Goal: Task Accomplishment & Management: Manage account settings

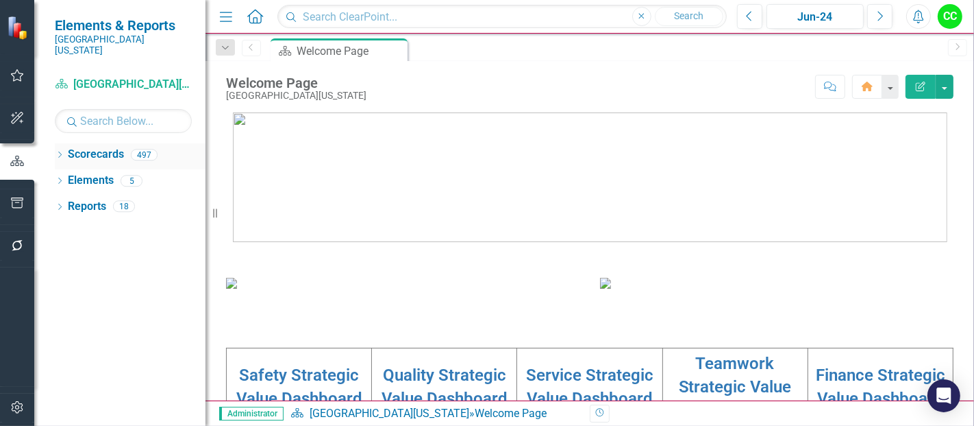
click at [59, 152] on icon "Dropdown" at bounding box center [60, 156] width 10 height 8
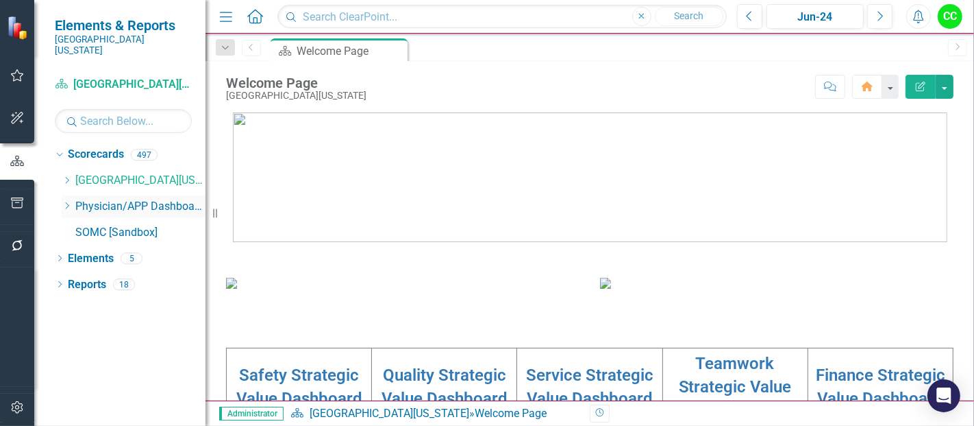
click at [64, 201] on icon "Dropdown" at bounding box center [67, 205] width 10 height 8
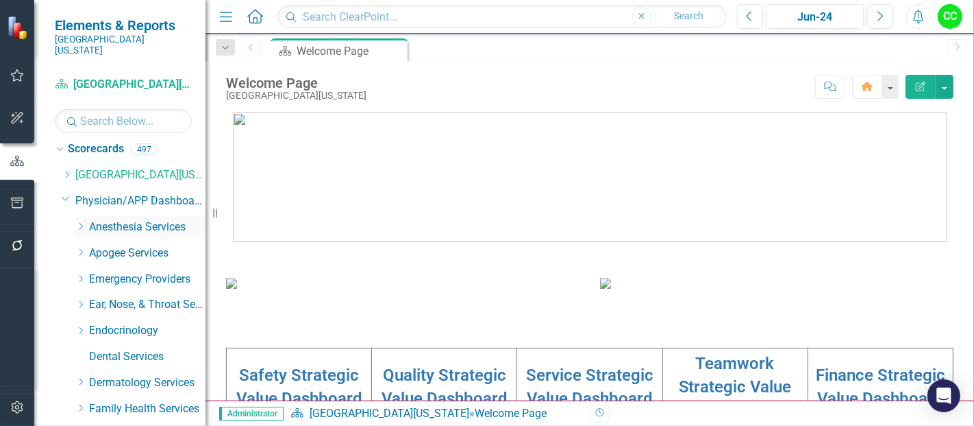
scroll to position [10, 0]
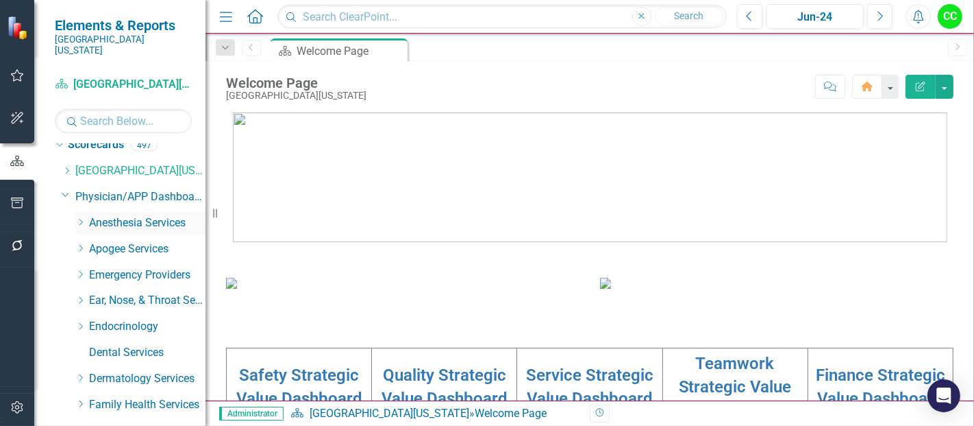
click at [81, 218] on icon "Dropdown" at bounding box center [80, 222] width 10 height 8
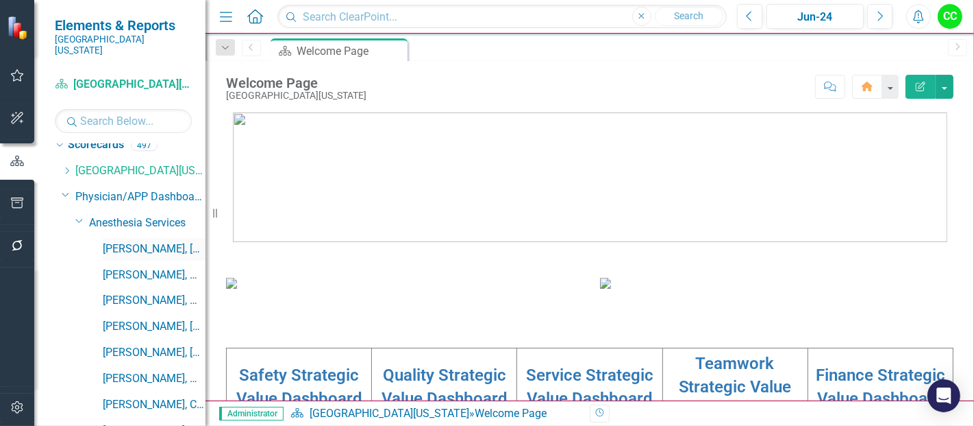
click at [140, 241] on link "[PERSON_NAME], [GEOGRAPHIC_DATA]" at bounding box center [154, 249] width 103 height 16
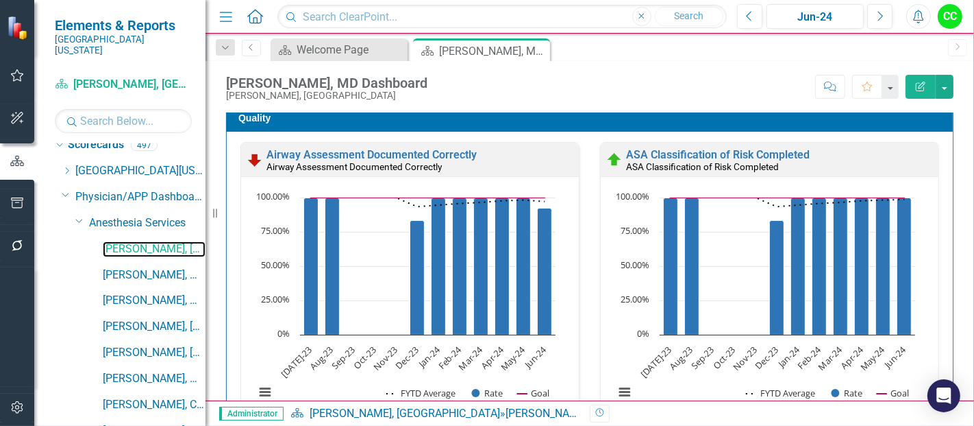
scroll to position [414, 0]
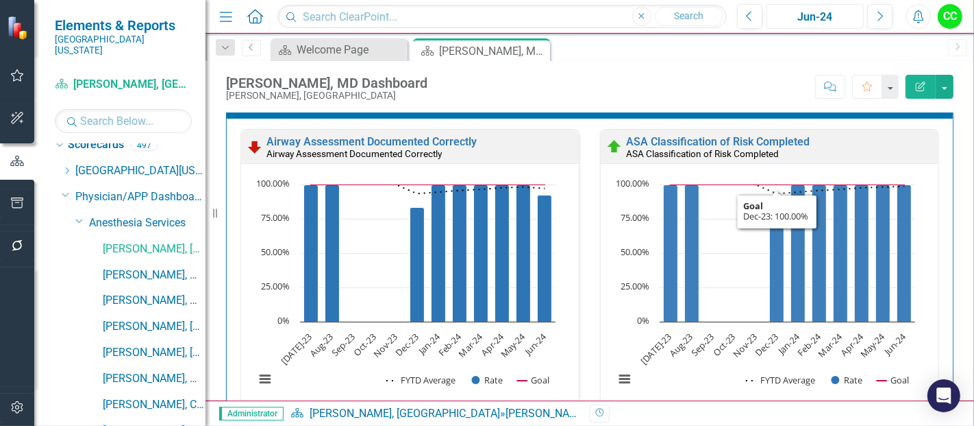
click at [824, 17] on div "Jun-24" at bounding box center [816, 17] width 88 height 16
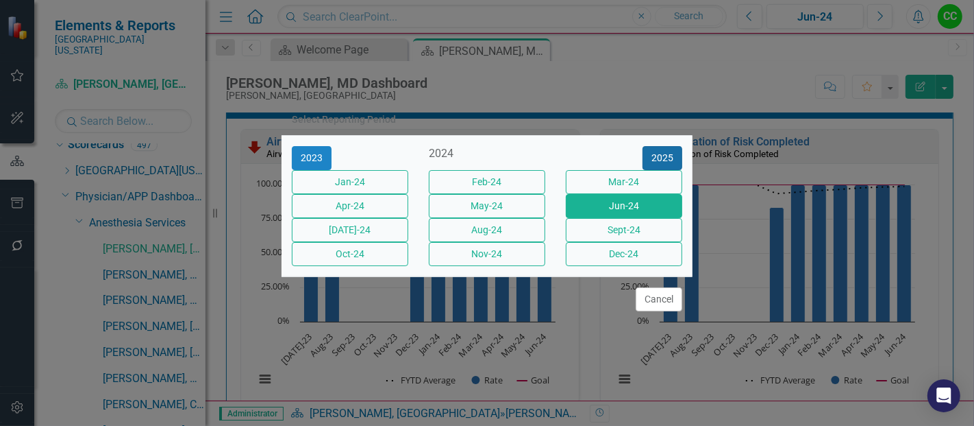
click at [677, 146] on button "2025" at bounding box center [663, 158] width 40 height 24
click at [624, 203] on button "Jun-25" at bounding box center [624, 206] width 116 height 24
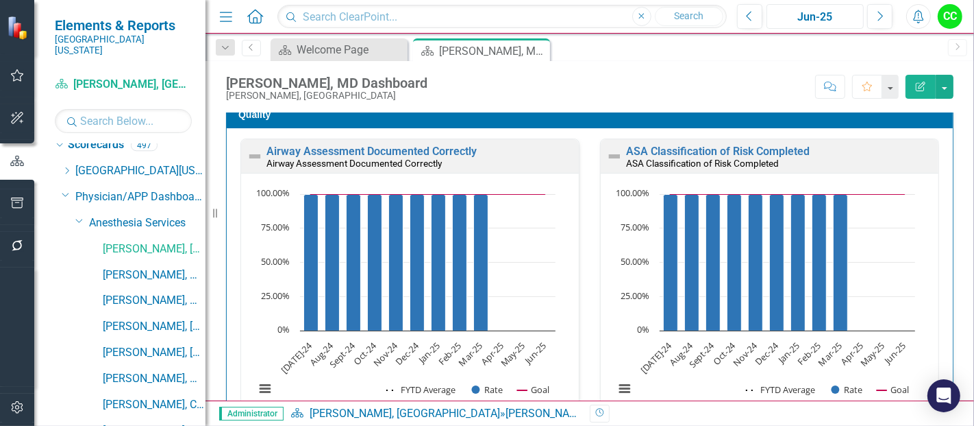
scroll to position [412, 0]
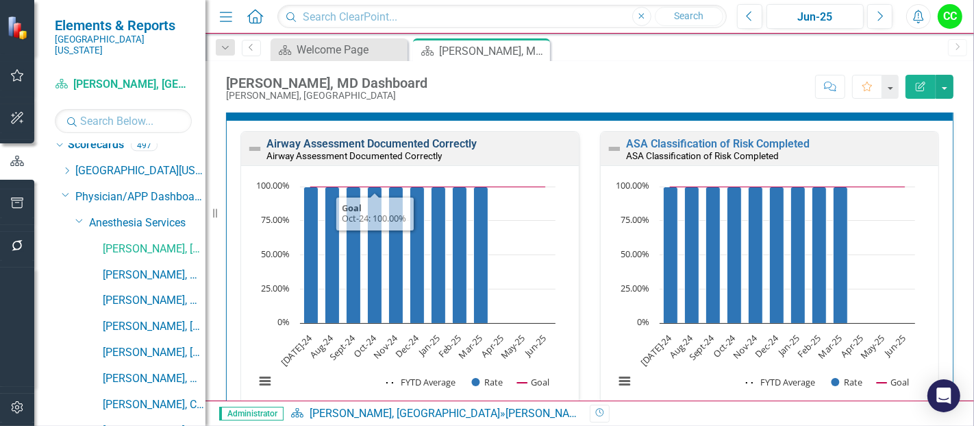
click at [336, 142] on link "Airway Assessment Documented Correctly" at bounding box center [372, 143] width 210 height 13
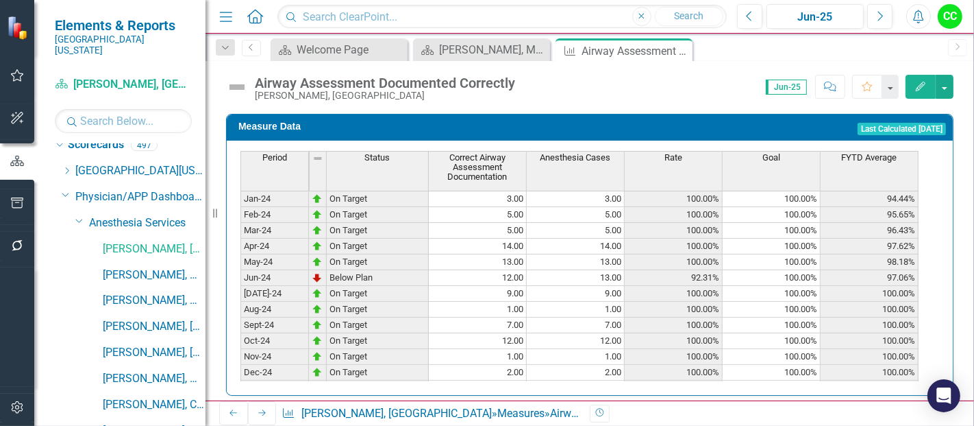
scroll to position [372, 0]
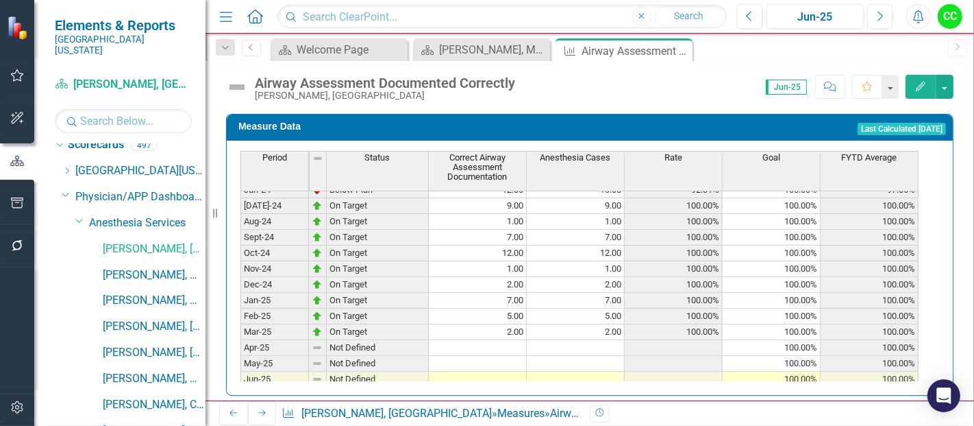
click at [510, 335] on tbody "Mar-23 Not Defined Apr-23 Not Defined May-23 Not Defined Jun-23 Not Defined Jul…" at bounding box center [580, 166] width 678 height 442
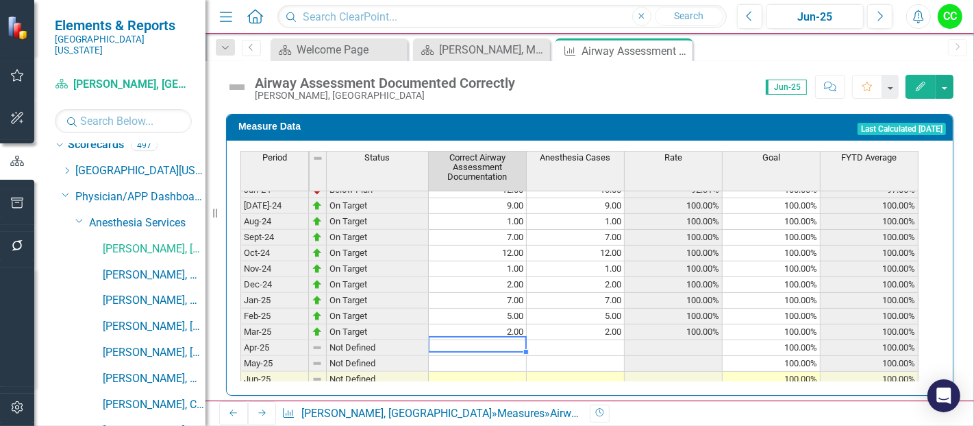
type textarea "2"
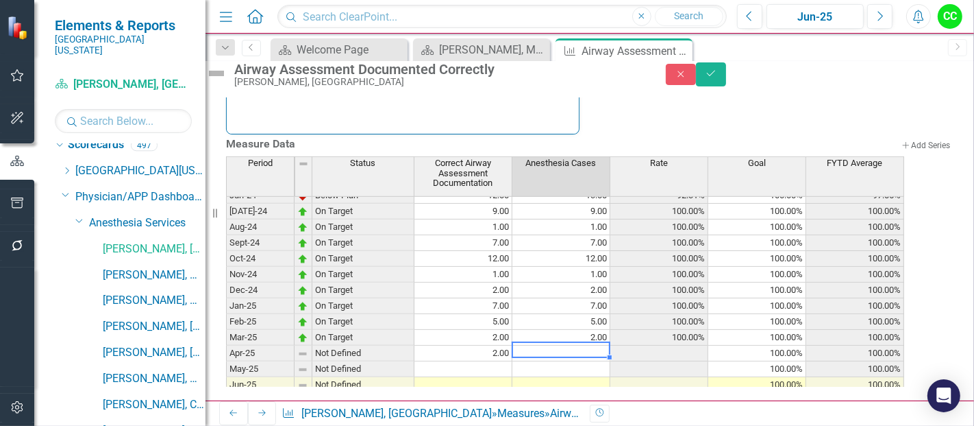
type textarea "2"
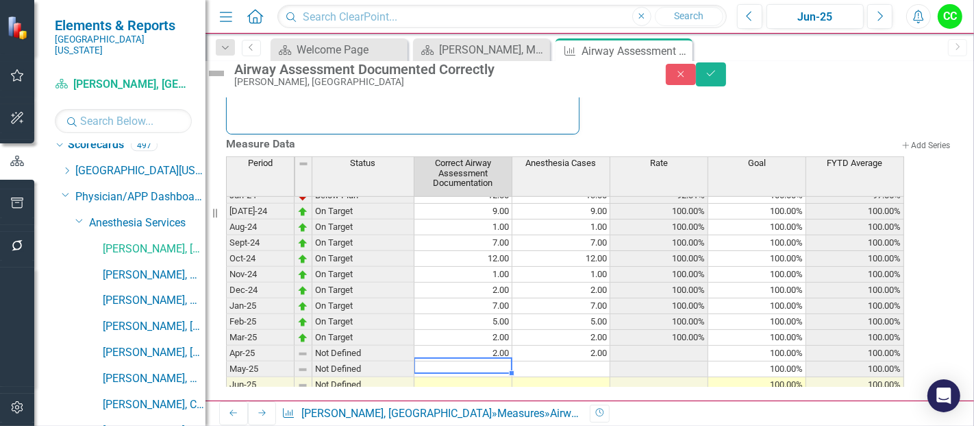
click at [489, 361] on td at bounding box center [464, 369] width 98 height 16
type textarea "2"
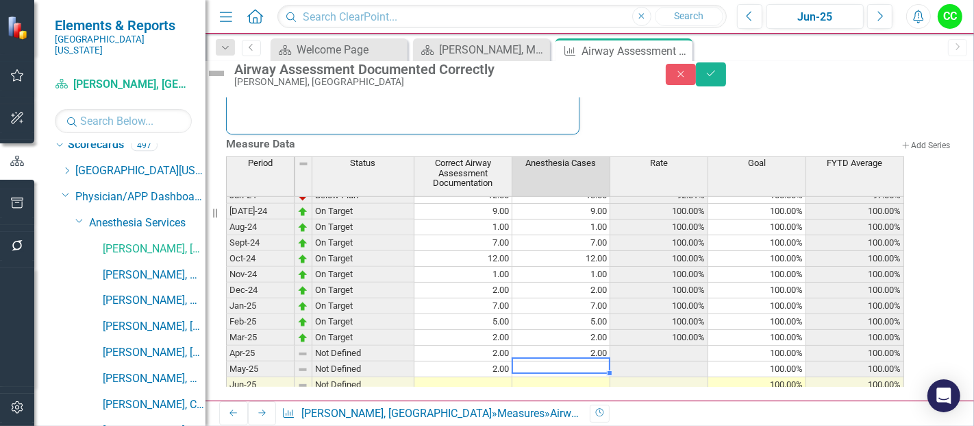
type textarea "2"
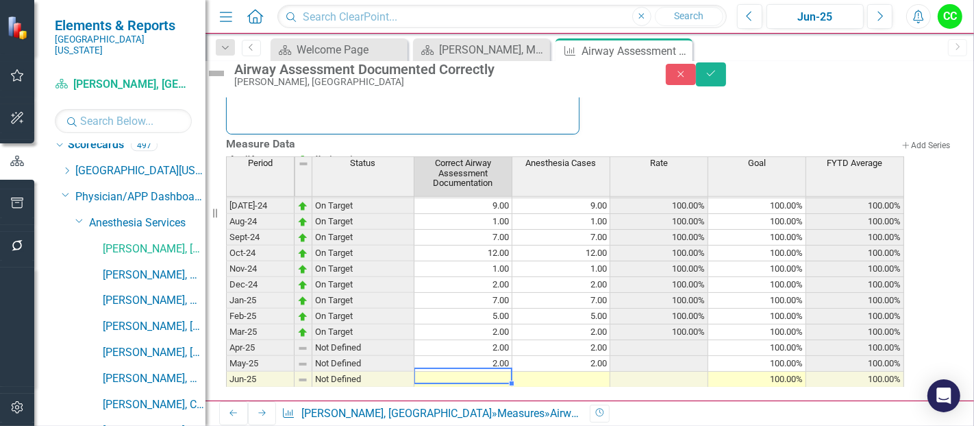
type textarea "1"
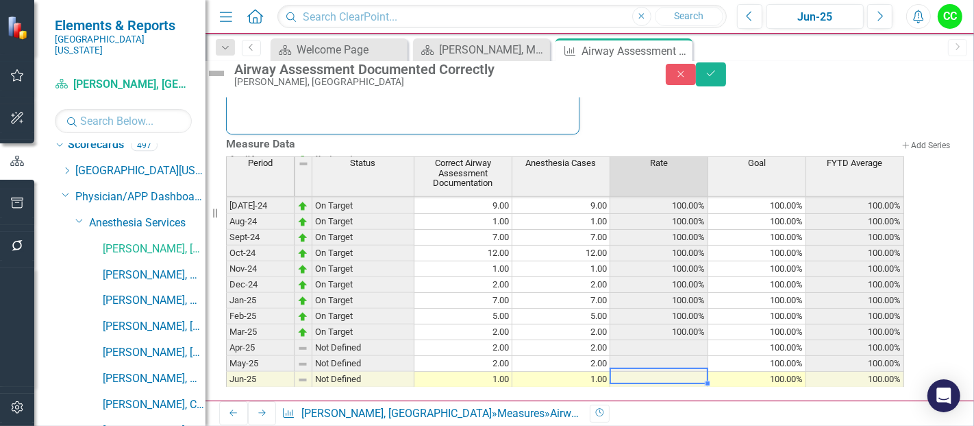
type textarea "1"
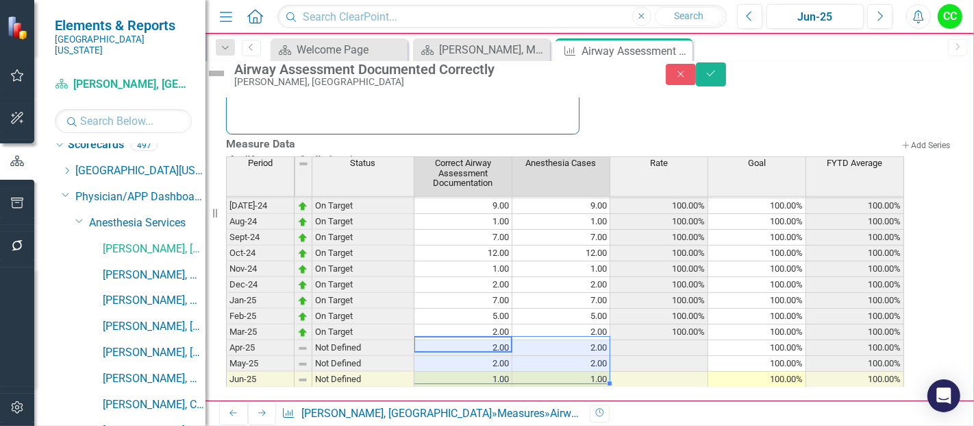
drag, startPoint x: 520, startPoint y: 334, endPoint x: 582, endPoint y: 358, distance: 66.8
click at [582, 358] on tbody "Sep-23 Not Defined 100.00% 100.00% Oct-23 Not Defined 100.00% 100.00% Nov-23 No…" at bounding box center [565, 292] width 678 height 505
click at [717, 78] on icon "Save" at bounding box center [711, 74] width 12 height 10
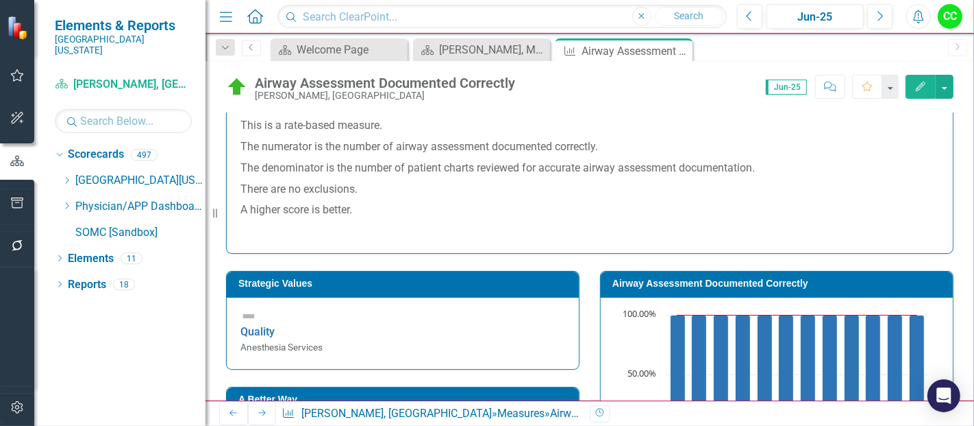
scroll to position [409, 0]
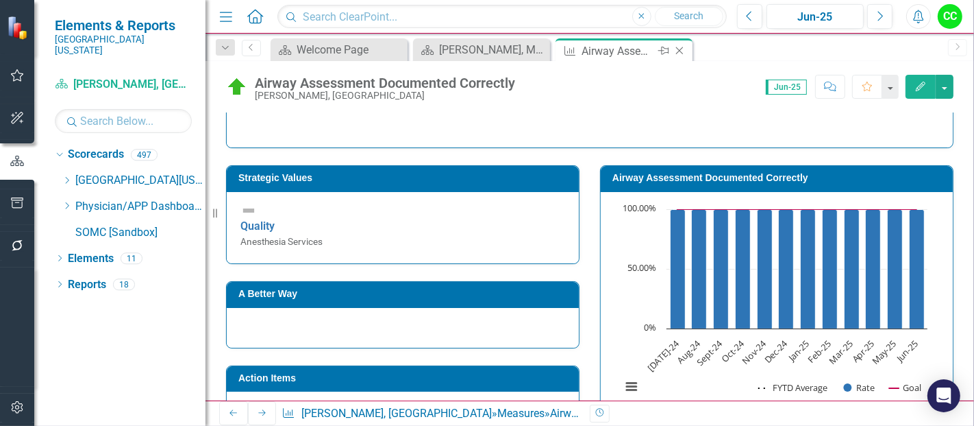
click at [683, 47] on icon "Close" at bounding box center [680, 50] width 14 height 11
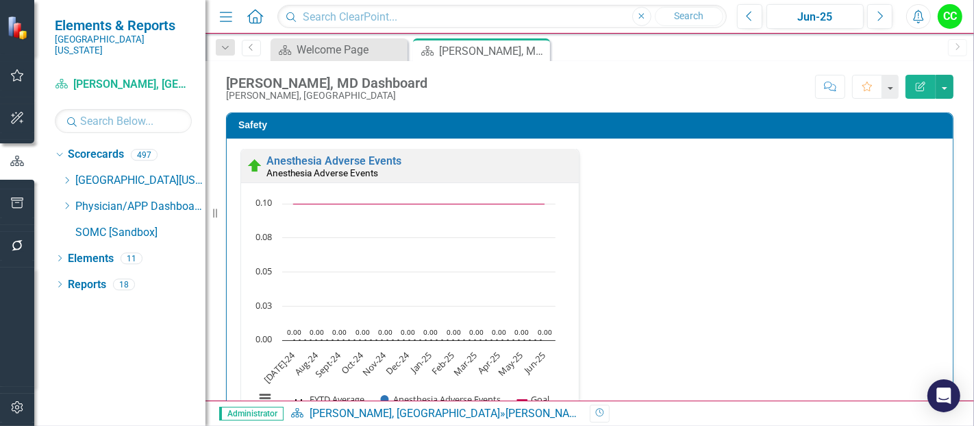
scroll to position [347, 0]
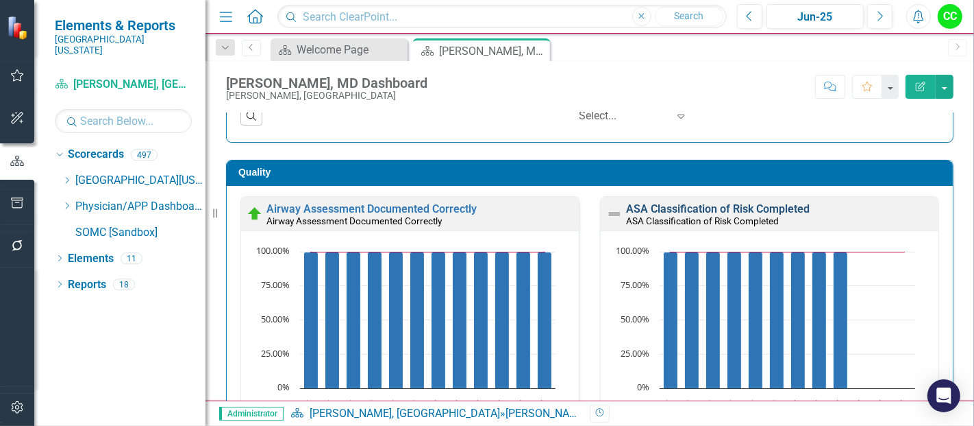
click at [763, 206] on link "ASA Classification of Risk Completed" at bounding box center [718, 208] width 184 height 13
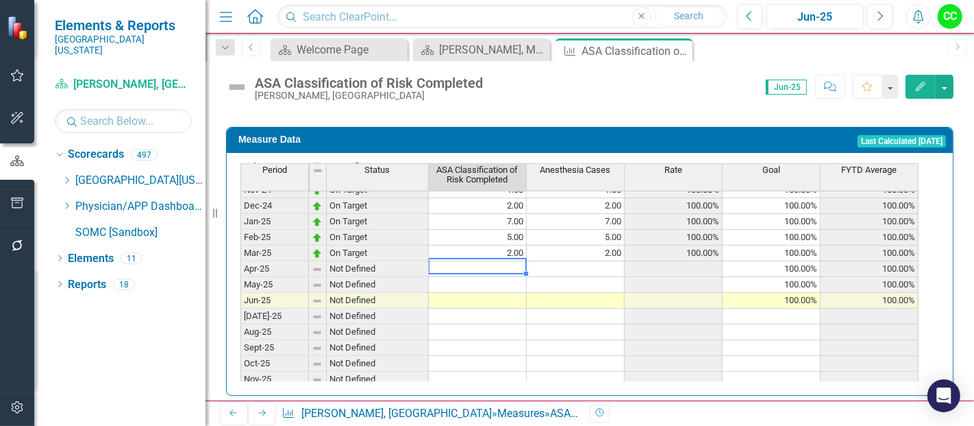
click at [498, 249] on tbody "Jan-24 On Target 3.00 3.00 100.00% 100.00% 94.44% Feb-24 On Target 5.00 5.00 10…" at bounding box center [580, 261] width 678 height 474
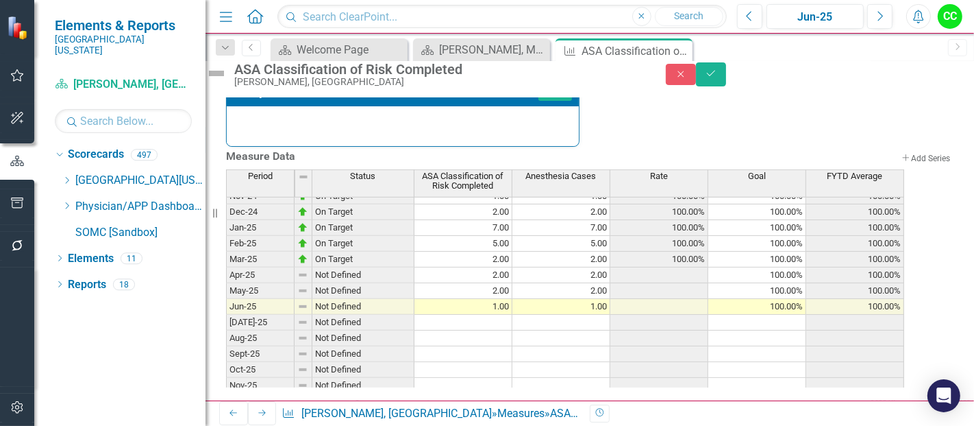
click at [954, 74] on div "Close Save" at bounding box center [820, 74] width 308 height 24
click at [717, 77] on icon "Save" at bounding box center [711, 74] width 12 height 10
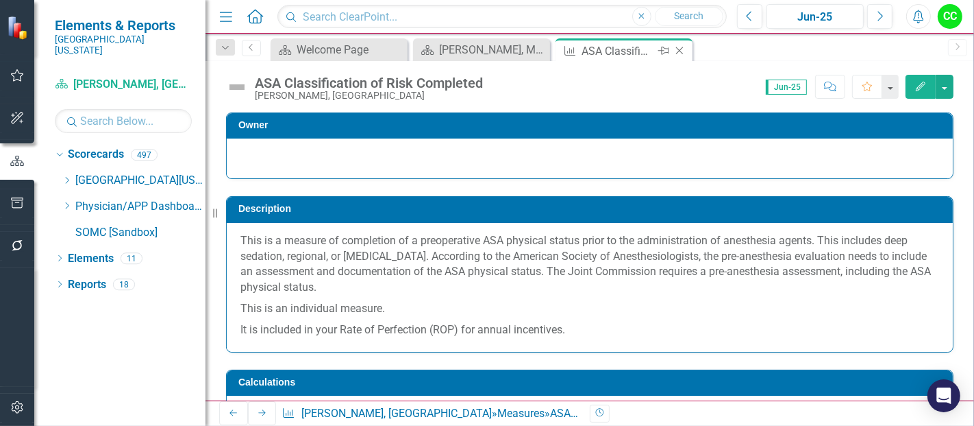
click at [680, 50] on icon "Close" at bounding box center [680, 50] width 14 height 11
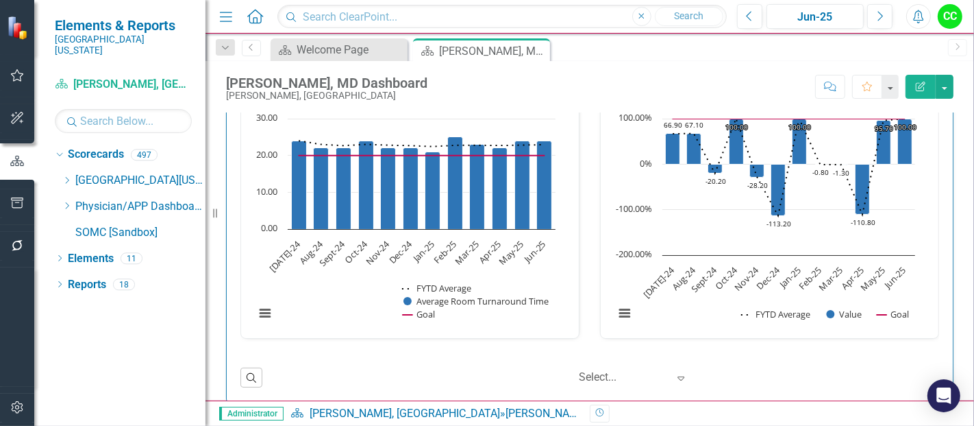
scroll to position [2067, 0]
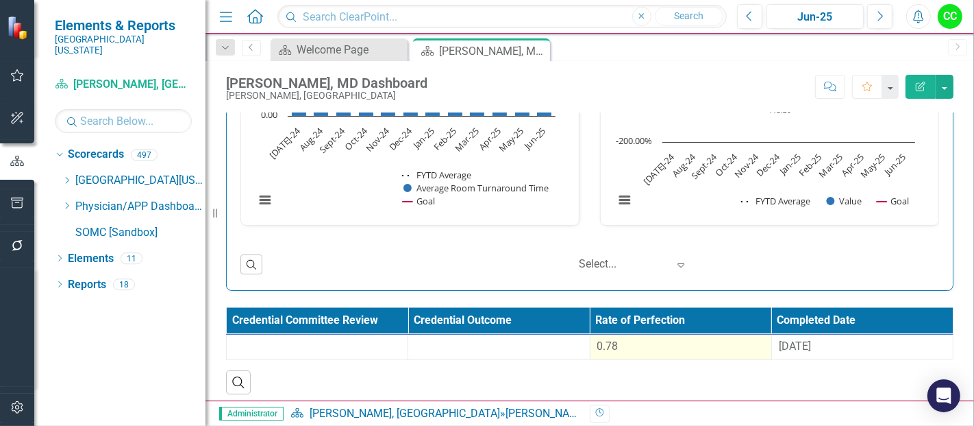
click at [685, 343] on div "0.78" at bounding box center [681, 347] width 167 height 16
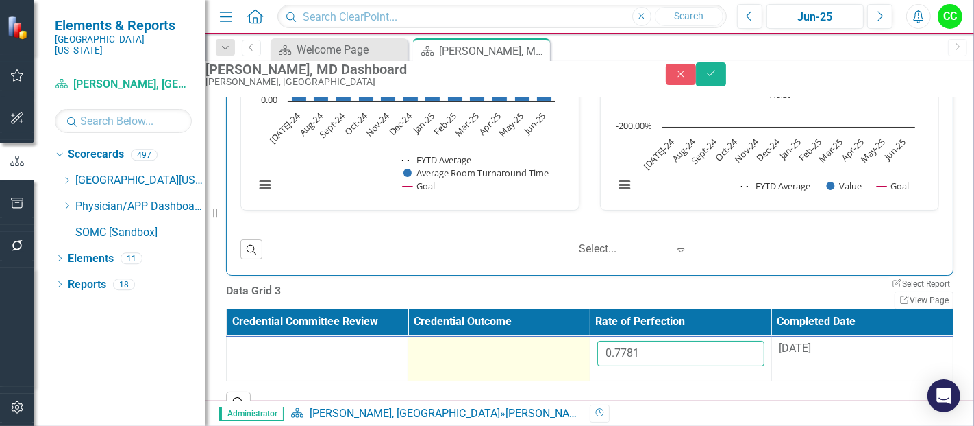
drag, startPoint x: 674, startPoint y: 389, endPoint x: 531, endPoint y: 398, distance: 143.5
click at [531, 380] on tr "0.7781 9/10/24" at bounding box center [590, 358] width 727 height 45
paste input "658863636"
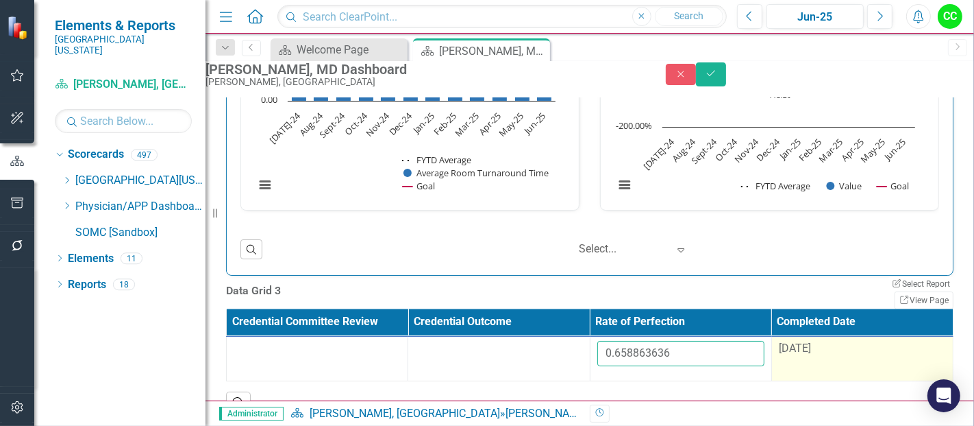
type input "0.658863636"
click at [811, 354] on span "[DATE]" at bounding box center [795, 347] width 32 height 13
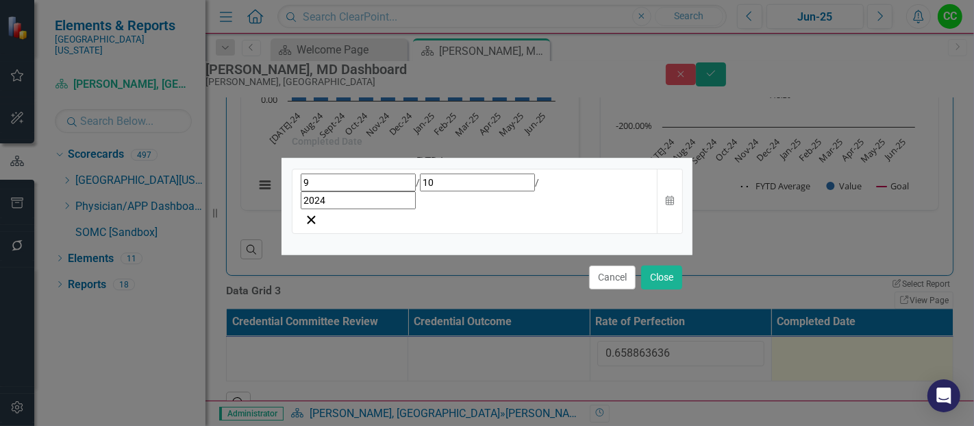
click at [467, 199] on div "[DATE]" at bounding box center [475, 191] width 349 height 36
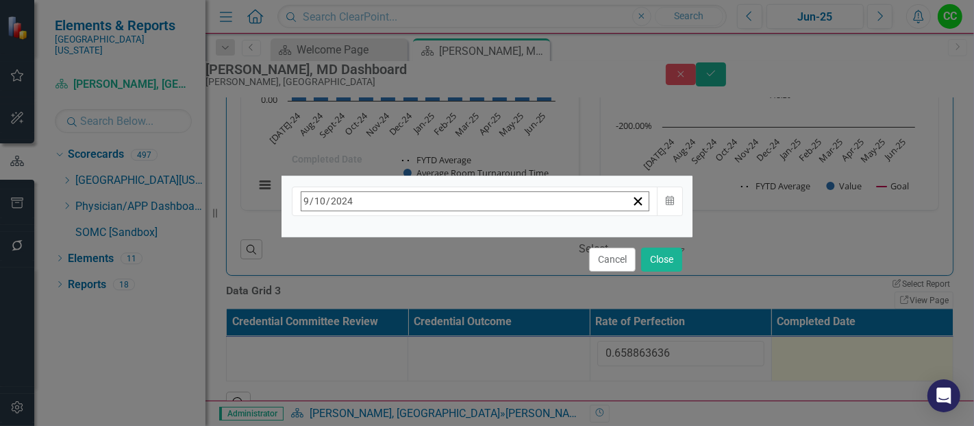
click at [428, 236] on span "[DATE]" at bounding box center [412, 230] width 30 height 11
click at [502, 237] on button "›" at bounding box center [486, 231] width 30 height 30
click at [532, 380] on button "September" at bounding box center [491, 378] width 79 height 49
click at [381, 305] on abbr "9" at bounding box center [378, 310] width 5 height 11
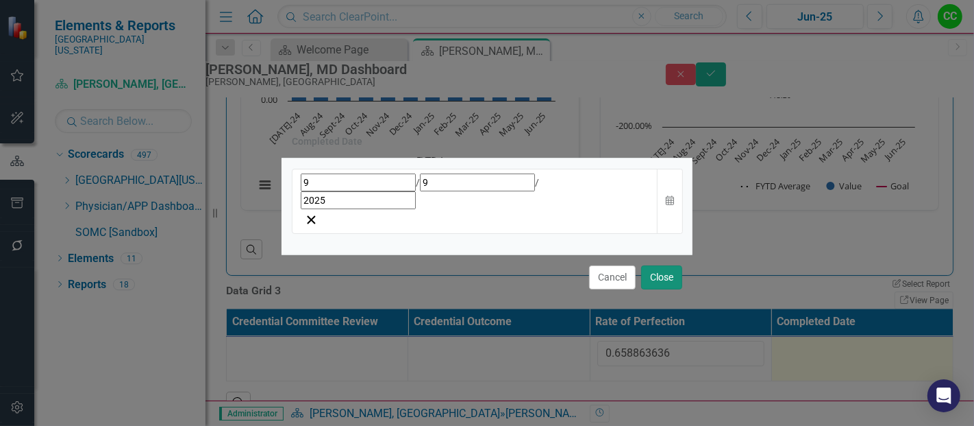
click at [670, 265] on button "Close" at bounding box center [661, 277] width 41 height 24
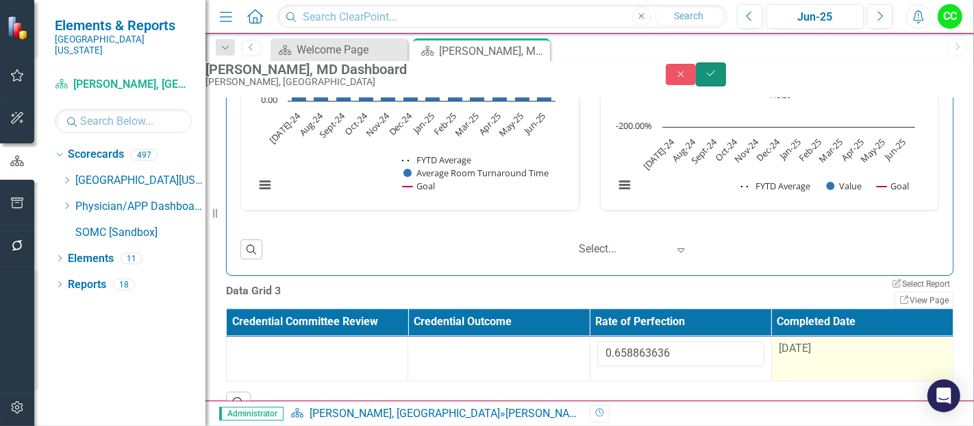
click at [726, 83] on button "Save" at bounding box center [711, 74] width 30 height 24
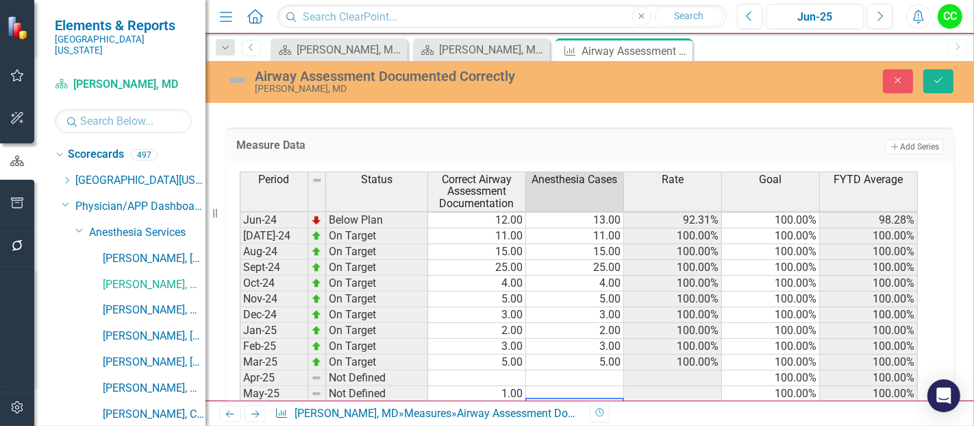
scroll to position [378, 0]
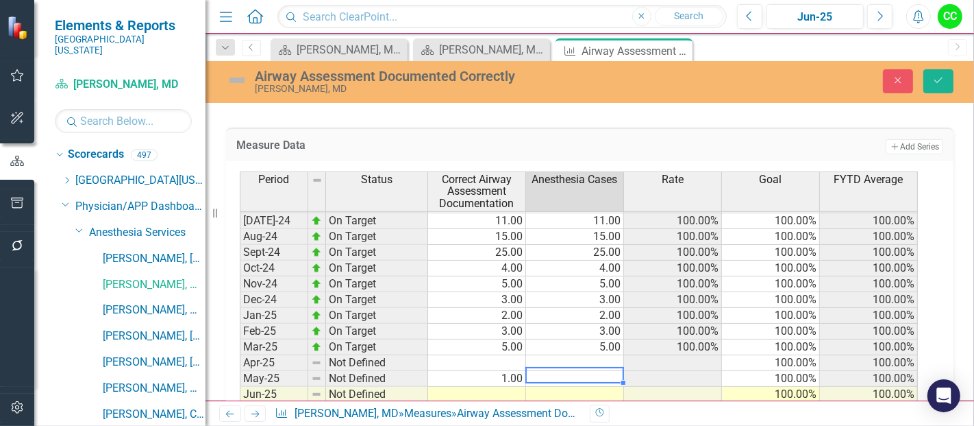
type textarea "1"
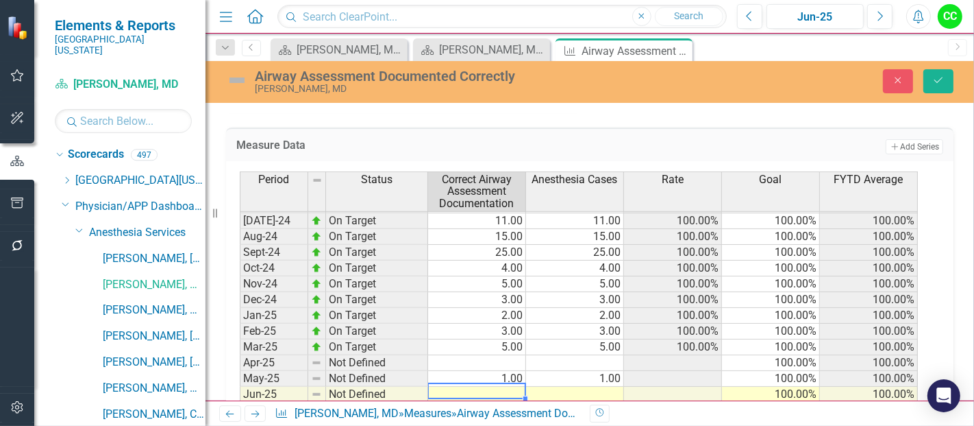
type textarea "3"
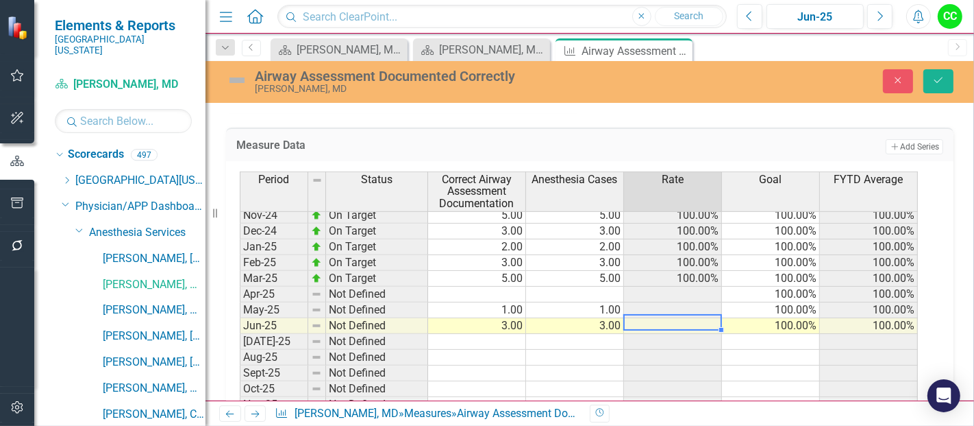
scroll to position [450, 0]
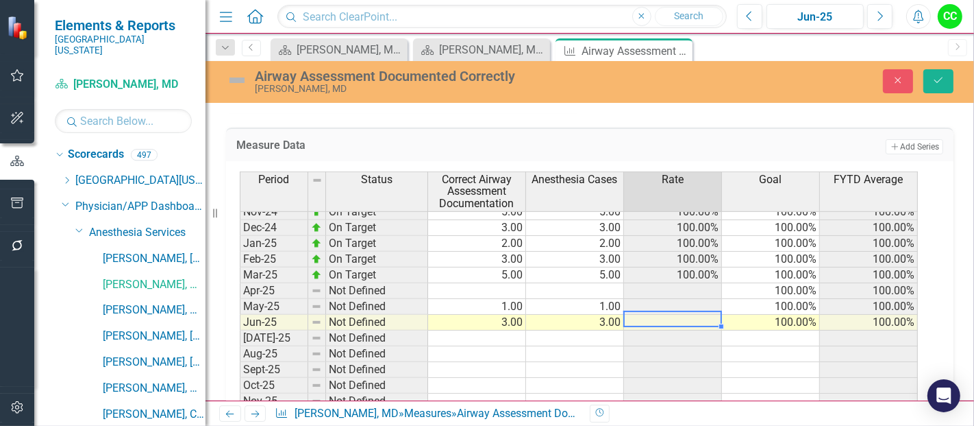
type textarea "3"
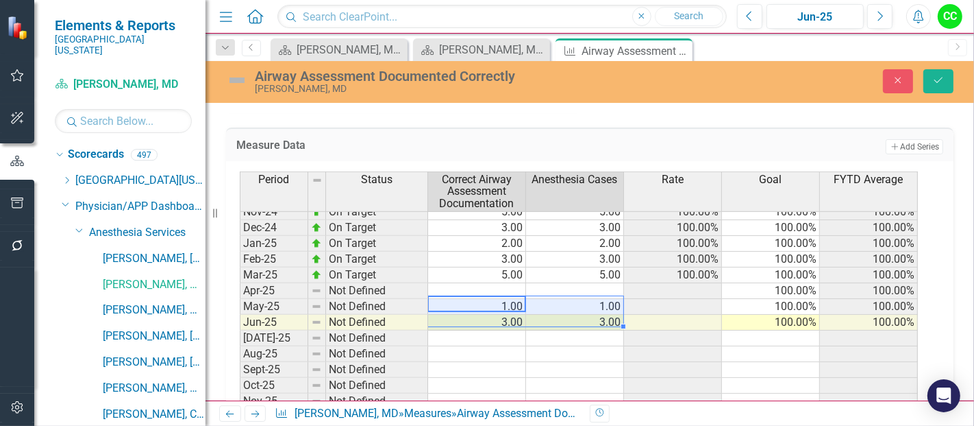
drag, startPoint x: 499, startPoint y: 300, endPoint x: 560, endPoint y: 311, distance: 62.0
click at [560, 311] on tbody "Jan-24 On Target 15.00 15.00 100.00% 100.00% 98.59% Feb-24 On Target 7.00 7.00 …" at bounding box center [579, 283] width 678 height 474
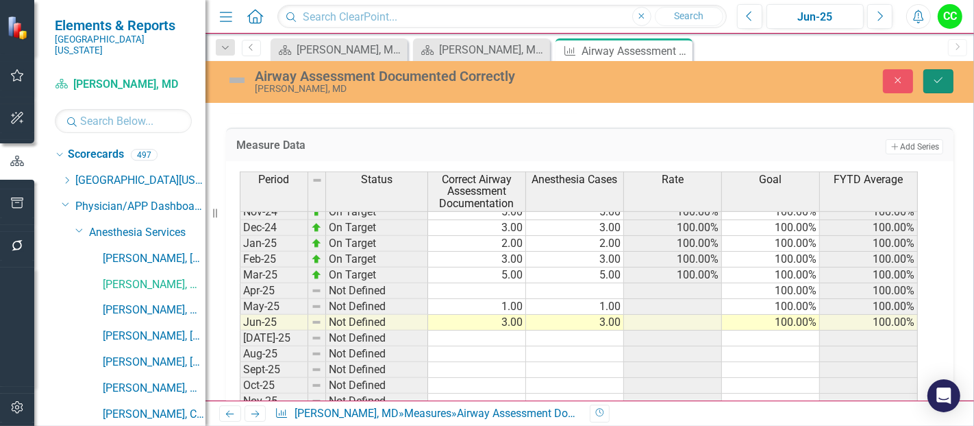
click at [939, 81] on icon "Save" at bounding box center [939, 80] width 12 height 10
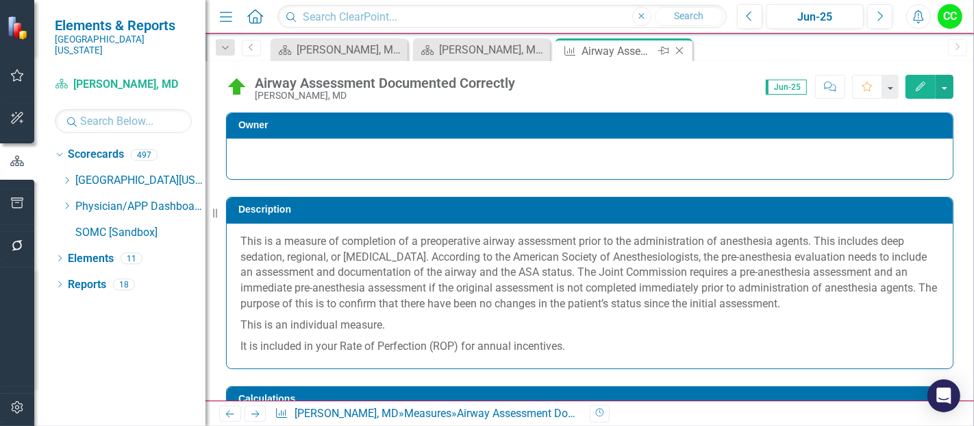
click at [679, 52] on icon "Close" at bounding box center [680, 50] width 14 height 11
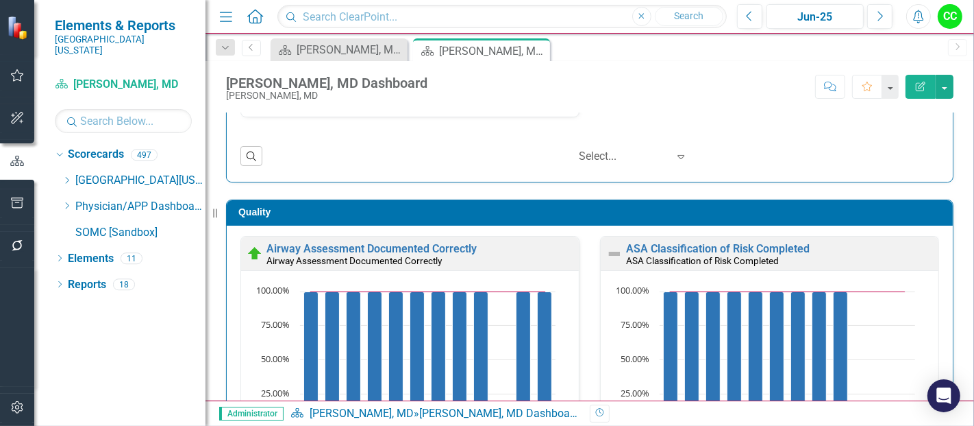
scroll to position [440, 0]
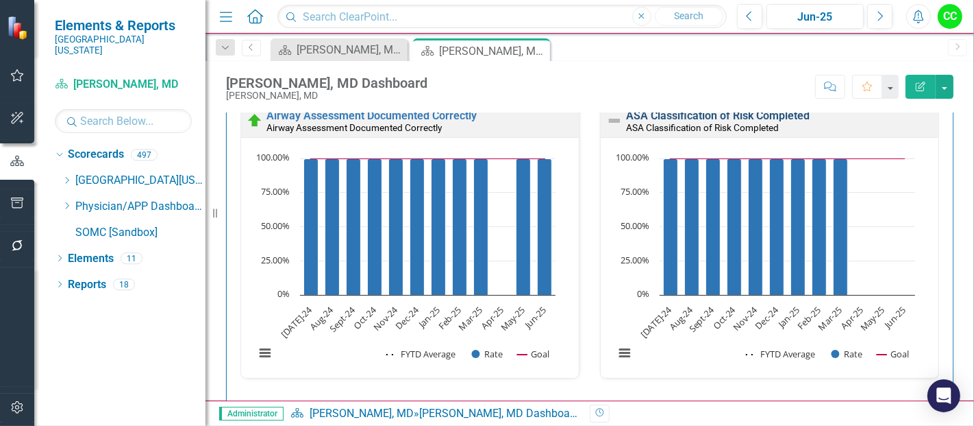
click at [711, 115] on link "ASA Classification of Risk Completed" at bounding box center [718, 115] width 184 height 13
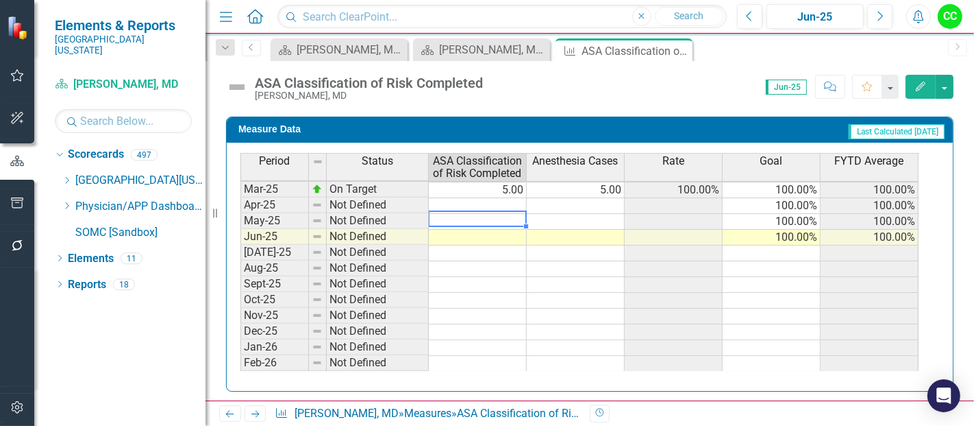
click at [500, 214] on tbody "Apr-24 On Target 10.00 10.00 100.00% 100.00% 98.98% May-24 On Target 5.00 5.00 …" at bounding box center [580, 221] width 678 height 426
type textarea "1"
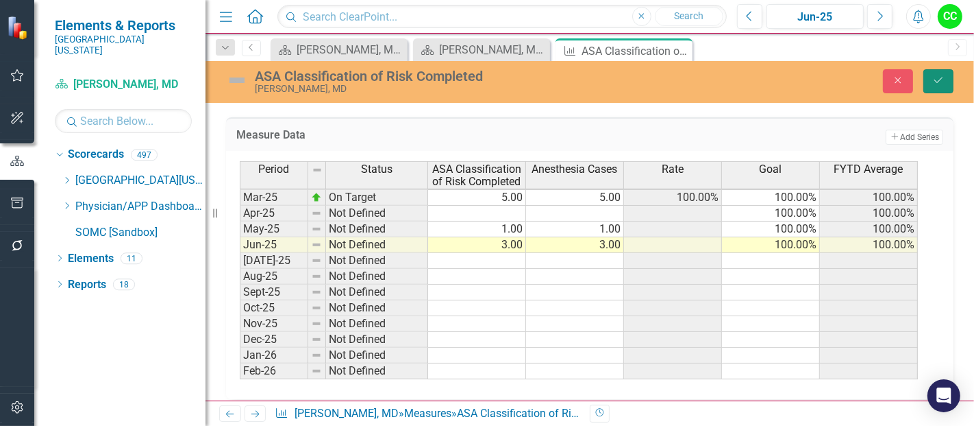
click at [935, 86] on button "Save" at bounding box center [939, 81] width 30 height 24
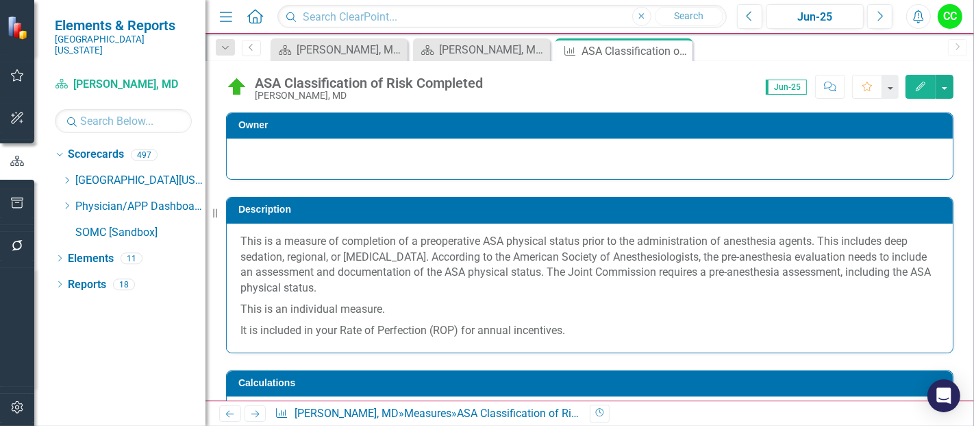
scroll to position [96, 0]
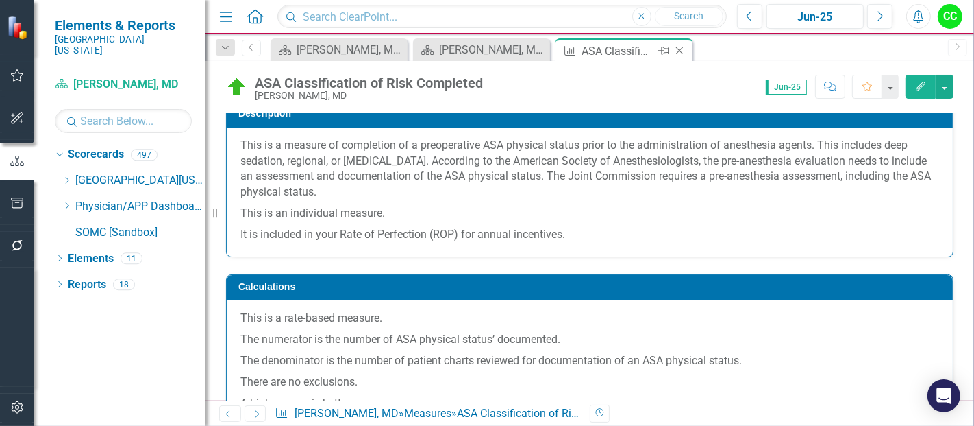
click at [681, 51] on icon "Close" at bounding box center [680, 50] width 14 height 11
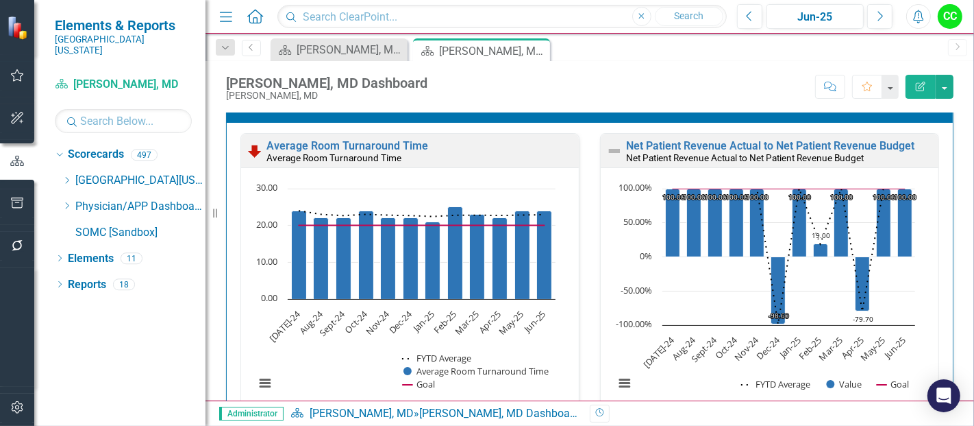
scroll to position [2067, 0]
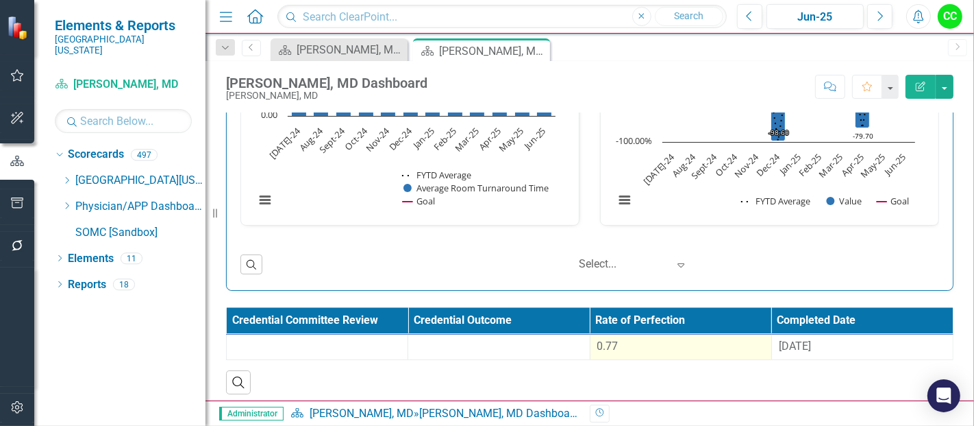
click at [646, 339] on div "0.77" at bounding box center [681, 347] width 167 height 16
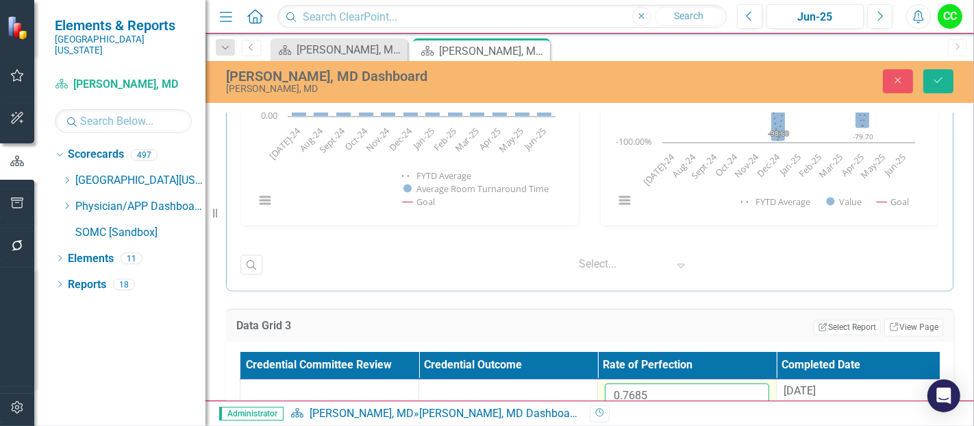
click at [656, 384] on input "0.7685" at bounding box center [687, 396] width 164 height 25
paste input "646772727"
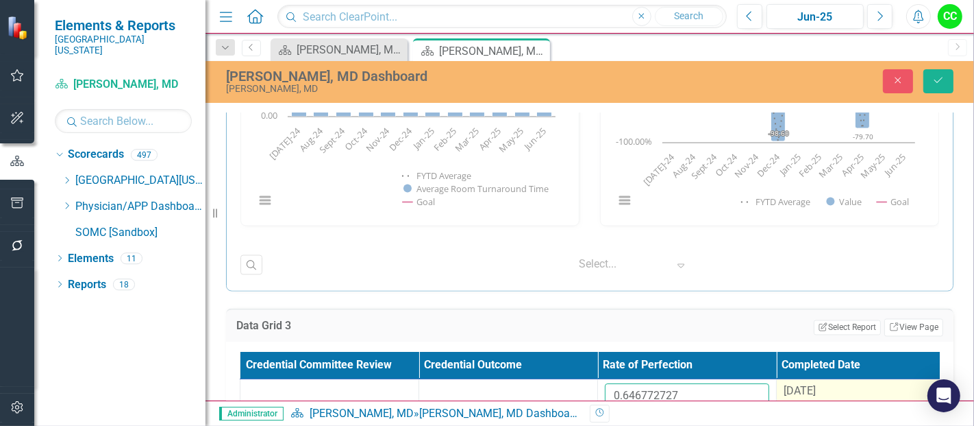
type input "0.646772727"
click at [815, 388] on span "[DATE]" at bounding box center [800, 390] width 32 height 13
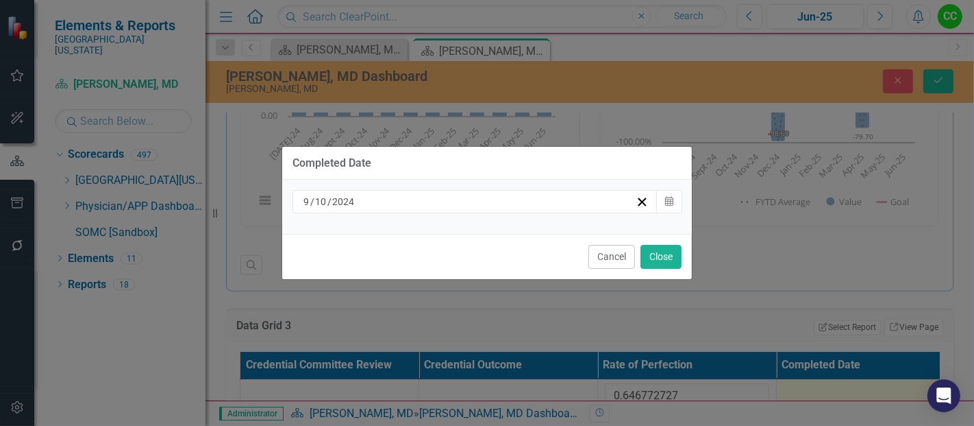
click at [513, 206] on div "[DATE]" at bounding box center [469, 202] width 334 height 14
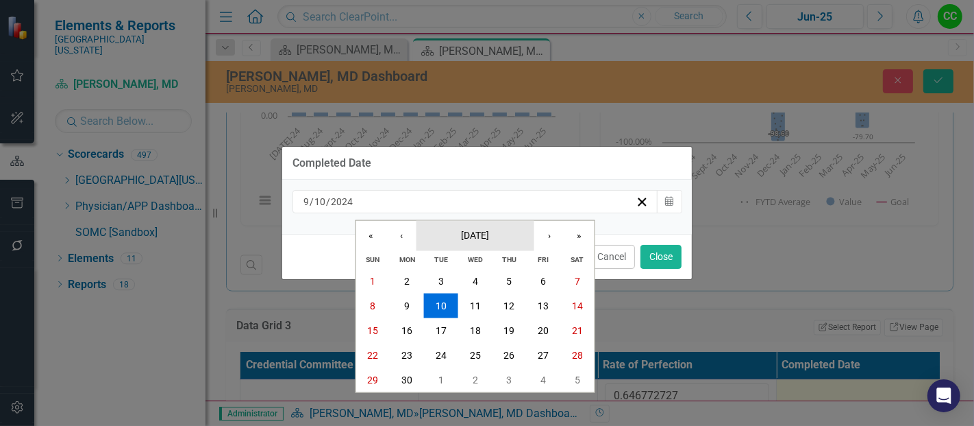
click at [461, 235] on span "[DATE]" at bounding box center [475, 234] width 28 height 11
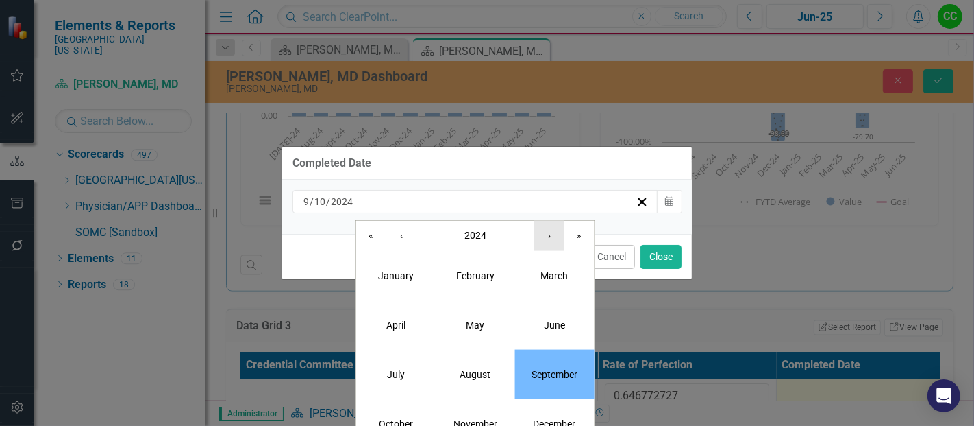
click at [542, 232] on button "›" at bounding box center [550, 235] width 30 height 30
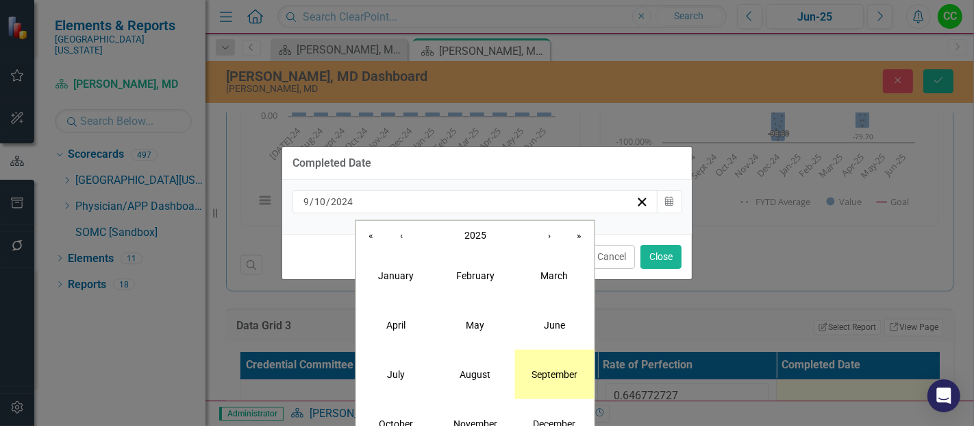
click at [567, 377] on abbr "September" at bounding box center [555, 373] width 46 height 11
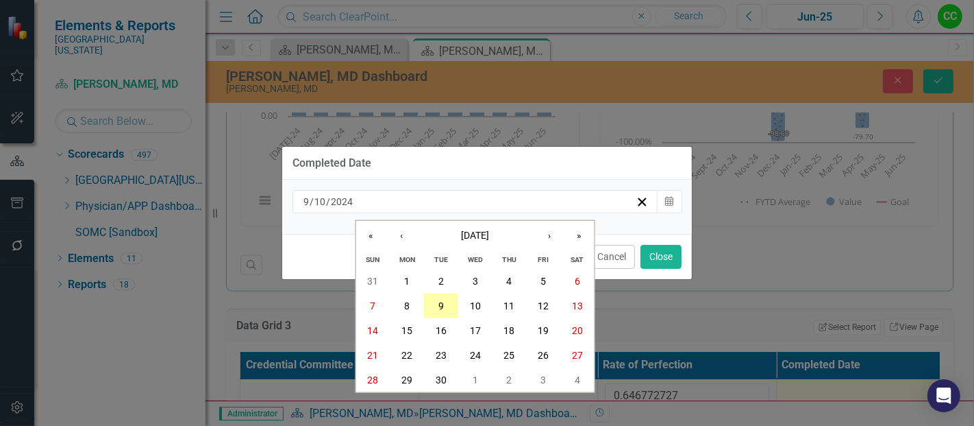
click at [445, 305] on button "9" at bounding box center [441, 305] width 34 height 25
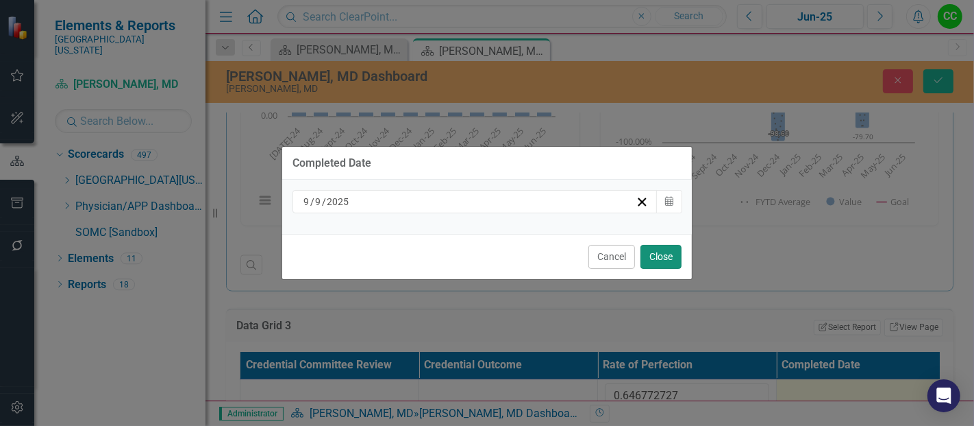
click at [670, 260] on button "Close" at bounding box center [661, 257] width 41 height 24
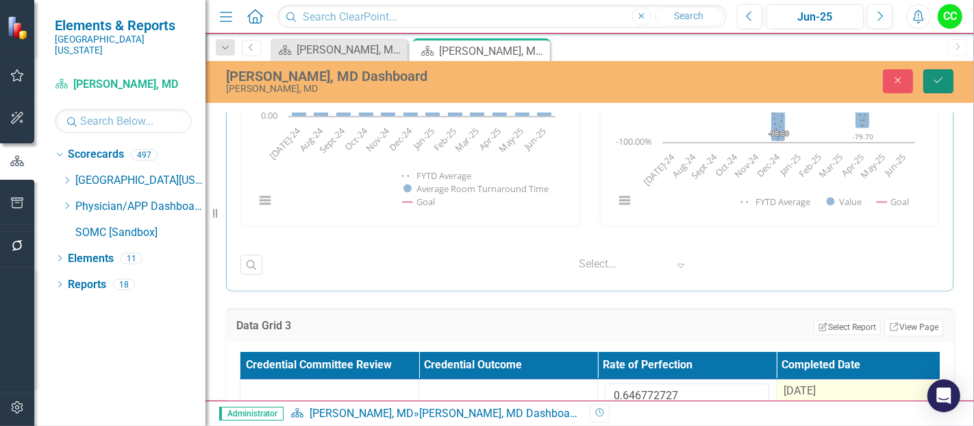
click at [933, 75] on icon "Save" at bounding box center [939, 80] width 12 height 10
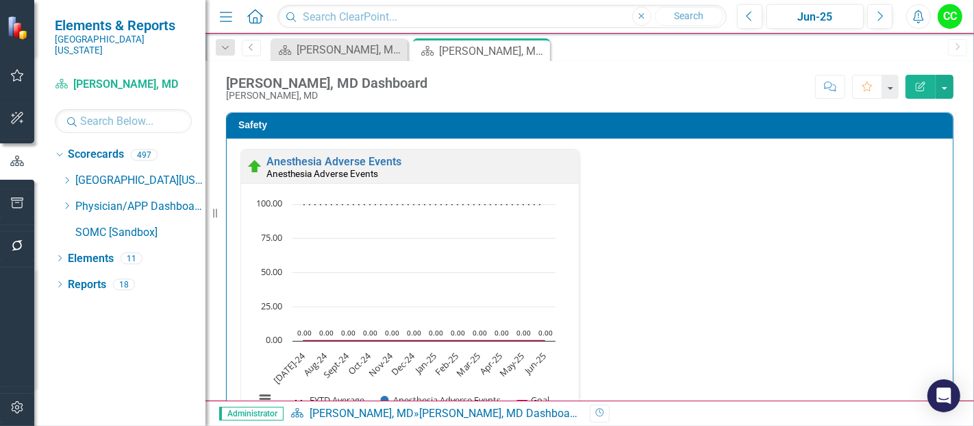
click at [64, 201] on icon "Dropdown" at bounding box center [67, 205] width 10 height 8
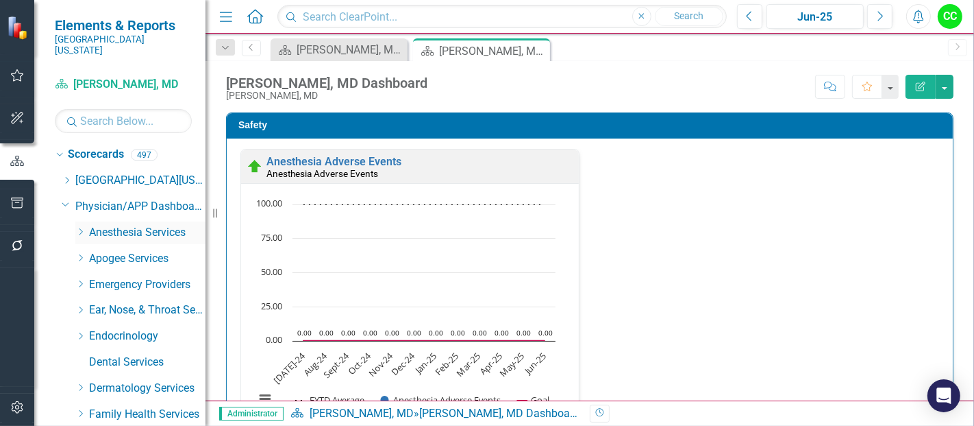
click at [79, 228] on icon at bounding box center [80, 231] width 3 height 7
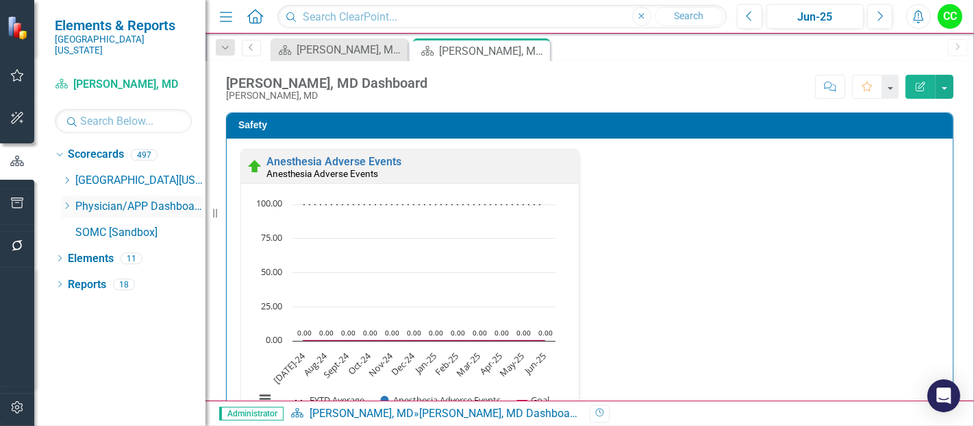
click at [66, 201] on icon "Dropdown" at bounding box center [67, 205] width 10 height 8
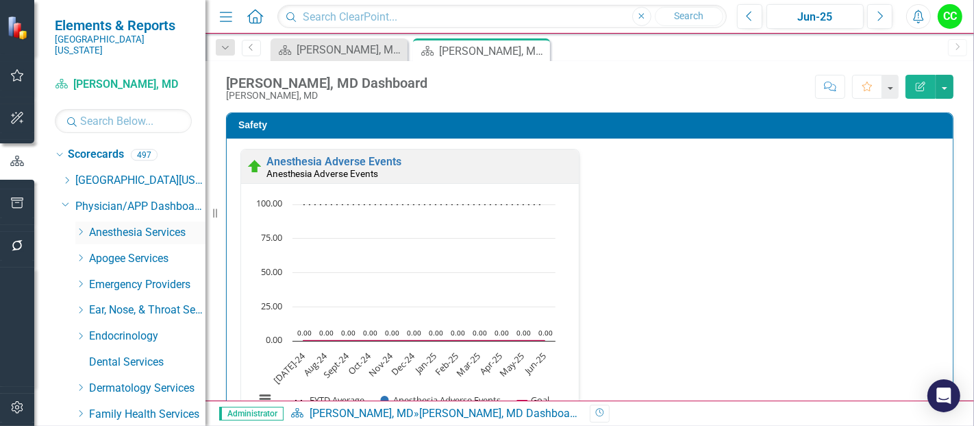
click at [82, 228] on icon "Dropdown" at bounding box center [80, 232] width 10 height 8
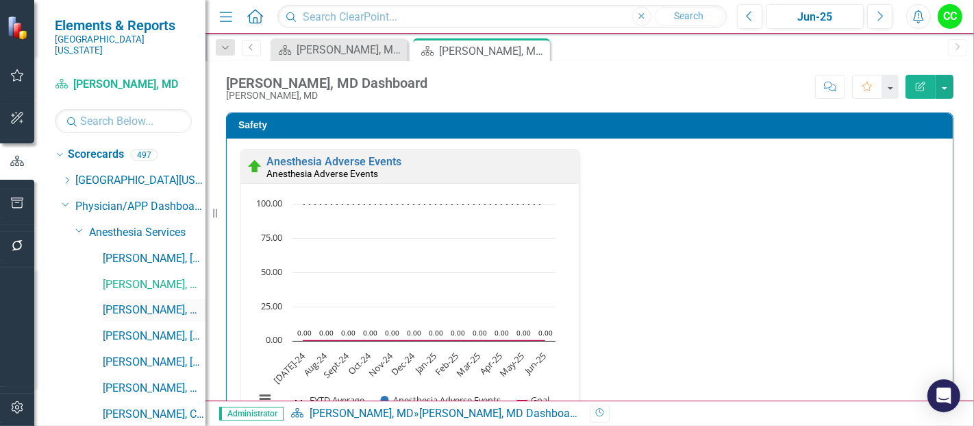
click at [121, 302] on link "[PERSON_NAME], MD" at bounding box center [154, 310] width 103 height 16
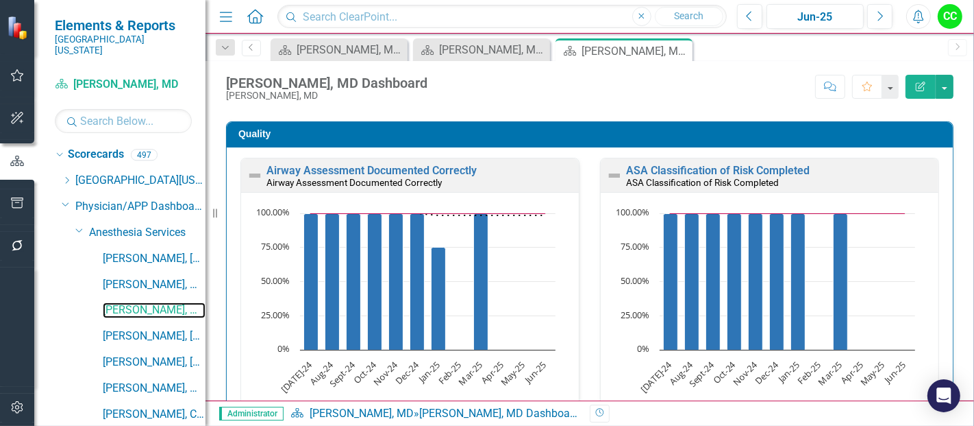
scroll to position [388, 0]
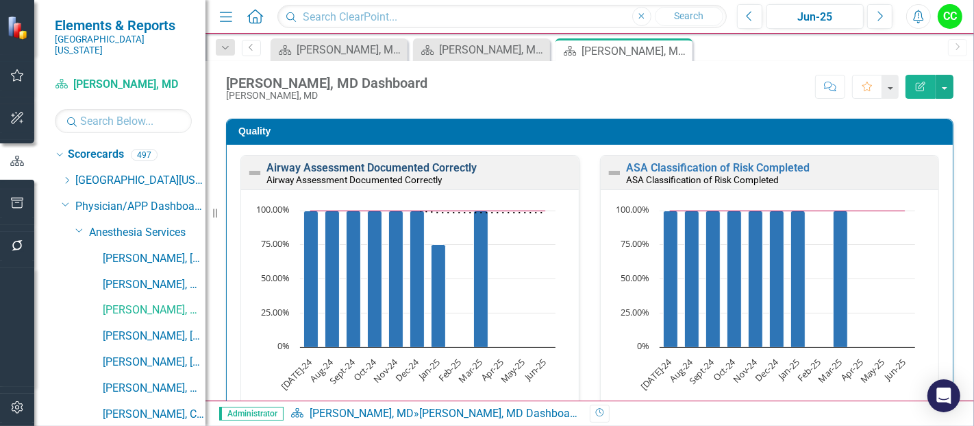
click at [366, 169] on link "Airway Assessment Documented Correctly" at bounding box center [372, 167] width 210 height 13
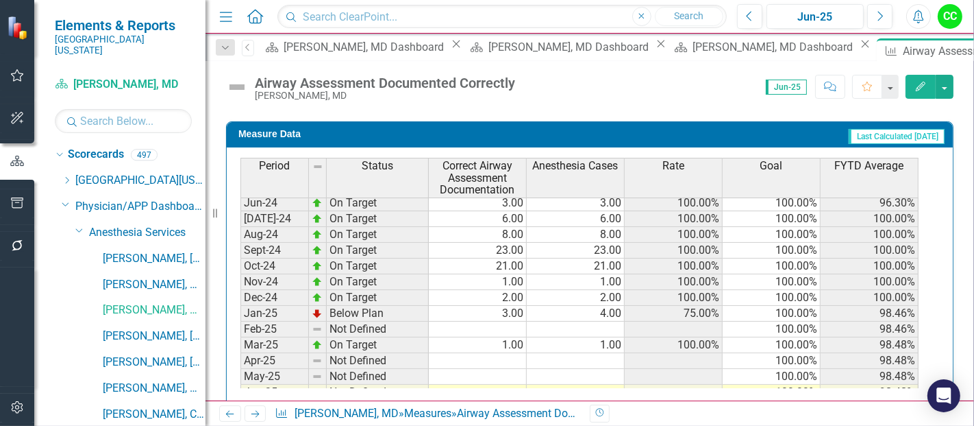
scroll to position [382, 0]
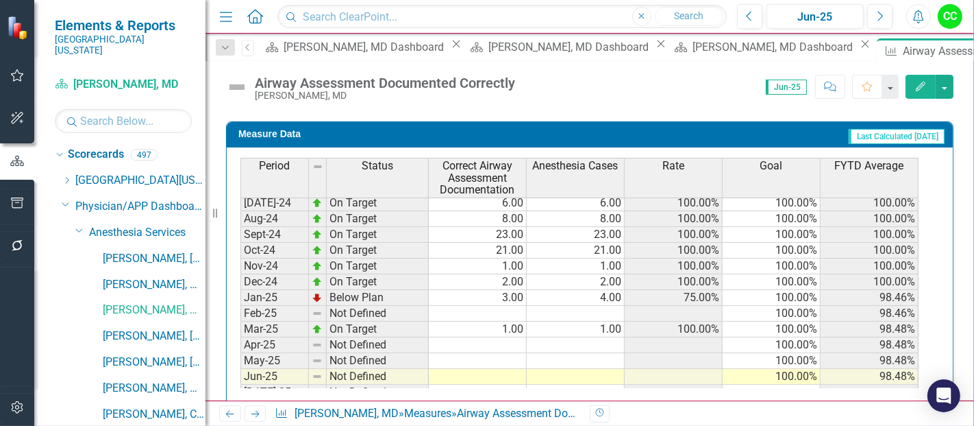
click at [491, 365] on tbody "Jun-23 Not Defined Jul-23 On Target 3.00 3.00 100.00% 100.00% 100.00% Aug-23 On…" at bounding box center [580, 242] width 678 height 505
type textarea "1"
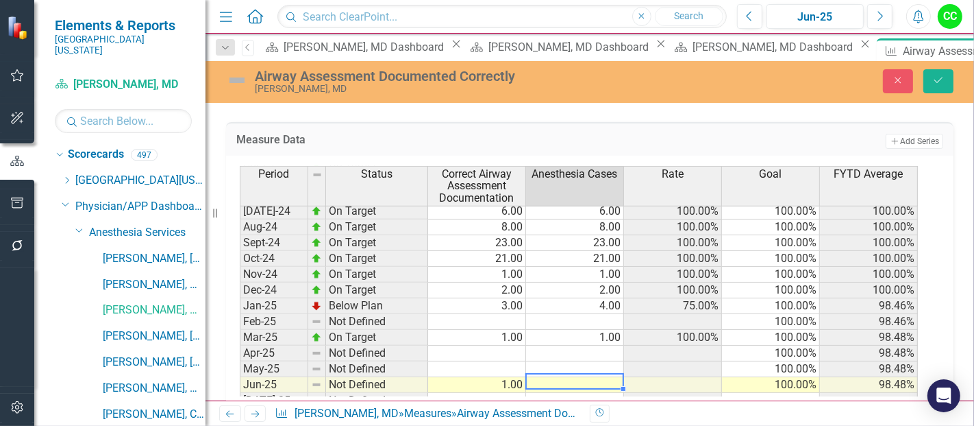
type textarea "1"
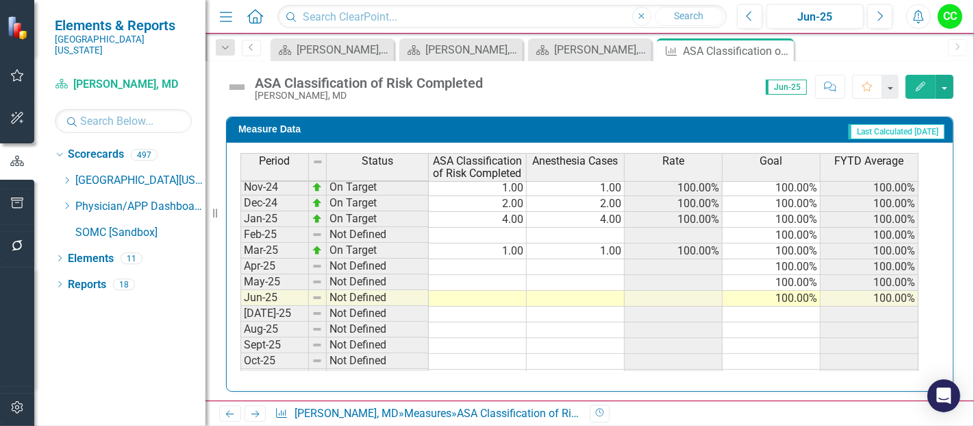
scroll to position [443, 0]
click at [500, 287] on tbody "Dec-23 Below Plan 2.00 3.00 66.67% 100.00% 88.89% Jan-24 On Target 2.00 2.00 10…" at bounding box center [580, 250] width 678 height 489
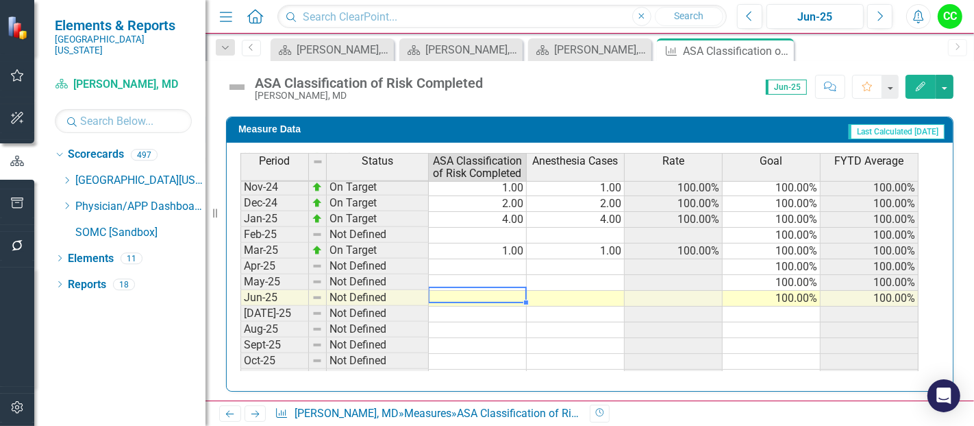
type textarea "1"
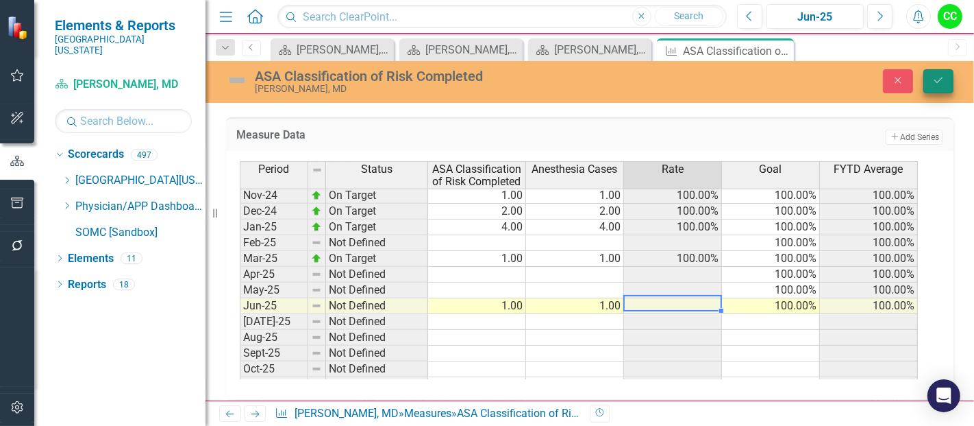
type textarea "1"
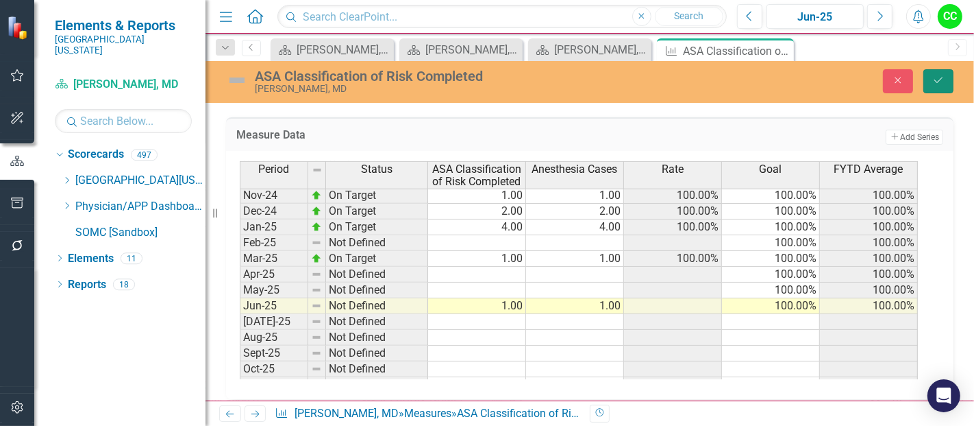
click at [934, 82] on icon "Save" at bounding box center [939, 80] width 12 height 10
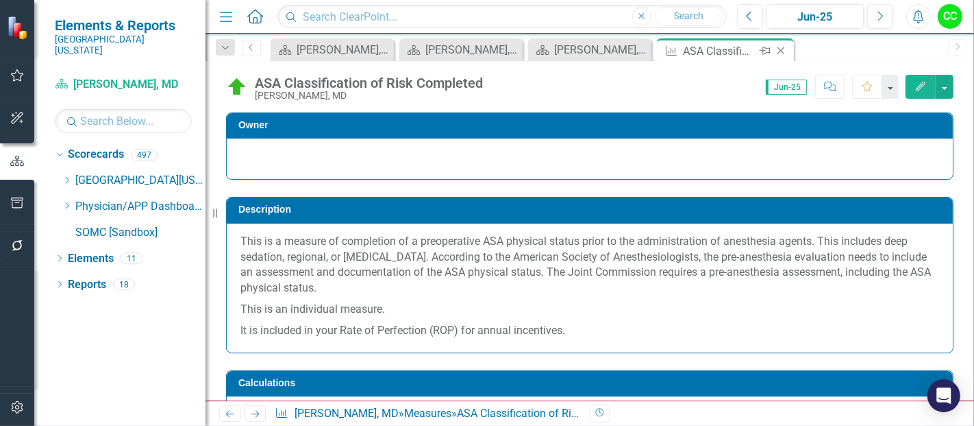
click at [783, 49] on icon at bounding box center [782, 51] width 8 height 8
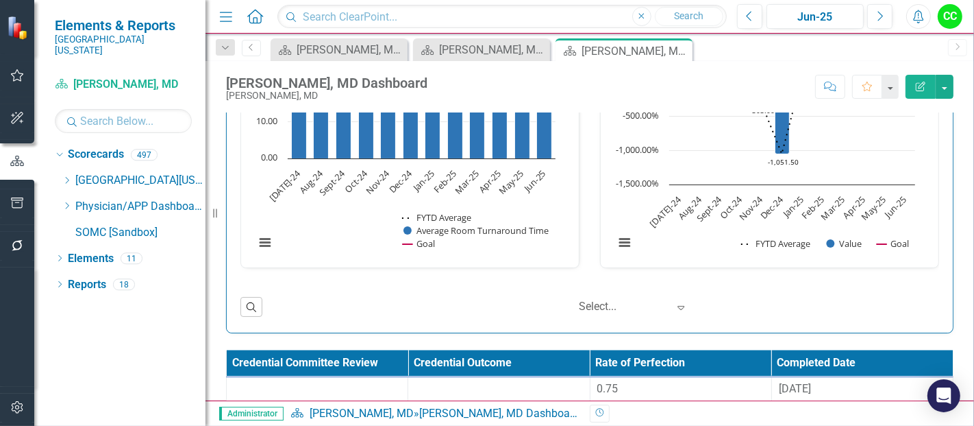
scroll to position [2067, 0]
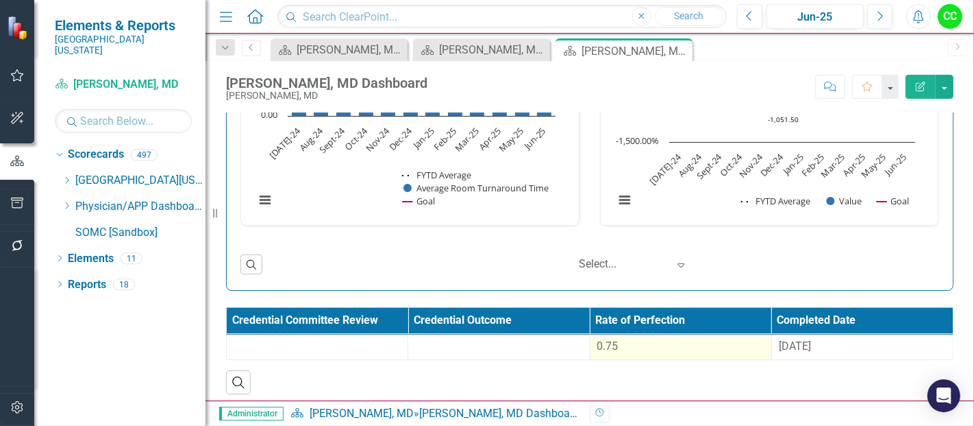
click at [659, 343] on div "0.75" at bounding box center [681, 347] width 167 height 16
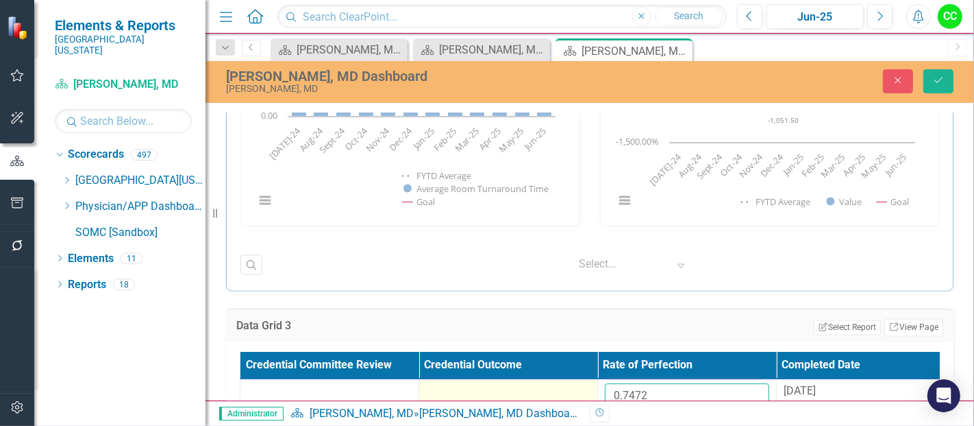
drag, startPoint x: 662, startPoint y: 383, endPoint x: 563, endPoint y: 373, distance: 99.2
click at [563, 379] on tr "0.7472 9/10/24" at bounding box center [598, 401] width 715 height 45
paste input "653790909"
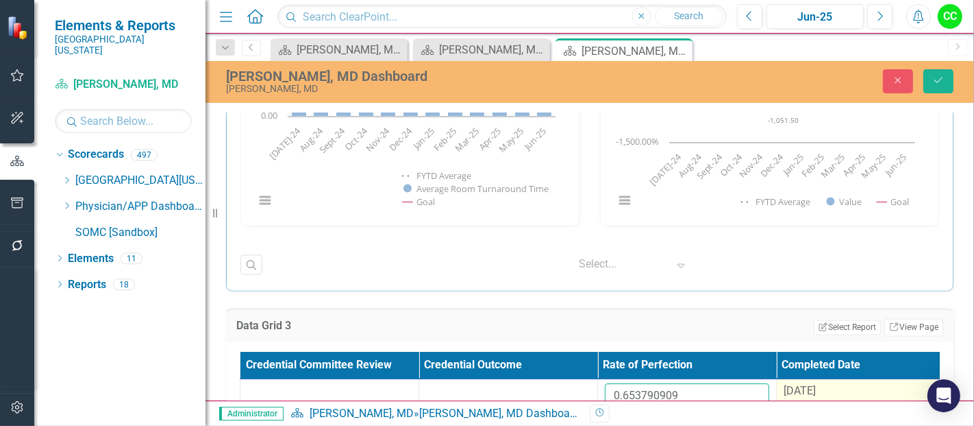
type input "0.653790909"
click at [803, 388] on span "[DATE]" at bounding box center [800, 390] width 32 height 13
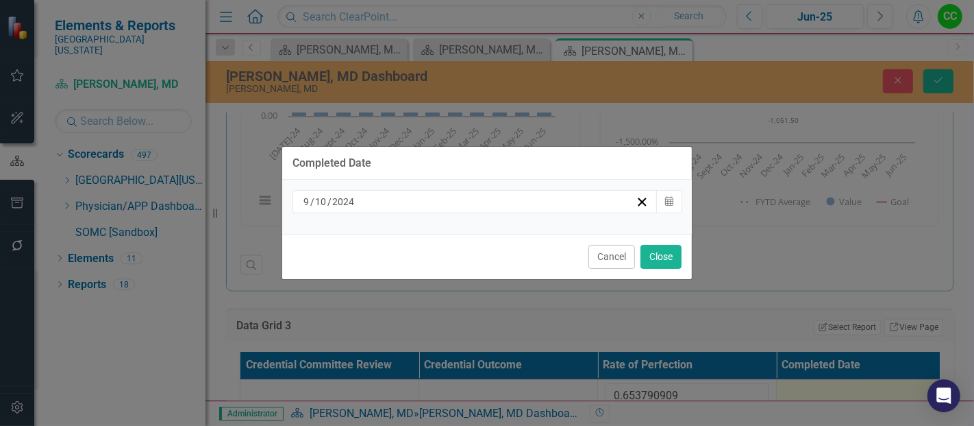
click at [513, 201] on div "[DATE]" at bounding box center [469, 202] width 334 height 14
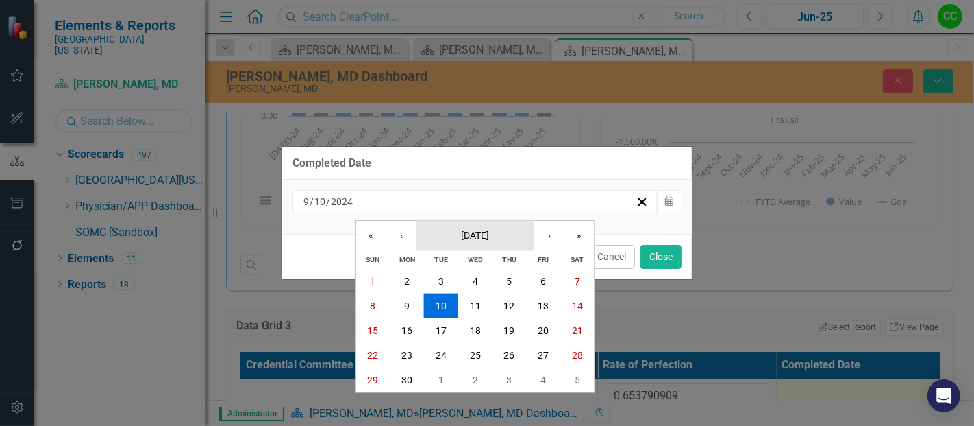
click at [484, 241] on button "[DATE]" at bounding box center [476, 235] width 118 height 30
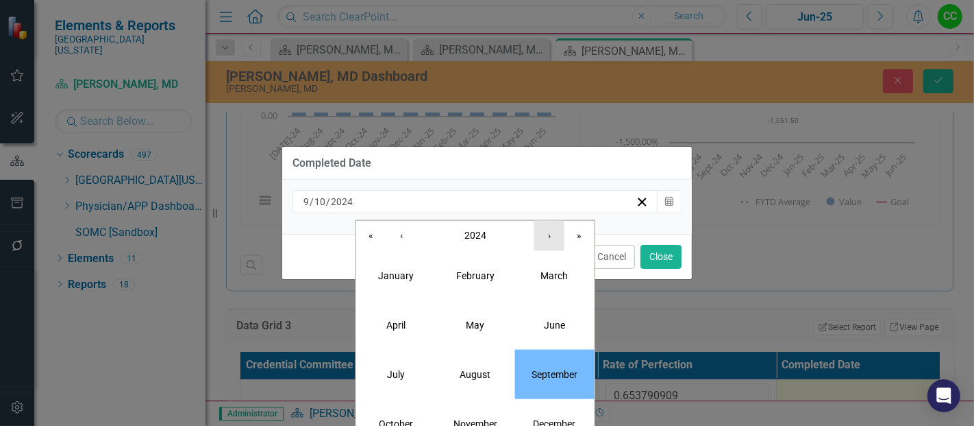
click at [546, 232] on button "›" at bounding box center [550, 235] width 30 height 30
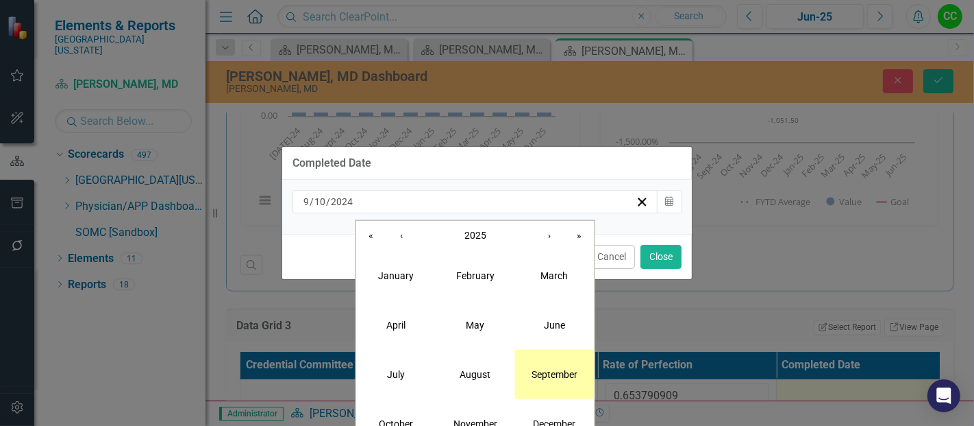
click at [583, 374] on button "September" at bounding box center [554, 373] width 79 height 49
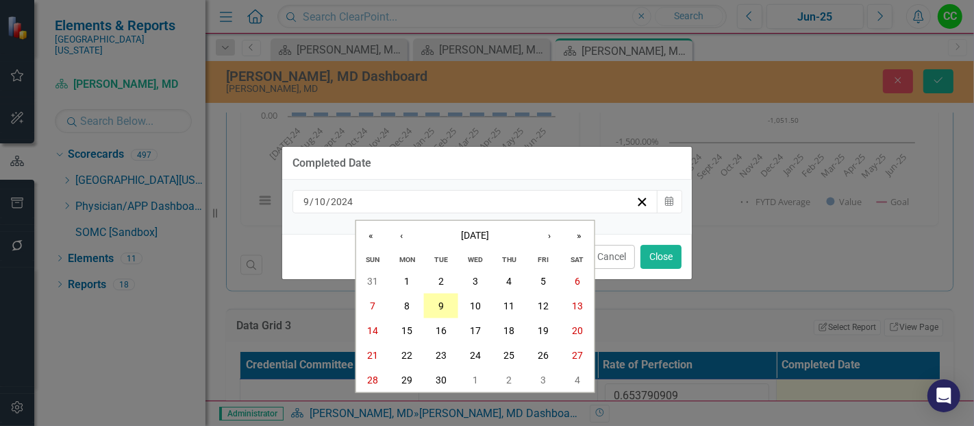
click at [443, 310] on abbr "9" at bounding box center [441, 305] width 5 height 11
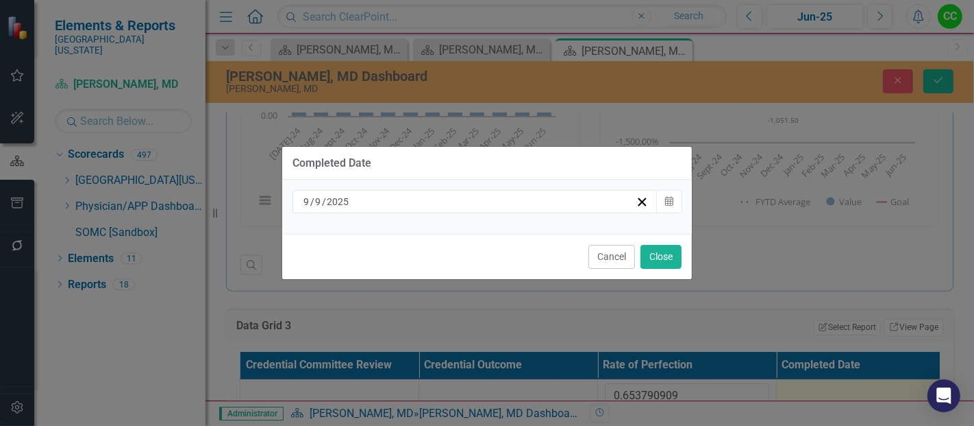
click at [658, 243] on div "Cancel Close" at bounding box center [487, 256] width 410 height 45
click at [656, 255] on button "Close" at bounding box center [661, 257] width 41 height 24
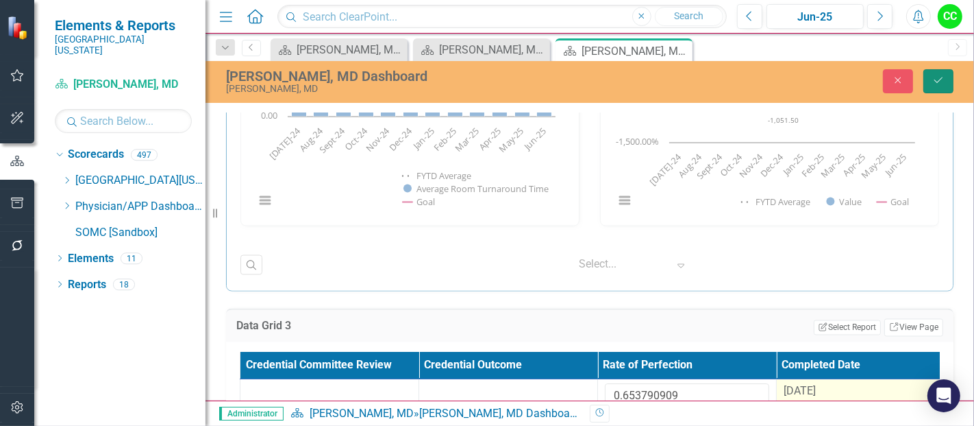
click at [951, 76] on button "Save" at bounding box center [939, 81] width 30 height 24
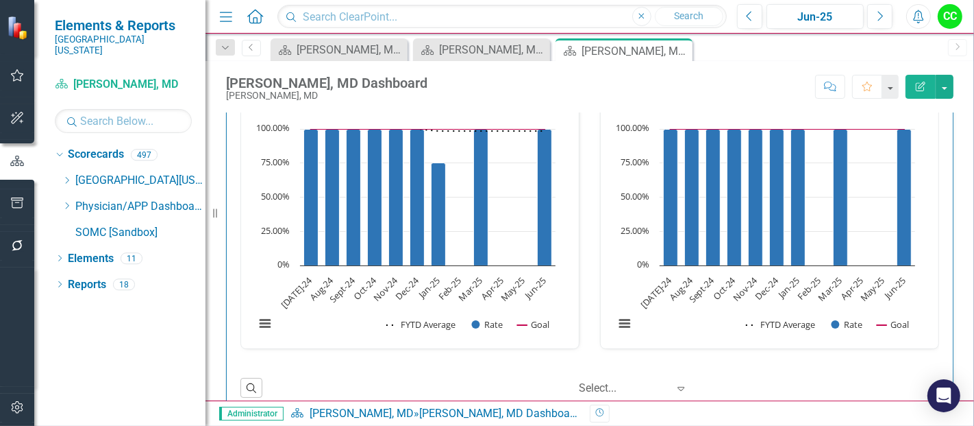
scroll to position [469, 0]
click at [66, 201] on icon "Dropdown" at bounding box center [67, 205] width 10 height 8
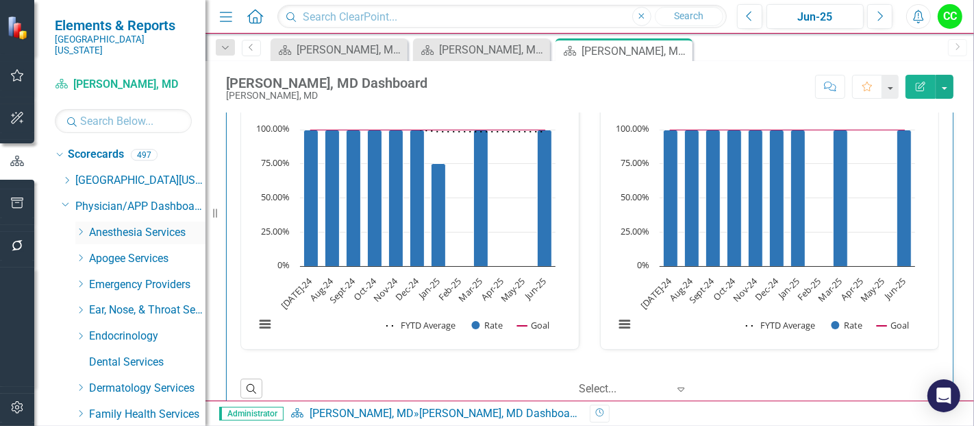
click at [82, 228] on icon "Dropdown" at bounding box center [80, 232] width 10 height 8
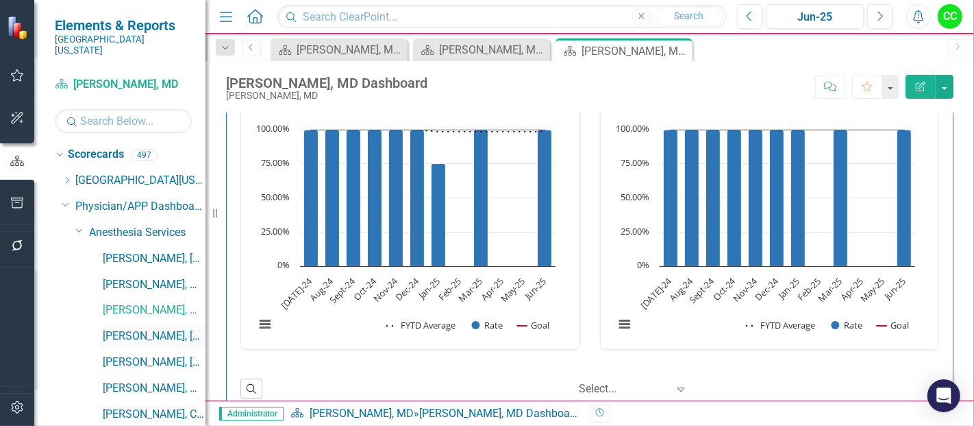
click at [134, 328] on link "[PERSON_NAME], [GEOGRAPHIC_DATA]" at bounding box center [154, 336] width 103 height 16
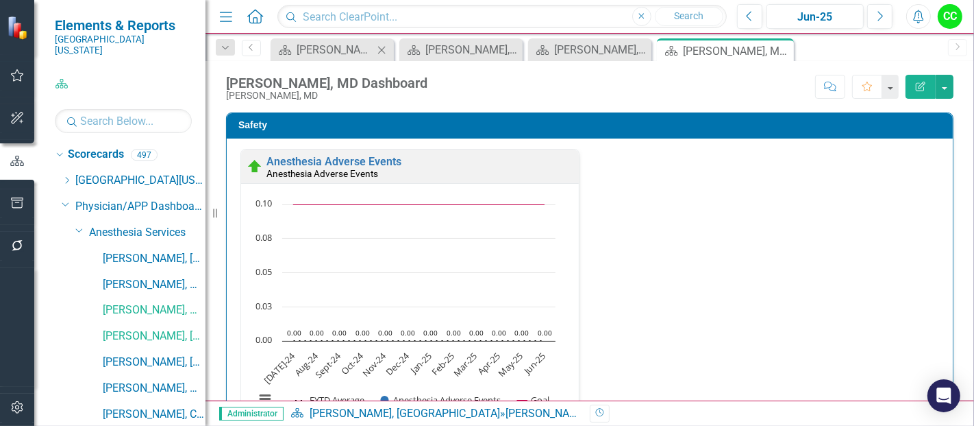
click at [380, 50] on icon at bounding box center [382, 50] width 8 height 8
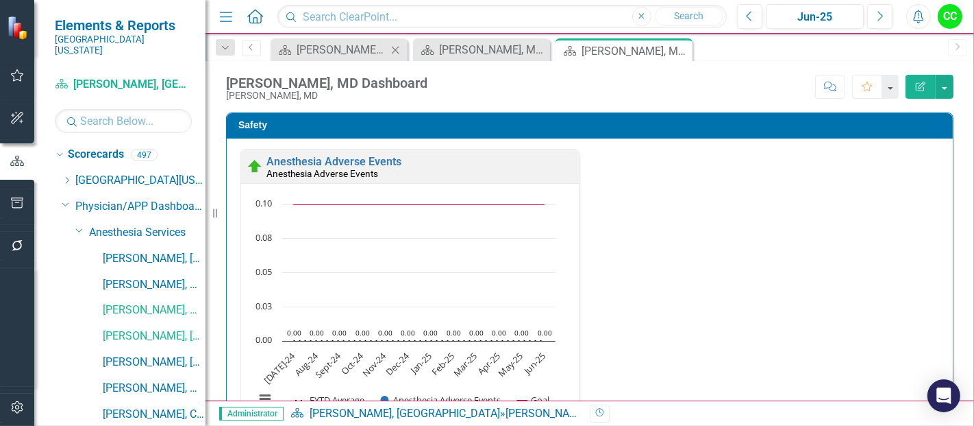
click at [397, 51] on icon at bounding box center [396, 50] width 8 height 8
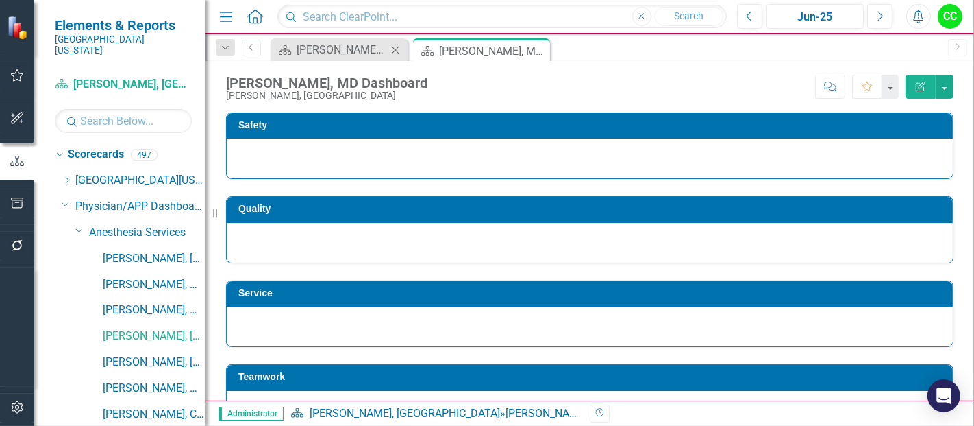
click at [397, 49] on icon "Close" at bounding box center [396, 50] width 14 height 11
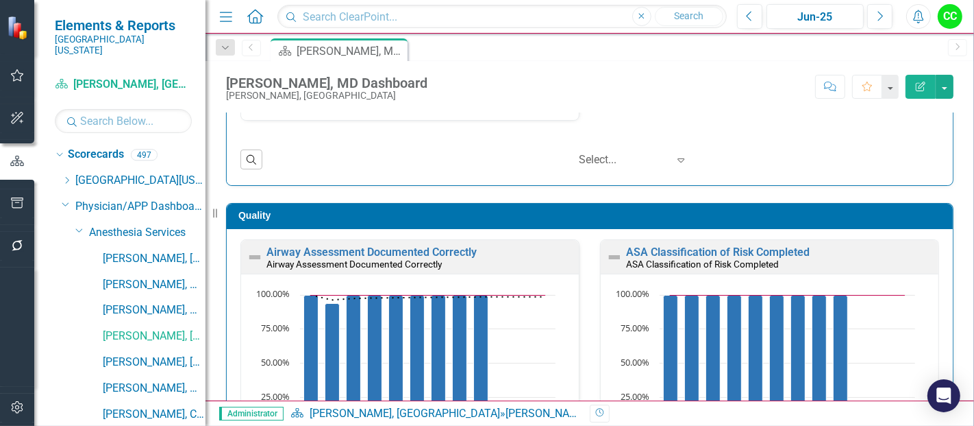
scroll to position [307, 0]
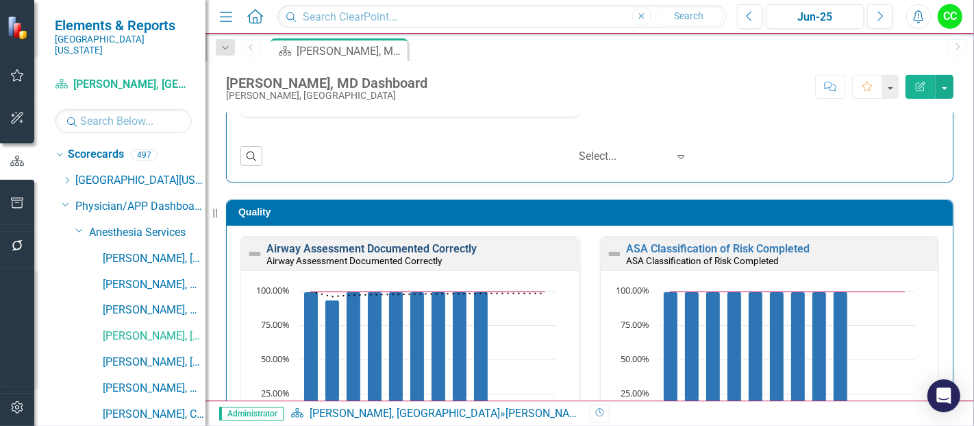
click at [464, 247] on link "Airway Assessment Documented Correctly" at bounding box center [372, 248] width 210 height 13
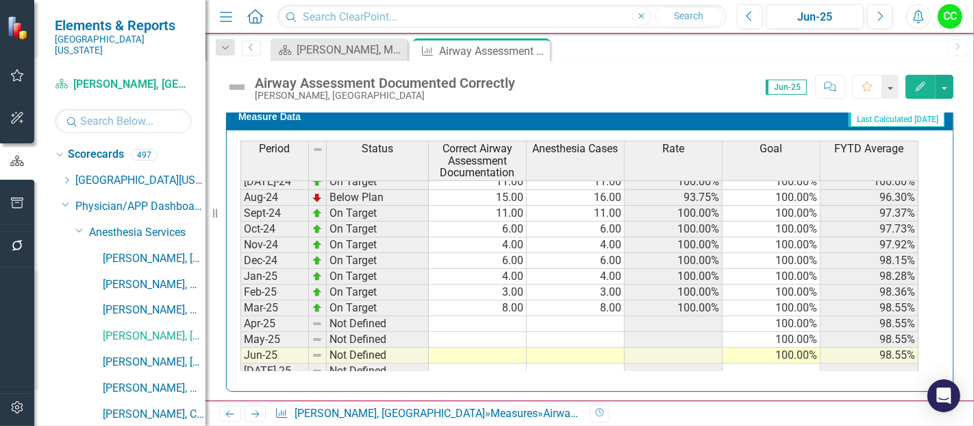
click at [495, 317] on tbody "Jun-23 Not Defined Jul-23 On Target 11.00 11.00 100.00% 100.00% 100.00% Aug-23 …" at bounding box center [580, 197] width 678 height 458
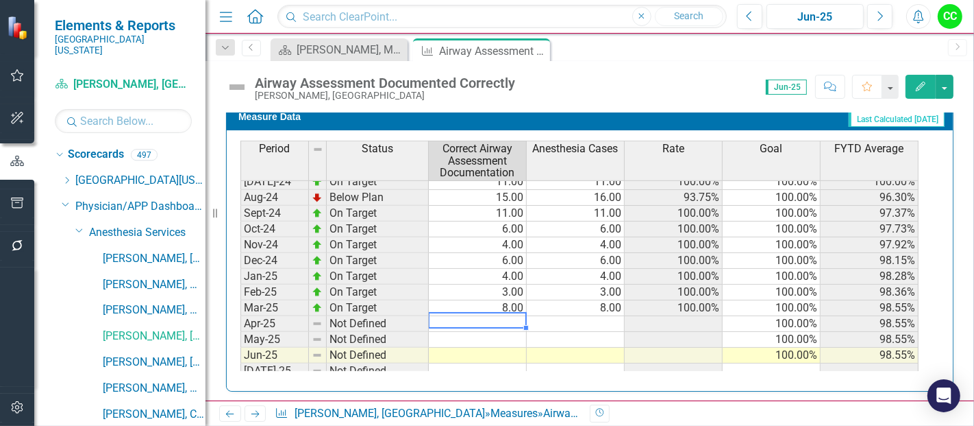
type textarea "2"
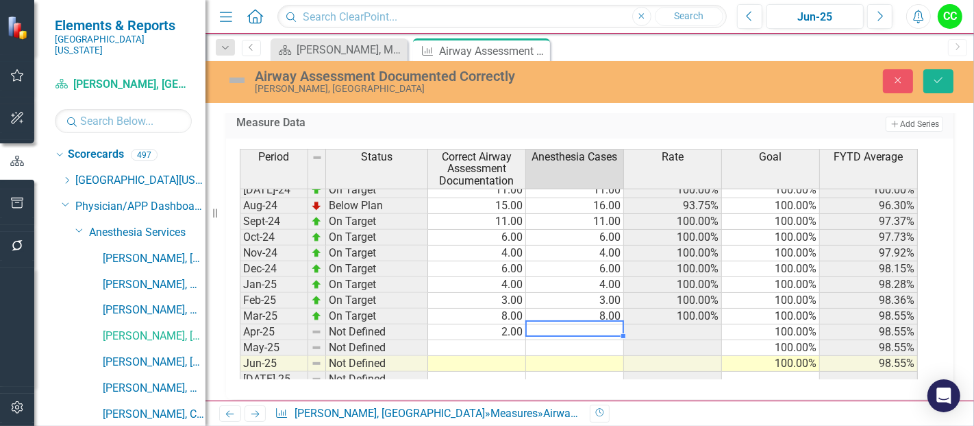
type textarea "2"
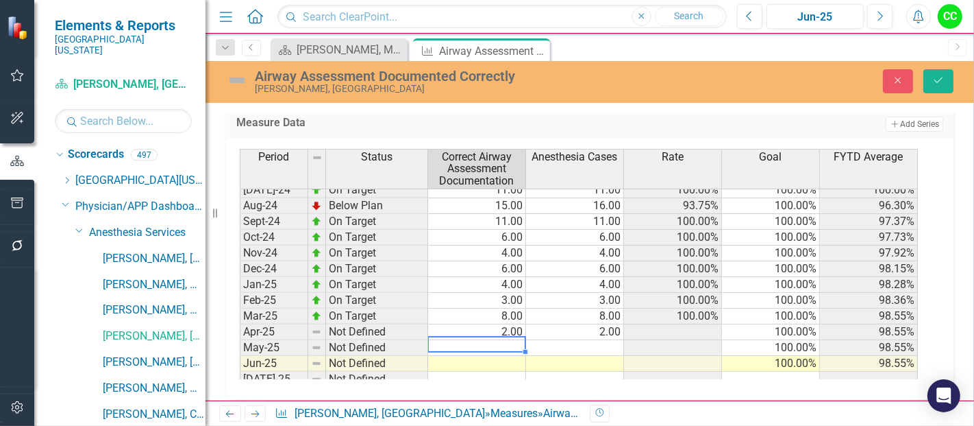
type textarea "3"
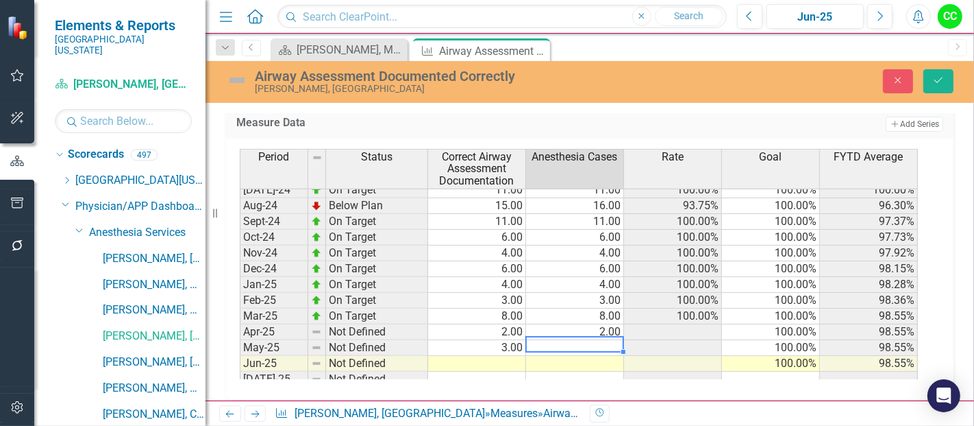
type textarea "3"
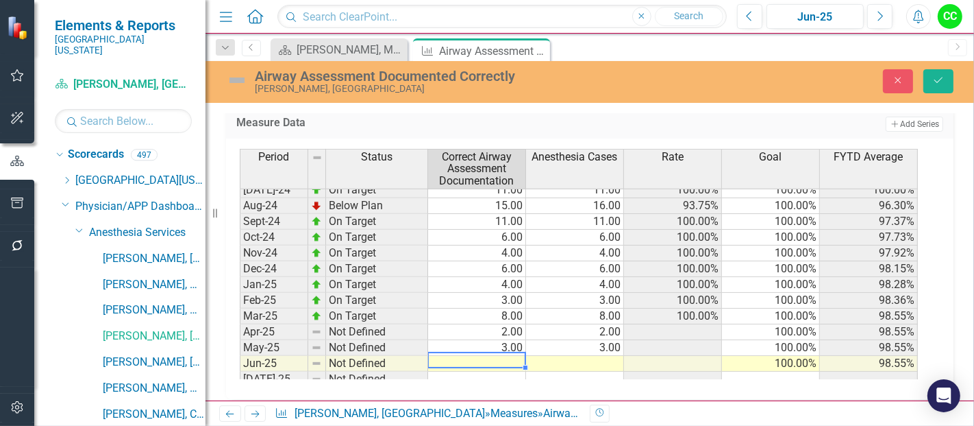
type textarea "5"
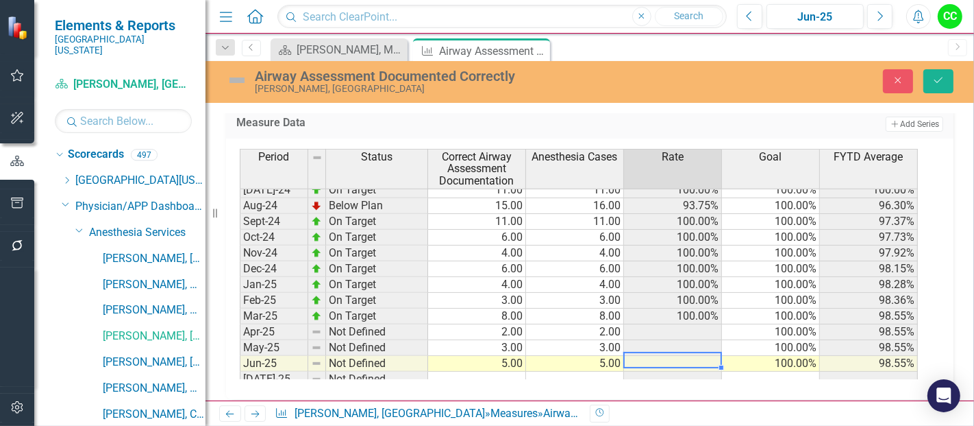
type textarea "5"
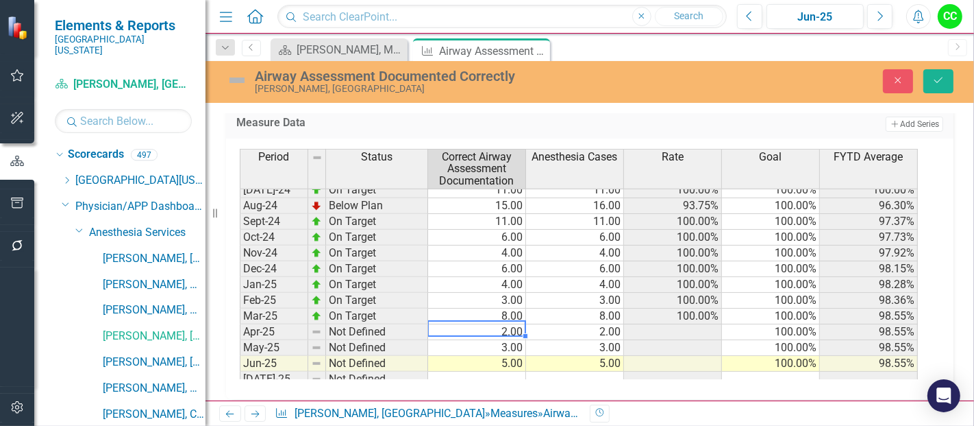
click at [487, 324] on td "2.00" at bounding box center [477, 332] width 98 height 16
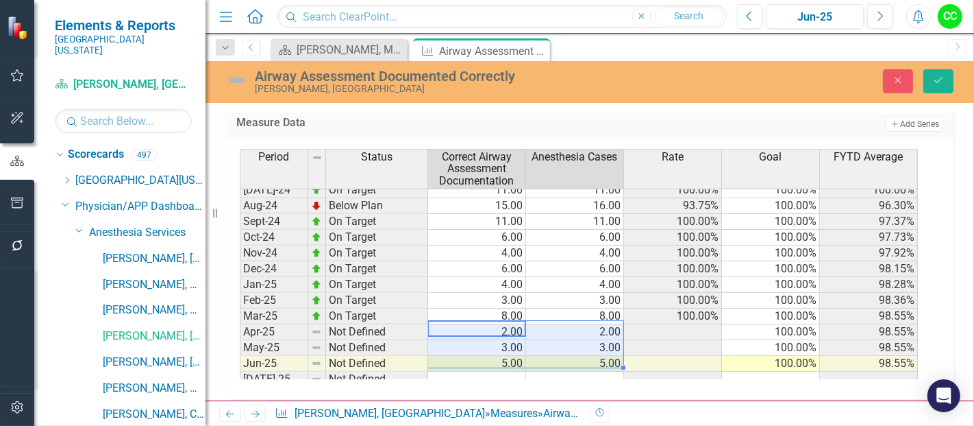
drag, startPoint x: 491, startPoint y: 326, endPoint x: 589, endPoint y: 355, distance: 102.3
click at [589, 355] on tbody "Oct-23 On Target 13.00 13.00 100.00% 100.00% 100.00% Nov-23 On Target 14.00 14.…" at bounding box center [579, 284] width 678 height 489
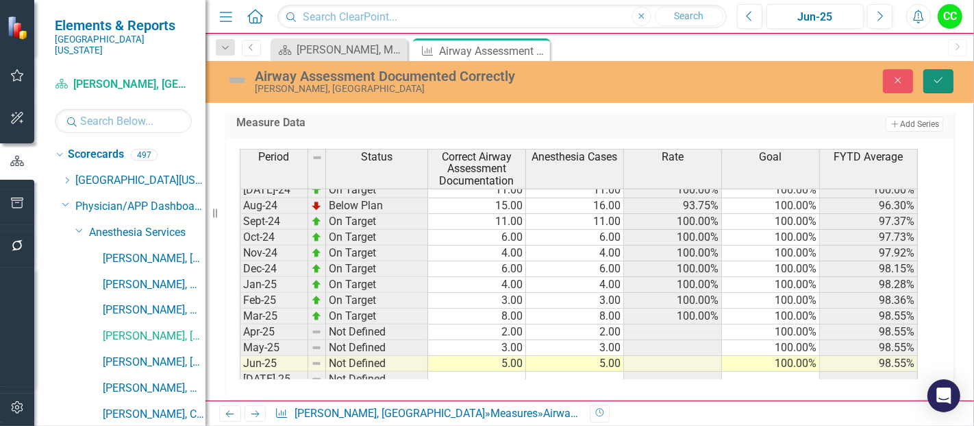
click at [946, 81] on button "Save" at bounding box center [939, 81] width 30 height 24
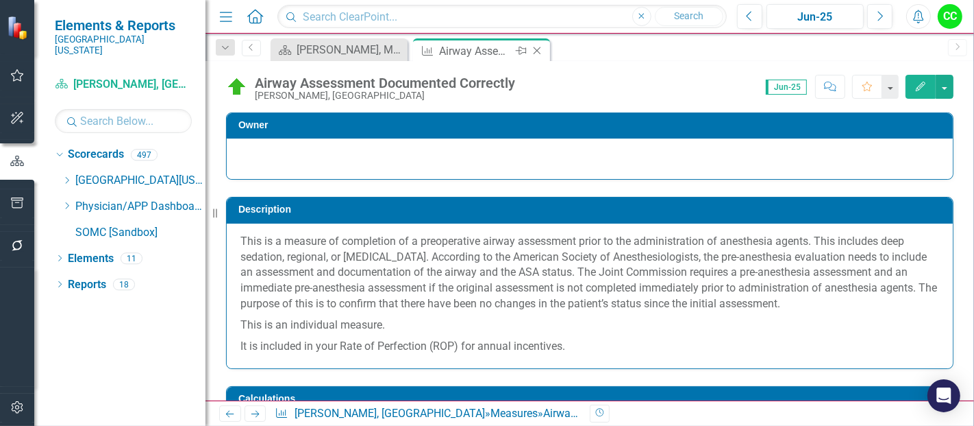
click at [536, 51] on icon at bounding box center [538, 51] width 8 height 8
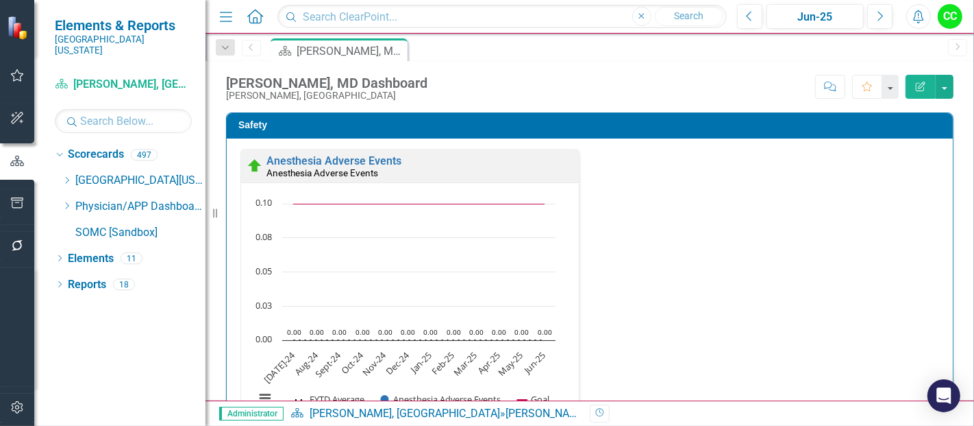
scroll to position [380, 0]
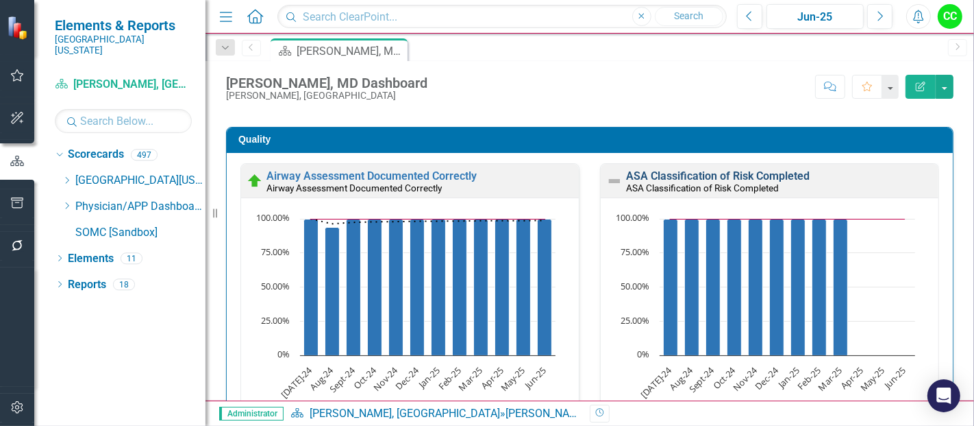
click at [761, 171] on link "ASA Classification of Risk Completed" at bounding box center [718, 175] width 184 height 13
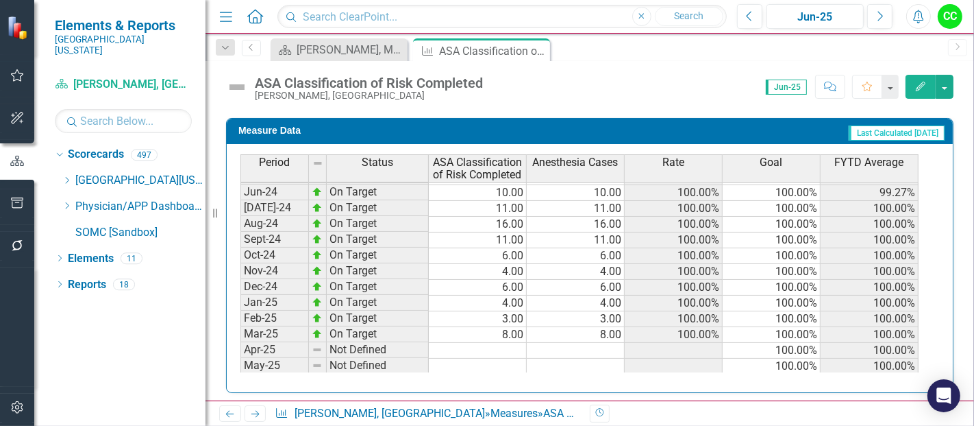
scroll to position [460, 0]
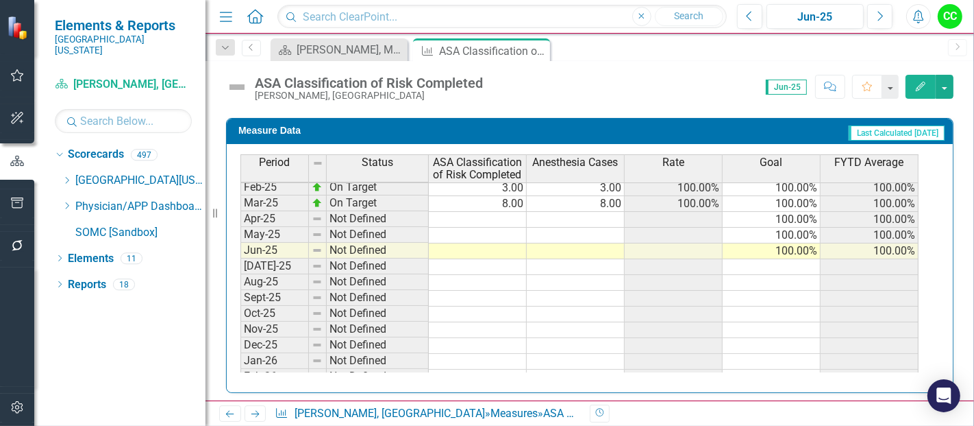
click at [502, 210] on tbody "Nov-23 Below Plan 13.00 14.00 92.86% 100.00% 98.55% Dec-23 On Target 10.00 10.0…" at bounding box center [580, 195] width 678 height 505
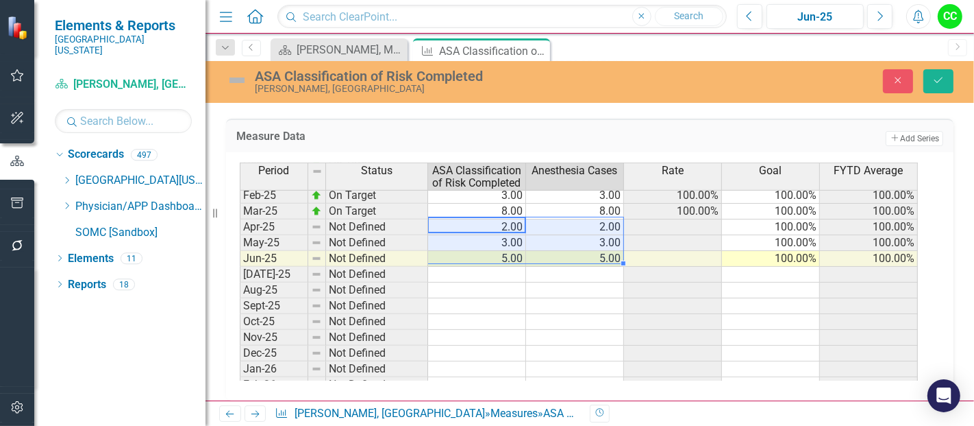
type textarea "2"
click at [932, 79] on button "Save" at bounding box center [939, 81] width 30 height 24
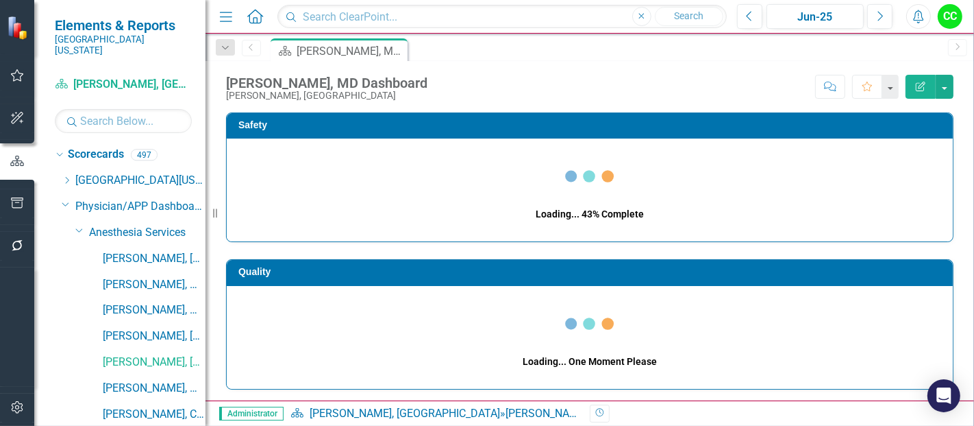
scroll to position [8, 0]
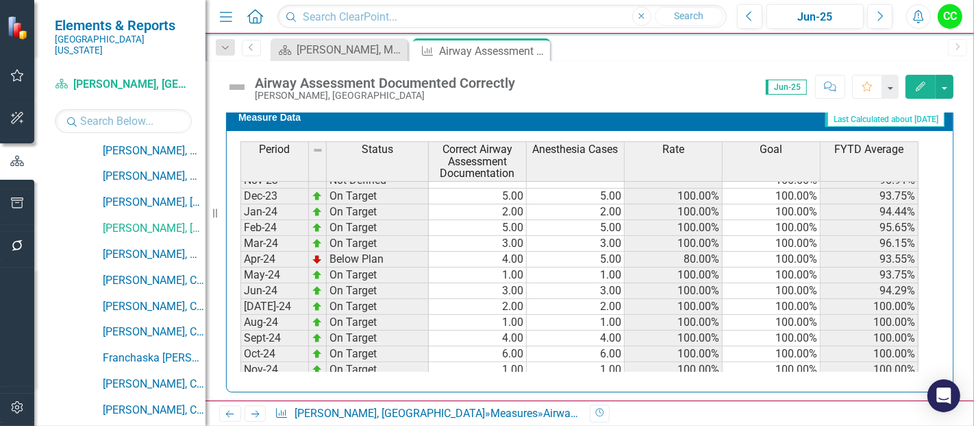
scroll to position [328, 0]
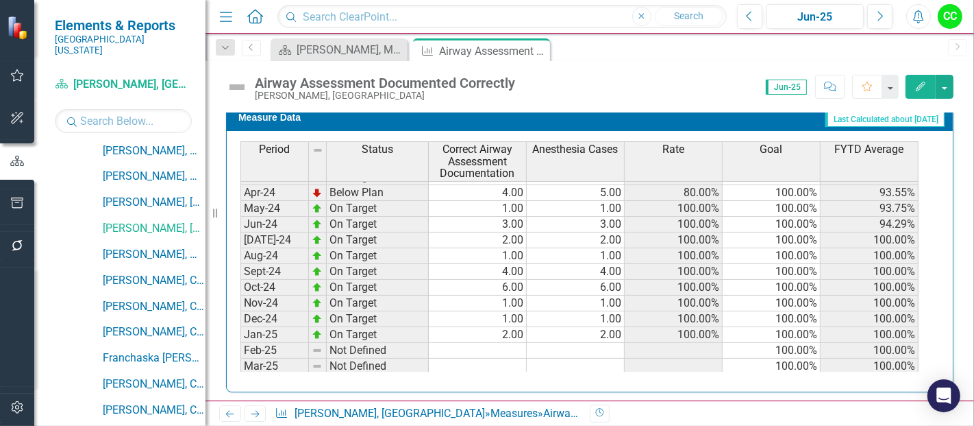
click at [488, 343] on td at bounding box center [478, 351] width 98 height 16
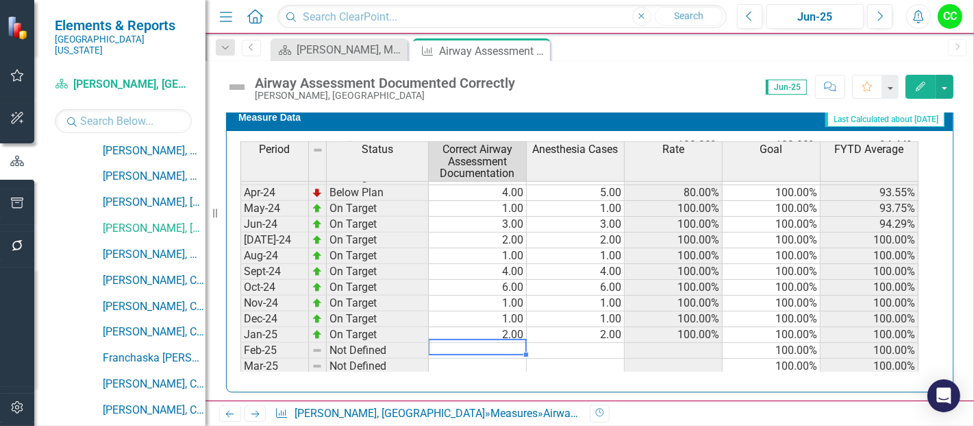
type textarea "1"
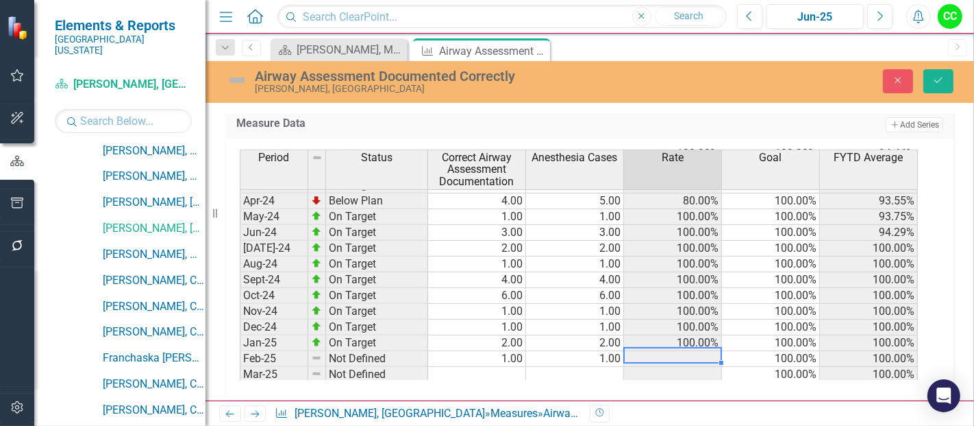
type textarea "1"
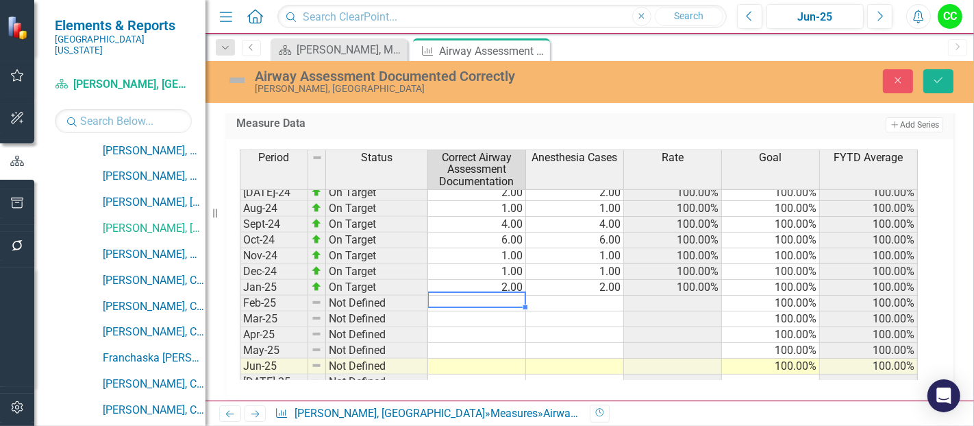
scroll to position [390, 0]
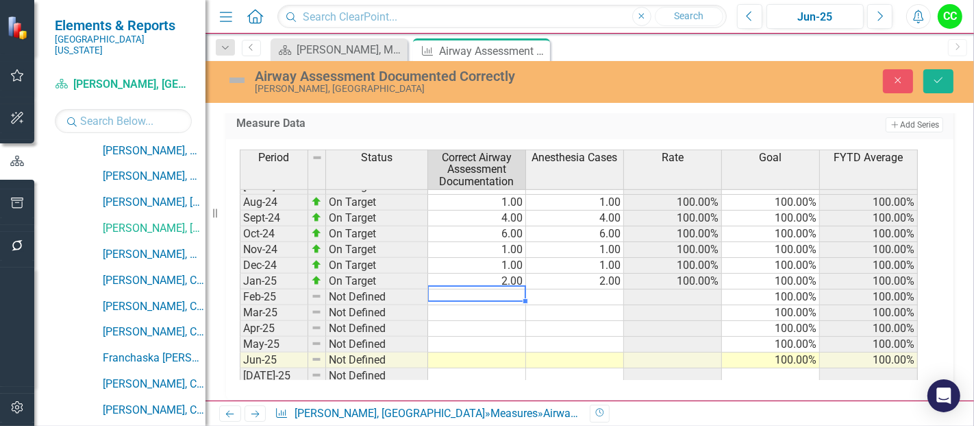
click at [478, 322] on tbody "Jul-23 Below Plan 1.00 2.00 50.00% 100.00% 50.00% Aug-23 On Target 2.00 2.00 10…" at bounding box center [579, 218] width 678 height 458
type textarea "1"
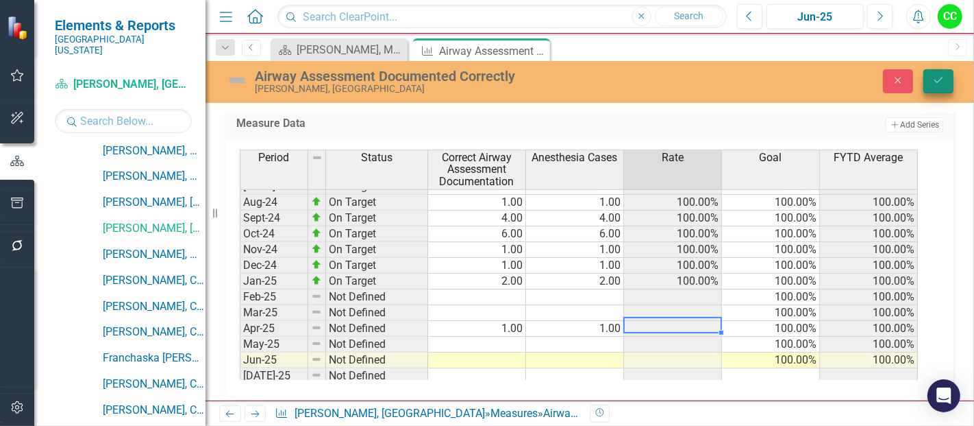
type textarea "1"
click at [943, 81] on icon "Save" at bounding box center [939, 80] width 12 height 10
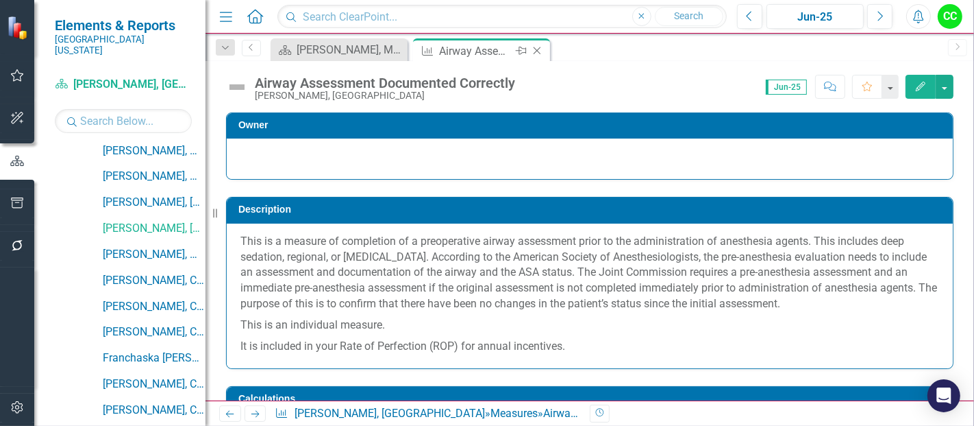
click at [535, 49] on icon "Close" at bounding box center [537, 50] width 14 height 11
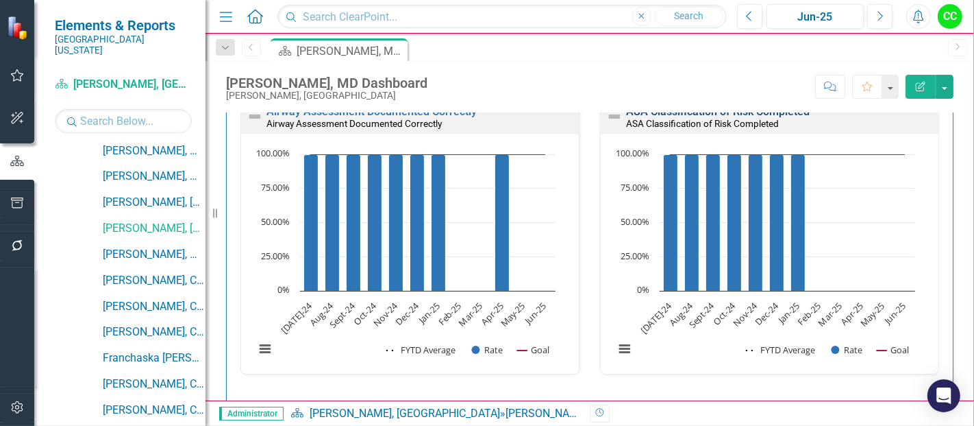
scroll to position [371, 0]
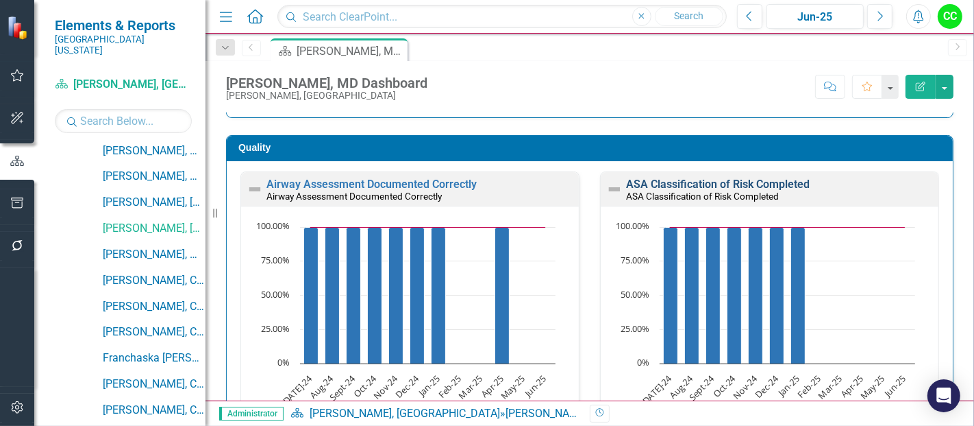
click at [661, 184] on link "ASA Classification of Risk Completed" at bounding box center [718, 183] width 184 height 13
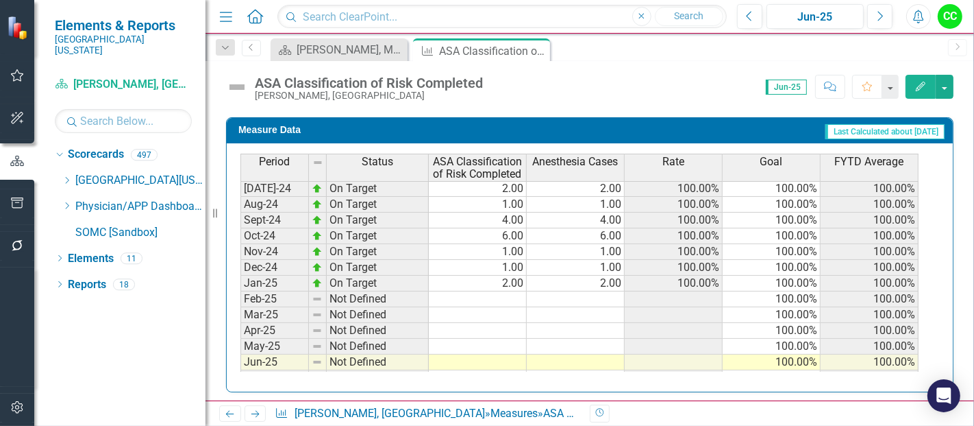
scroll to position [415, 0]
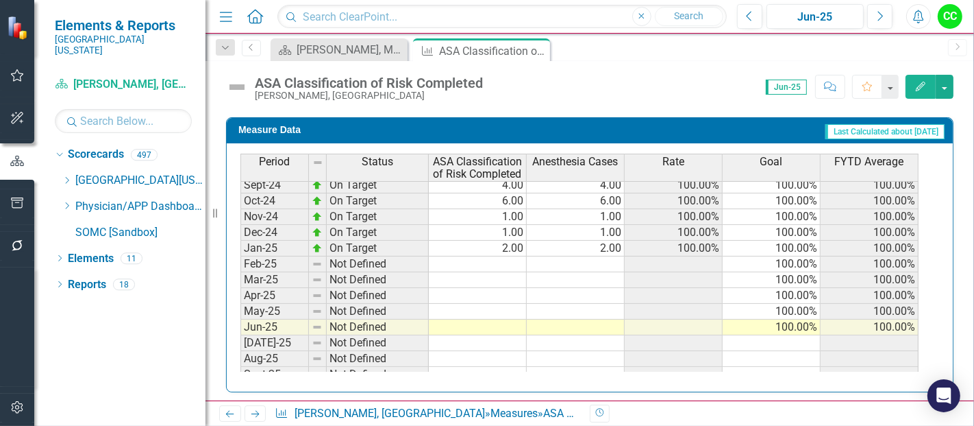
click at [498, 289] on tbody "Sep-23 On Target 6.00 6.00 100.00% 100.00% 100.00% Oct-23 On Target 1.00 1.00 1…" at bounding box center [580, 232] width 678 height 489
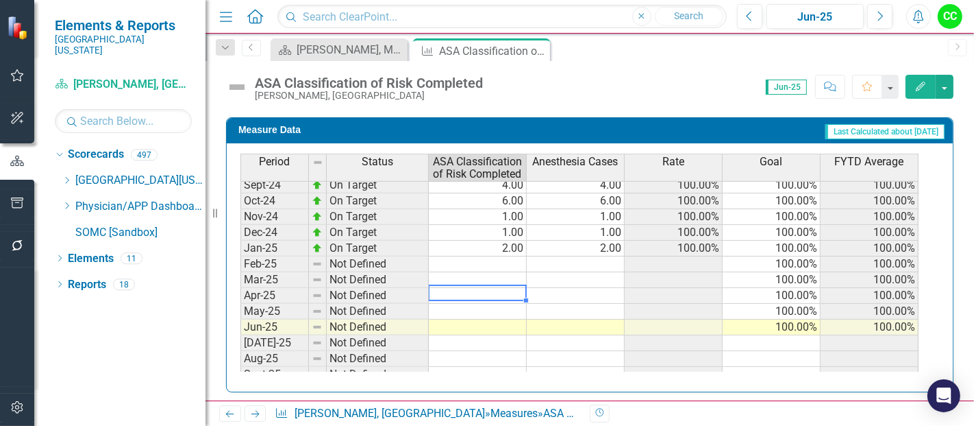
type textarea "1"
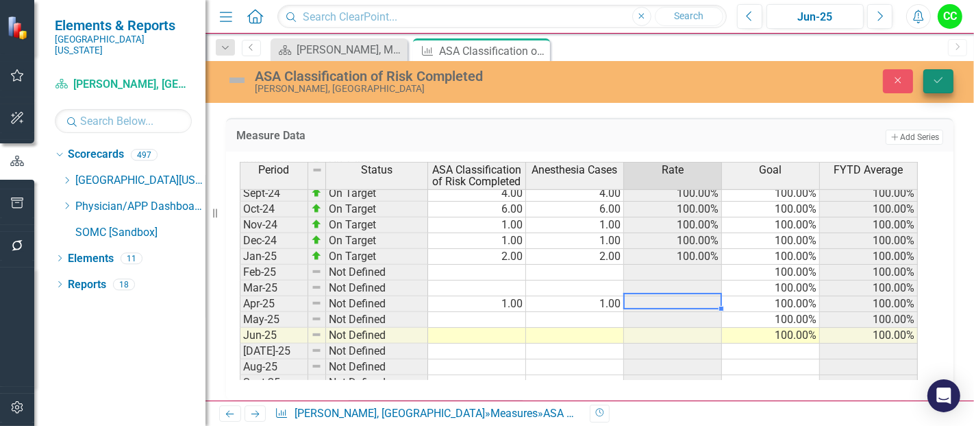
type textarea "1"
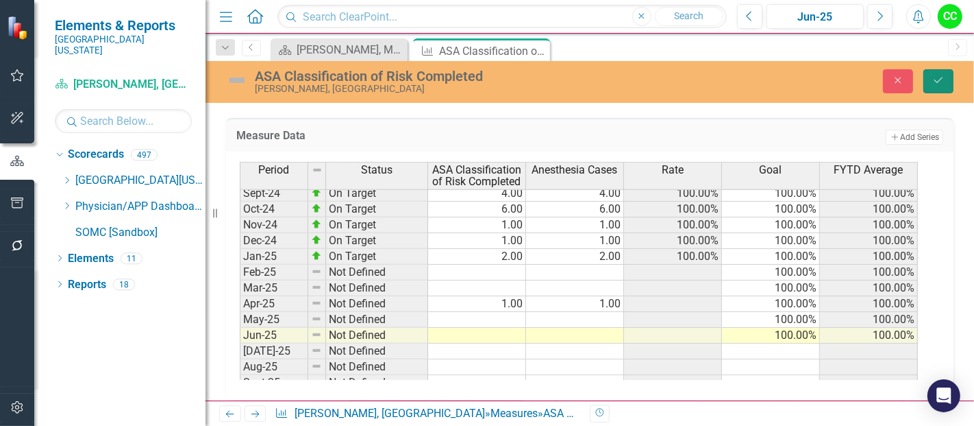
click at [938, 84] on icon "Save" at bounding box center [939, 80] width 12 height 10
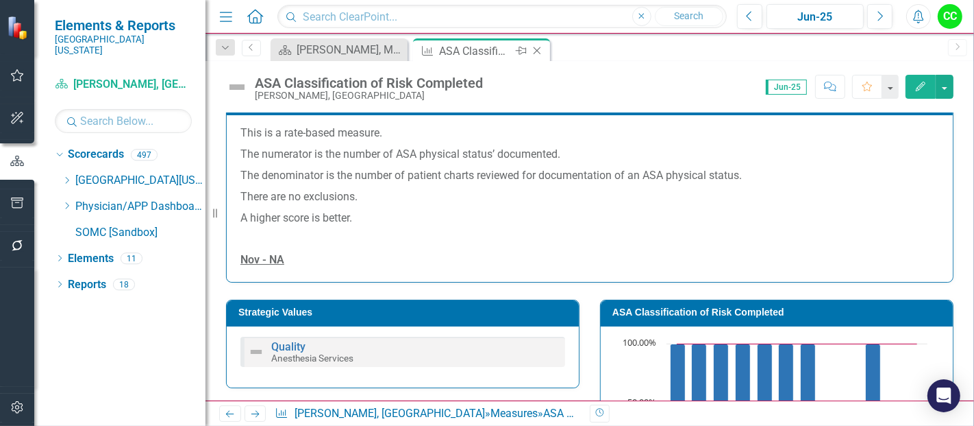
scroll to position [280, 0]
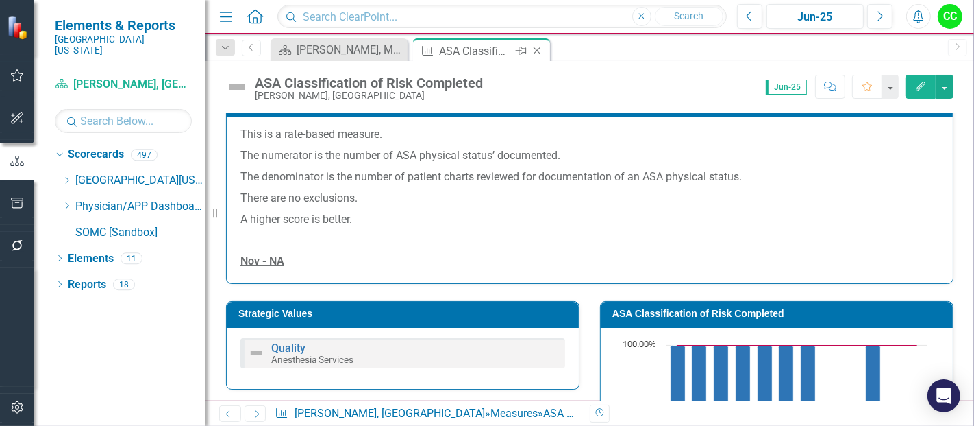
click at [537, 47] on icon "Close" at bounding box center [537, 50] width 14 height 11
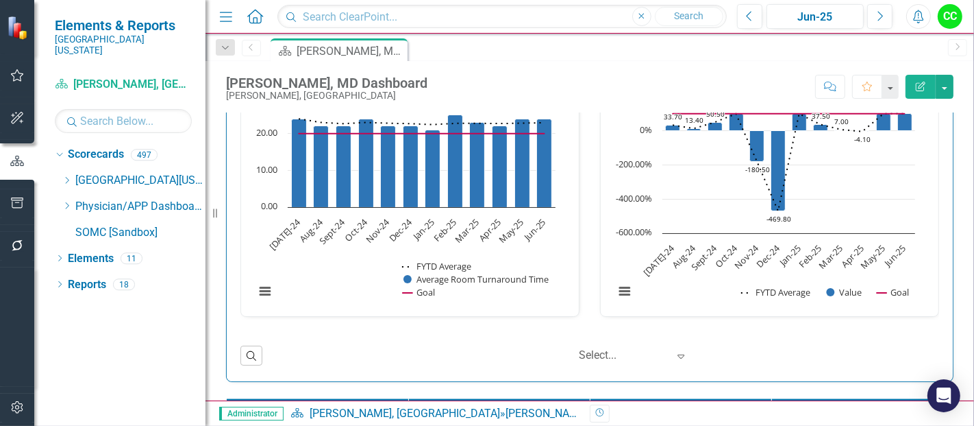
scroll to position [2067, 0]
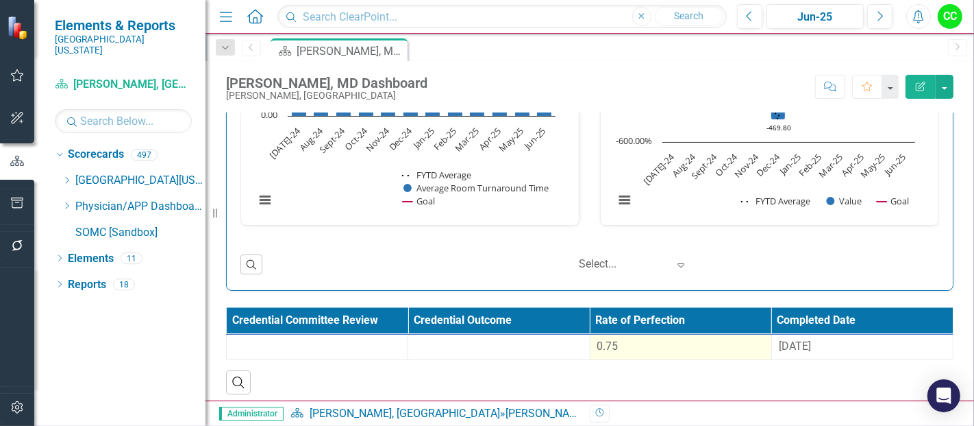
click at [620, 339] on div "0.75" at bounding box center [681, 347] width 167 height 16
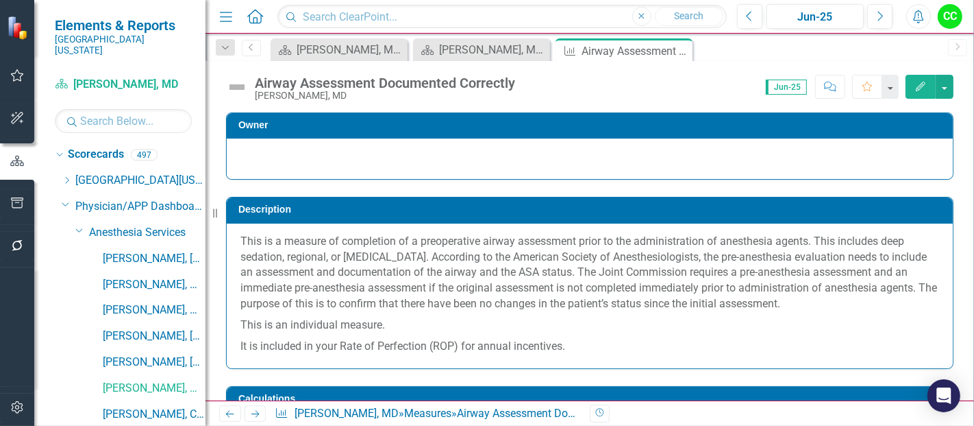
scroll to position [547, 0]
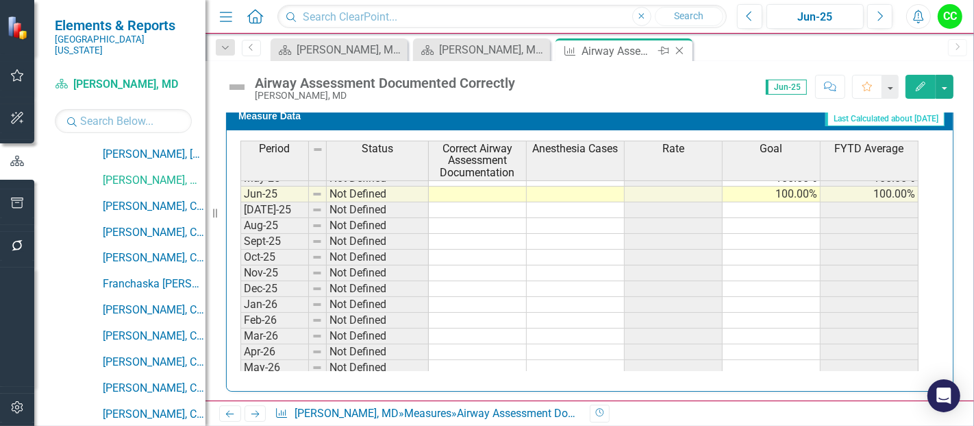
click at [684, 50] on icon "Close" at bounding box center [680, 50] width 14 height 11
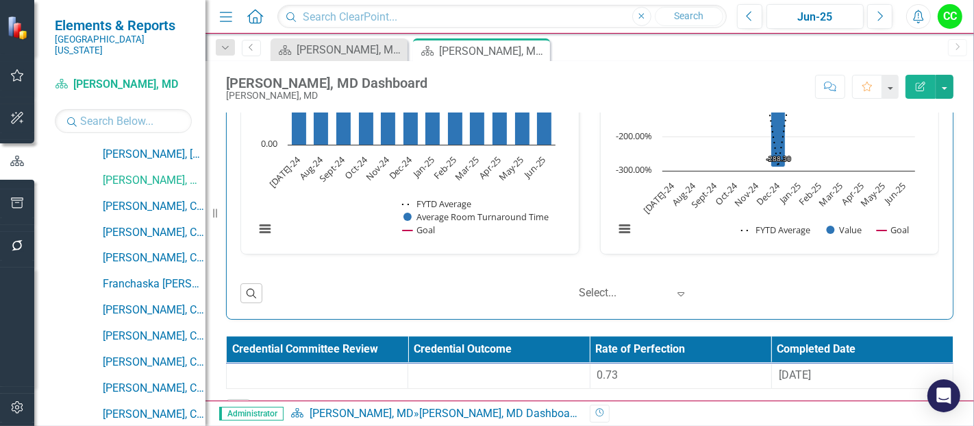
scroll to position [2067, 0]
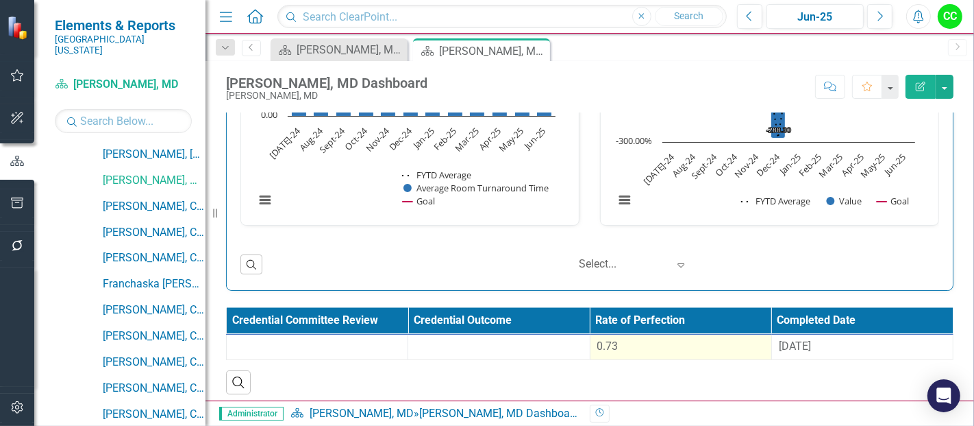
click at [646, 340] on div "0.73" at bounding box center [681, 347] width 167 height 16
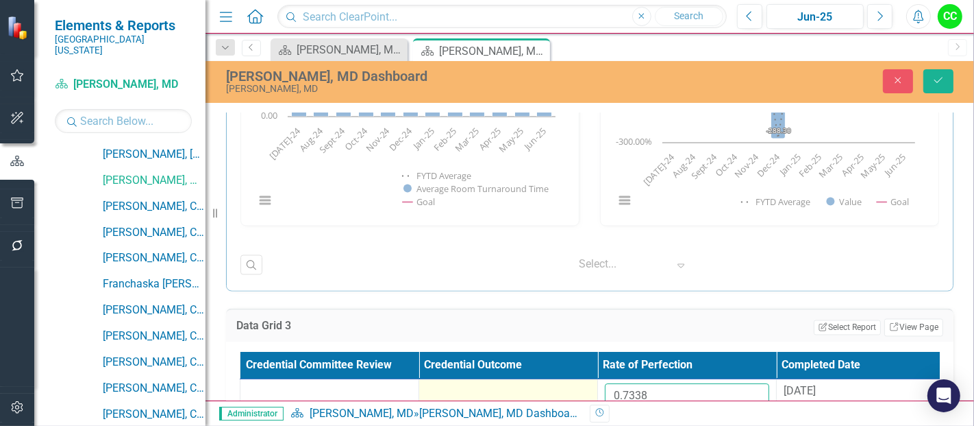
drag, startPoint x: 671, startPoint y: 391, endPoint x: 577, endPoint y: 384, distance: 94.2
click at [577, 384] on tr "0.7338 [DATE]" at bounding box center [598, 401] width 715 height 45
paste input "64978181"
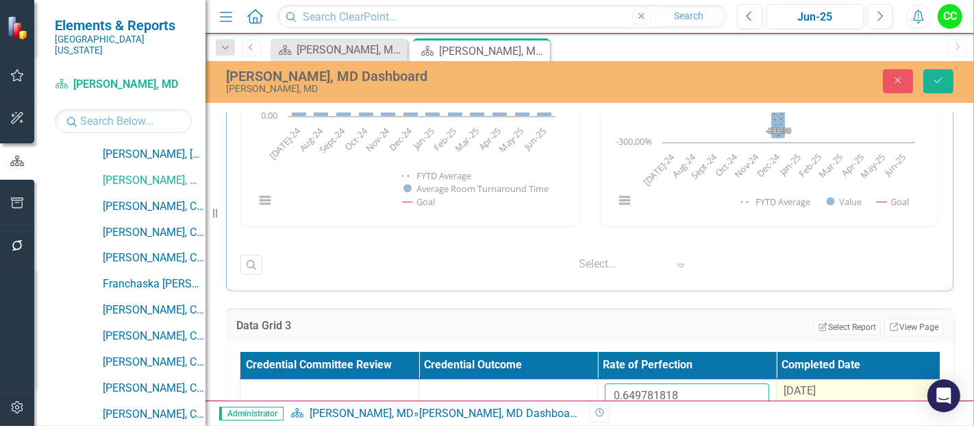
type input "0.649781818"
click at [833, 387] on div "[DATE]" at bounding box center [866, 392] width 164 height 16
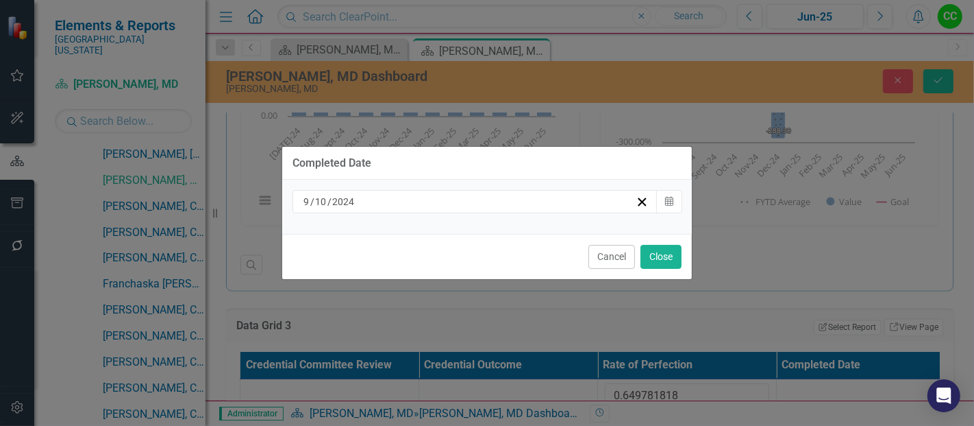
click at [526, 206] on div "[DATE]" at bounding box center [469, 202] width 334 height 14
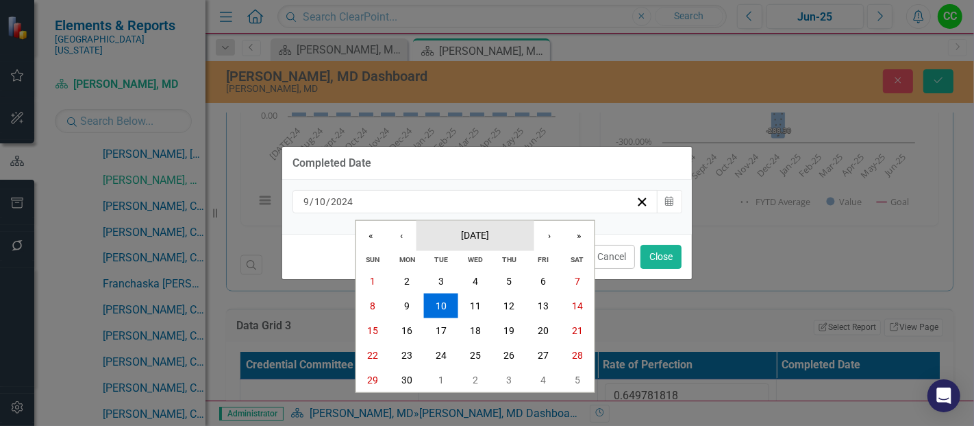
click at [481, 232] on span "[DATE]" at bounding box center [475, 234] width 28 height 11
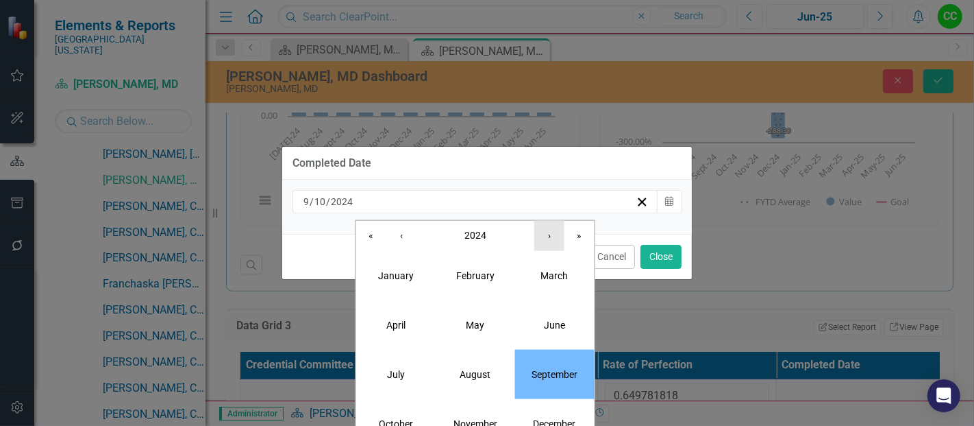
click at [550, 236] on button "›" at bounding box center [550, 235] width 30 height 30
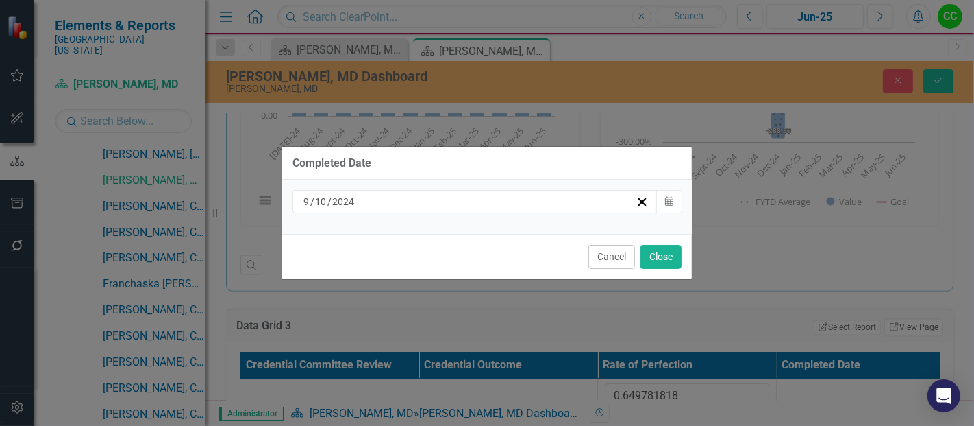
click at [564, 382] on div "Completed Date [DATE] Calendar Cancel Close" at bounding box center [487, 213] width 411 height 426
click at [579, 199] on div "[DATE]" at bounding box center [469, 202] width 334 height 14
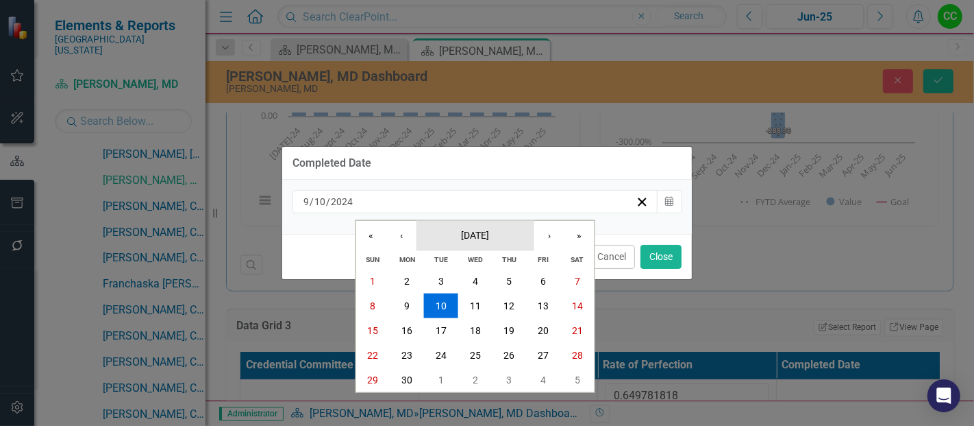
click at [489, 235] on span "[DATE]" at bounding box center [475, 234] width 28 height 11
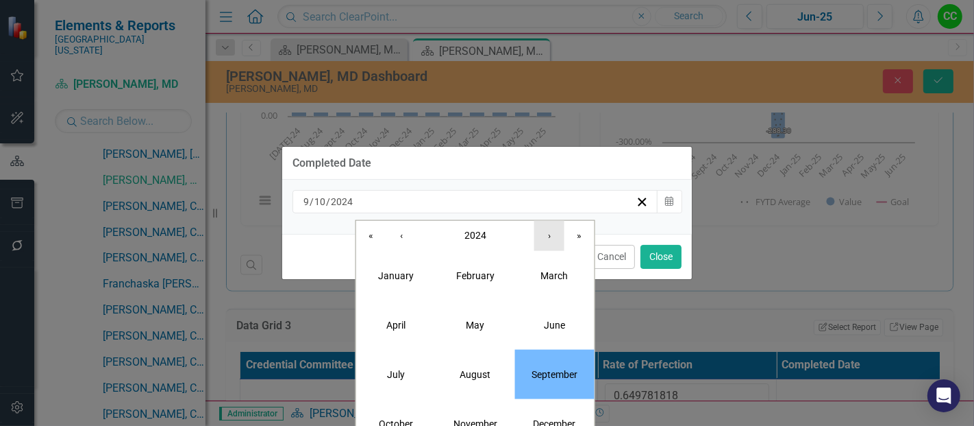
click at [548, 235] on button "›" at bounding box center [550, 235] width 30 height 30
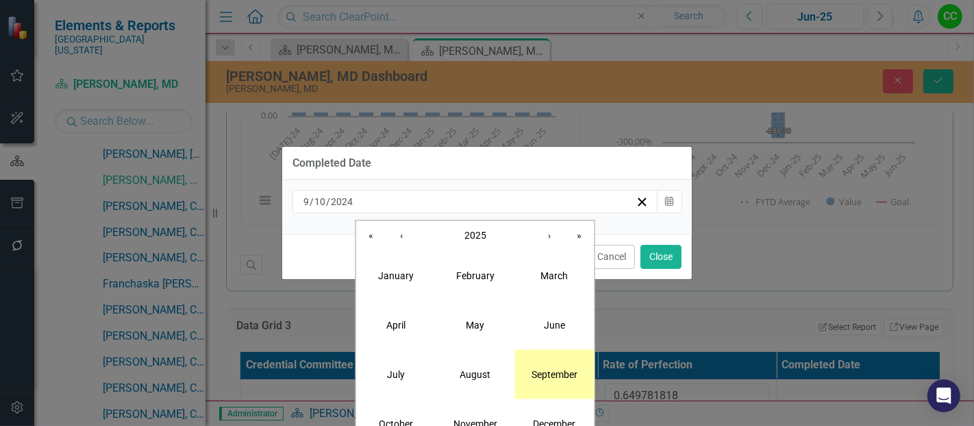
click at [557, 377] on abbr "September" at bounding box center [555, 373] width 46 height 11
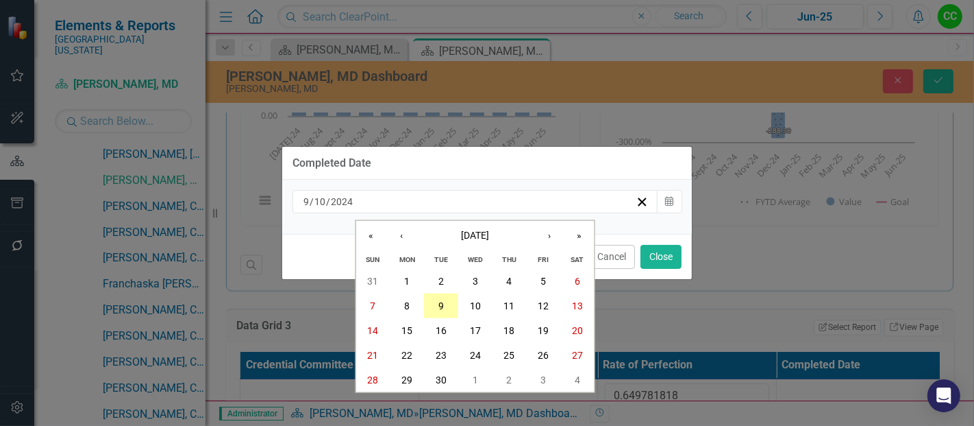
click at [439, 300] on abbr "9" at bounding box center [441, 305] width 5 height 11
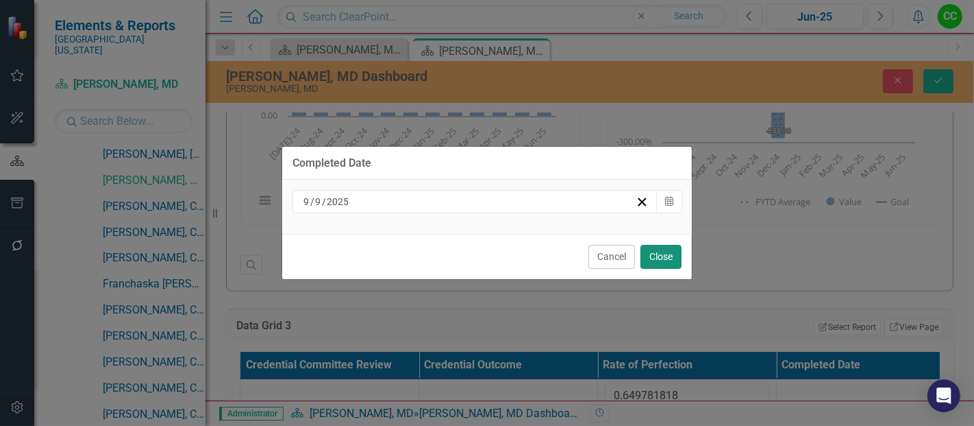
click at [661, 255] on button "Close" at bounding box center [661, 257] width 41 height 24
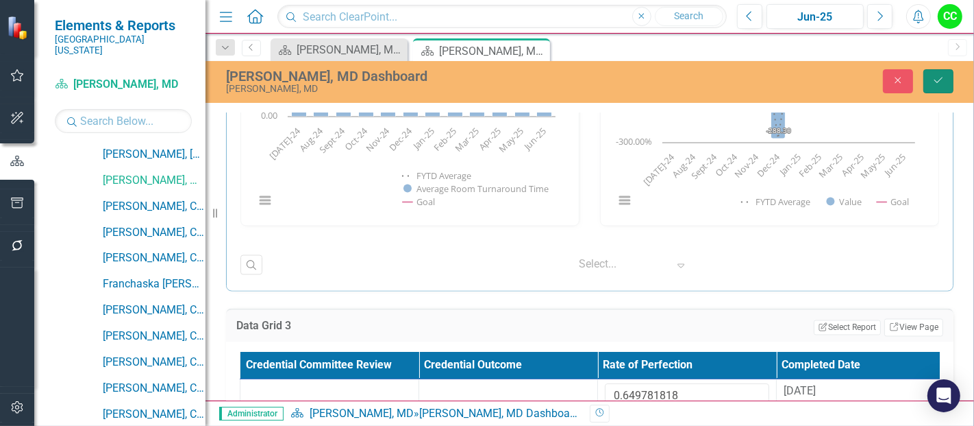
click at [947, 78] on button "Save" at bounding box center [939, 81] width 30 height 24
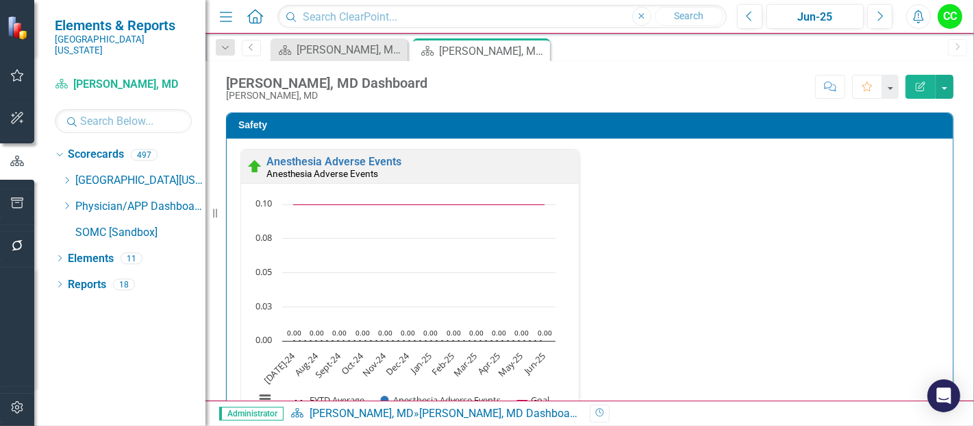
scroll to position [0, 0]
click at [65, 201] on icon "Dropdown" at bounding box center [67, 205] width 10 height 8
click at [64, 201] on icon "Dropdown" at bounding box center [67, 205] width 10 height 8
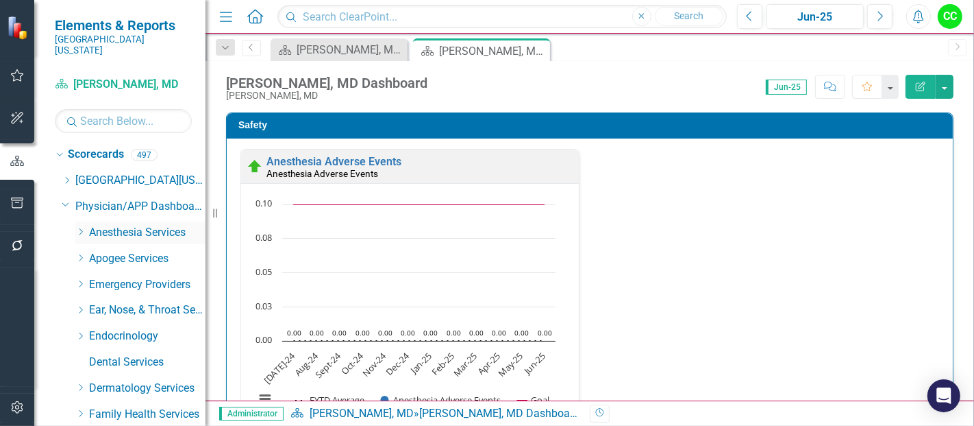
click at [80, 228] on icon "Dropdown" at bounding box center [80, 232] width 10 height 8
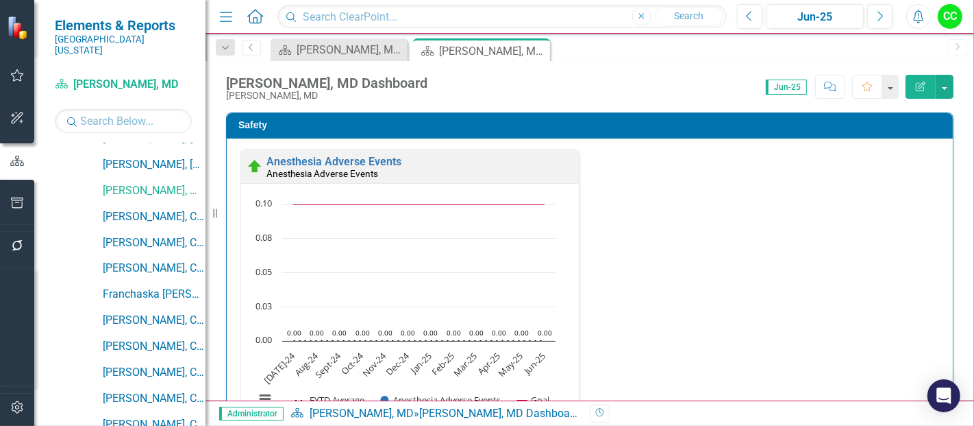
scroll to position [221, 0]
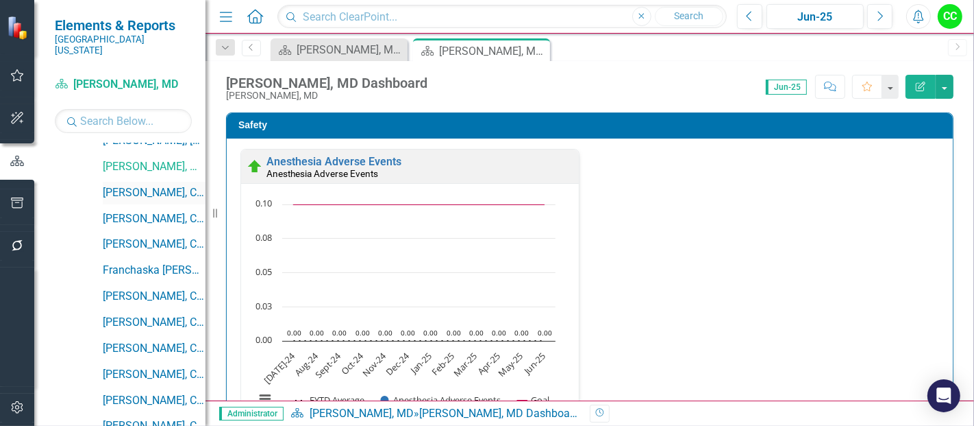
click at [148, 185] on link "[PERSON_NAME], CRNA" at bounding box center [154, 193] width 103 height 16
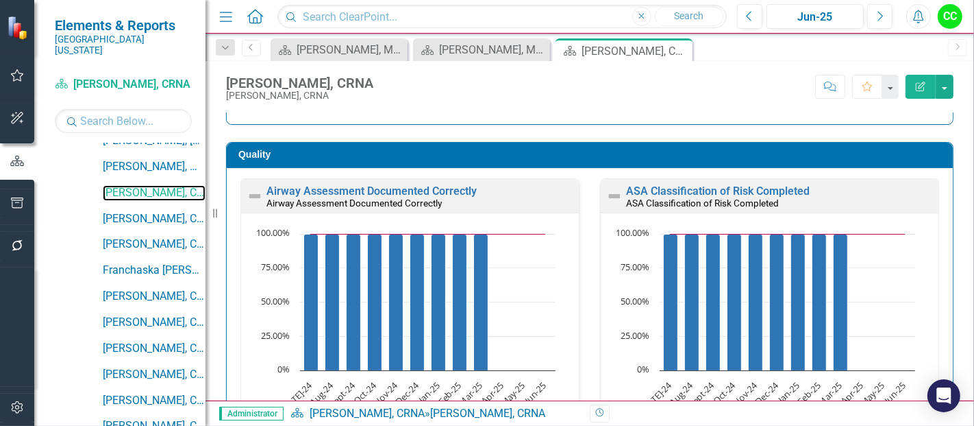
scroll to position [373, 0]
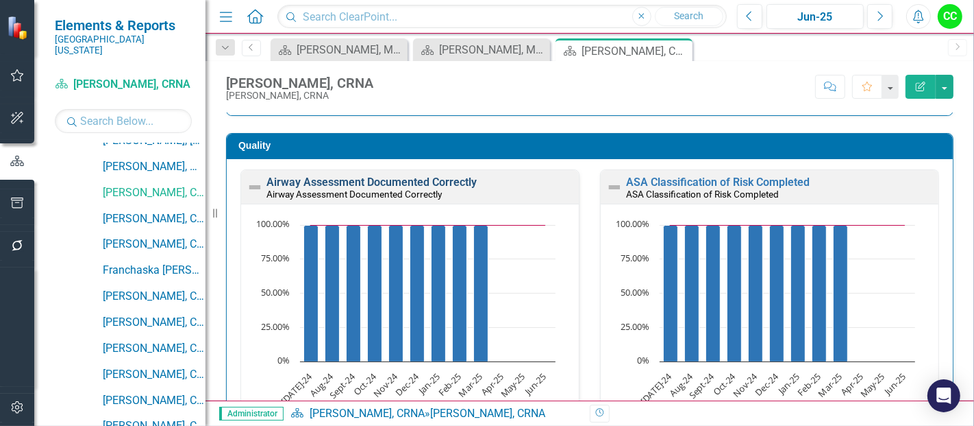
click at [427, 177] on link "Airway Assessment Documented Correctly" at bounding box center [372, 181] width 210 height 13
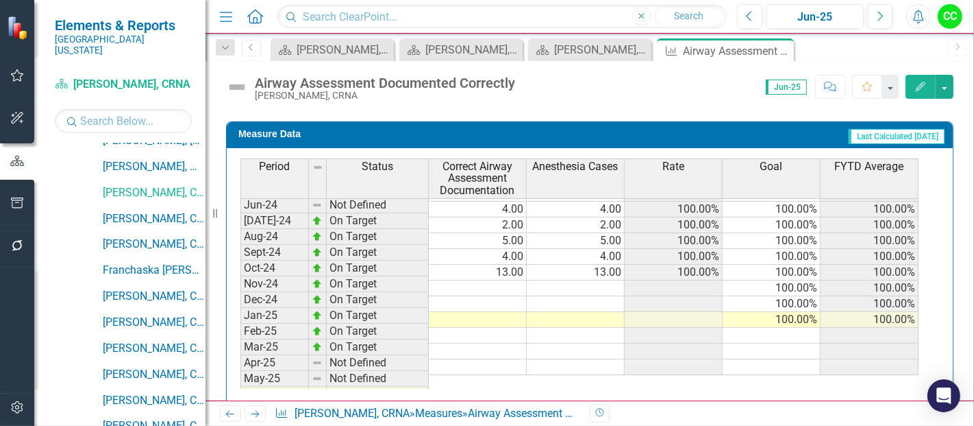
scroll to position [452, 0]
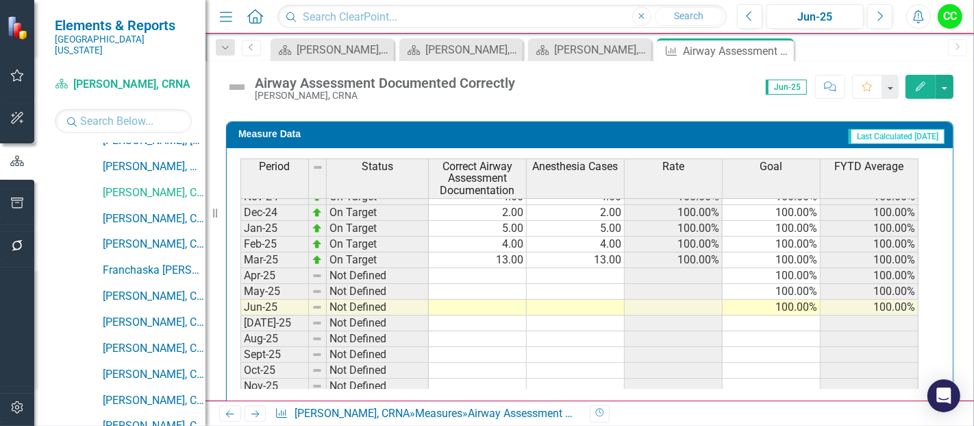
click at [494, 265] on tbody "Dec-23 On Target 10.00 10.00 100.00% 100.00% 100.00% Jan-24 On Target 2.00 2.00…" at bounding box center [580, 259] width 678 height 489
type textarea "8"
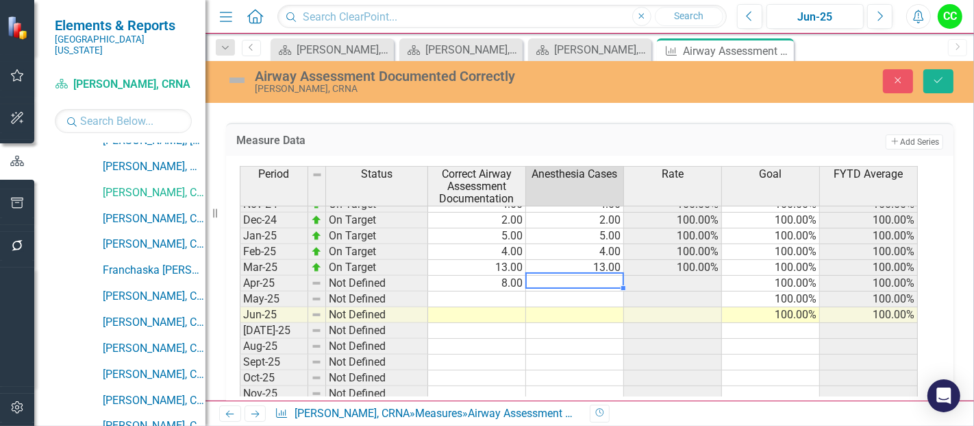
type textarea "8"
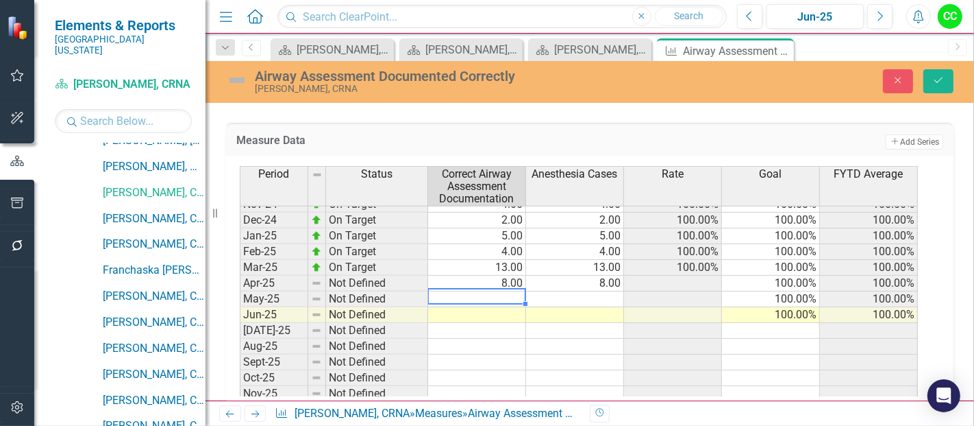
type textarea "7"
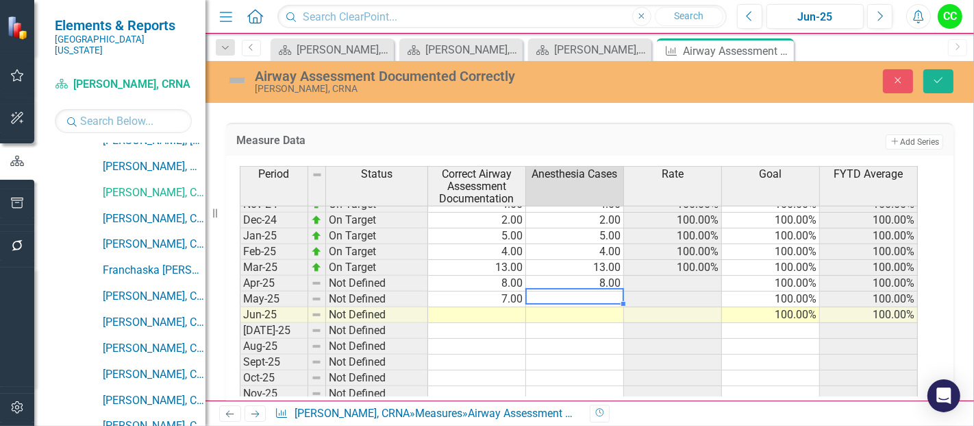
type textarea "7"
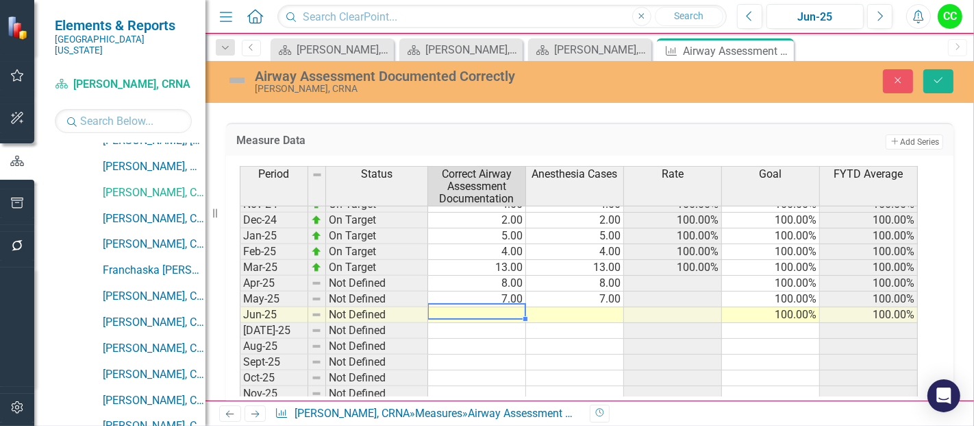
type textarea "6"
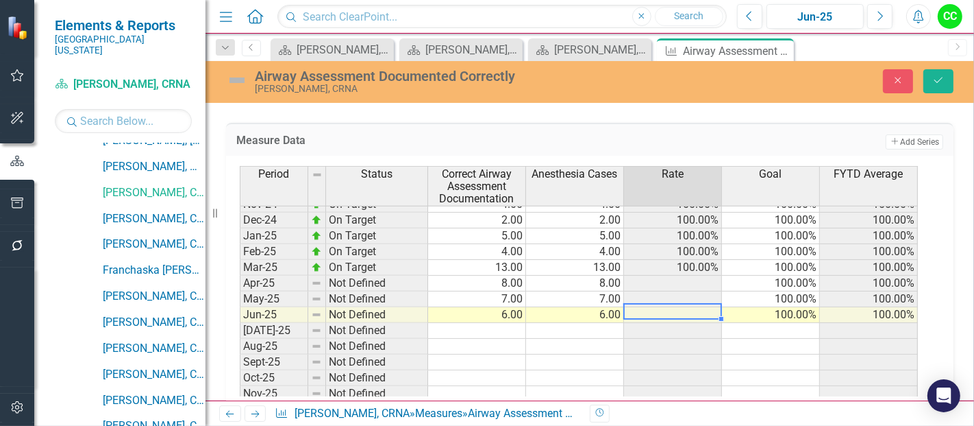
type textarea "6"
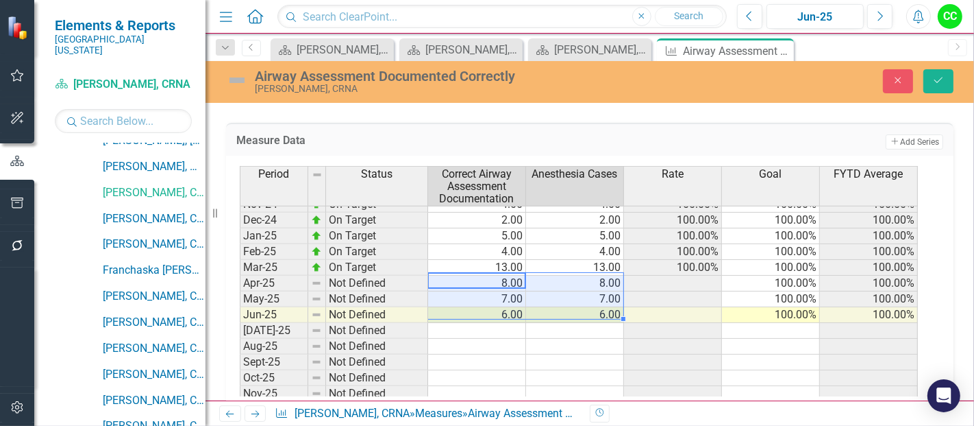
drag, startPoint x: 494, startPoint y: 276, endPoint x: 563, endPoint y: 307, distance: 75.1
click at [563, 307] on tbody "Jan-24 On Target 2.00 2.00 100.00% 100.00% 100.00% Feb-24 On Target 5.00 5.00 1…" at bounding box center [579, 275] width 678 height 474
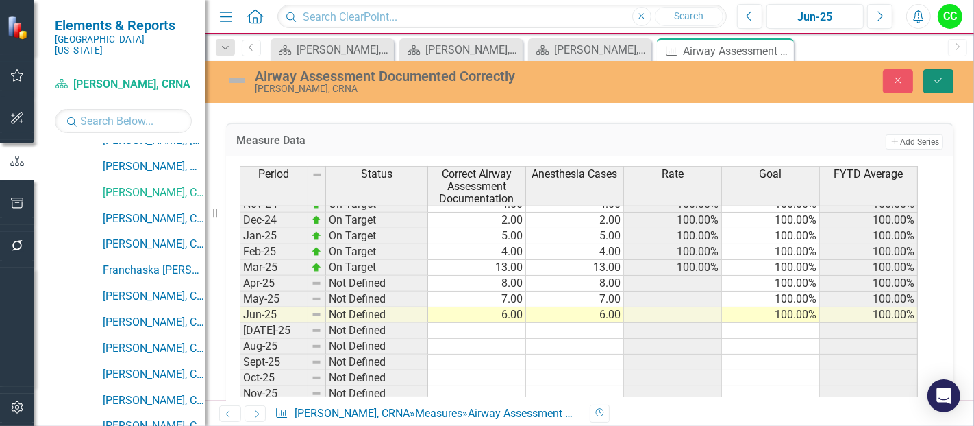
click at [946, 84] on button "Save" at bounding box center [939, 81] width 30 height 24
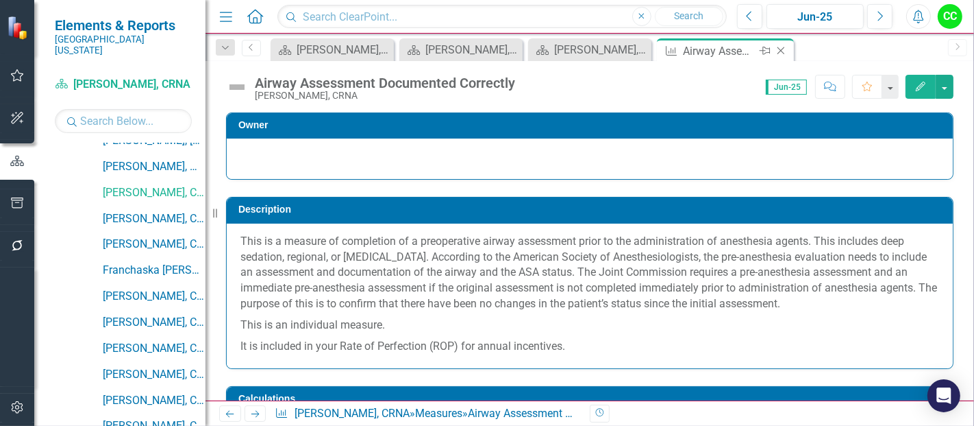
click at [785, 51] on icon "Close" at bounding box center [781, 50] width 14 height 11
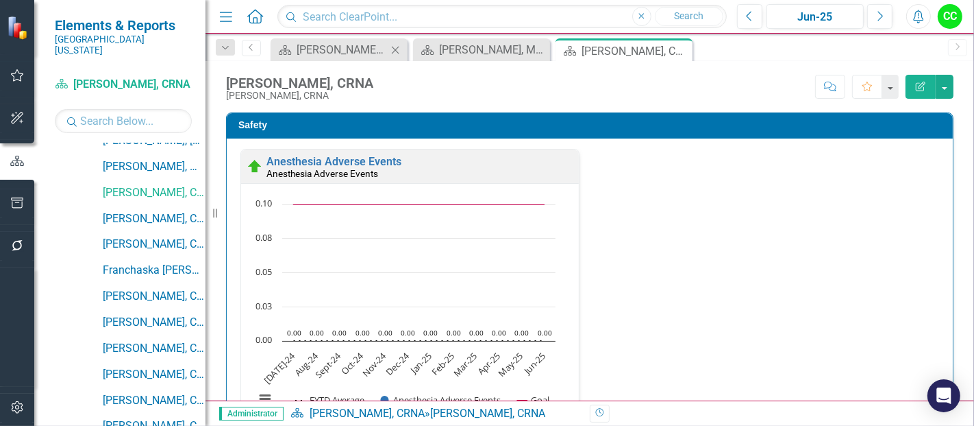
click at [395, 49] on icon at bounding box center [396, 50] width 8 height 8
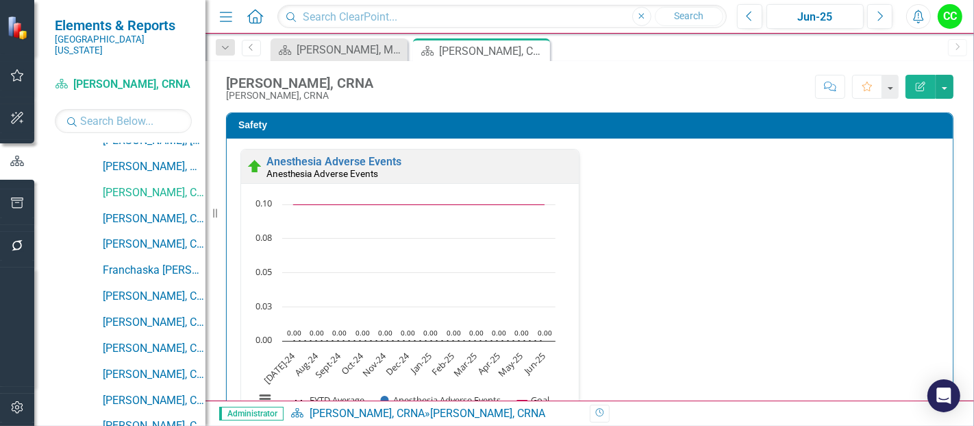
click at [0, 0] on icon at bounding box center [0, 0] width 0 height 0
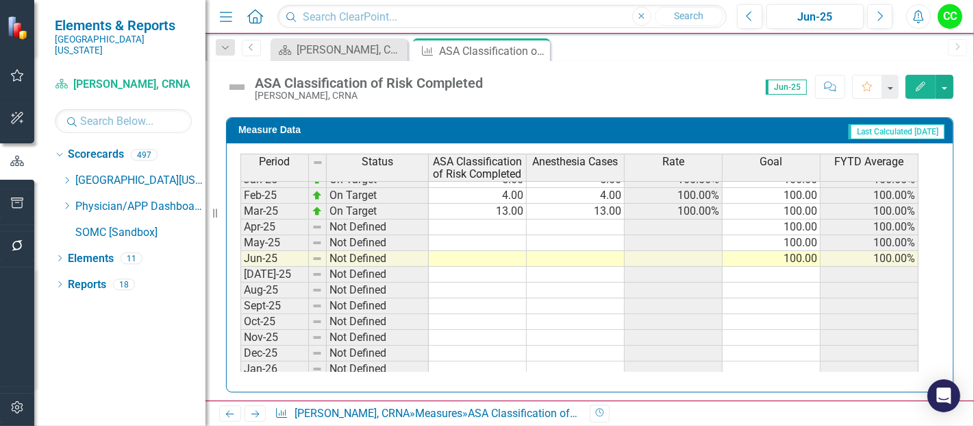
scroll to position [487, 0]
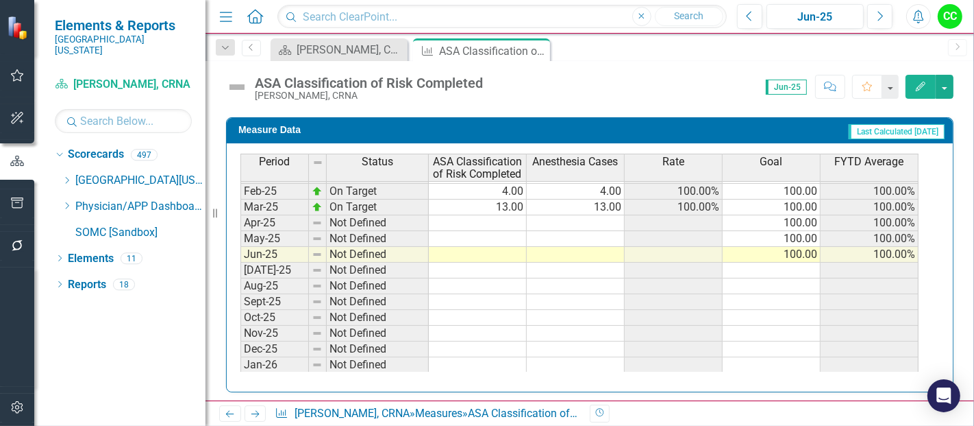
click at [483, 211] on tbody "Aug-23 Not Defined 100.00 100.00% Sep-23 On Target 3.00 3.00 100.00% 100.00 100…" at bounding box center [580, 151] width 678 height 505
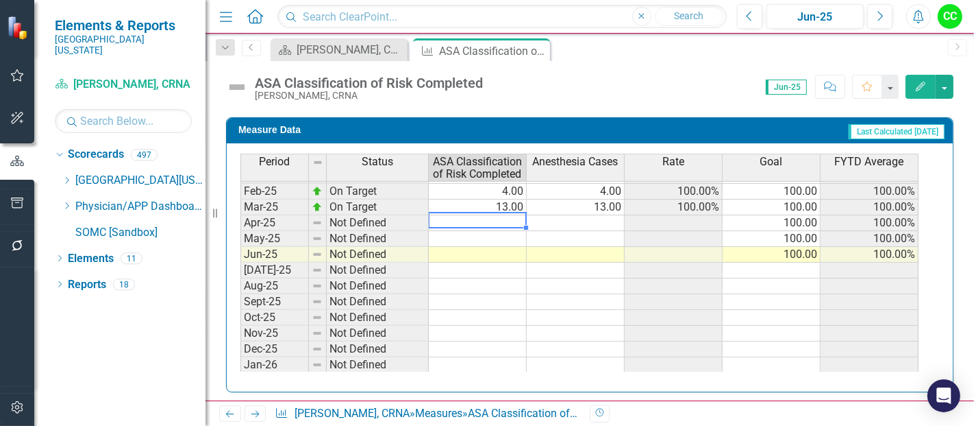
type textarea "8"
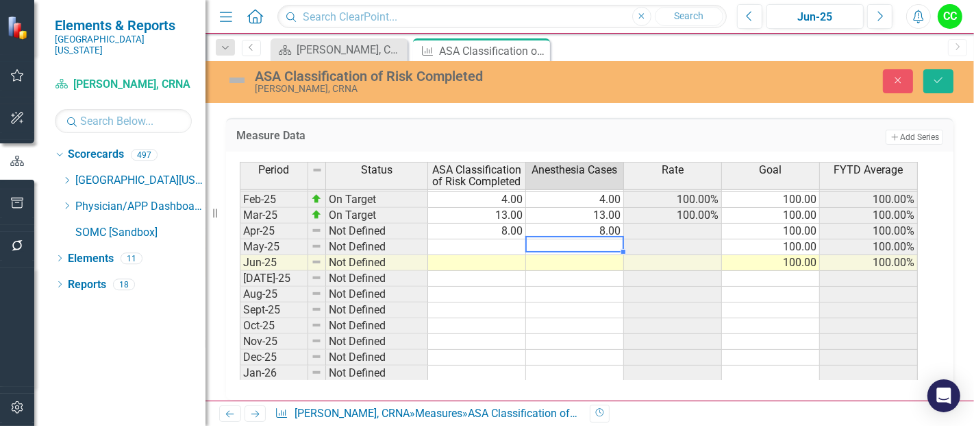
type textarea "7"
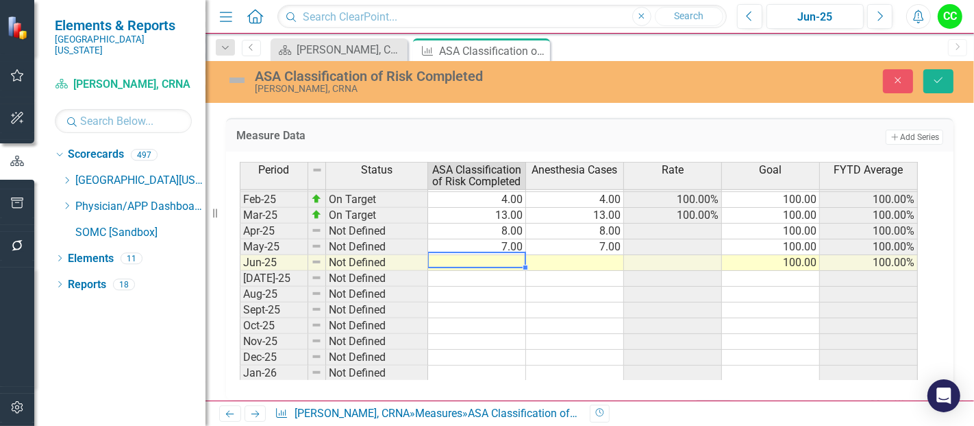
type textarea "6"
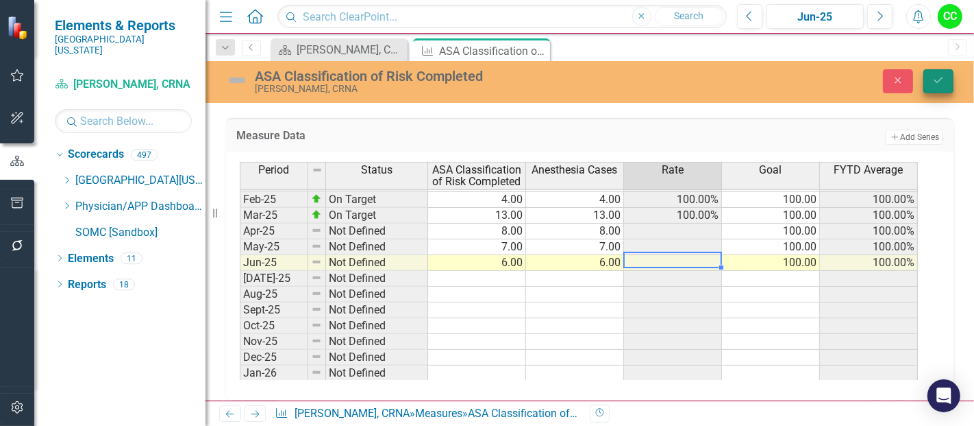
type textarea "6"
click at [953, 83] on button "Save" at bounding box center [939, 81] width 30 height 24
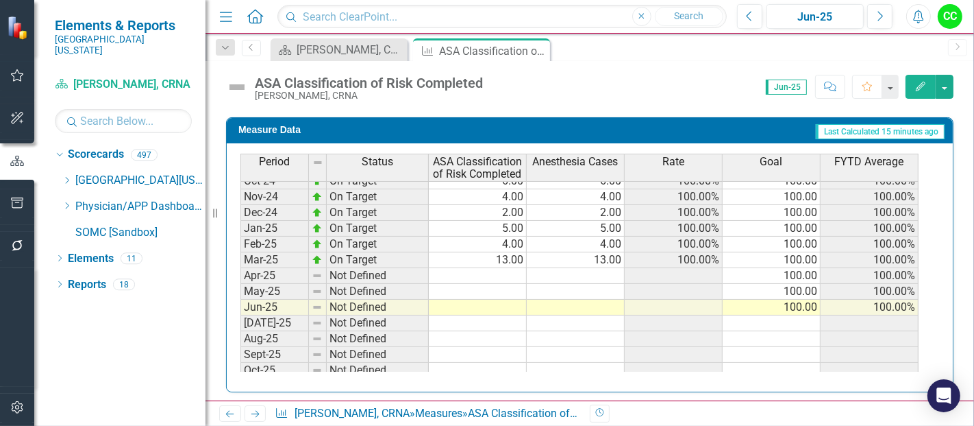
scroll to position [439, 0]
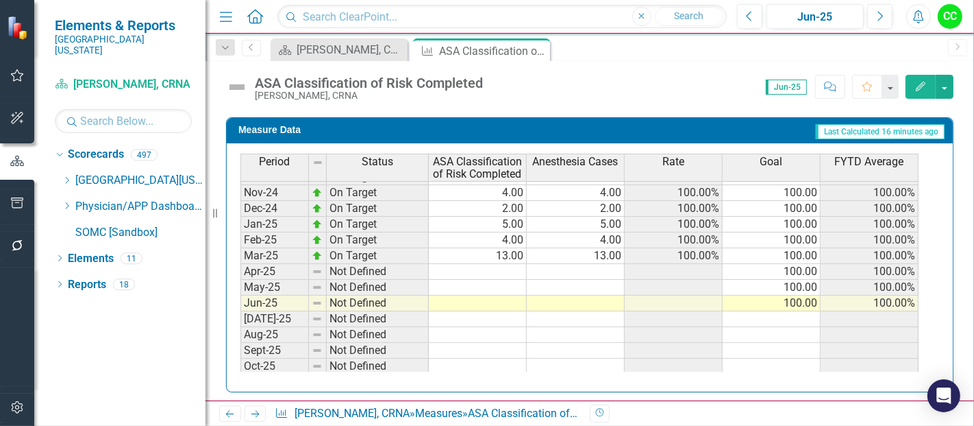
click at [492, 267] on tbody "Sep-23 On Target 3.00 3.00 100.00% 100.00 100.00% Oct-23 On Target 2.00 2.00 10…" at bounding box center [580, 216] width 678 height 505
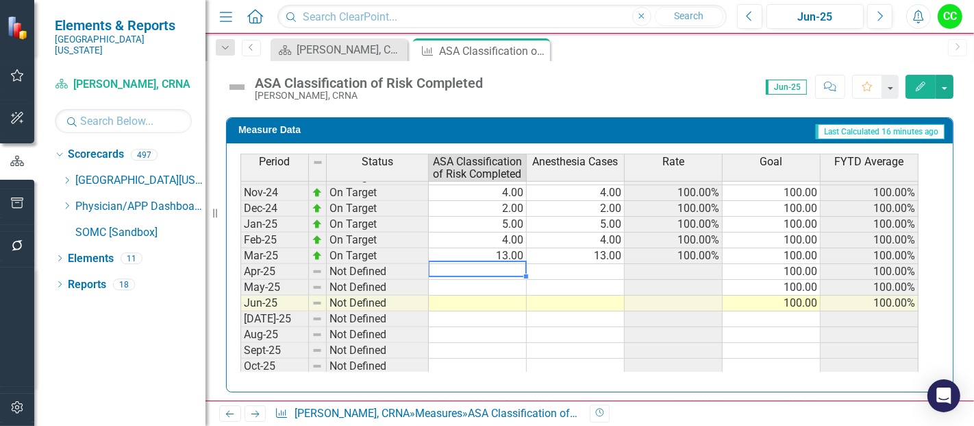
type textarea "8"
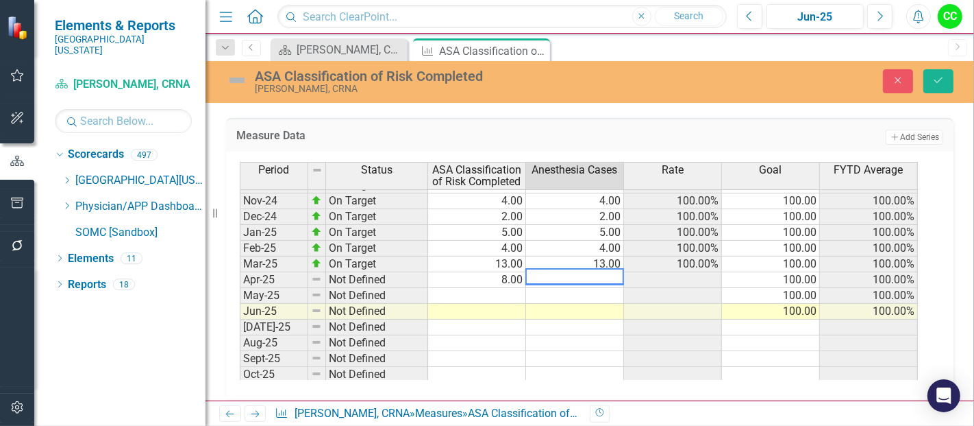
type textarea "8"
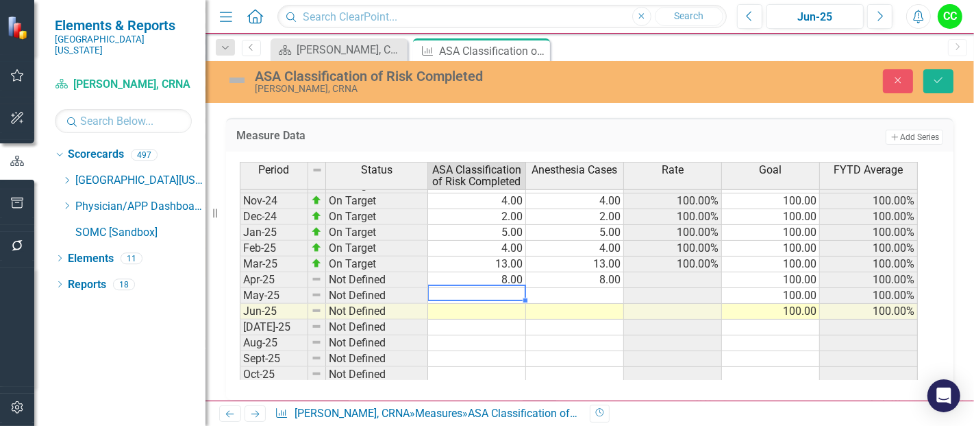
type textarea "7"
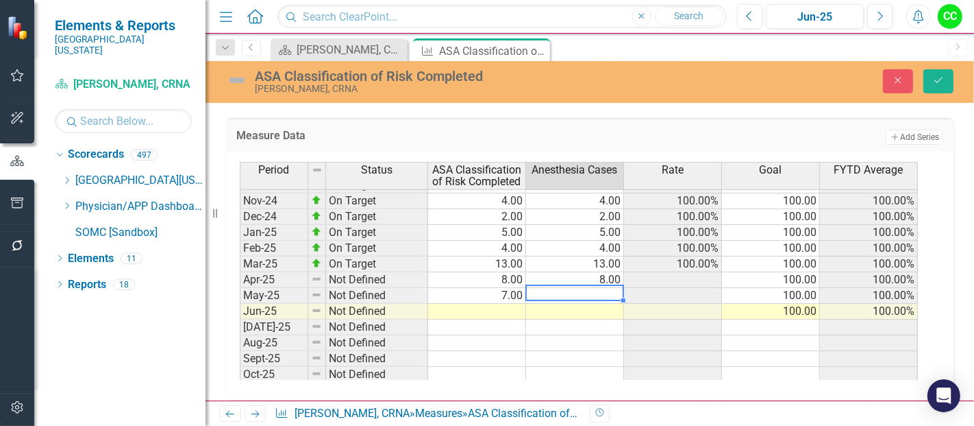
type textarea "7"
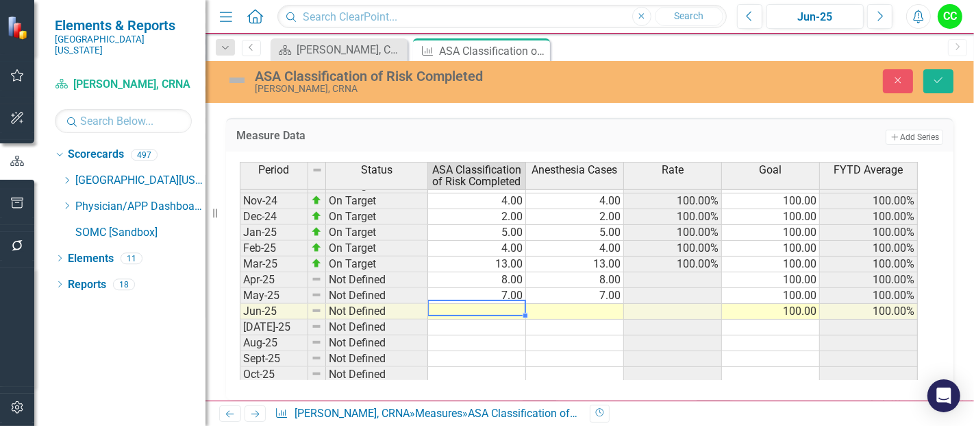
type textarea "6"
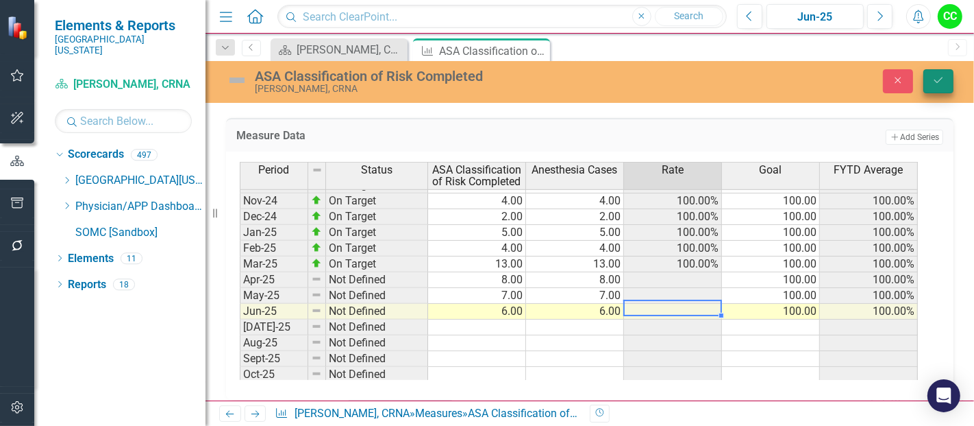
type textarea "6"
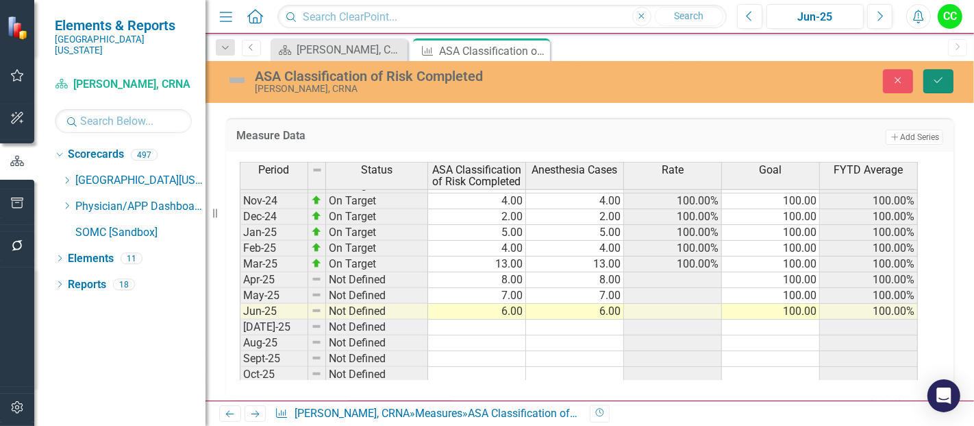
click at [942, 82] on icon "Save" at bounding box center [939, 80] width 12 height 10
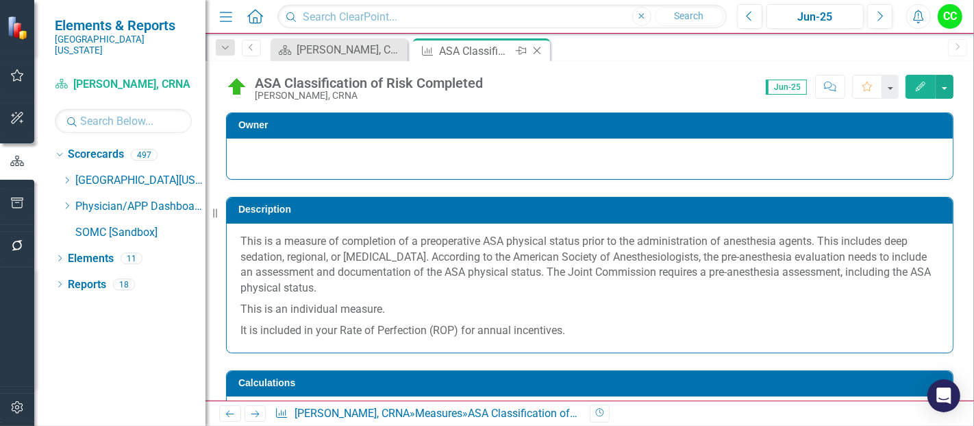
click at [536, 48] on icon "Close" at bounding box center [537, 50] width 14 height 11
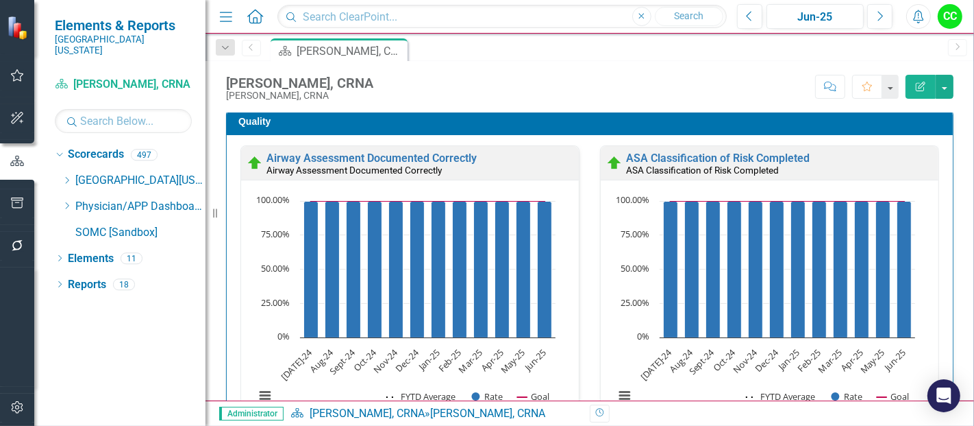
scroll to position [781, 0]
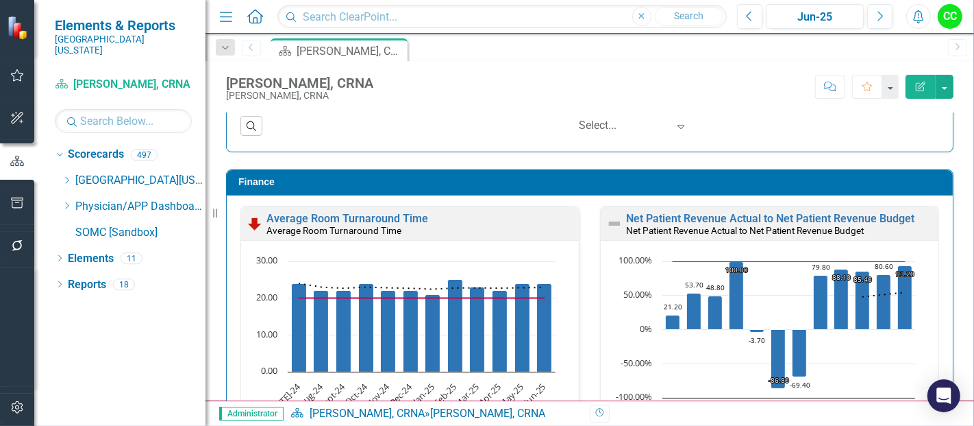
scroll to position [2067, 0]
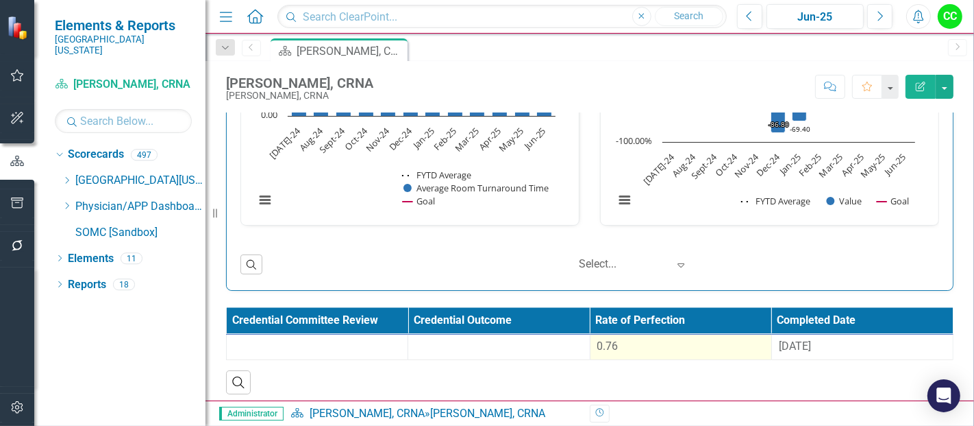
click at [650, 343] on div "0.76" at bounding box center [681, 347] width 167 height 16
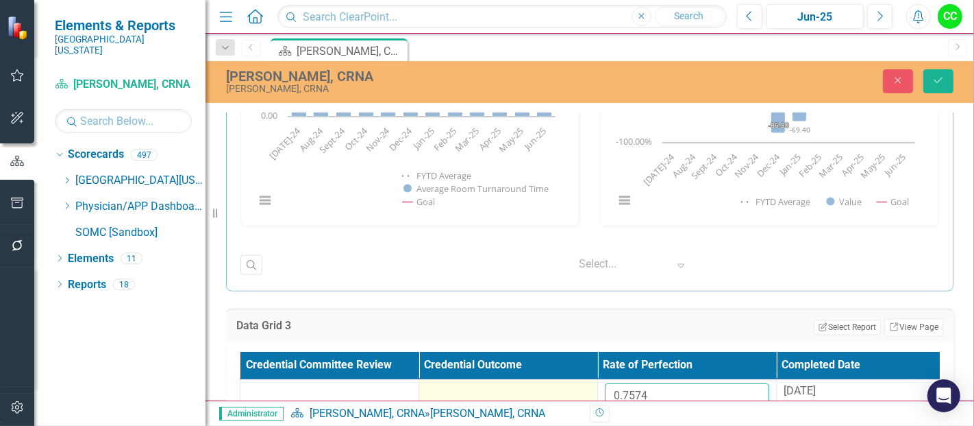
drag, startPoint x: 659, startPoint y: 386, endPoint x: 573, endPoint y: 395, distance: 86.8
click at [581, 398] on tr "0.7574 9/10/24" at bounding box center [598, 401] width 715 height 45
paste input "655272727"
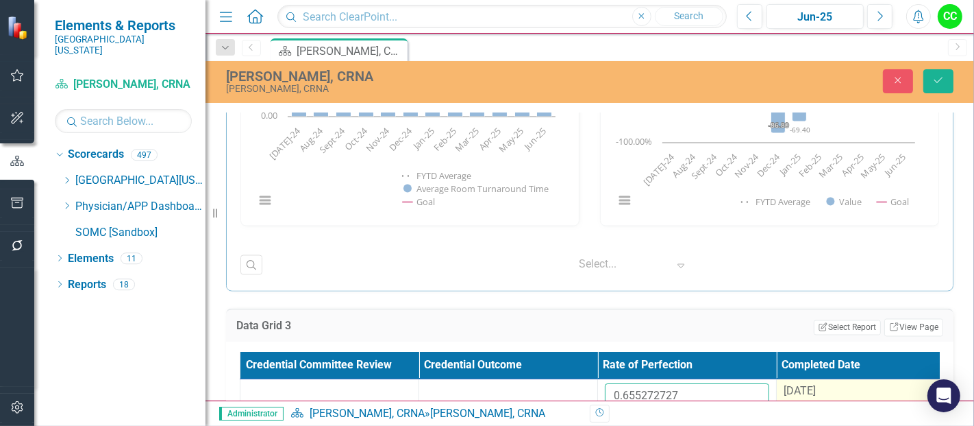
type input "0.655272727"
click at [816, 384] on span "[DATE]" at bounding box center [800, 390] width 32 height 13
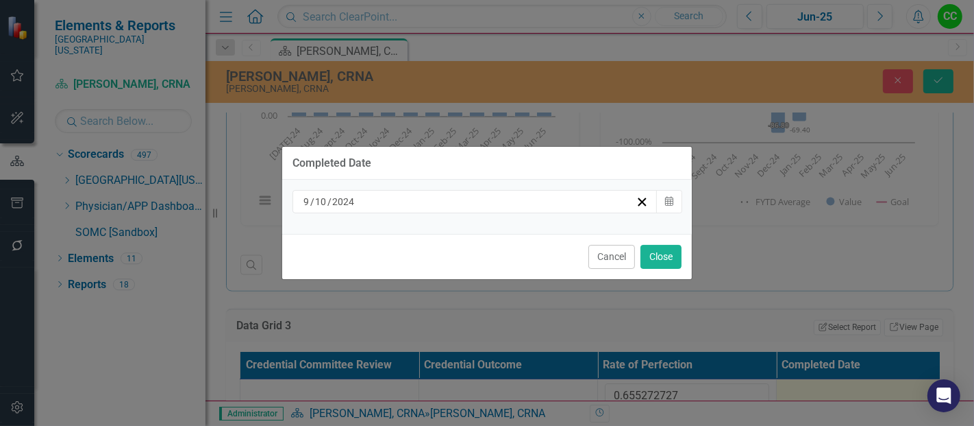
click at [552, 210] on div "[DATE]" at bounding box center [475, 201] width 365 height 23
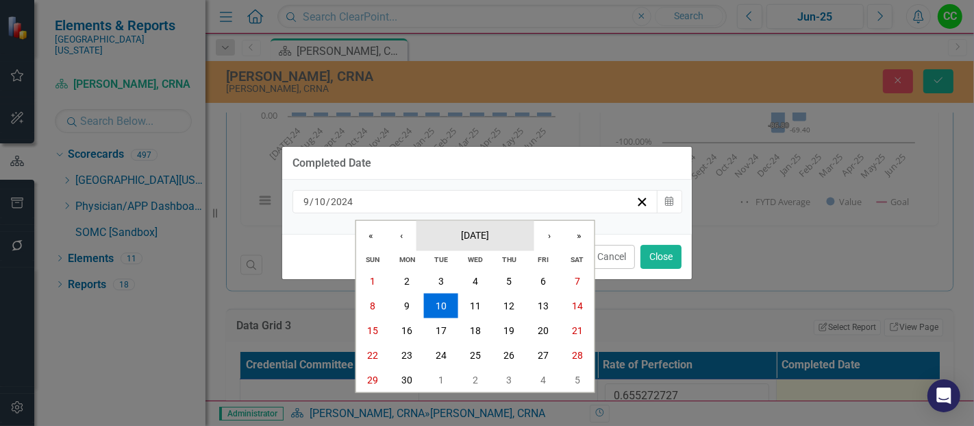
click at [489, 239] on span "[DATE]" at bounding box center [475, 234] width 28 height 11
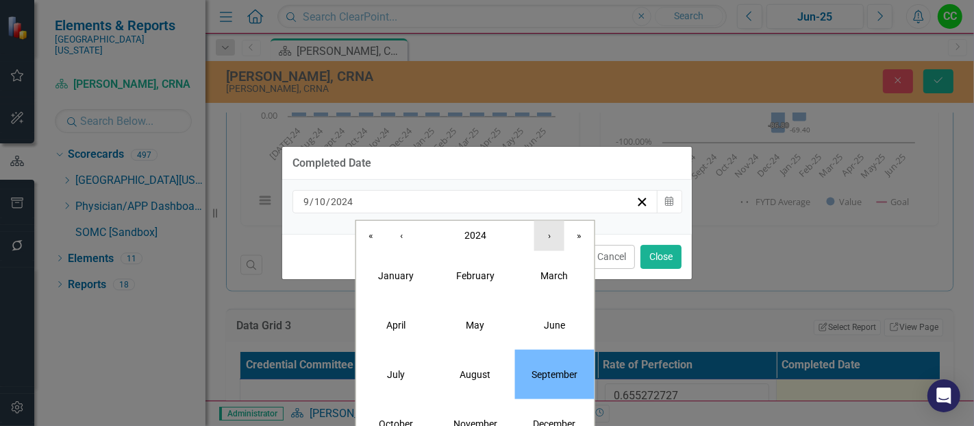
click at [546, 236] on button "›" at bounding box center [550, 235] width 30 height 30
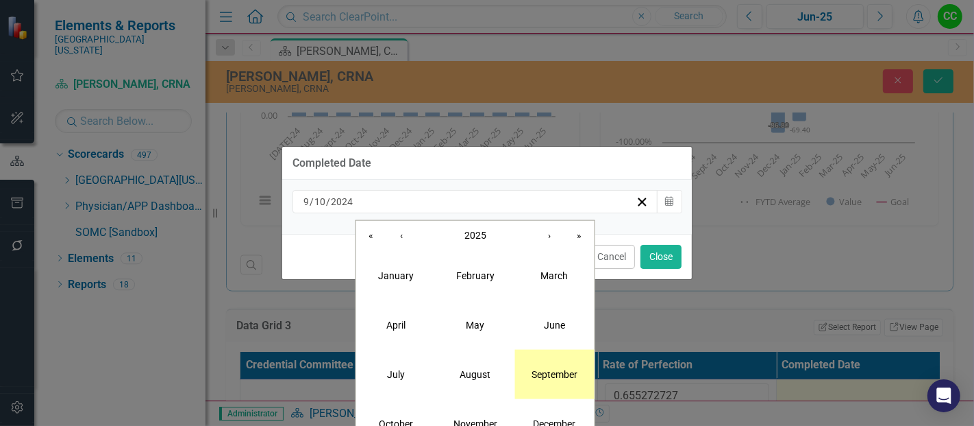
click at [559, 377] on abbr "September" at bounding box center [555, 373] width 46 height 11
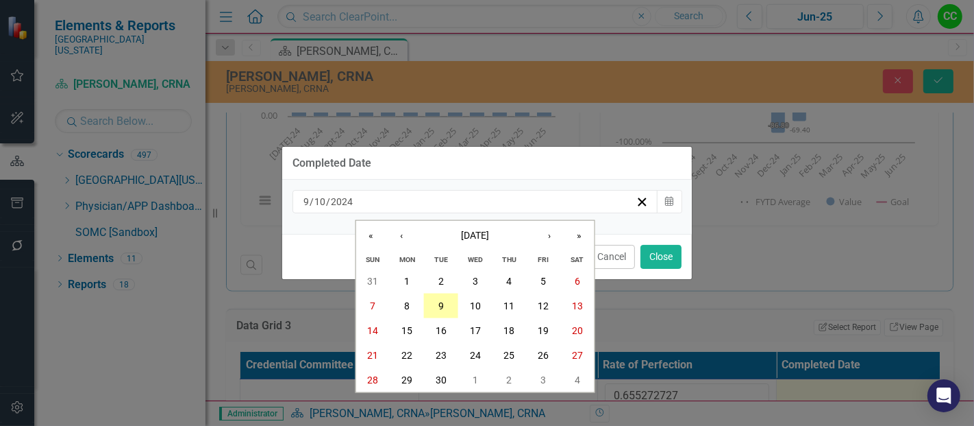
click at [444, 310] on button "9" at bounding box center [441, 305] width 34 height 25
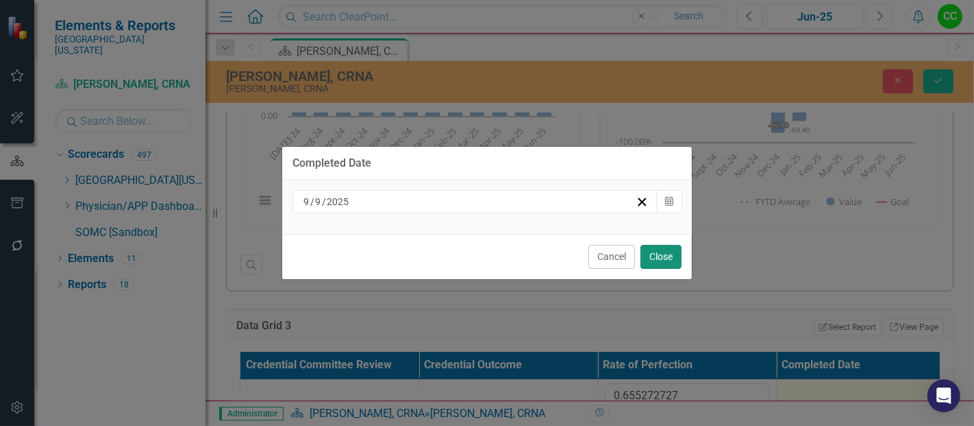
click at [680, 259] on button "Close" at bounding box center [661, 257] width 41 height 24
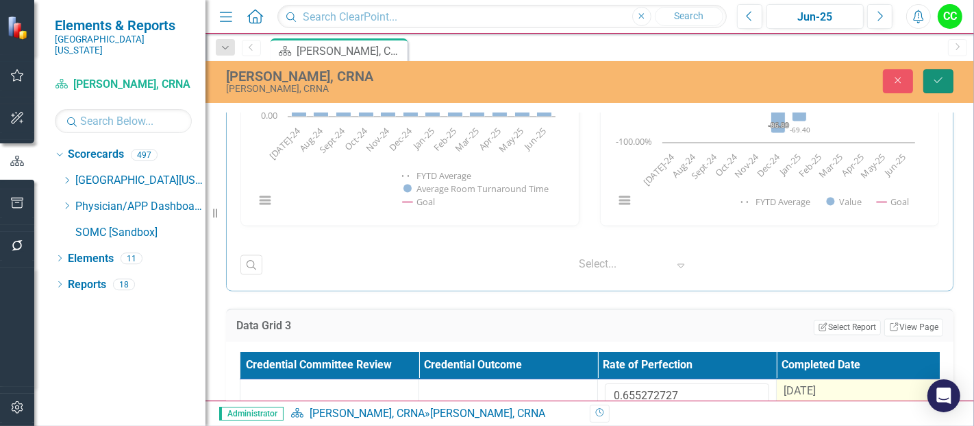
click at [935, 90] on button "Save" at bounding box center [939, 81] width 30 height 24
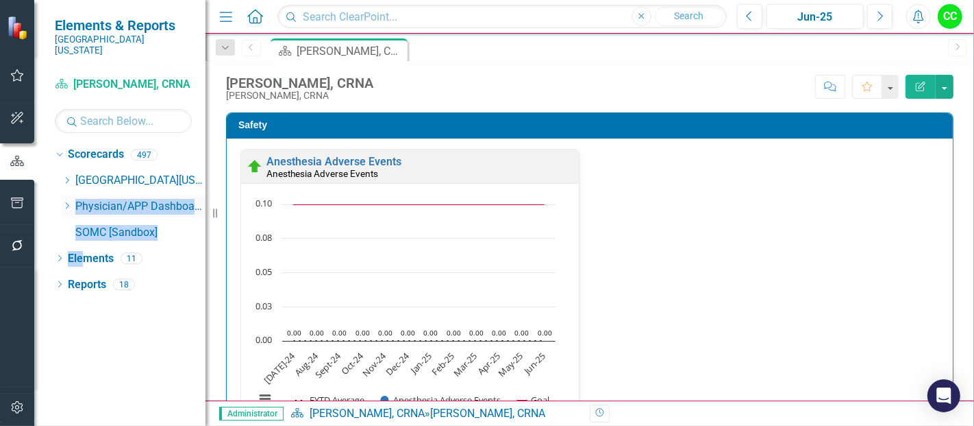
drag, startPoint x: 87, startPoint y: 255, endPoint x: 66, endPoint y: 197, distance: 62.0
click at [66, 197] on div "Dropdown Scorecards 497 Dropdown Southern Ohio Medical Center Safety Quality Te…" at bounding box center [119, 284] width 171 height 282
click at [63, 201] on icon "Dropdown" at bounding box center [67, 205] width 10 height 8
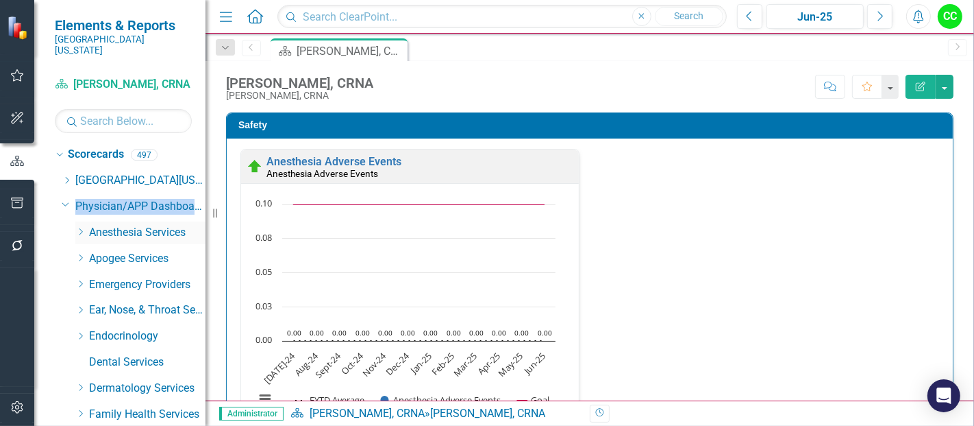
drag, startPoint x: 63, startPoint y: 193, endPoint x: 75, endPoint y: 217, distance: 26.7
click at [78, 228] on icon "Dropdown" at bounding box center [80, 232] width 10 height 8
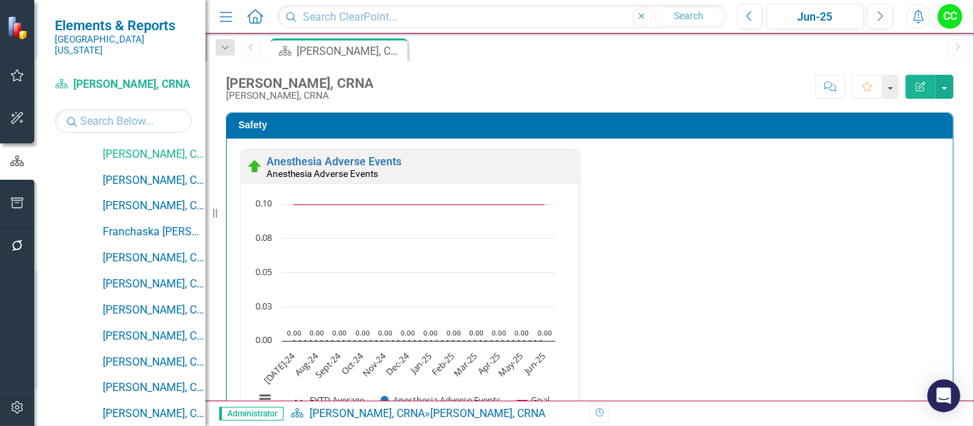
scroll to position [261, 0]
click at [143, 171] on link "[PERSON_NAME], CRNA" at bounding box center [154, 179] width 103 height 16
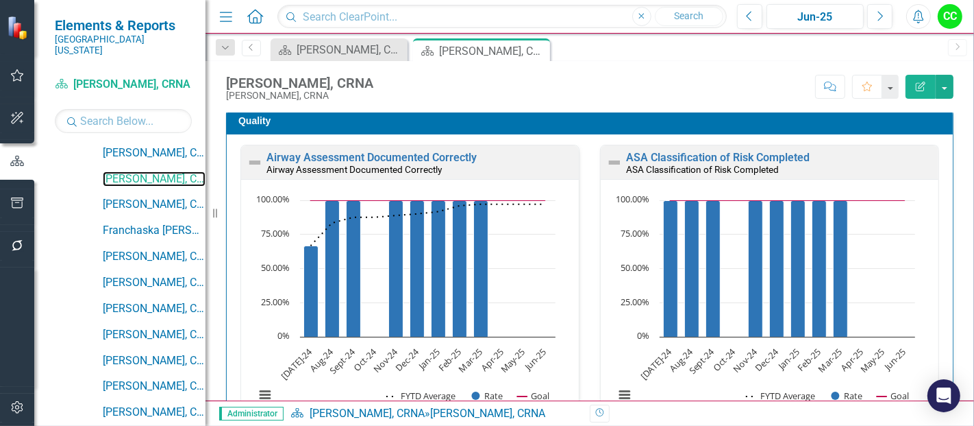
scroll to position [394, 0]
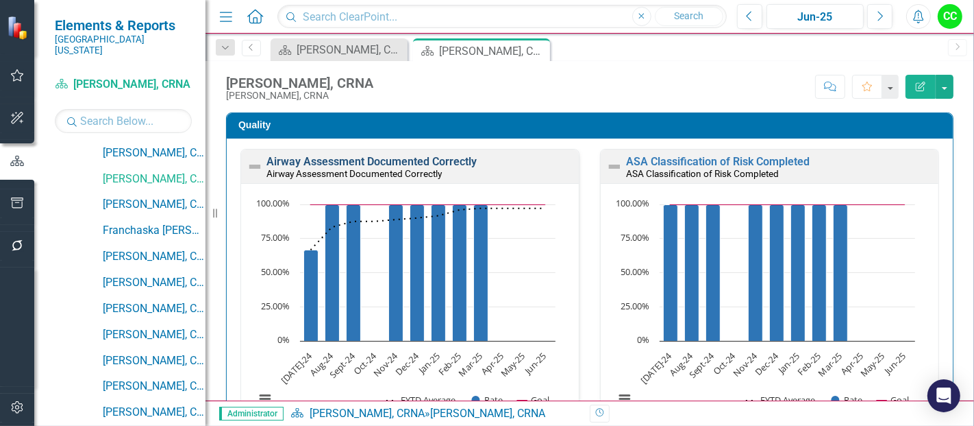
click at [397, 162] on link "Airway Assessment Documented Correctly" at bounding box center [372, 161] width 210 height 13
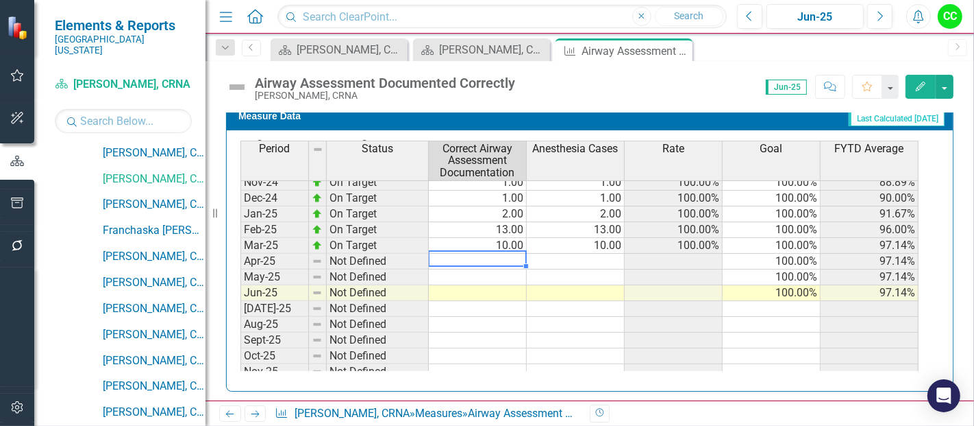
click at [491, 258] on tbody "Jan-24 Not Defined 100.00% Feb-24 Not Defined 100.00% Mar-24 Not Defined 100.00…" at bounding box center [580, 253] width 678 height 474
type textarea "7"
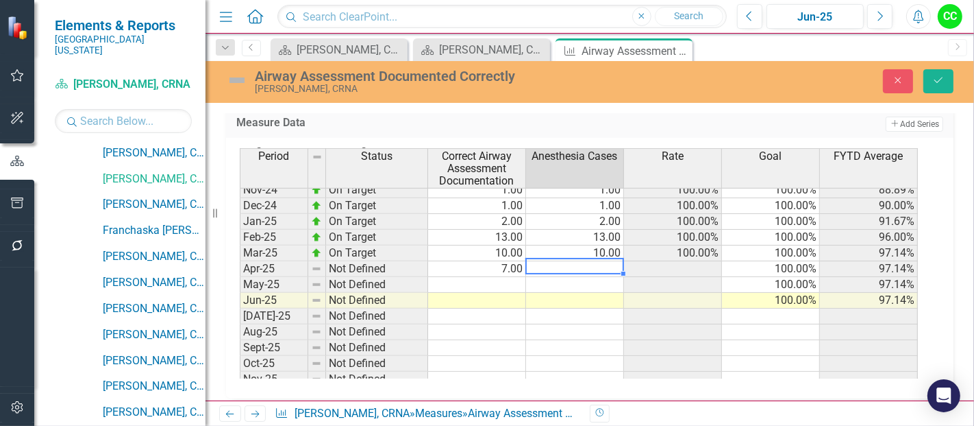
type textarea "7"
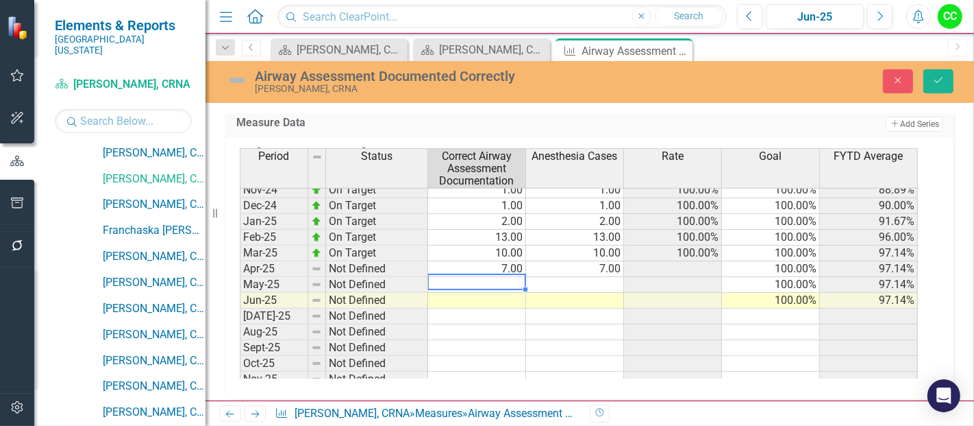
type textarea "10"
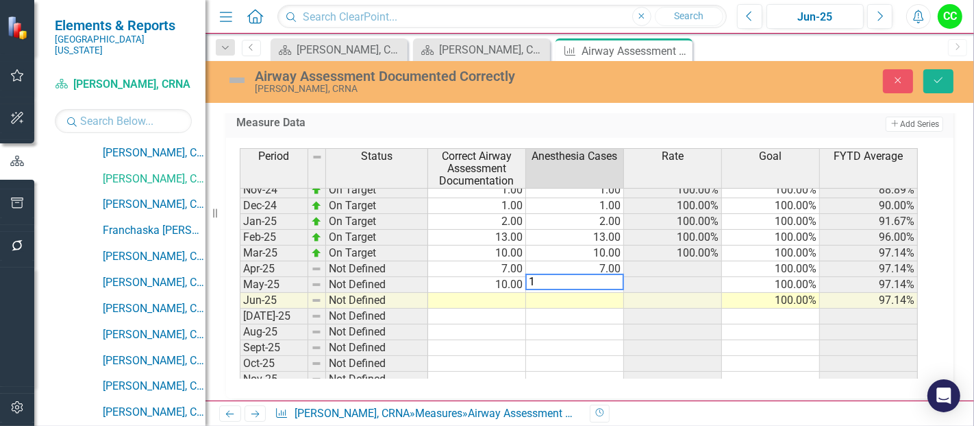
type textarea "10"
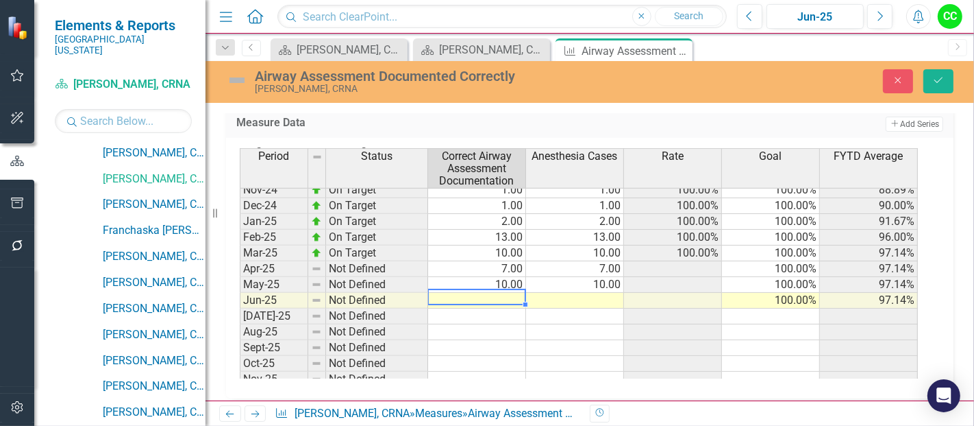
type textarea "5"
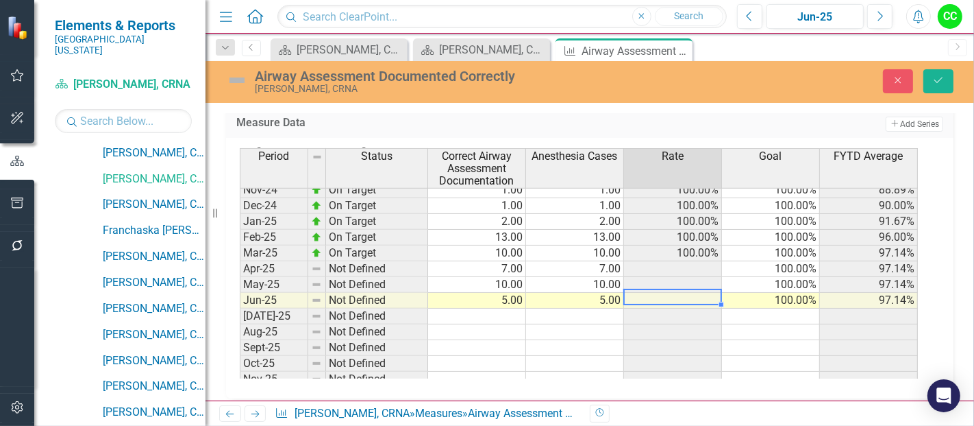
type textarea "5"
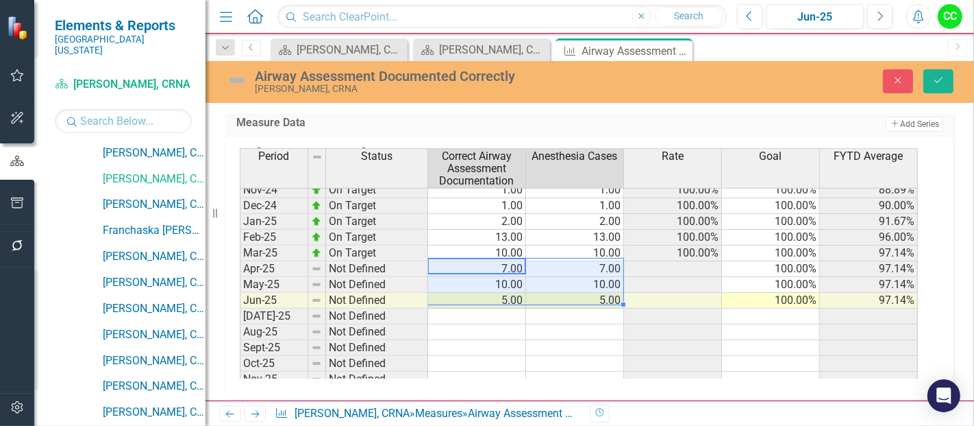
drag, startPoint x: 511, startPoint y: 264, endPoint x: 566, endPoint y: 298, distance: 64.6
click at [566, 298] on tbody "Jan-24 Not Defined 100.00% Feb-24 Not Defined 100.00% Mar-24 Not Defined 100.00…" at bounding box center [579, 261] width 678 height 474
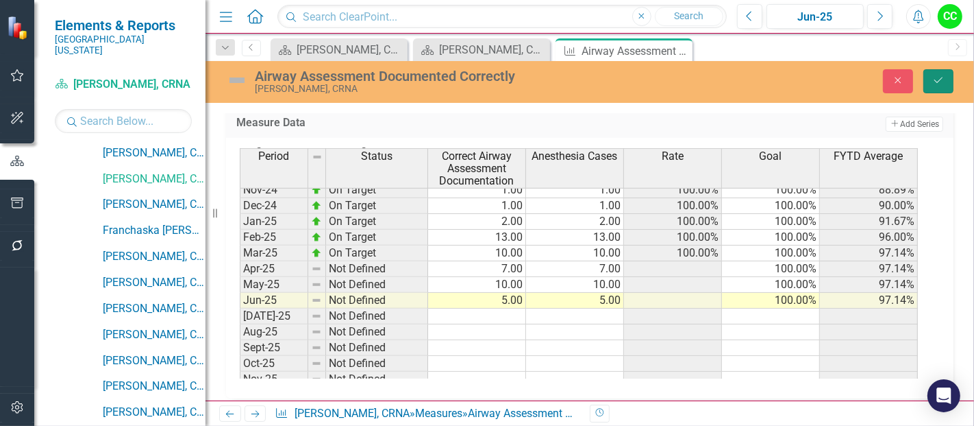
click at [933, 76] on icon "Save" at bounding box center [939, 80] width 12 height 10
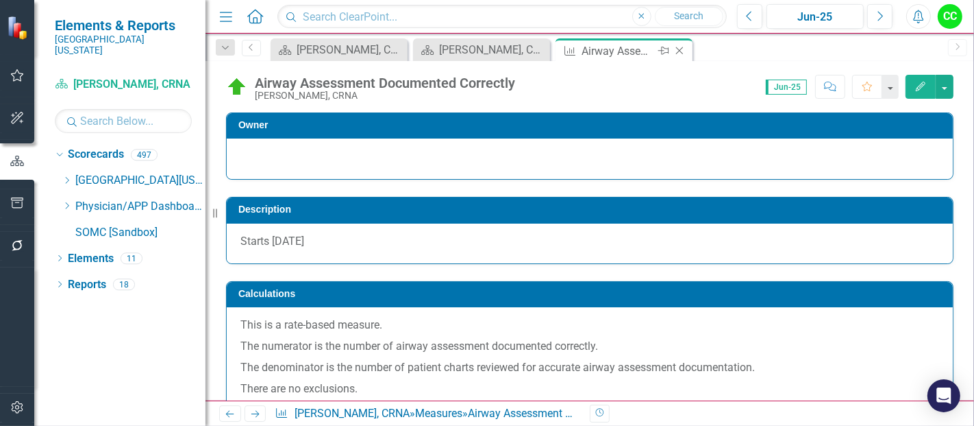
click at [682, 53] on icon at bounding box center [680, 51] width 8 height 8
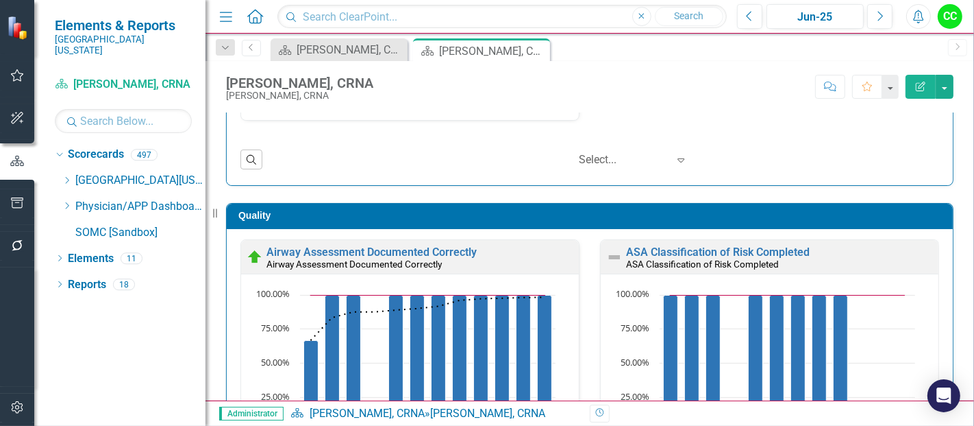
scroll to position [303, 0]
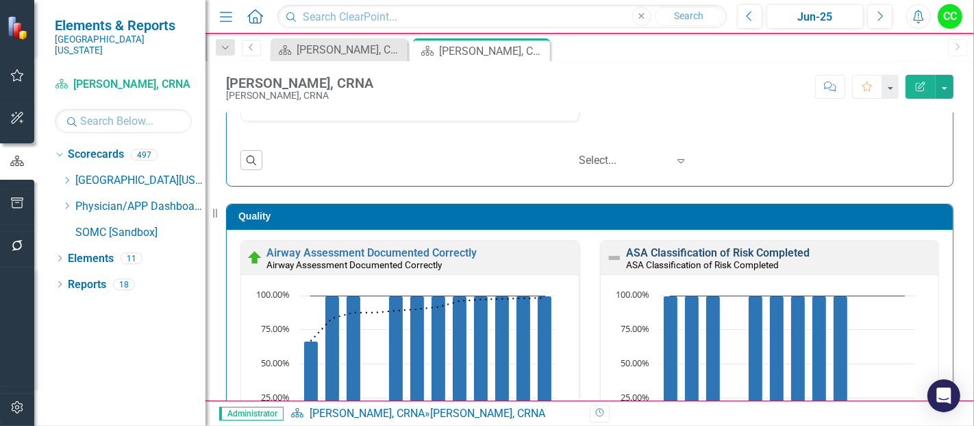
click at [739, 251] on link "ASA Classification of Risk Completed" at bounding box center [718, 252] width 184 height 13
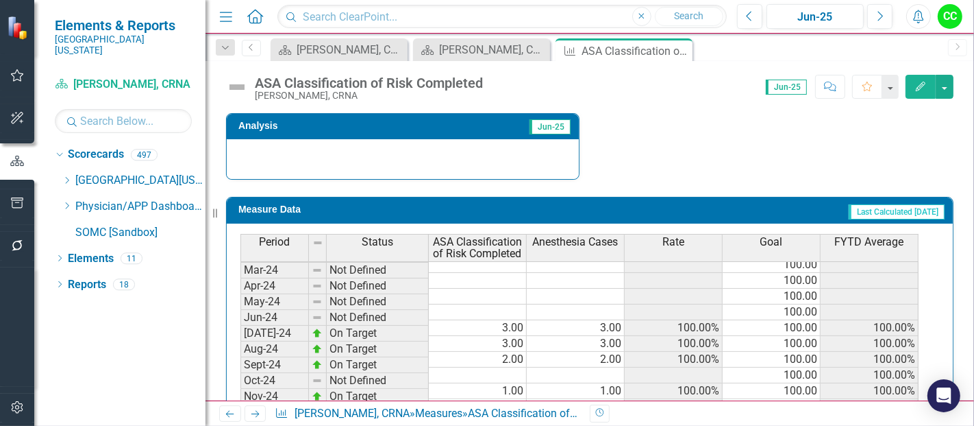
scroll to position [321, 0]
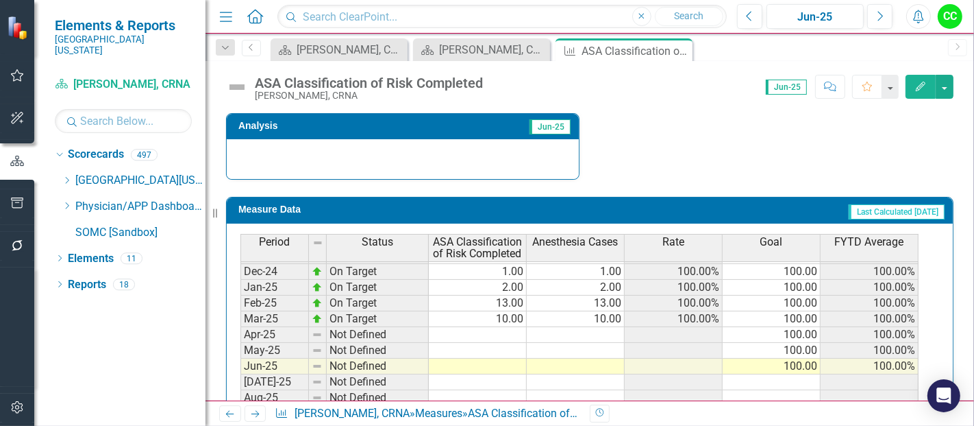
click at [490, 326] on tbody "Dec-23 Not Defined 100.00 Jan-24 Not Defined 100.00 Feb-24 Not Defined 100.00 M…" at bounding box center [580, 318] width 678 height 489
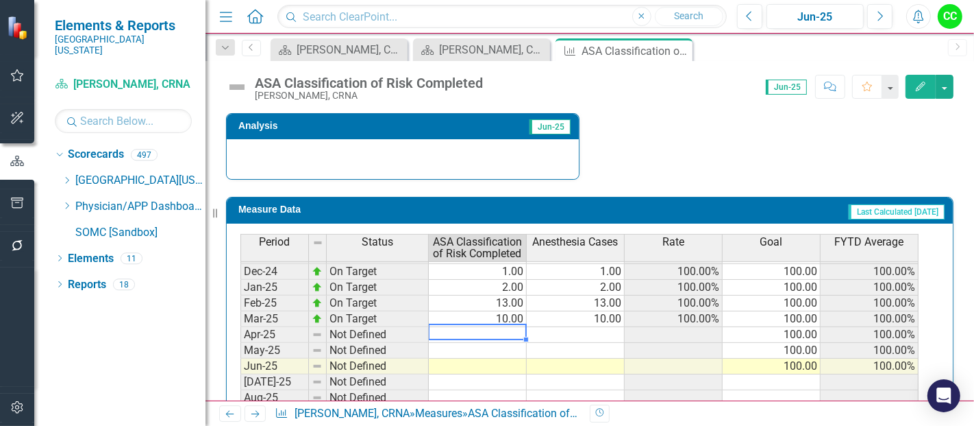
type textarea "7"
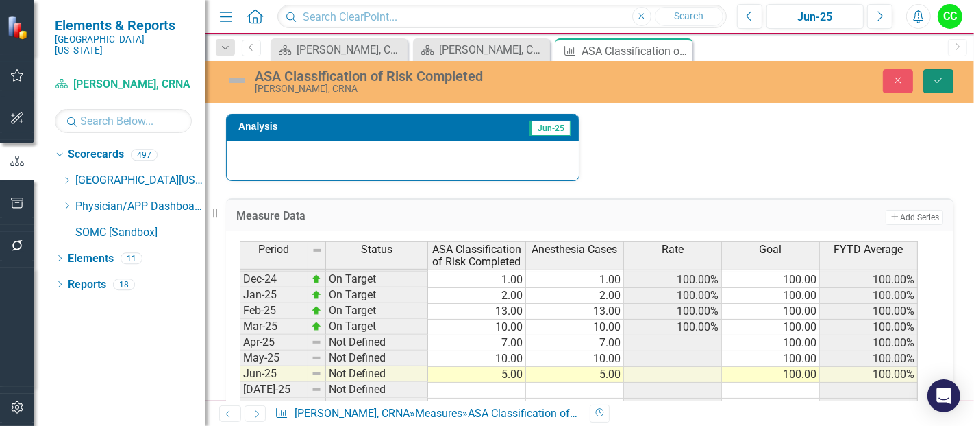
click at [932, 91] on button "Save" at bounding box center [939, 81] width 30 height 24
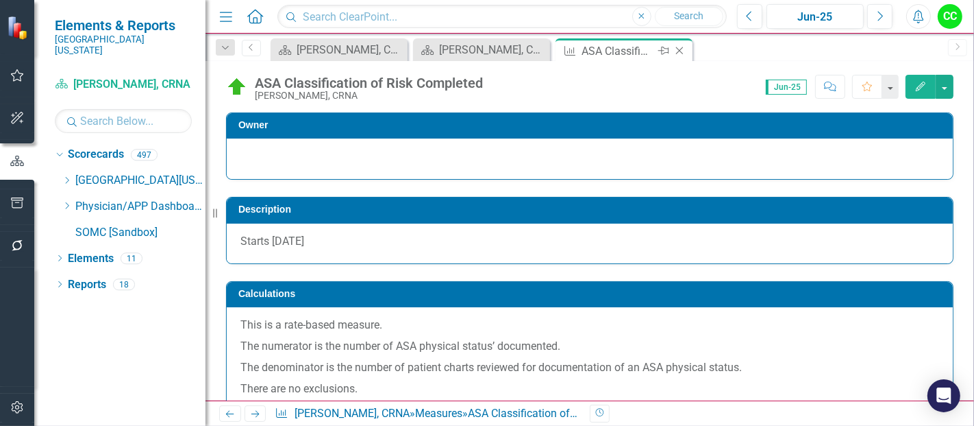
click at [679, 48] on icon "Close" at bounding box center [680, 50] width 14 height 11
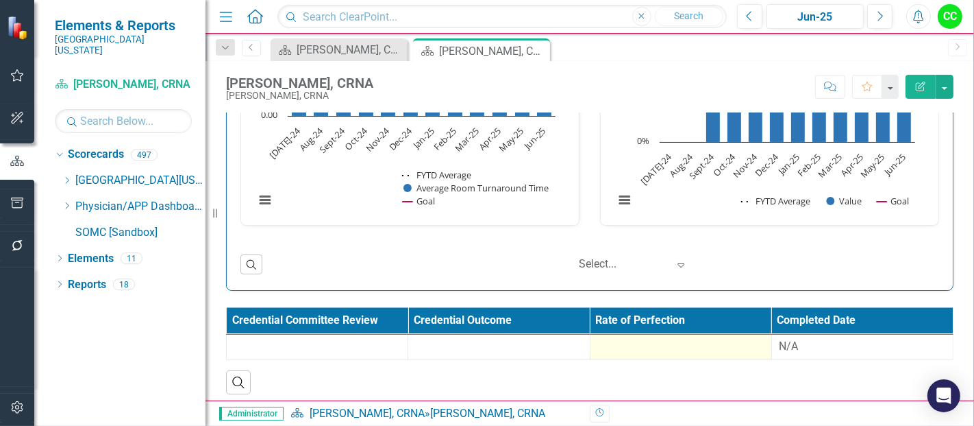
click at [656, 339] on div at bounding box center [681, 347] width 167 height 16
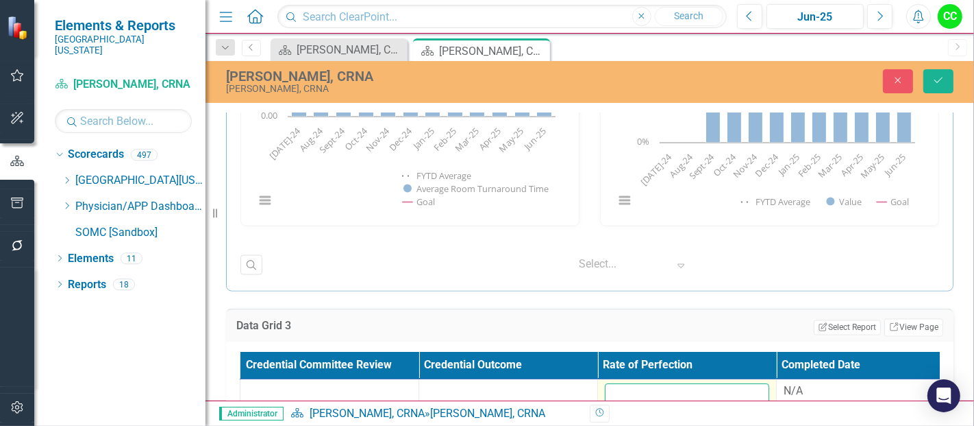
click at [662, 389] on input "number" at bounding box center [687, 396] width 164 height 25
paste input "0.650281818"
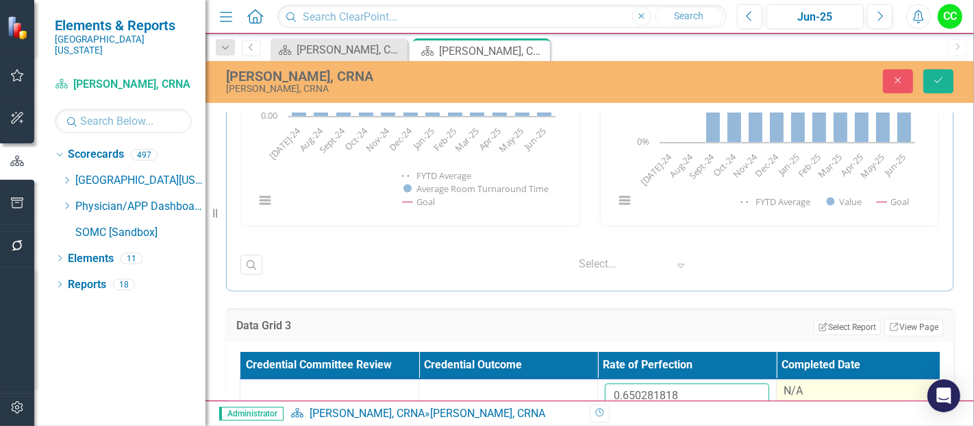
type input "0.650281818"
click at [795, 387] on div "N/A" at bounding box center [866, 392] width 164 height 16
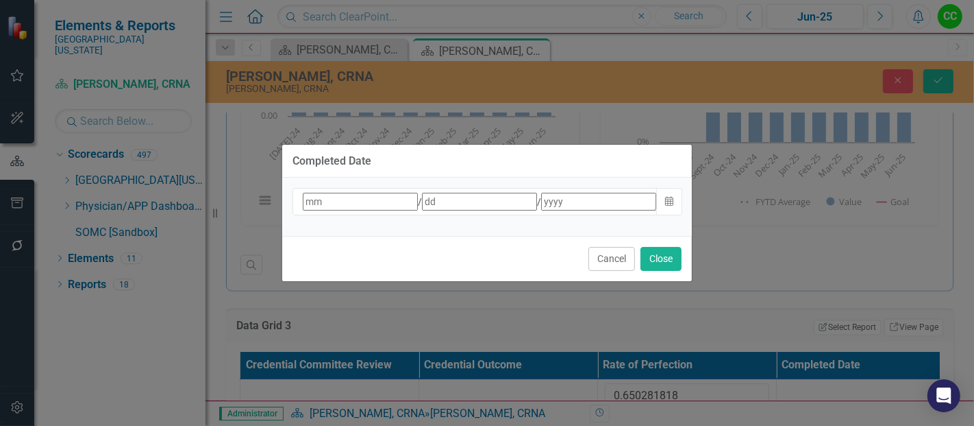
click at [594, 204] on div "/ /" at bounding box center [480, 202] width 356 height 18
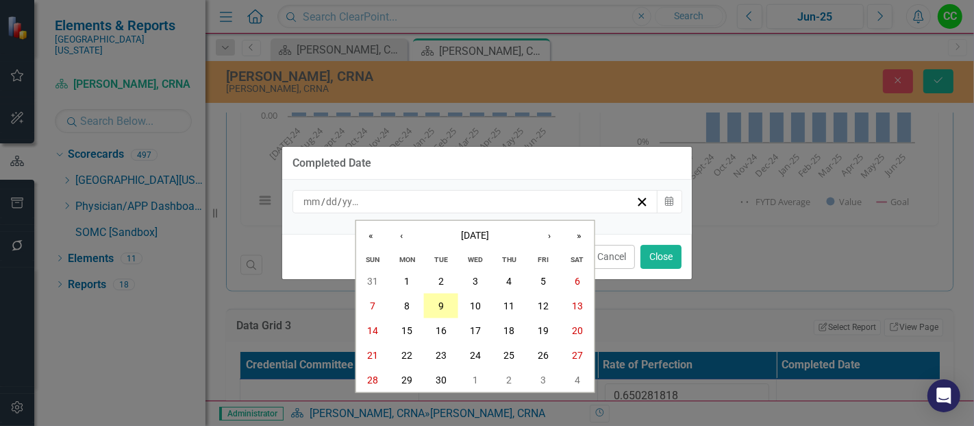
click at [433, 311] on button "9" at bounding box center [441, 305] width 34 height 25
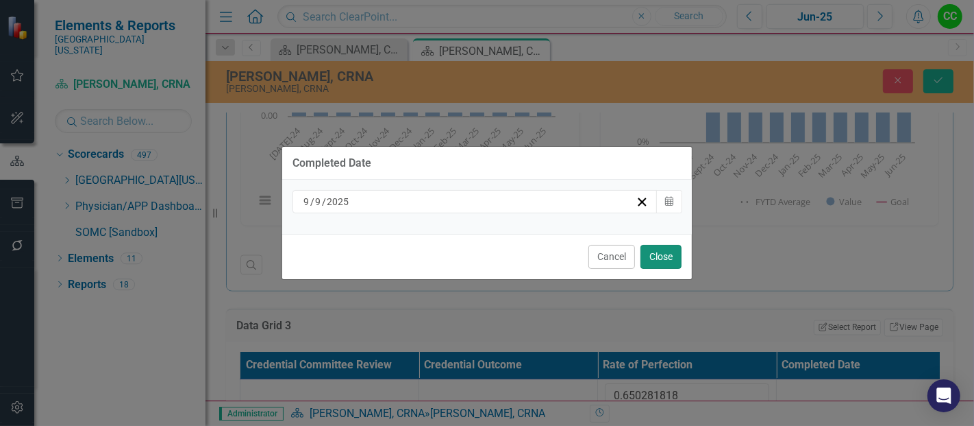
click at [667, 254] on button "Close" at bounding box center [661, 257] width 41 height 24
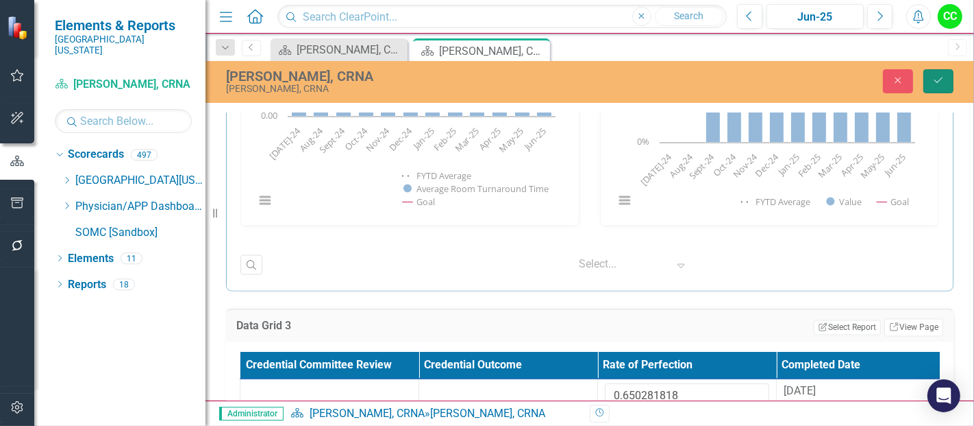
click at [935, 73] on button "Save" at bounding box center [939, 81] width 30 height 24
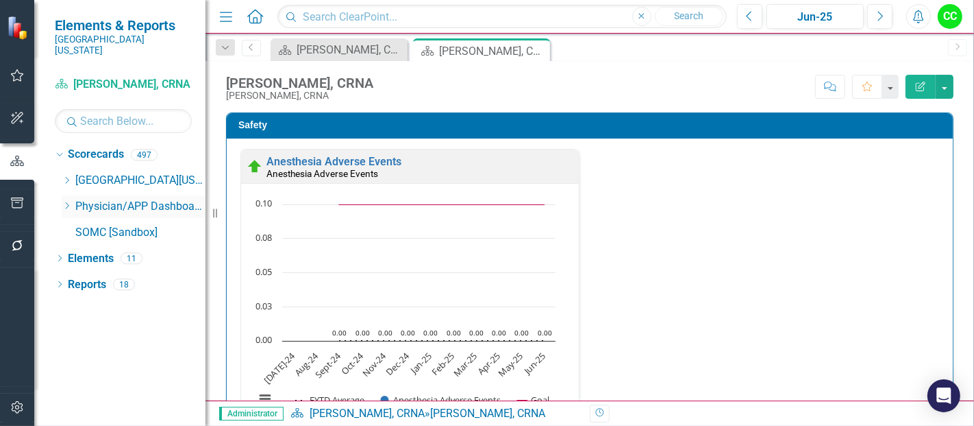
click at [65, 201] on icon "Dropdown" at bounding box center [67, 205] width 10 height 8
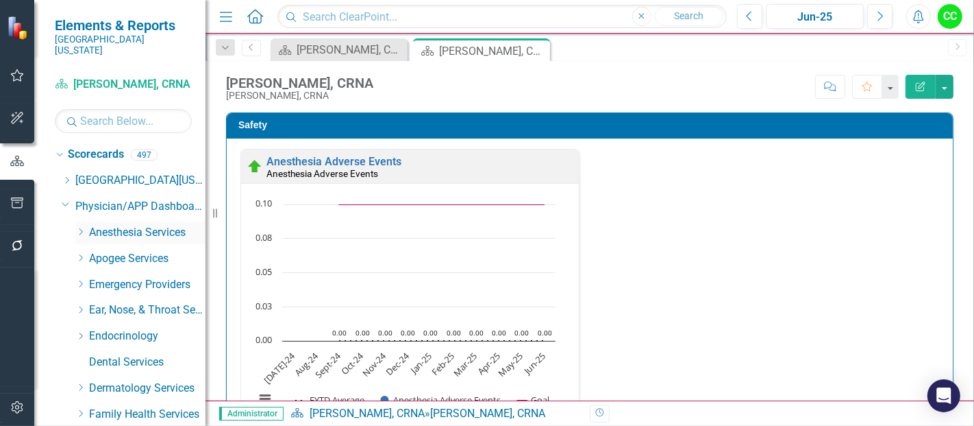
click at [78, 228] on icon "Dropdown" at bounding box center [80, 232] width 10 height 8
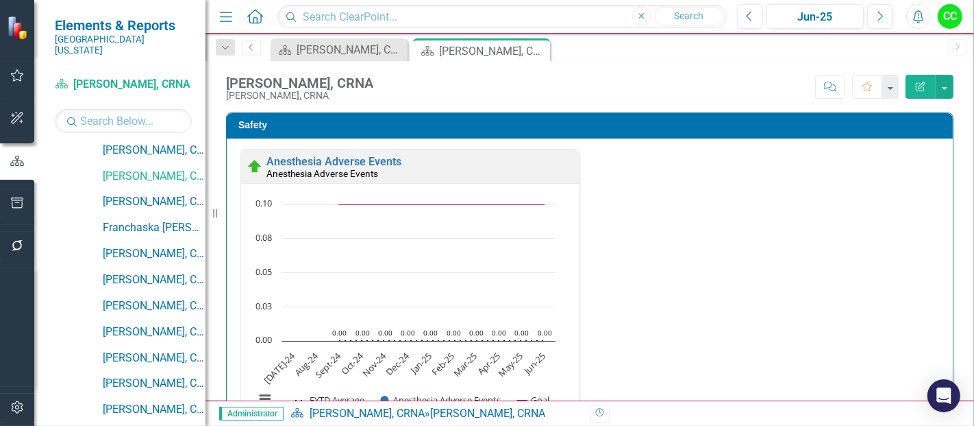
scroll to position [265, 0]
click at [143, 193] on link "[PERSON_NAME], CRNA" at bounding box center [154, 201] width 103 height 16
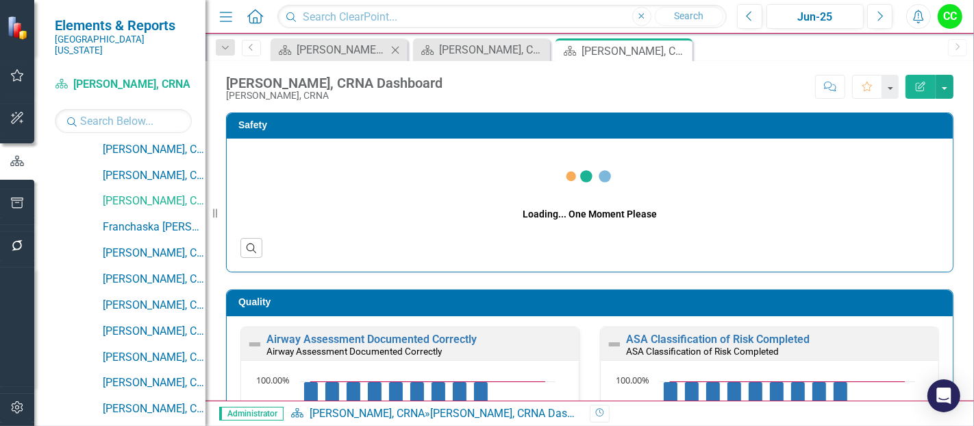
click at [397, 48] on icon "Close" at bounding box center [396, 50] width 14 height 11
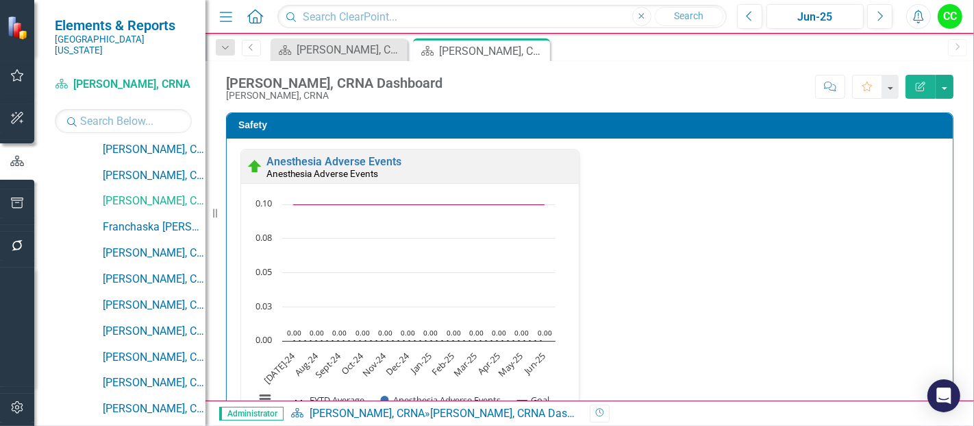
click at [0, 0] on icon at bounding box center [0, 0] width 0 height 0
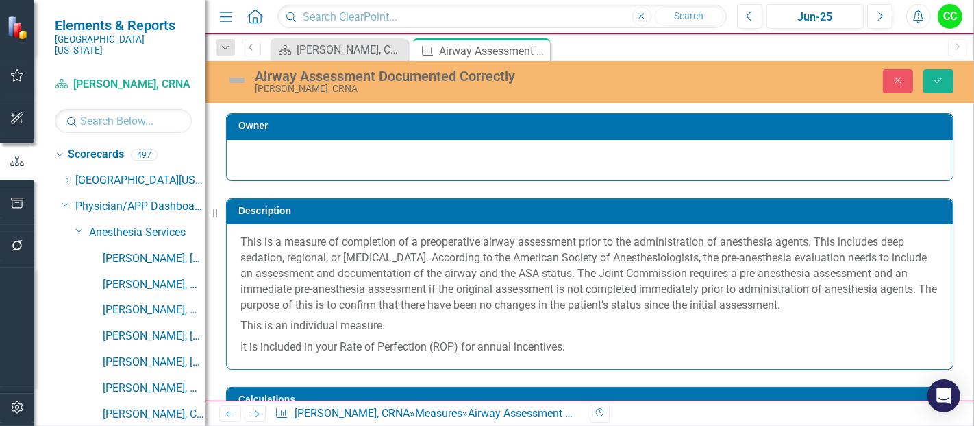
scroll to position [456, 0]
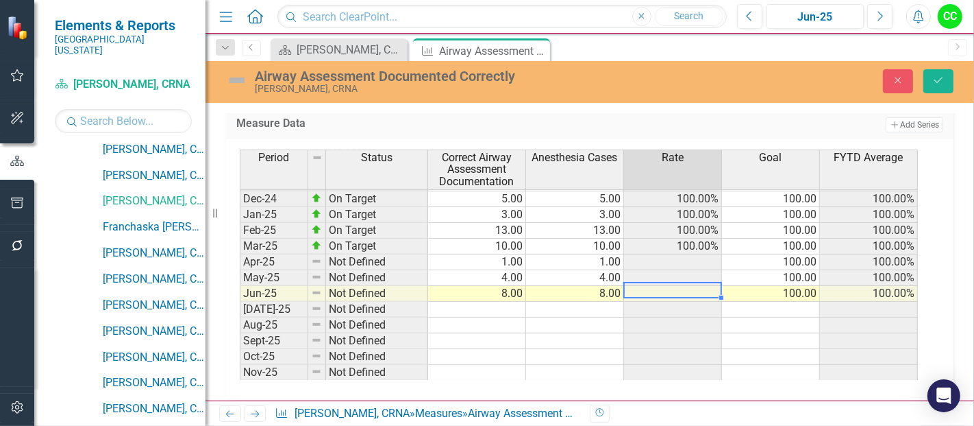
type textarea "8"
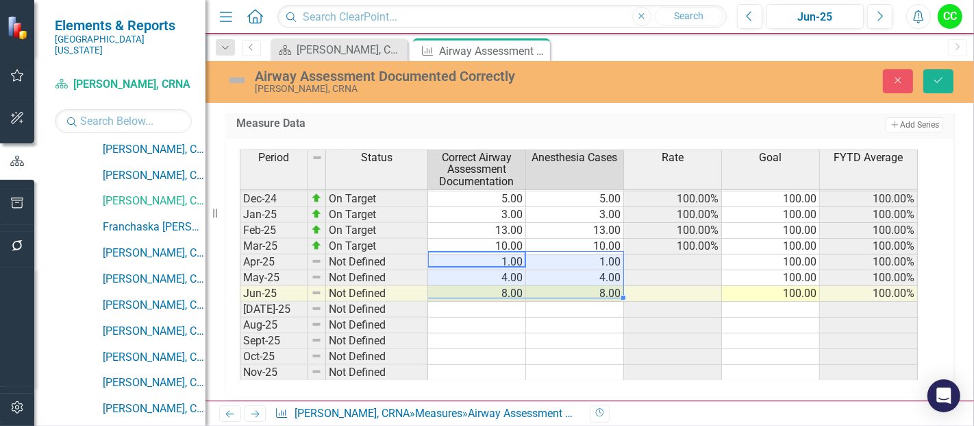
drag, startPoint x: 519, startPoint y: 251, endPoint x: 566, endPoint y: 282, distance: 56.5
click at [566, 282] on tbody "Dec-23 On Target 4.00 4.00 100.00% 100.00 100.00% Jan-24 On Target 4.00 4.00 10…" at bounding box center [579, 245] width 678 height 489
click at [925, 81] on button "Save" at bounding box center [939, 81] width 30 height 24
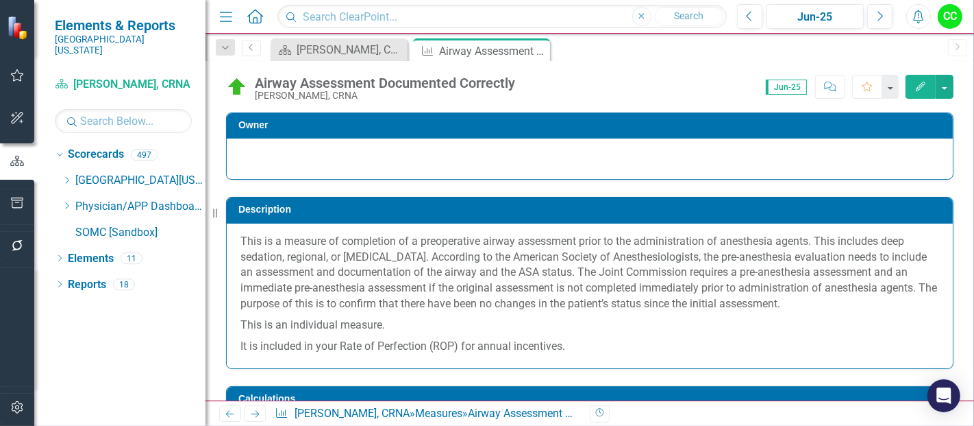
scroll to position [0, 0]
click at [537, 51] on icon at bounding box center [538, 51] width 8 height 8
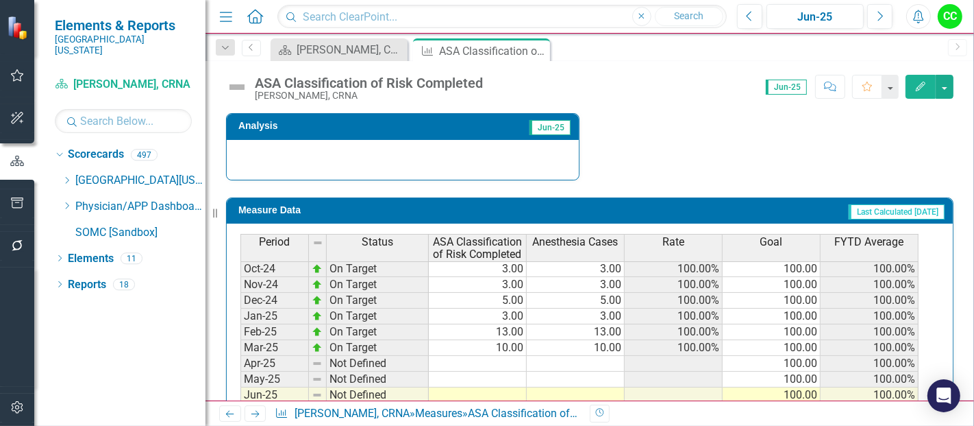
scroll to position [431, 0]
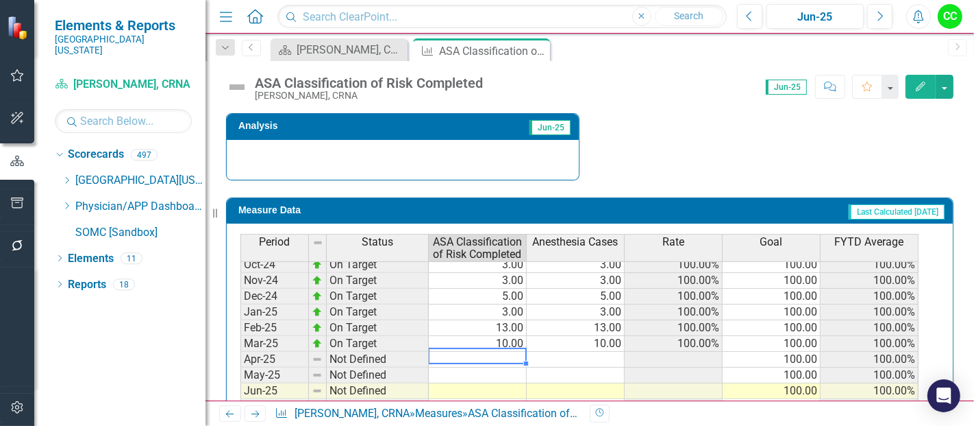
click at [489, 349] on tbody "Jun-23 Not Defined [DATE]-23 On Target 4.00 4.00 100.00% 100.00 100.00% Aug-23 …" at bounding box center [580, 256] width 678 height 505
type textarea "1"
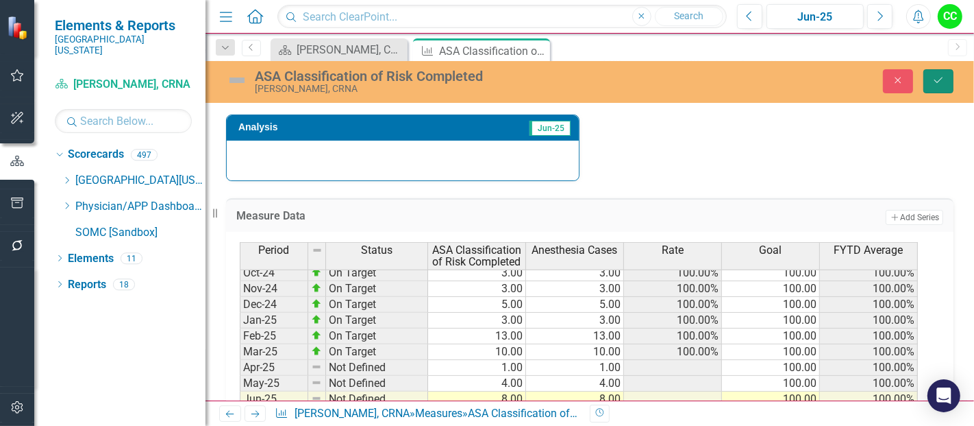
click at [937, 86] on button "Save" at bounding box center [939, 81] width 30 height 24
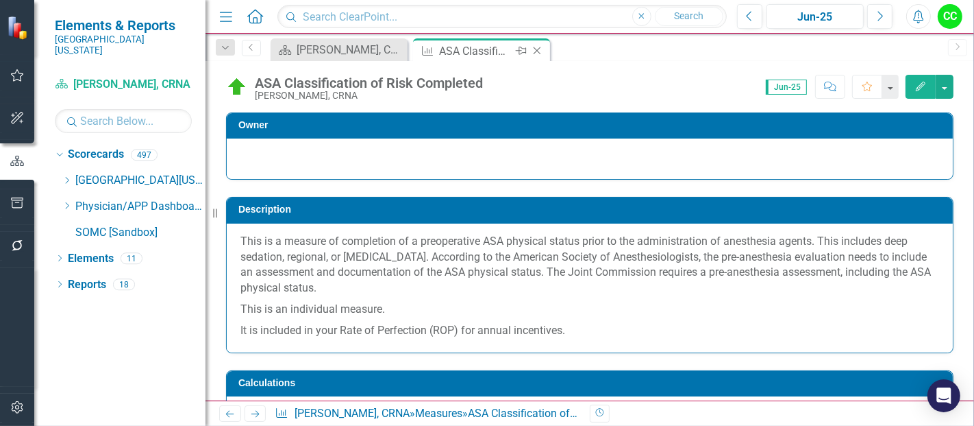
click at [537, 49] on icon at bounding box center [538, 51] width 8 height 8
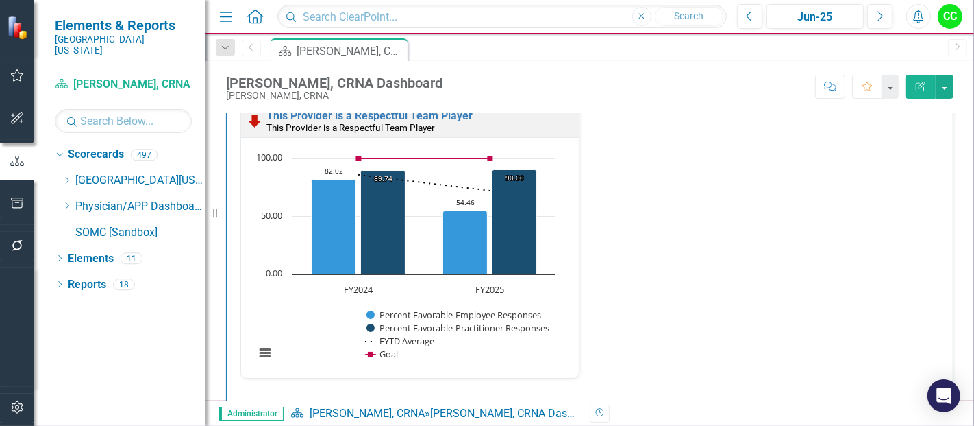
scroll to position [2067, 0]
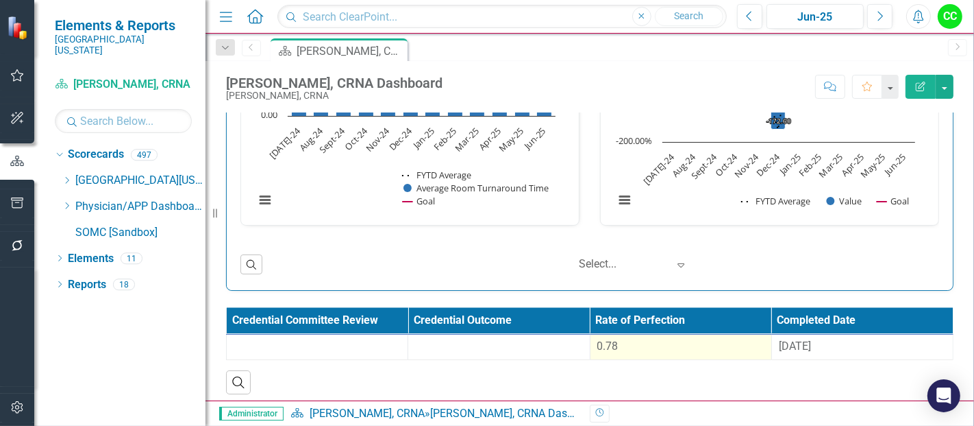
click at [667, 341] on div "0.78" at bounding box center [681, 347] width 167 height 16
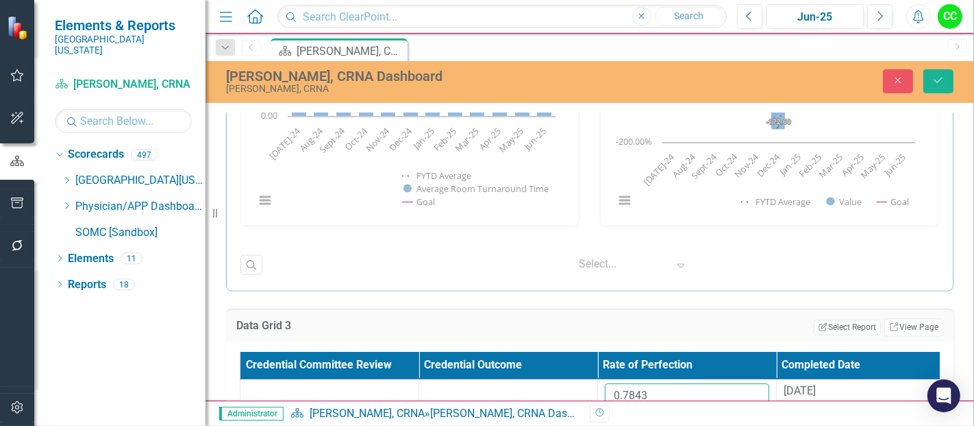
drag, startPoint x: 663, startPoint y: 387, endPoint x: 551, endPoint y: 367, distance: 114.3
click at [551, 367] on table "Credential Committee Review Credential Outcome Rate of Perfection Completed Dat…" at bounding box center [598, 388] width 716 height 72
paste input "629236364"
type input "0.629236364"
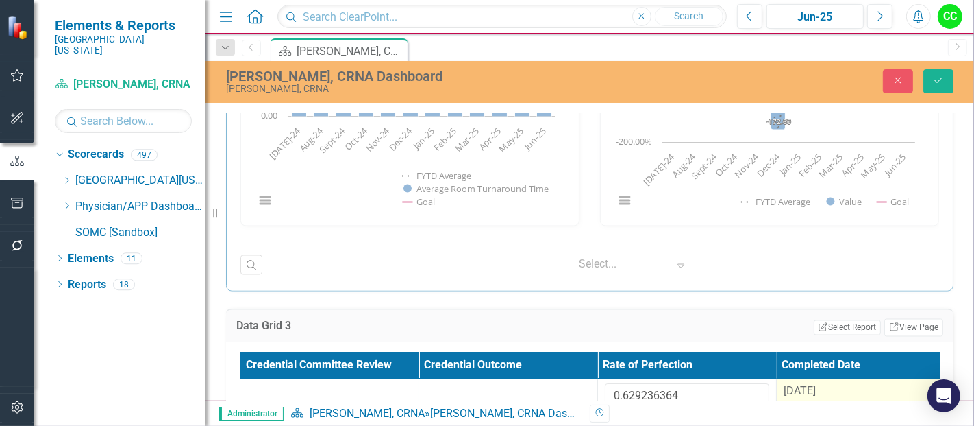
click at [803, 389] on span "[DATE]" at bounding box center [800, 390] width 32 height 13
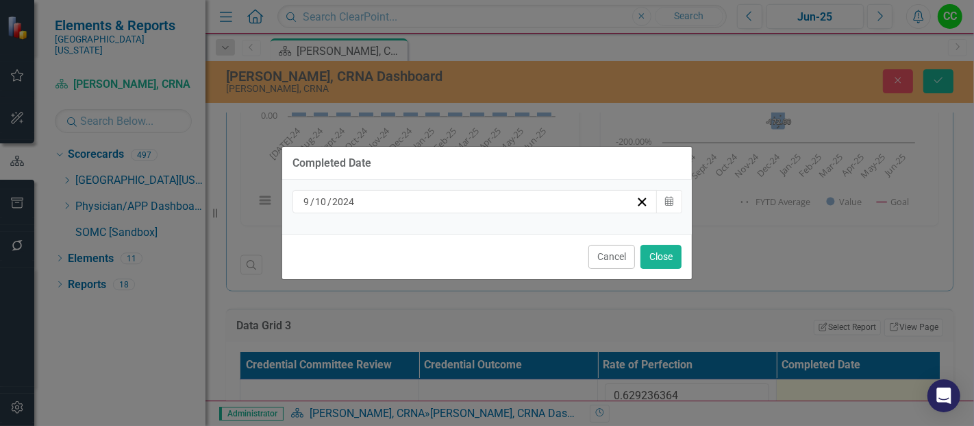
click at [556, 200] on div "[DATE]" at bounding box center [469, 202] width 334 height 14
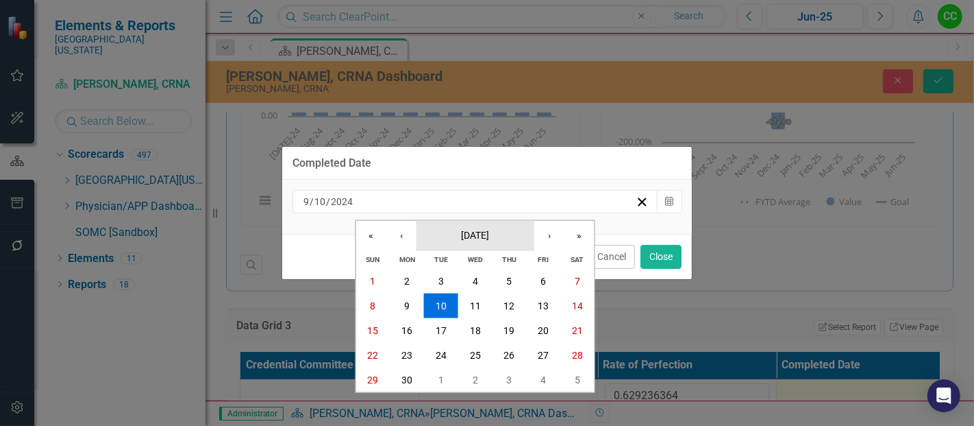
click at [489, 234] on span "[DATE]" at bounding box center [475, 234] width 28 height 11
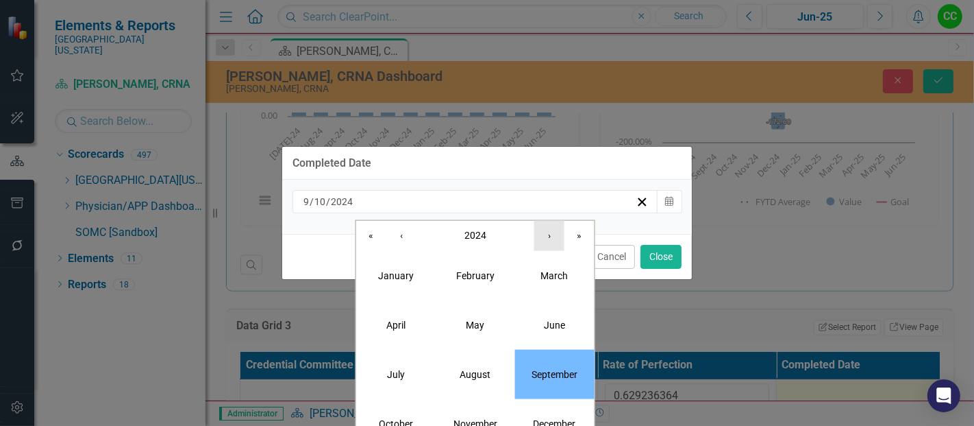
click at [559, 228] on button "›" at bounding box center [550, 235] width 30 height 30
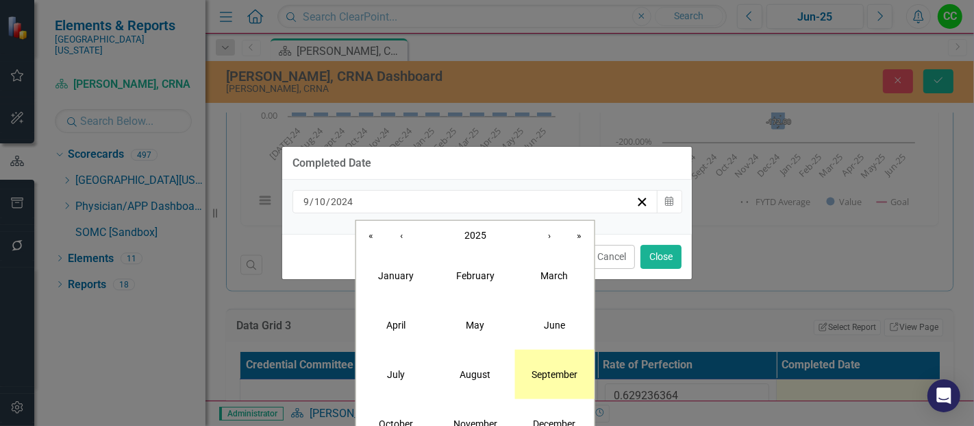
click at [574, 384] on button "September" at bounding box center [554, 373] width 79 height 49
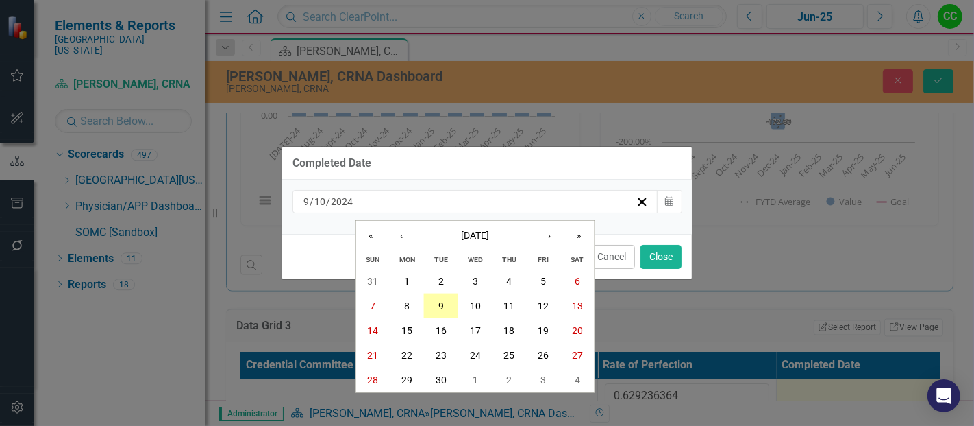
click at [439, 314] on button "9" at bounding box center [441, 305] width 34 height 25
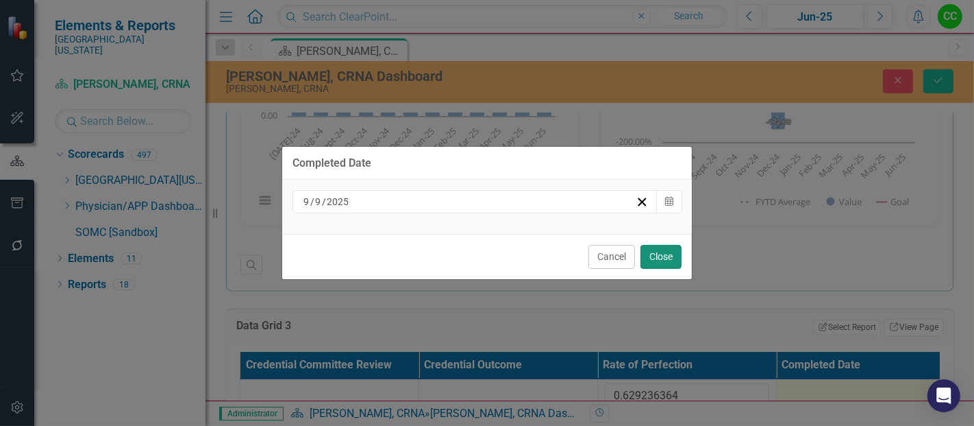
click at [663, 247] on button "Close" at bounding box center [661, 257] width 41 height 24
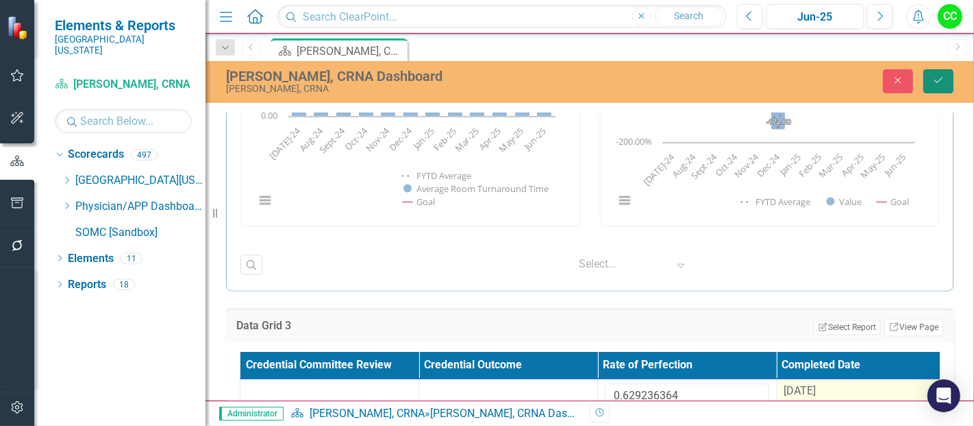
click at [943, 82] on icon "Save" at bounding box center [939, 80] width 12 height 10
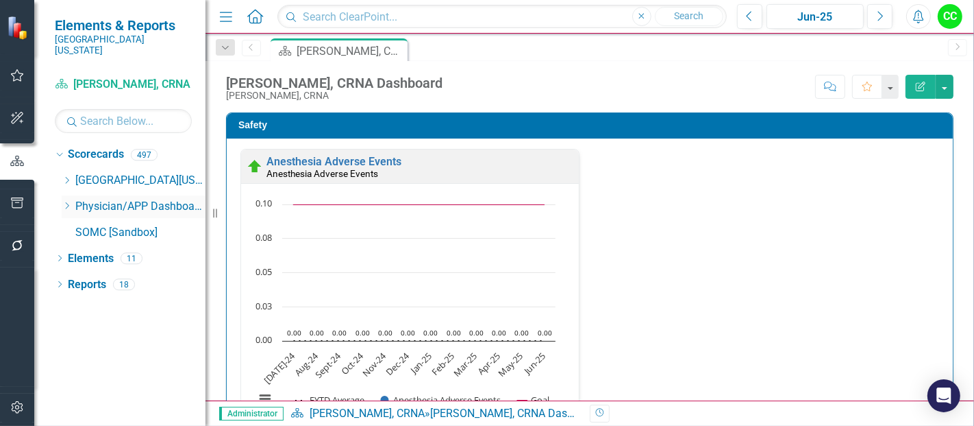
click at [65, 201] on icon "Dropdown" at bounding box center [67, 205] width 10 height 8
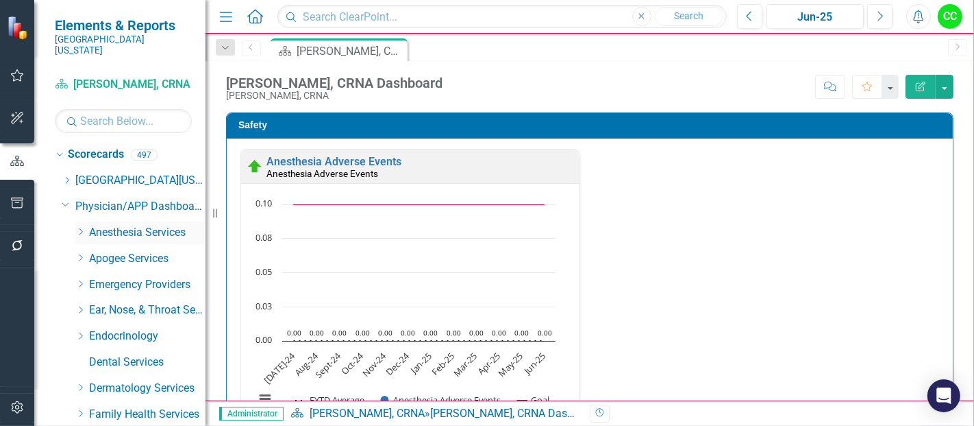
click at [79, 228] on icon "Dropdown" at bounding box center [80, 232] width 10 height 8
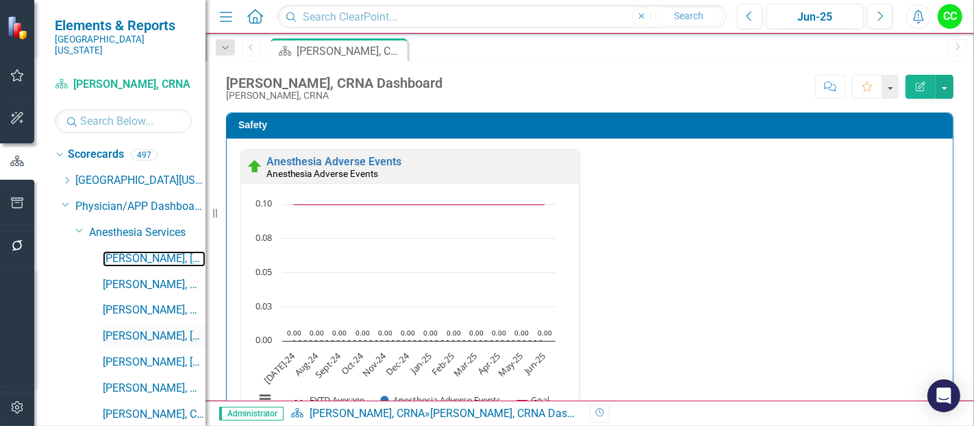
click at [135, 251] on link "[PERSON_NAME], [GEOGRAPHIC_DATA]" at bounding box center [154, 259] width 103 height 16
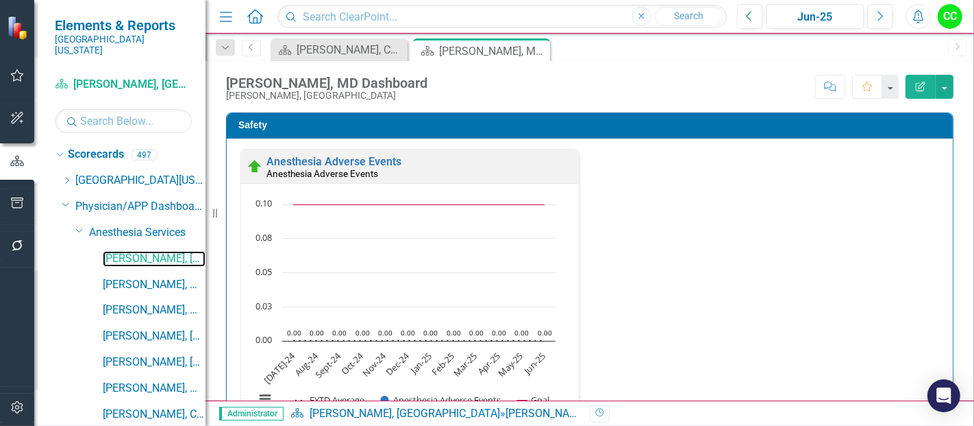
scroll to position [246, 0]
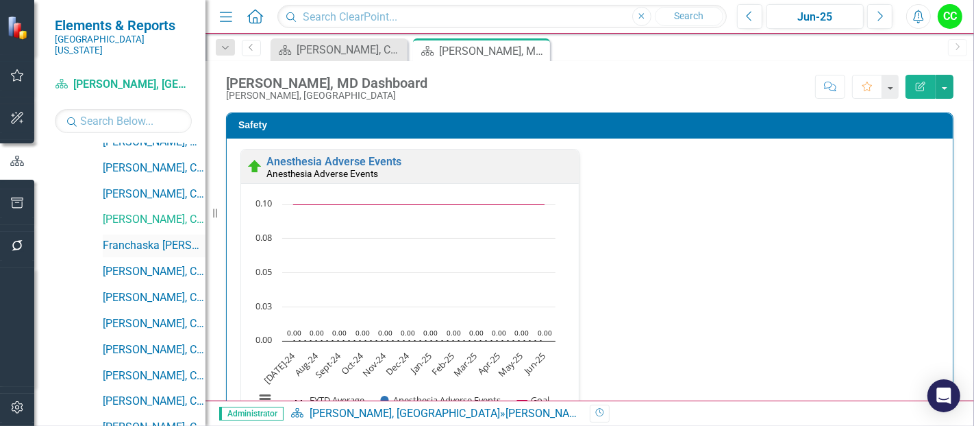
click at [139, 238] on link "Franchaska [PERSON_NAME], CRNA" at bounding box center [154, 246] width 103 height 16
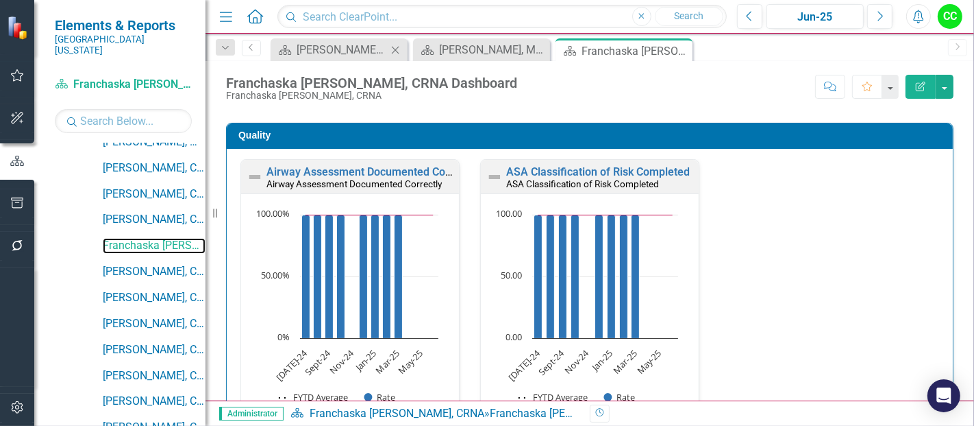
scroll to position [378, 0]
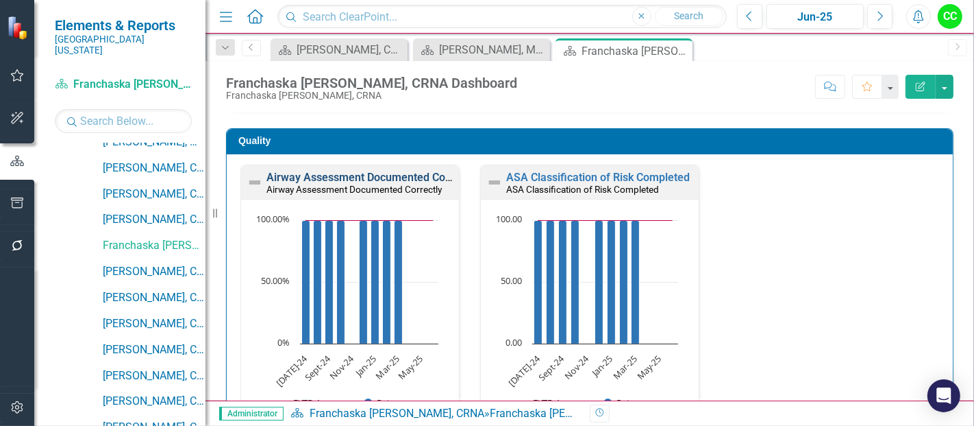
click at [393, 177] on link "Airway Assessment Documented Correctly" at bounding box center [372, 177] width 210 height 13
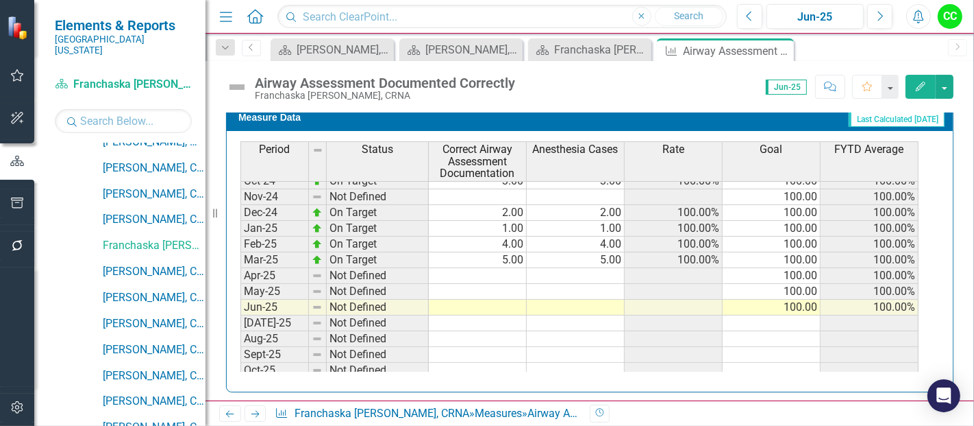
scroll to position [434, 0]
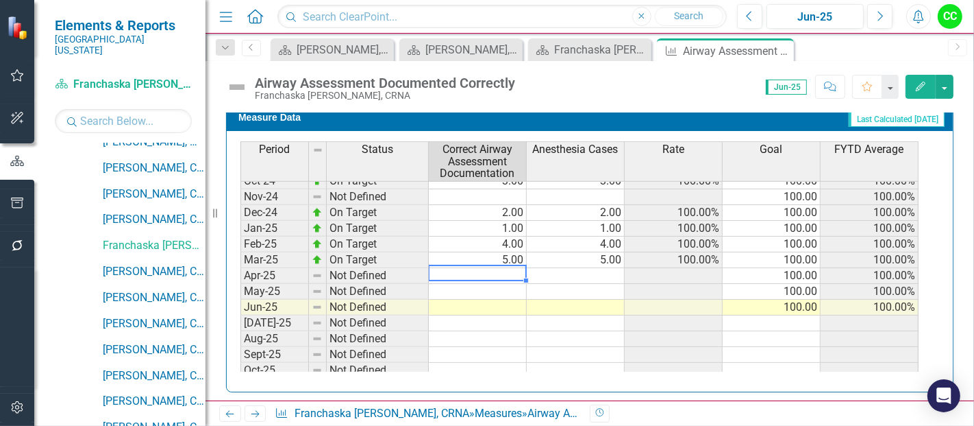
click at [490, 269] on tbody "Dec-23 Not Defined 100.00 100.00% Jan-24 On Target 2.00 2.00 100.00% 100.00 100…" at bounding box center [580, 259] width 678 height 489
type textarea "1"
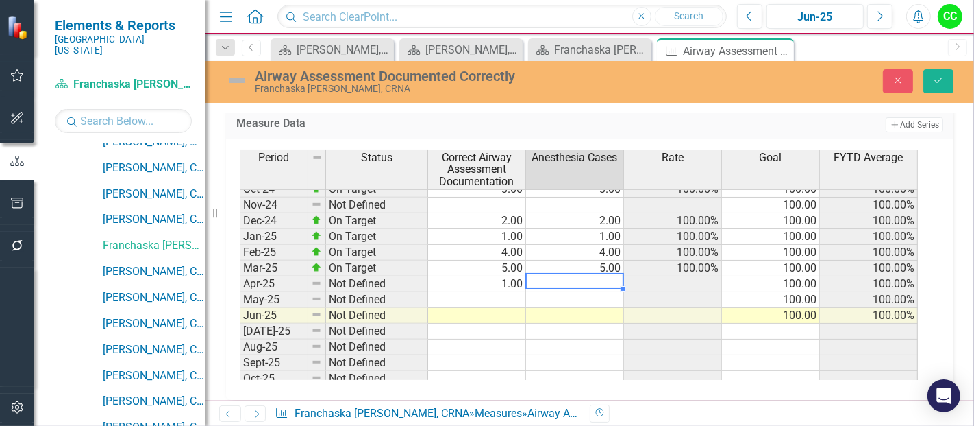
type textarea "1"
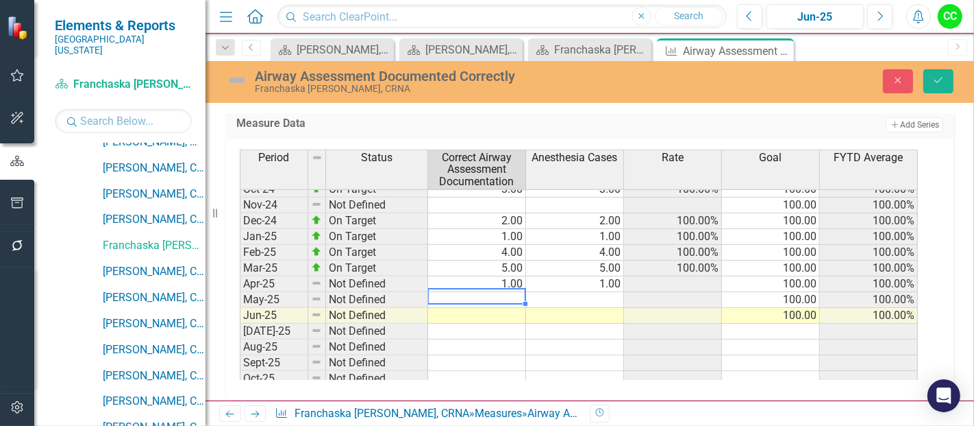
type textarea "6"
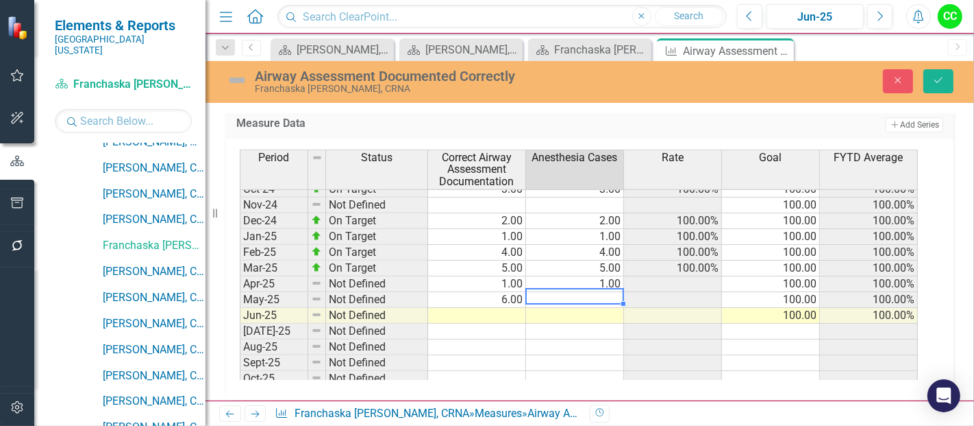
type textarea "6"
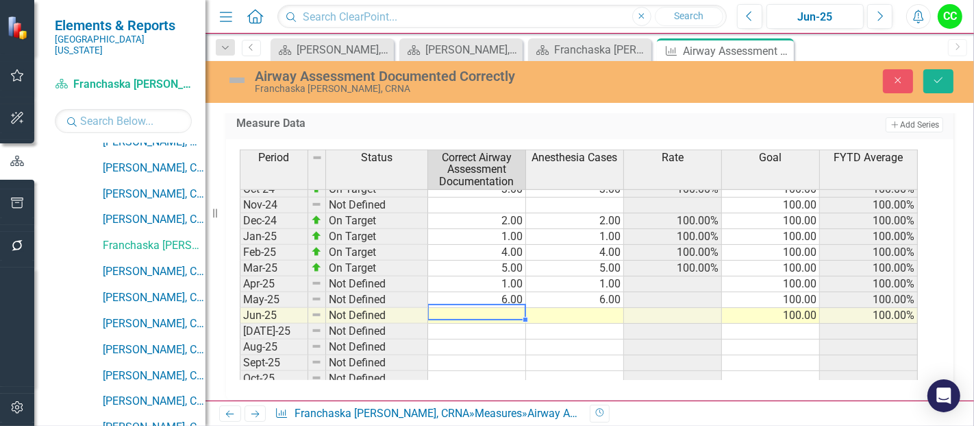
type textarea "6"
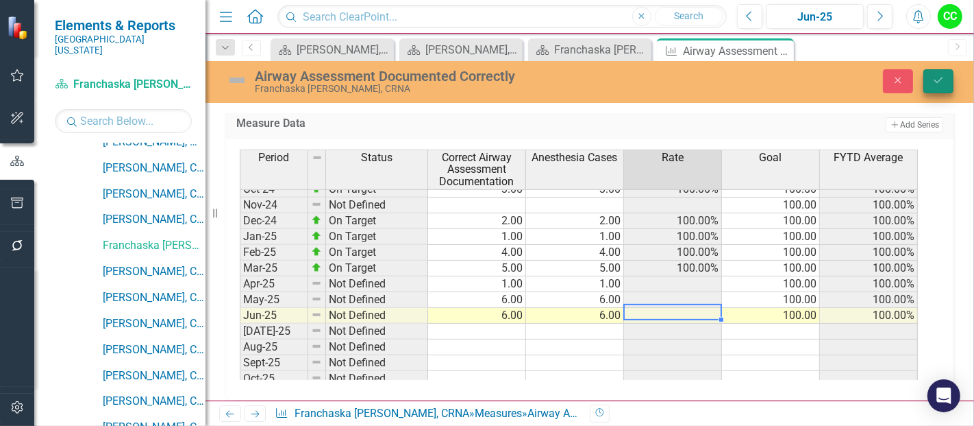
type textarea "6"
click at [933, 87] on button "Save" at bounding box center [939, 81] width 30 height 24
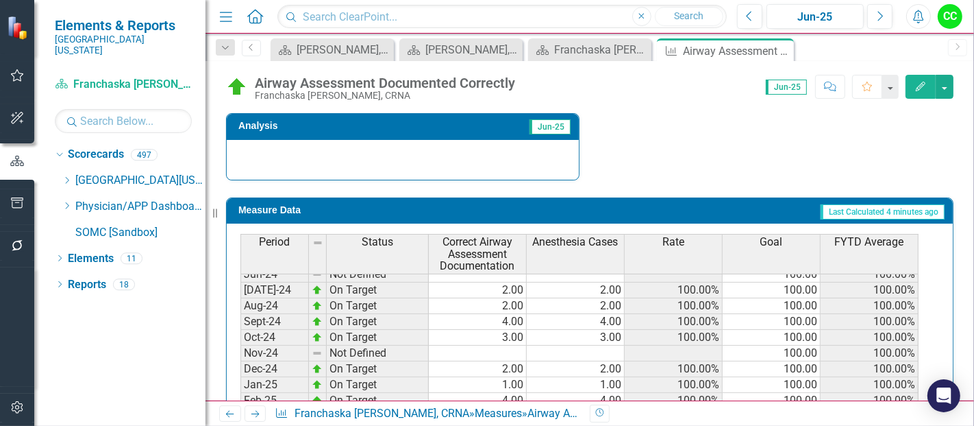
scroll to position [373, 0]
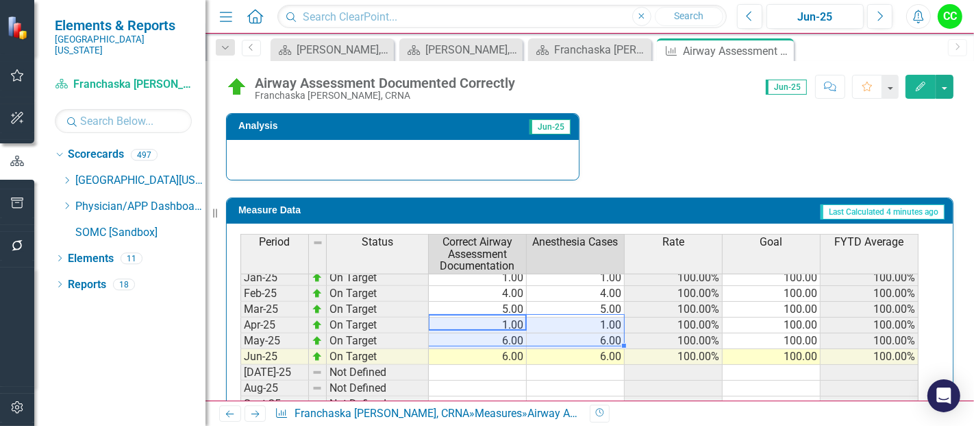
drag, startPoint x: 518, startPoint y: 314, endPoint x: 563, endPoint y: 342, distance: 53.2
click at [563, 342] on tbody "Feb-24 On Target 2.00 2.00 100.00% 100.00 100.00% Mar-24 On Target 2.00 2.00 10…" at bounding box center [580, 325] width 678 height 458
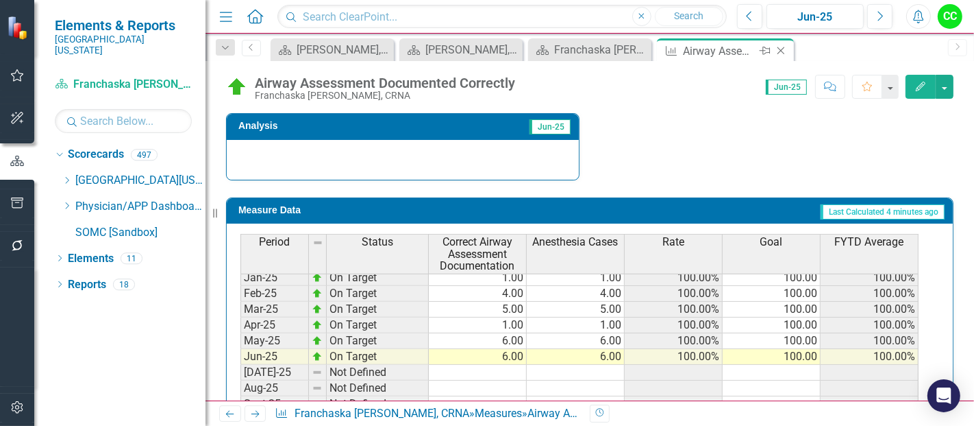
click at [783, 51] on icon "Close" at bounding box center [781, 50] width 14 height 11
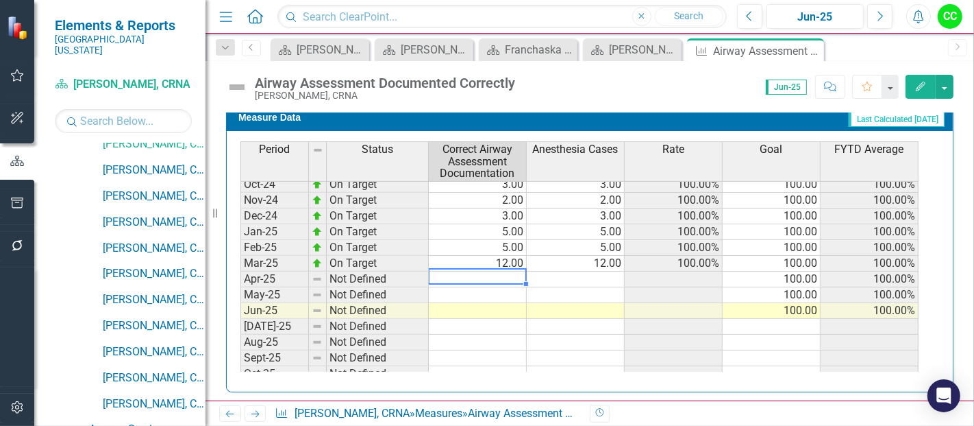
click at [515, 271] on td at bounding box center [478, 279] width 98 height 16
type textarea "2"
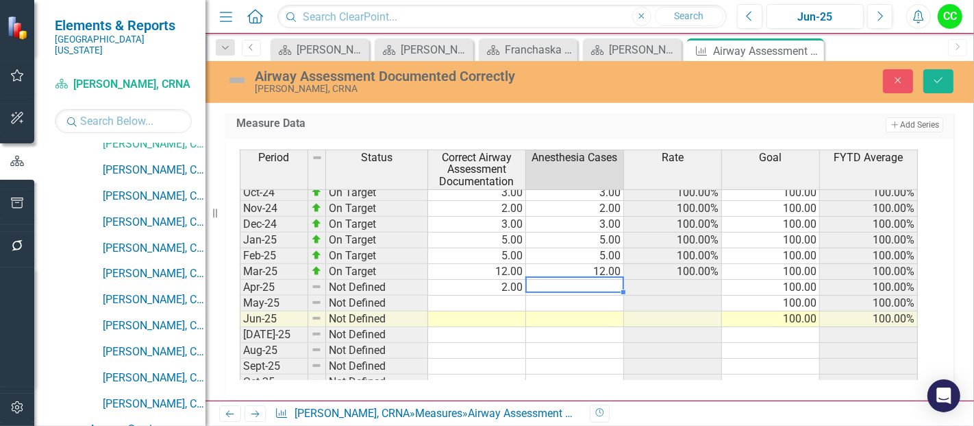
type textarea "2"
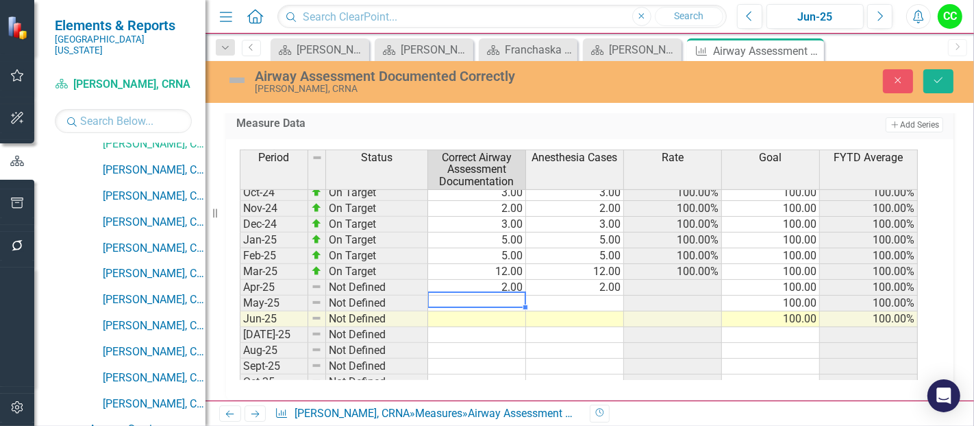
type textarea "5"
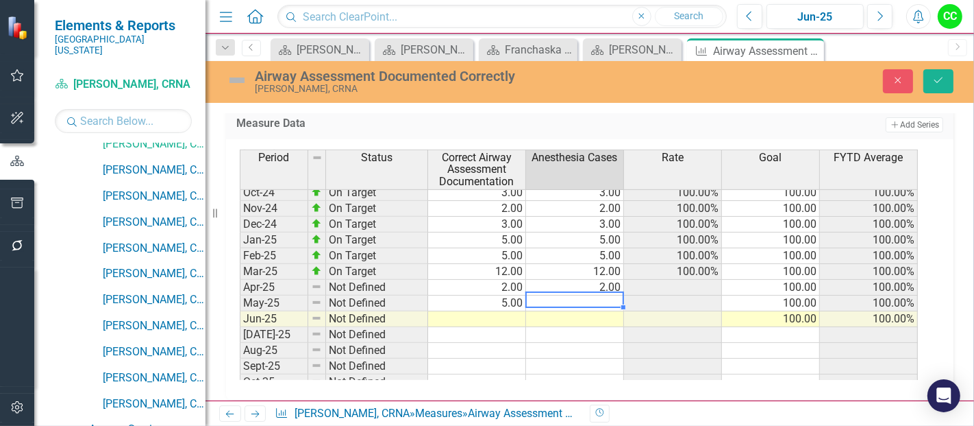
type textarea "5"
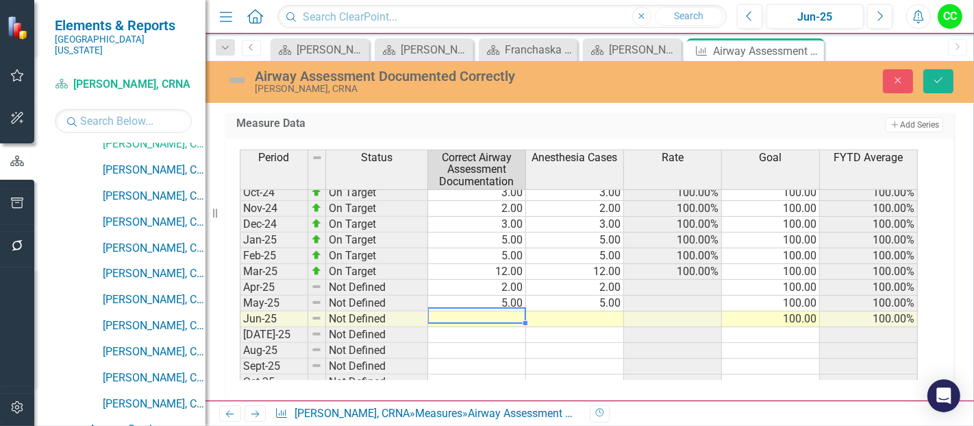
type textarea "4"
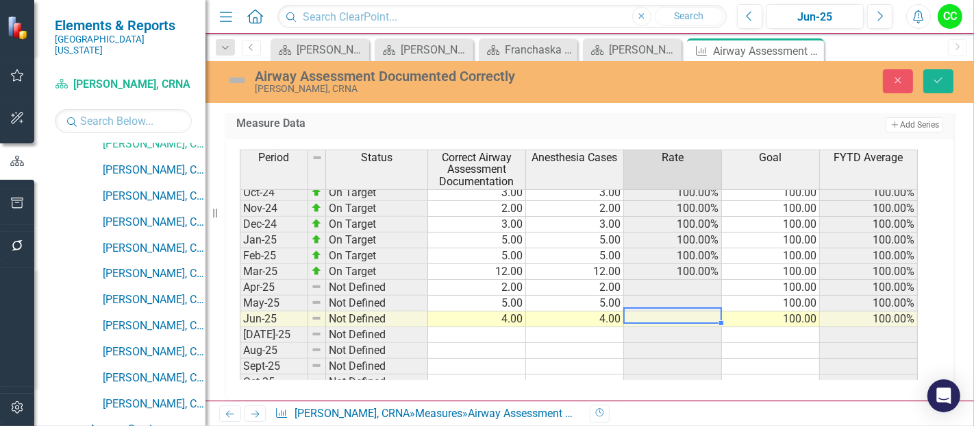
type textarea "4"
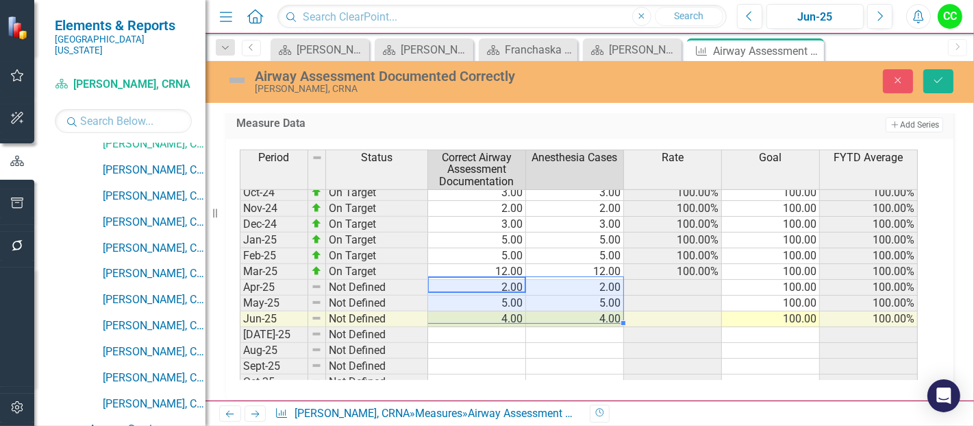
drag, startPoint x: 502, startPoint y: 284, endPoint x: 548, endPoint y: 311, distance: 54.1
click at [548, 311] on tbody "Dec-23 On Target 3.00 3.00 100.00% 100.00 94.44% Jan-24 On Target 2.00 2.00 100…" at bounding box center [579, 271] width 678 height 489
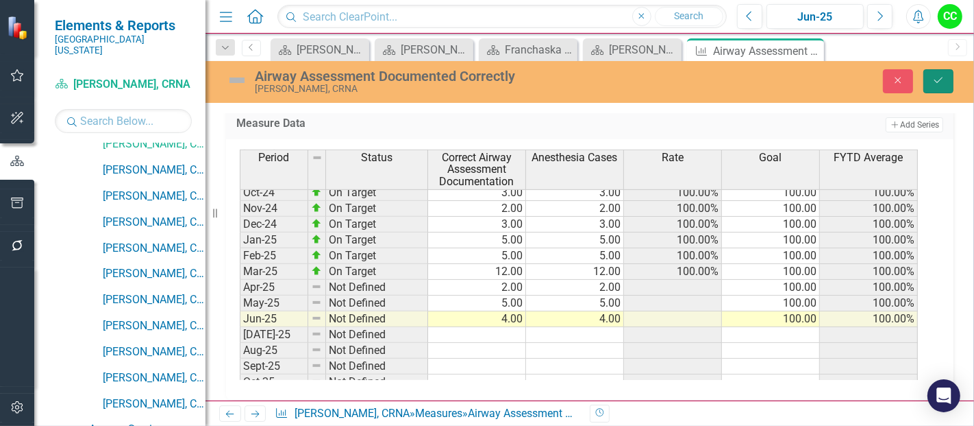
click at [943, 82] on icon "Save" at bounding box center [939, 80] width 12 height 10
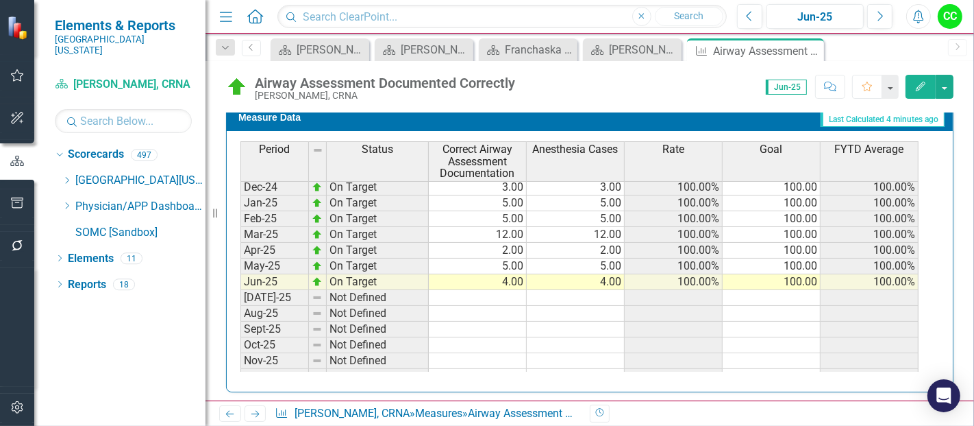
scroll to position [462, 0]
click at [807, 50] on icon "Close" at bounding box center [812, 50] width 14 height 11
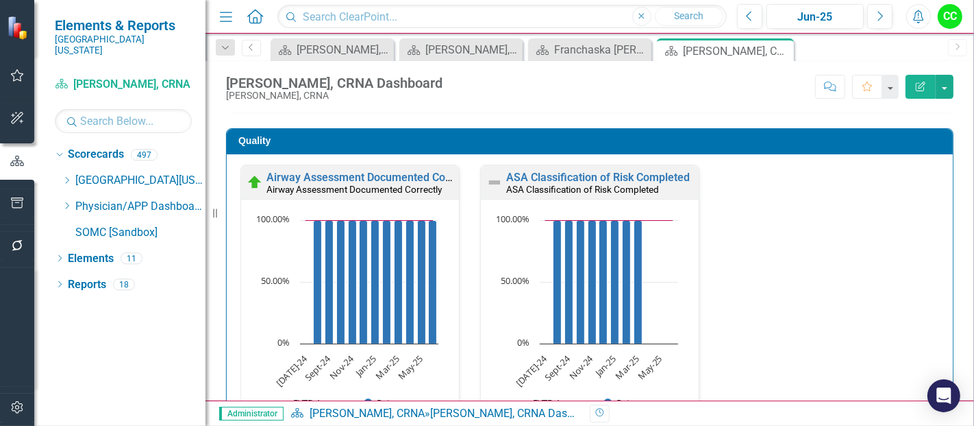
scroll to position [379, 0]
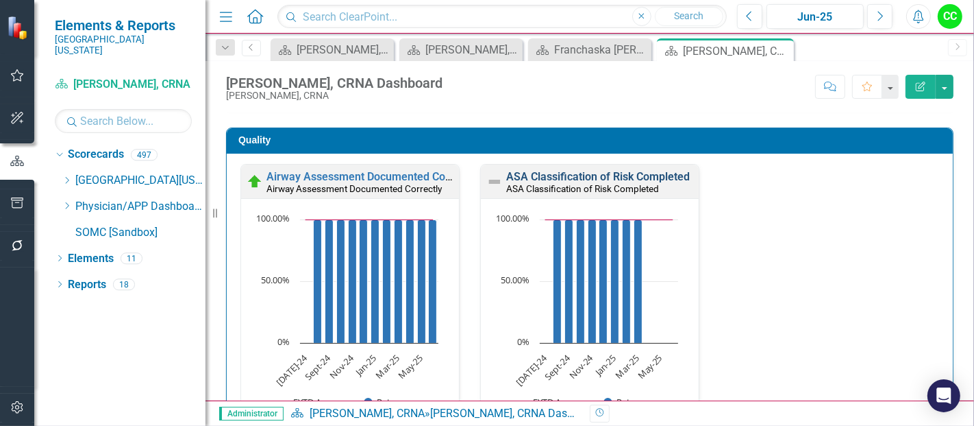
click at [624, 170] on link "ASA Classification of Risk Completed" at bounding box center [598, 176] width 184 height 13
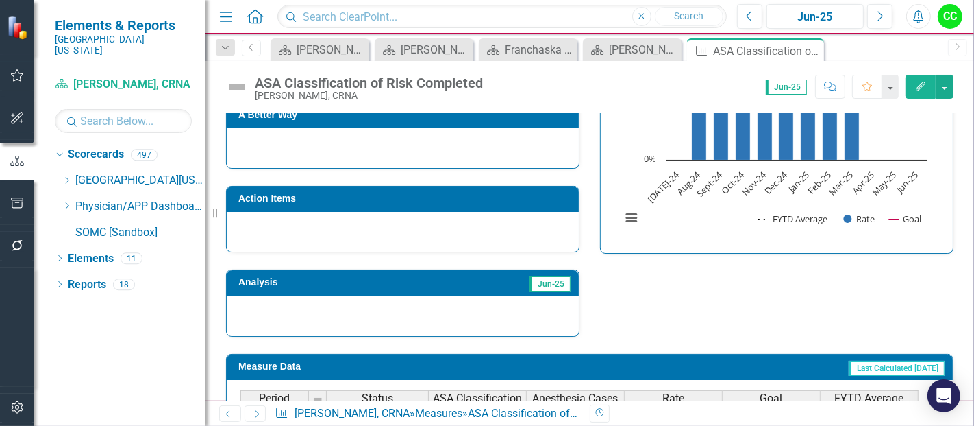
scroll to position [374, 0]
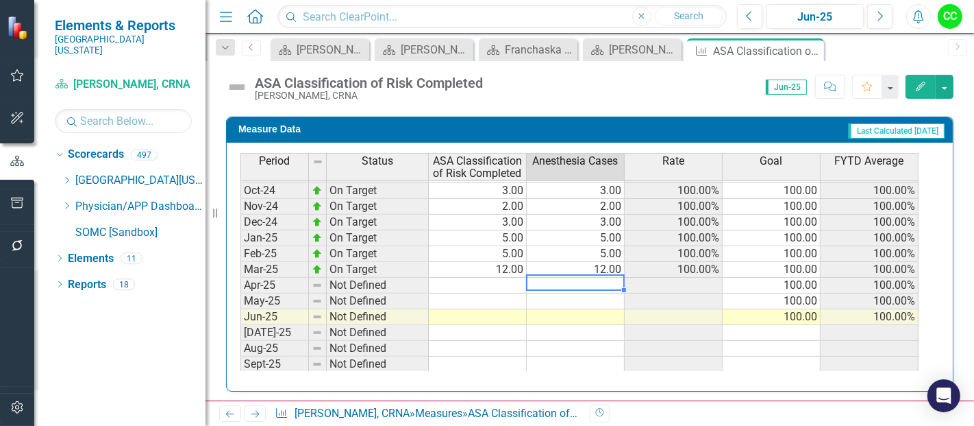
click at [241, 277] on div "Period Status ASA Classification of Risk Completed Anesthesia Cases Rate Goal F…" at bounding box center [241, 247] width 0 height 533
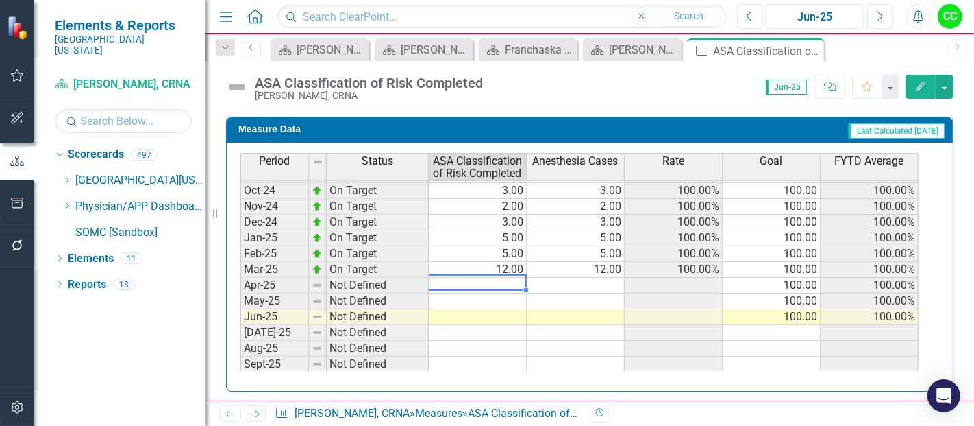
click at [503, 281] on td at bounding box center [478, 286] width 98 height 16
type textarea "2"
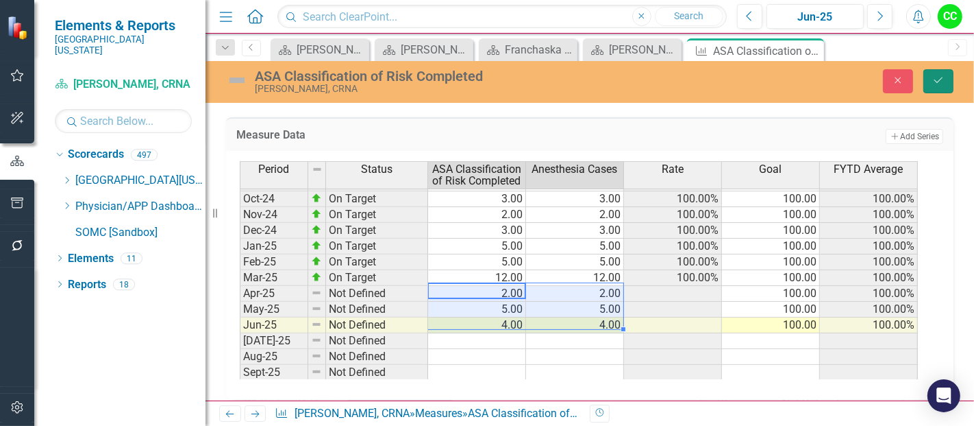
click at [941, 77] on icon "Save" at bounding box center [939, 80] width 12 height 10
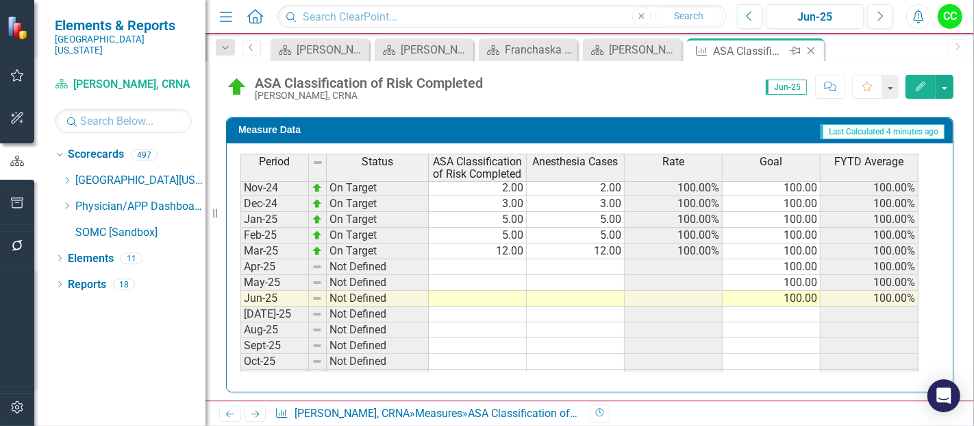
click at [813, 46] on icon "Close" at bounding box center [812, 50] width 14 height 11
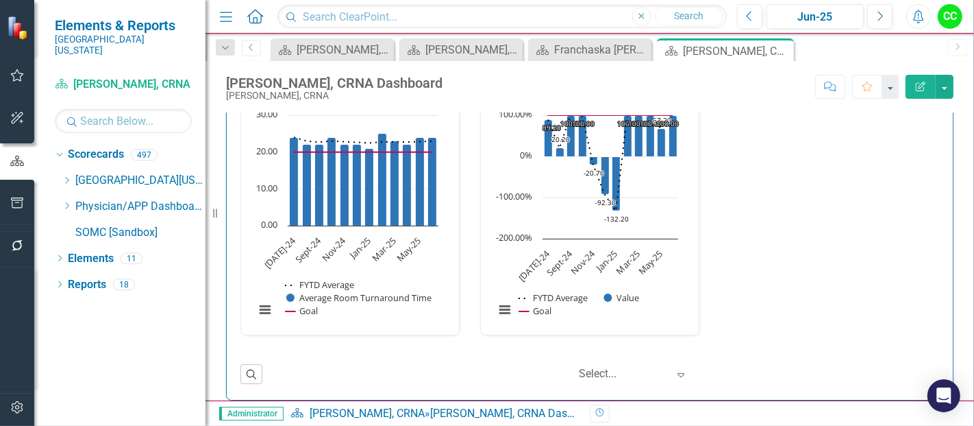
scroll to position [2067, 0]
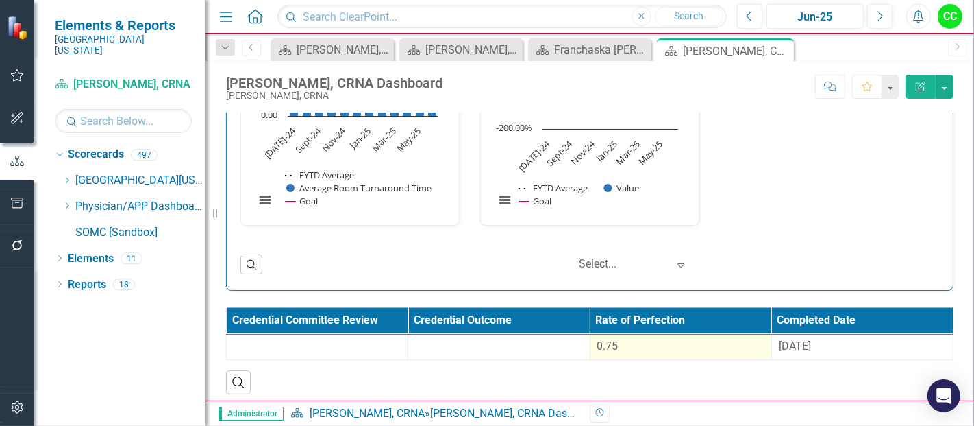
click at [646, 349] on div "0.75" at bounding box center [681, 347] width 167 height 16
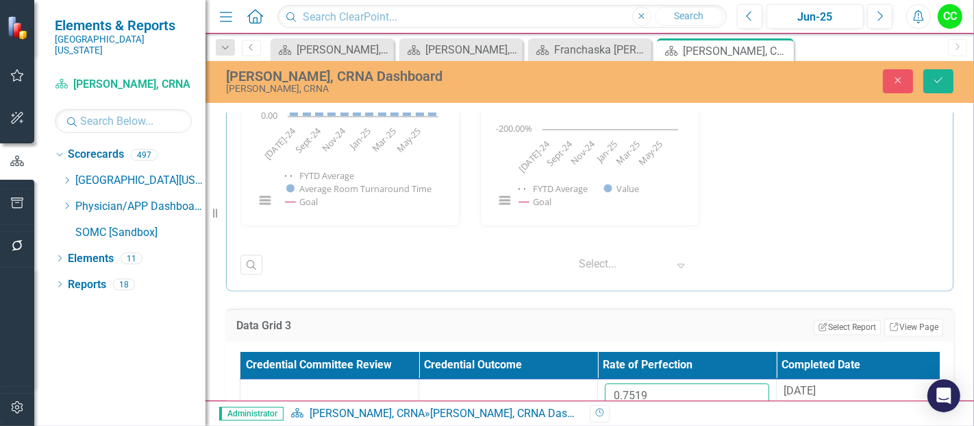
drag, startPoint x: 654, startPoint y: 385, endPoint x: 548, endPoint y: 361, distance: 109.6
click at [548, 361] on table "Credential Committee Review Credential Outcome Rate of Perfection Completed Dat…" at bounding box center [598, 388] width 716 height 72
paste input "658981818"
type input "0.658981818"
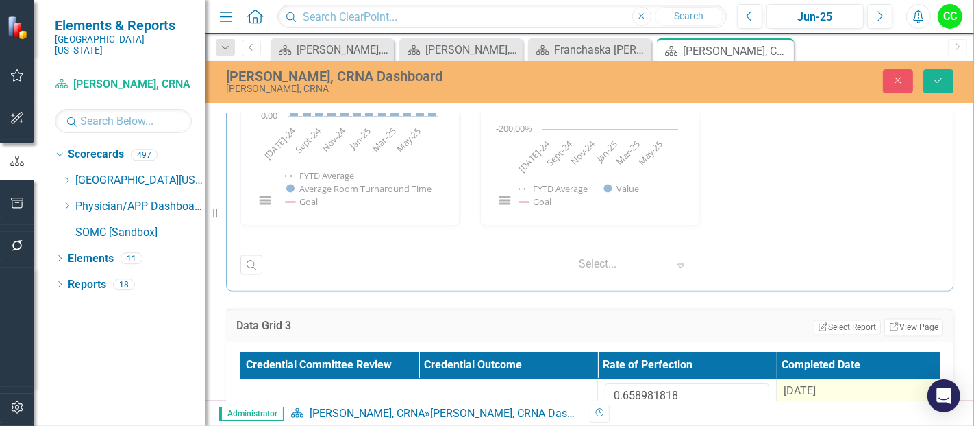
click at [825, 384] on div "[DATE]" at bounding box center [866, 392] width 164 height 16
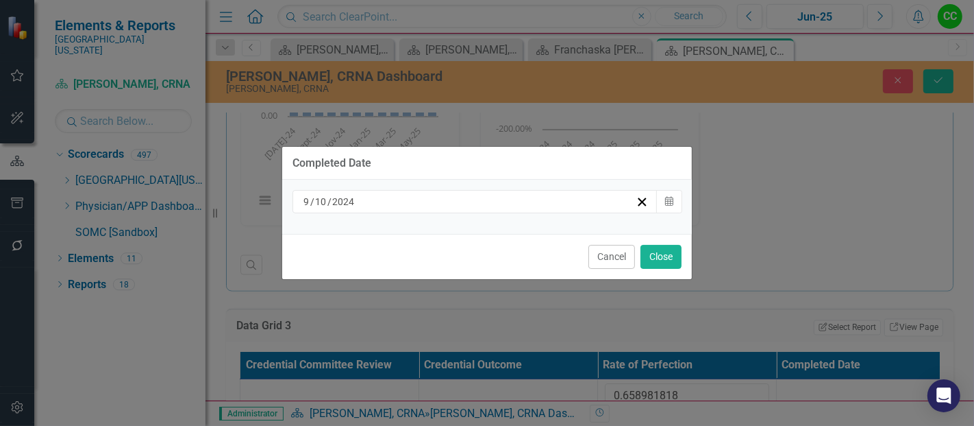
click at [576, 201] on div "[DATE]" at bounding box center [469, 202] width 334 height 14
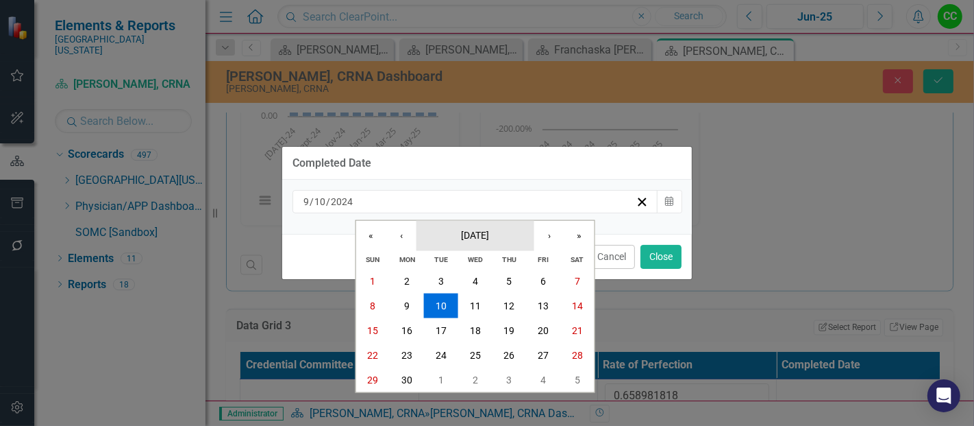
click at [456, 245] on button "[DATE]" at bounding box center [476, 235] width 118 height 30
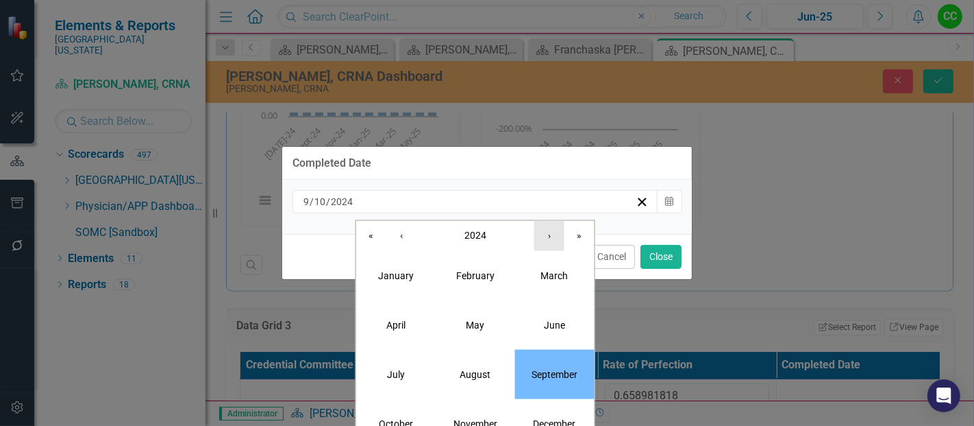
click at [549, 228] on button "›" at bounding box center [550, 235] width 30 height 30
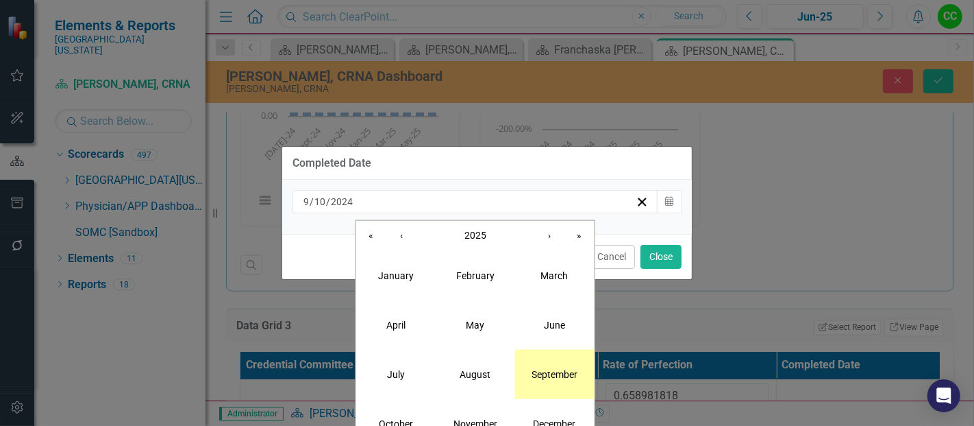
click at [549, 367] on button "September" at bounding box center [554, 373] width 79 height 49
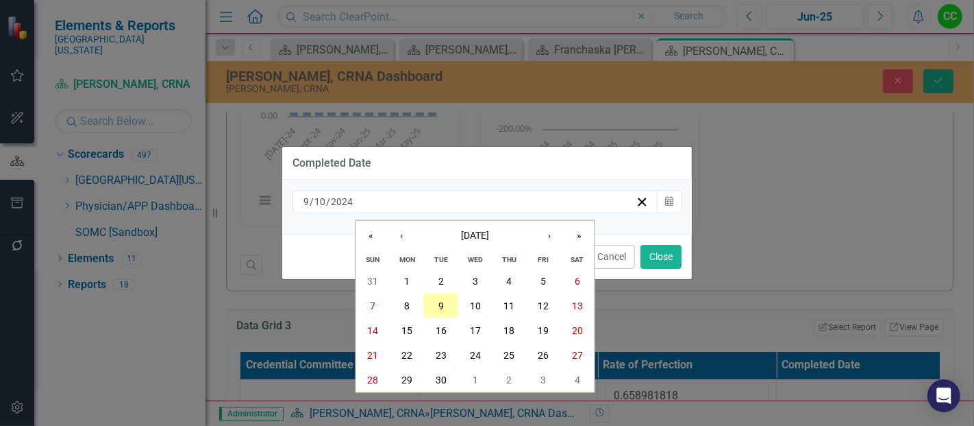
click at [448, 304] on button "9" at bounding box center [441, 305] width 34 height 25
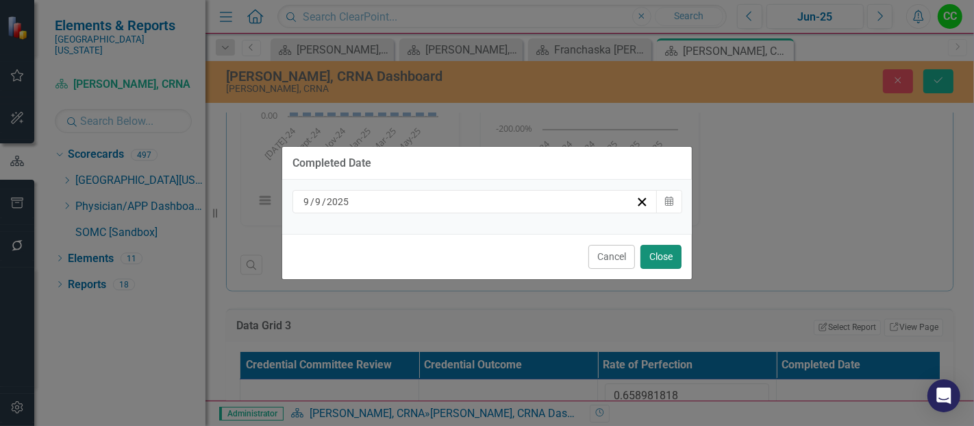
click at [659, 255] on button "Close" at bounding box center [661, 257] width 41 height 24
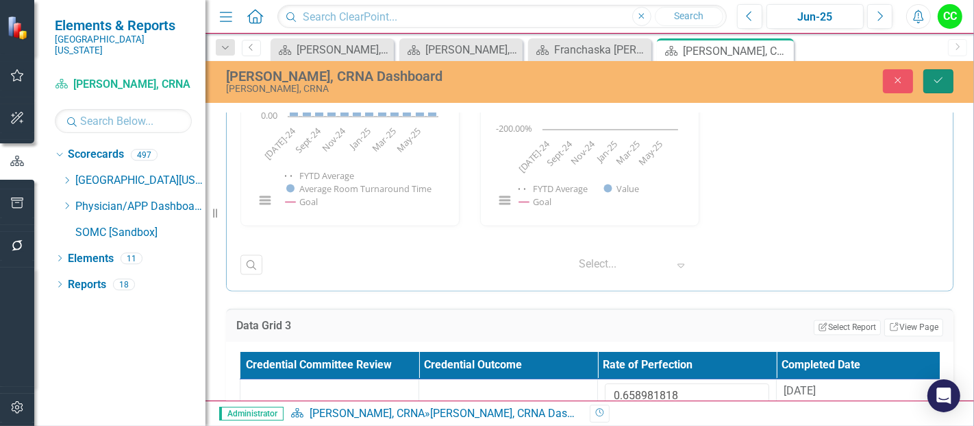
click at [944, 73] on button "Save" at bounding box center [939, 81] width 30 height 24
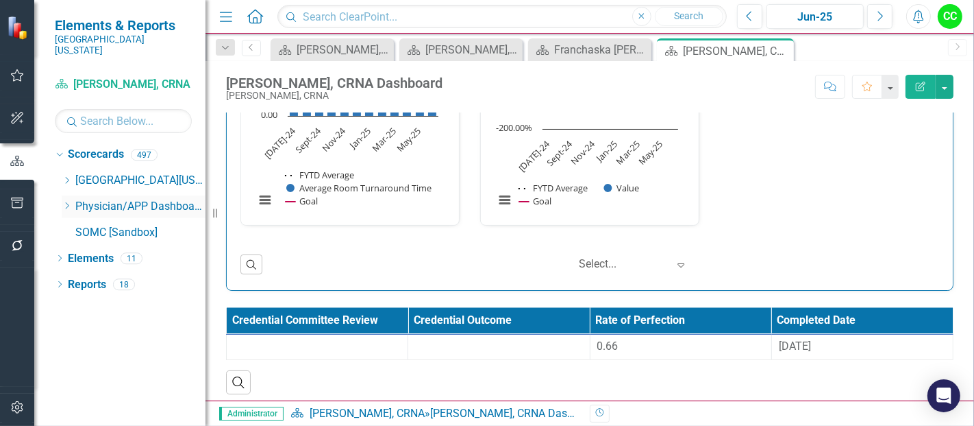
click at [64, 201] on icon "Dropdown" at bounding box center [67, 205] width 10 height 8
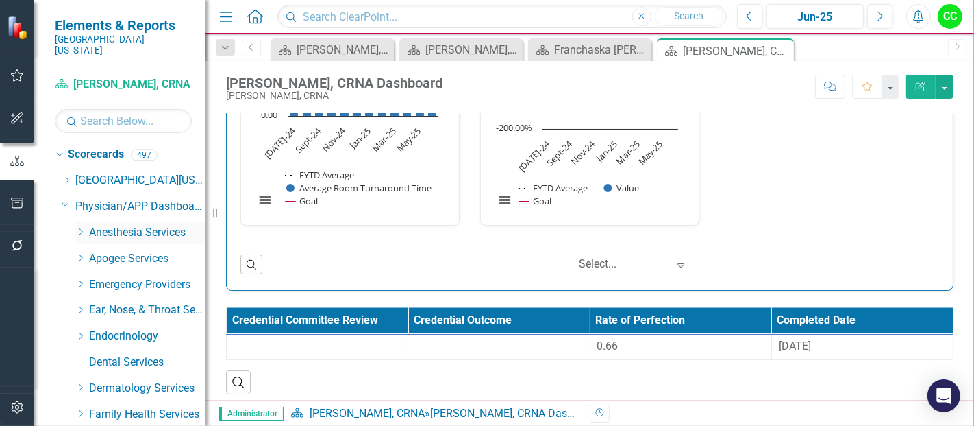
click at [79, 228] on icon "Dropdown" at bounding box center [80, 232] width 10 height 8
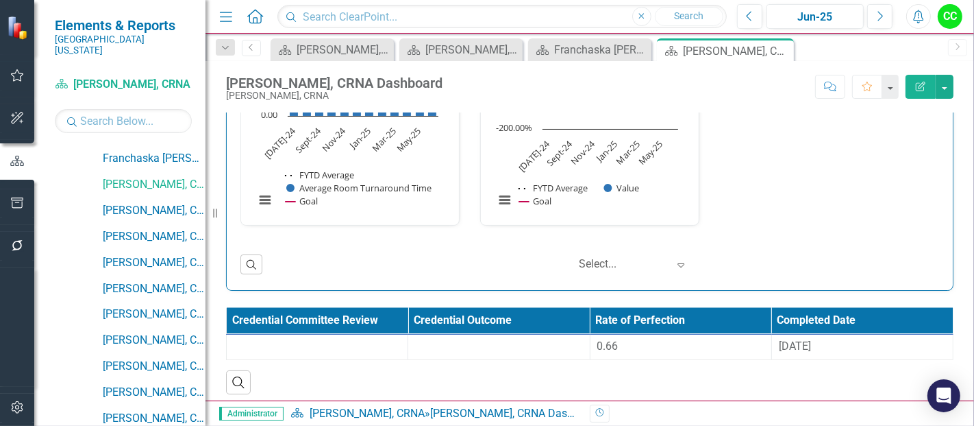
scroll to position [334, 0]
click at [146, 201] on link "[PERSON_NAME], CRNA" at bounding box center [154, 209] width 103 height 16
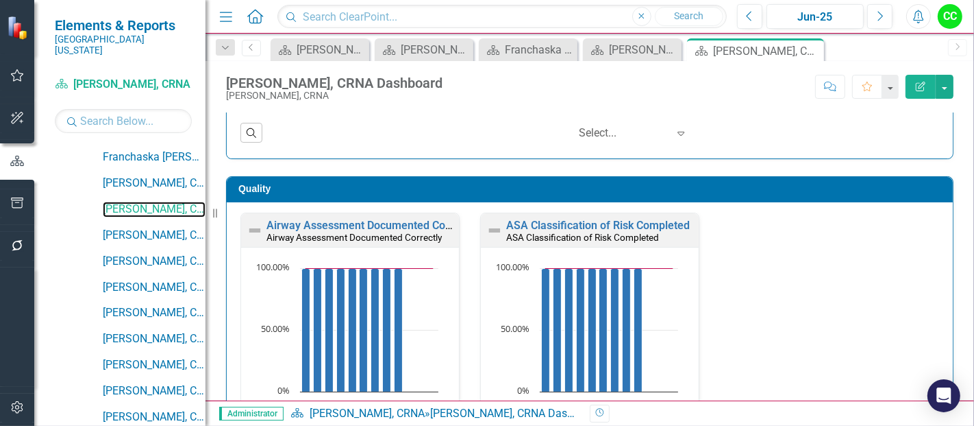
scroll to position [331, 0]
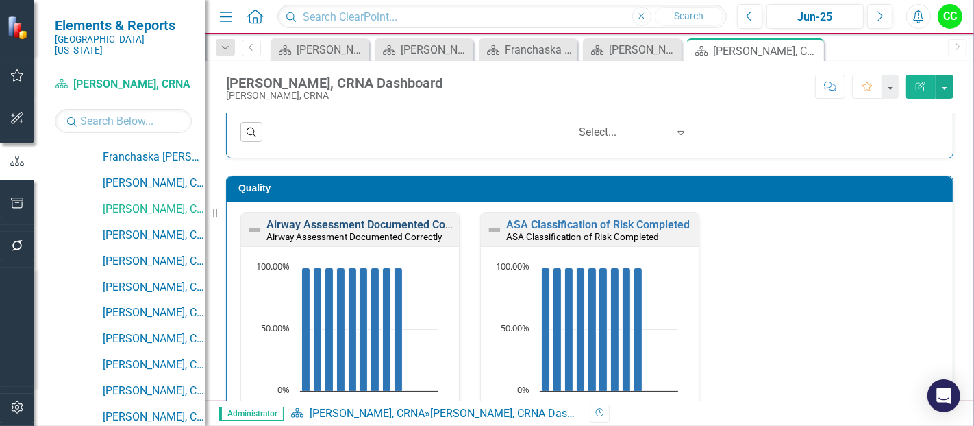
click at [372, 223] on link "Airway Assessment Documented Correctly" at bounding box center [372, 224] width 210 height 13
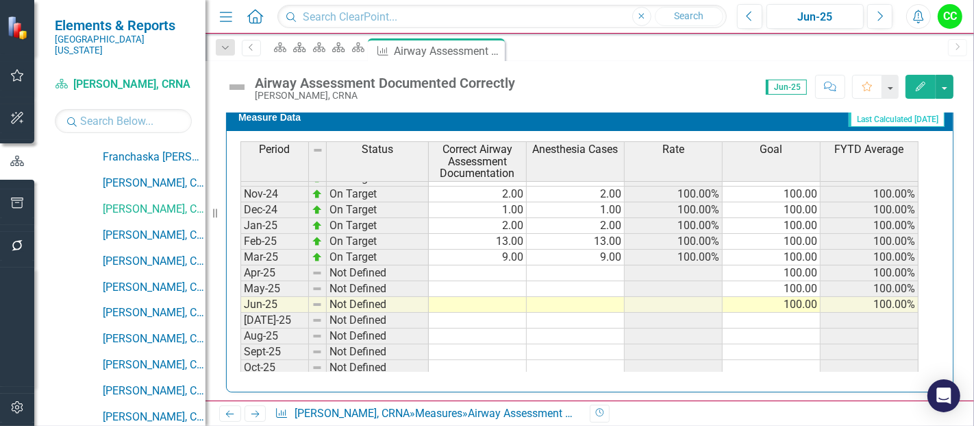
scroll to position [437, 0]
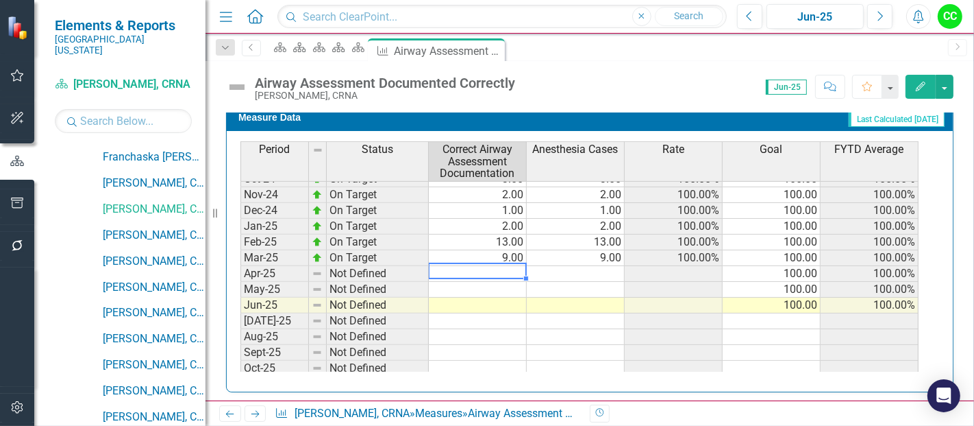
click at [487, 265] on tbody "Dec-23 On Target 6.00 6.00 100.00% 100.00 100.00% Jan-24 On Target 6.00 6.00 10…" at bounding box center [580, 257] width 678 height 489
type textarea "4"
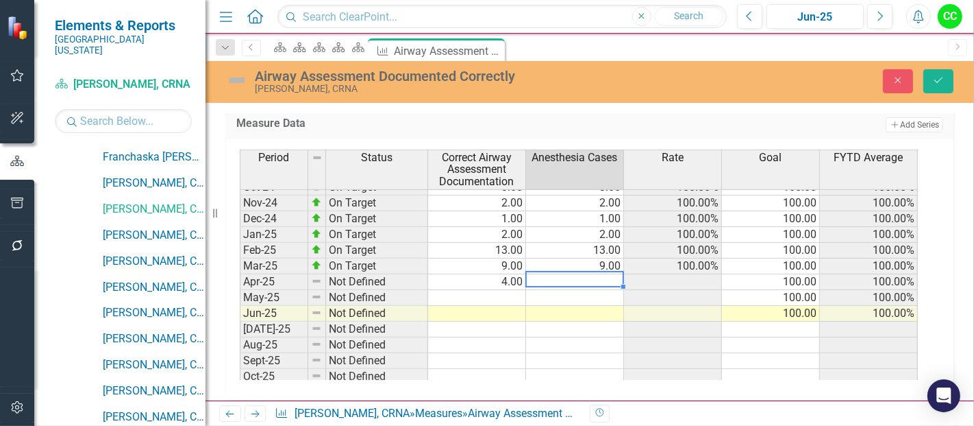
type textarea "4"
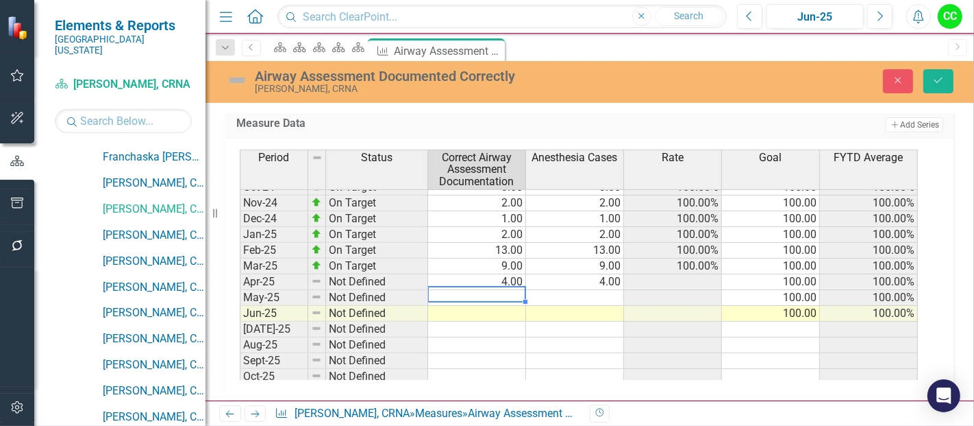
type textarea "6"
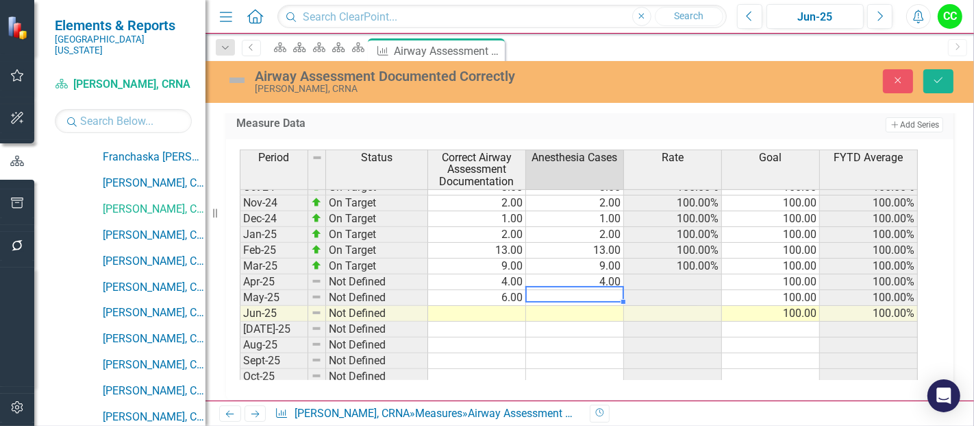
type textarea "6"
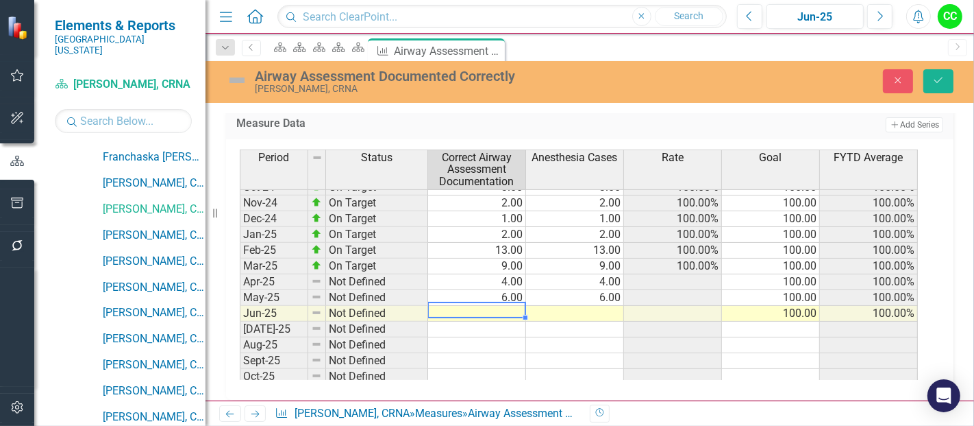
type textarea "3"
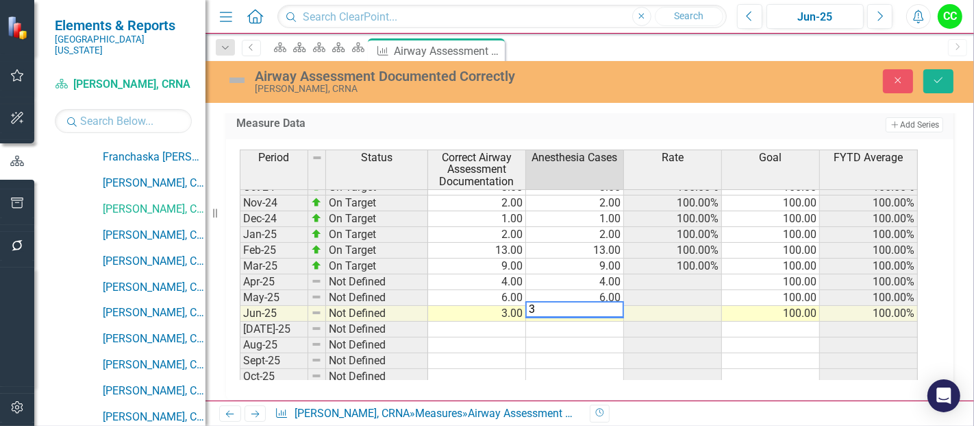
type textarea "4"
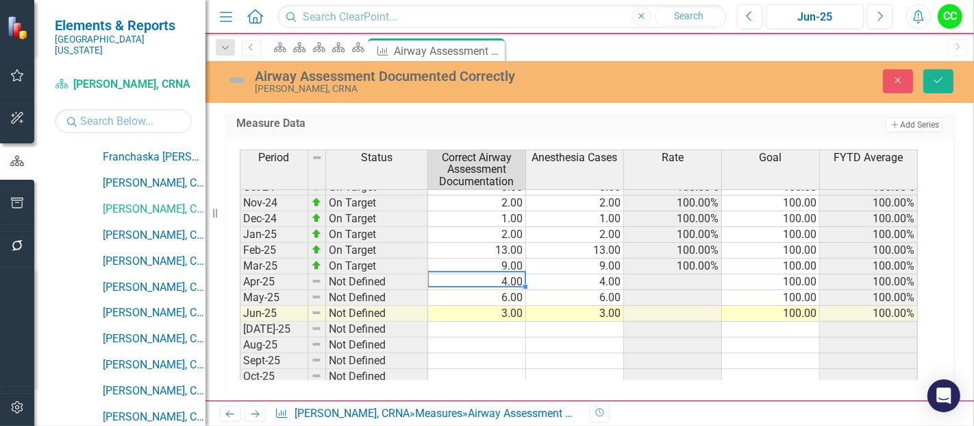
click at [504, 275] on td "4.00" at bounding box center [477, 282] width 98 height 16
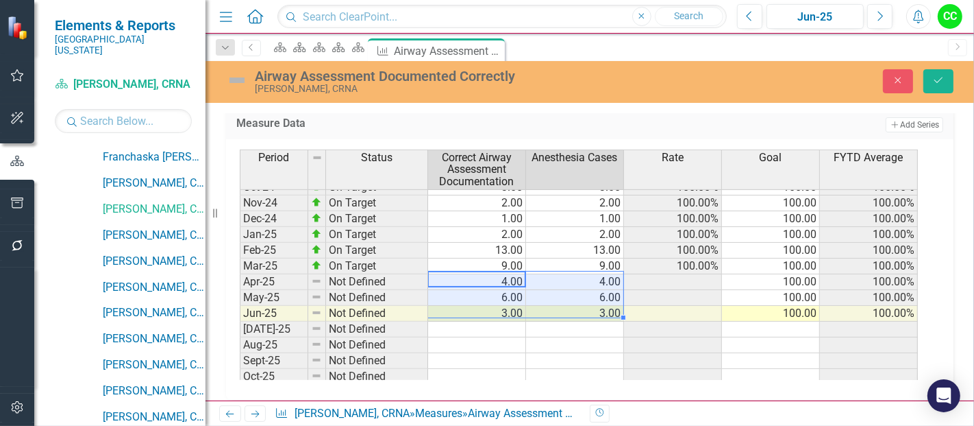
drag, startPoint x: 498, startPoint y: 275, endPoint x: 544, endPoint y: 307, distance: 55.7
click at [544, 307] on tbody "Dec-23 On Target 6.00 6.00 100.00% 100.00 100.00% Jan-24 On Target 6.00 6.00 10…" at bounding box center [579, 265] width 678 height 489
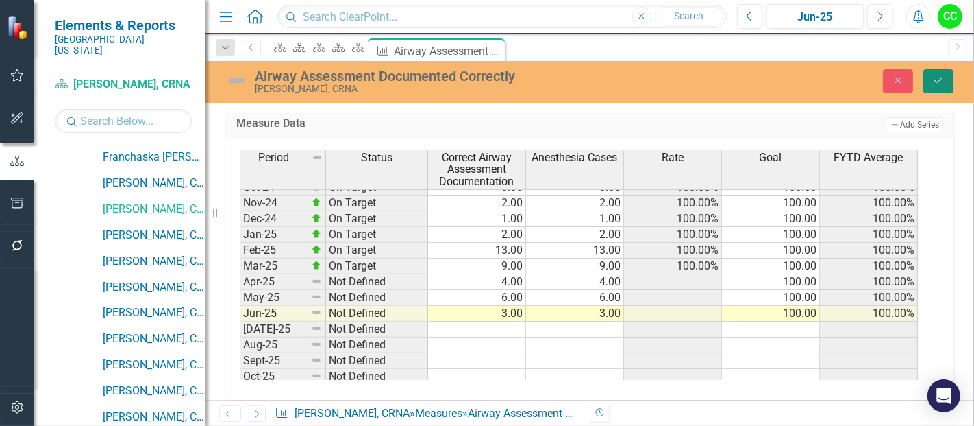
click at [938, 77] on icon "Save" at bounding box center [939, 80] width 12 height 10
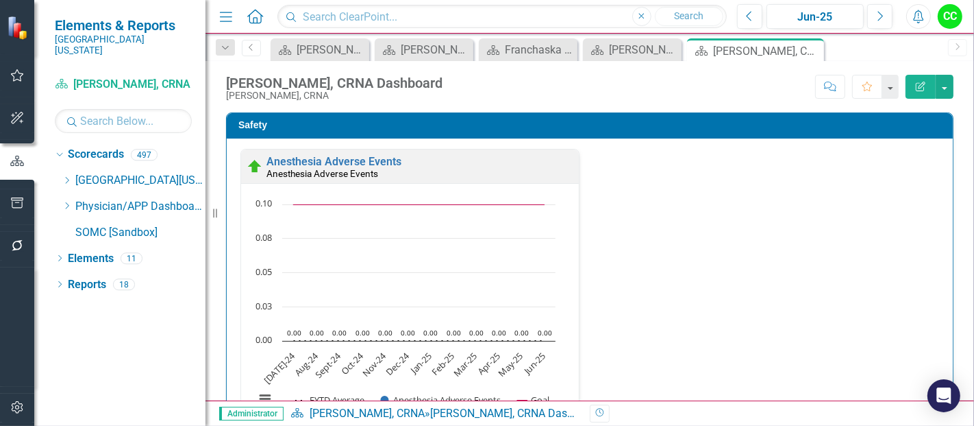
scroll to position [2067, 0]
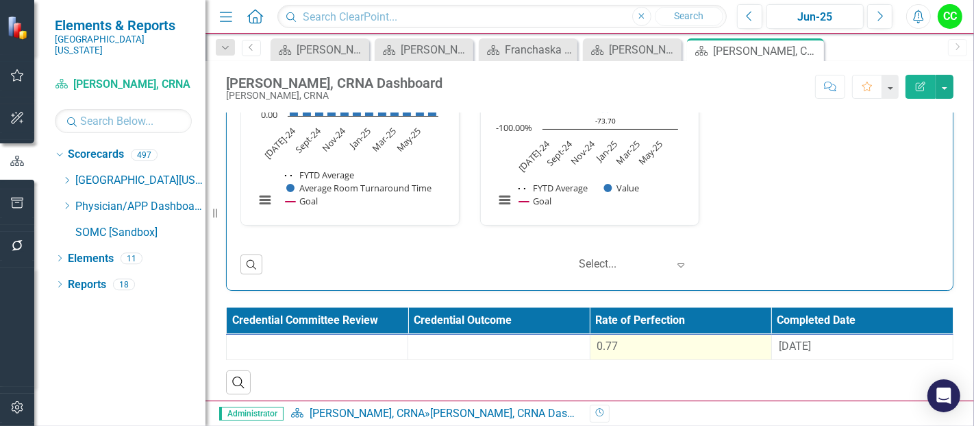
click at [632, 334] on td "0.77" at bounding box center [681, 346] width 182 height 25
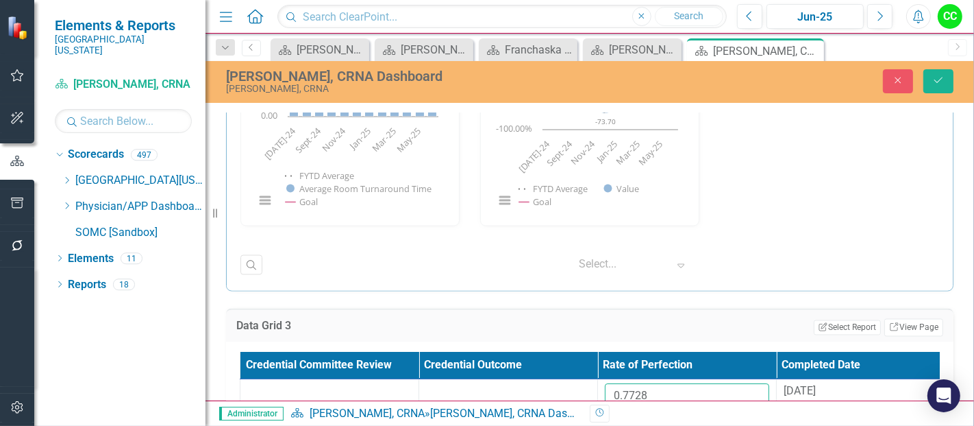
drag, startPoint x: 667, startPoint y: 385, endPoint x: 585, endPoint y: 367, distance: 84.1
click at [585, 367] on table "Credential Committee Review Credential Outcome Rate of Perfection Completed Dat…" at bounding box center [598, 388] width 716 height 72
paste input "625472727"
type input "0.625472727"
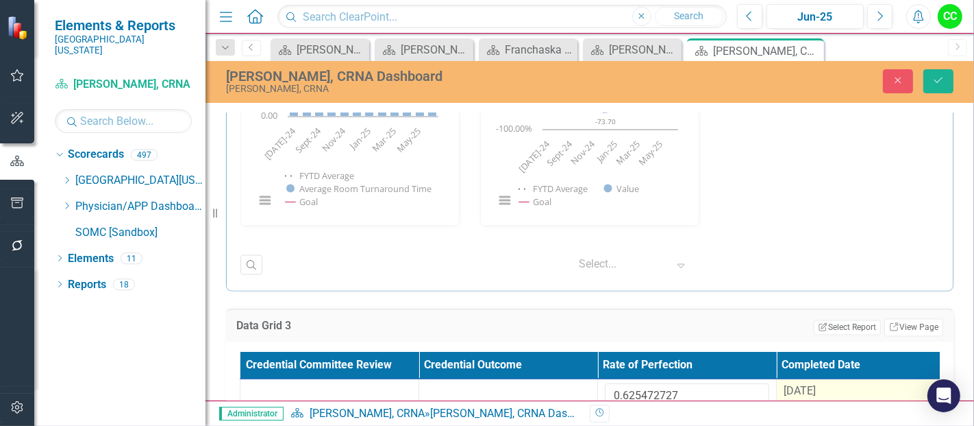
click at [836, 384] on div "[DATE]" at bounding box center [866, 392] width 164 height 16
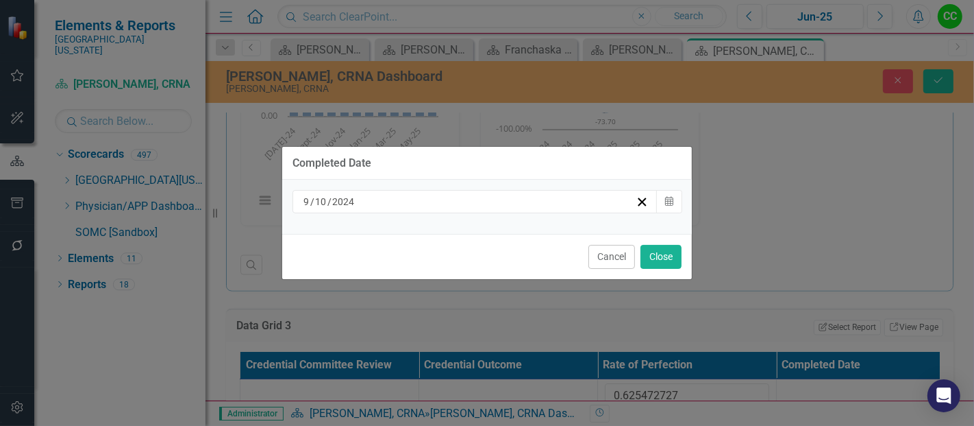
click at [596, 214] on div "[DATE] Calendar" at bounding box center [487, 207] width 410 height 54
click at [528, 204] on div "[DATE]" at bounding box center [469, 202] width 334 height 14
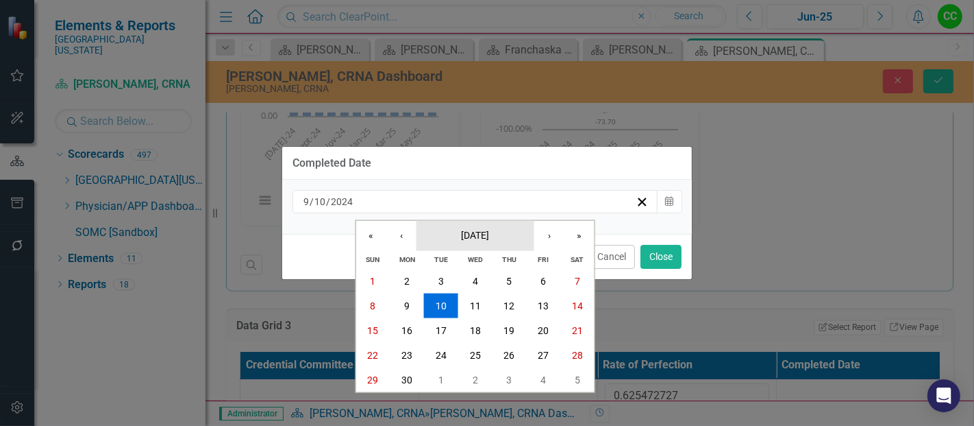
click at [484, 243] on button "[DATE]" at bounding box center [476, 235] width 118 height 30
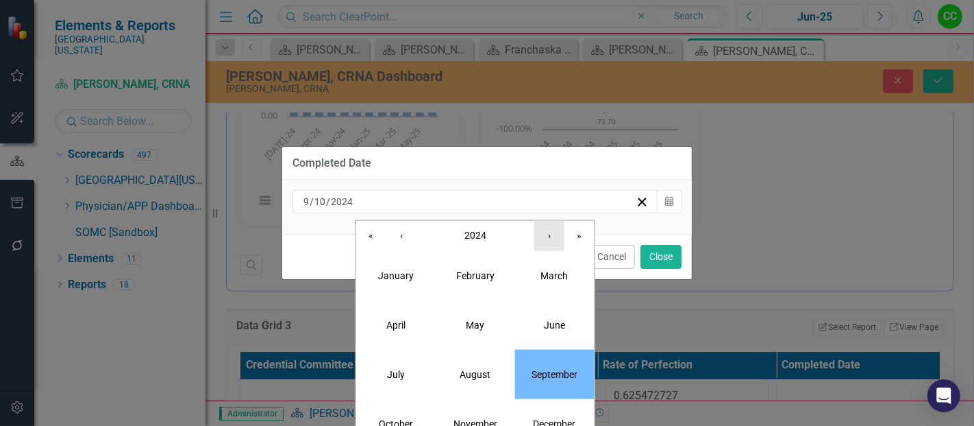
click at [552, 238] on button "›" at bounding box center [550, 235] width 30 height 30
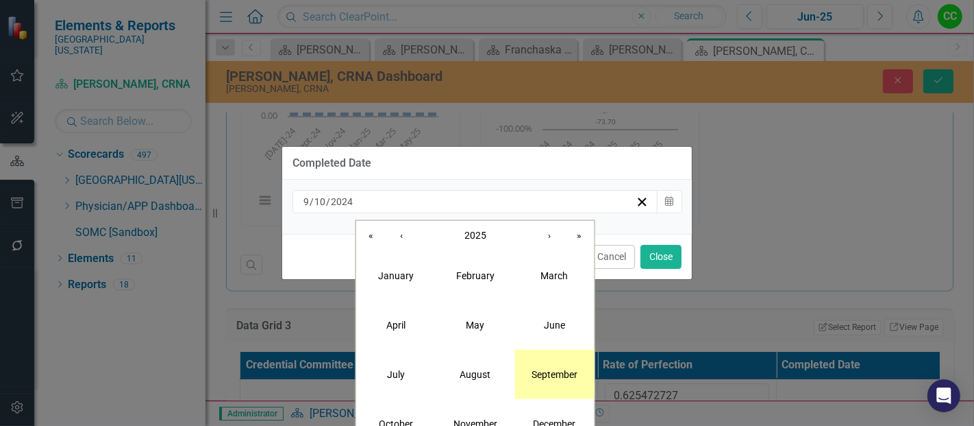
click at [561, 367] on button "September" at bounding box center [554, 373] width 79 height 49
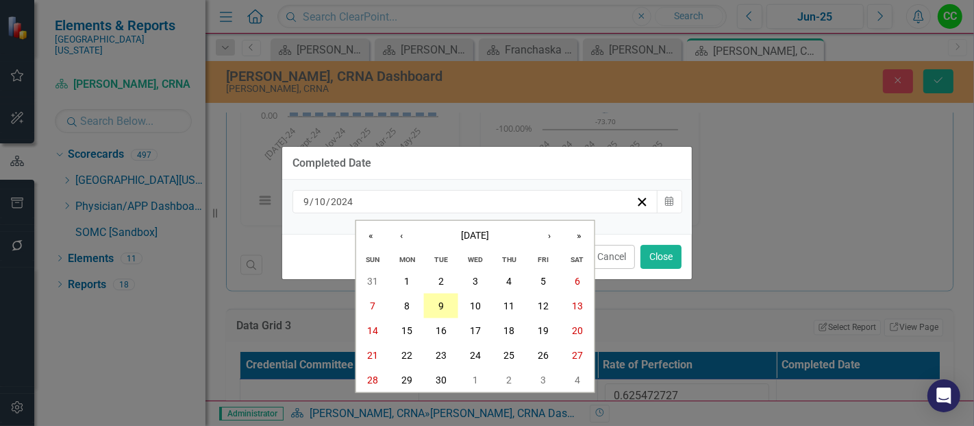
click at [446, 306] on button "9" at bounding box center [441, 305] width 34 height 25
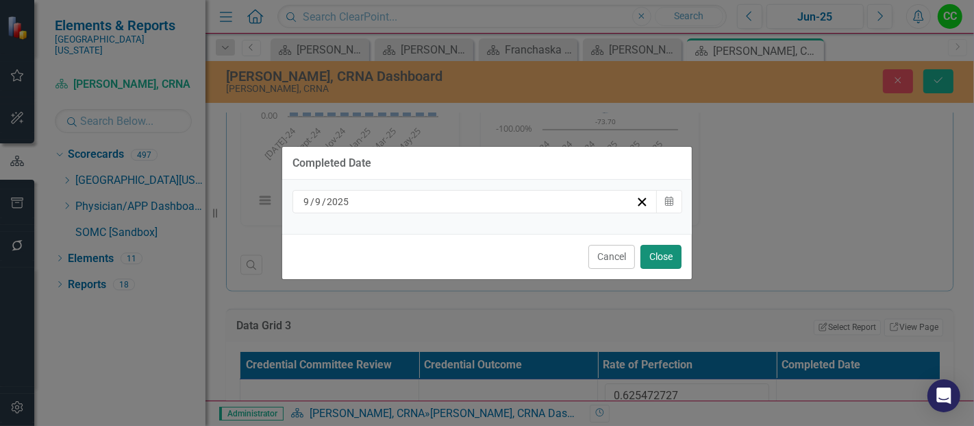
click at [656, 256] on button "Close" at bounding box center [661, 257] width 41 height 24
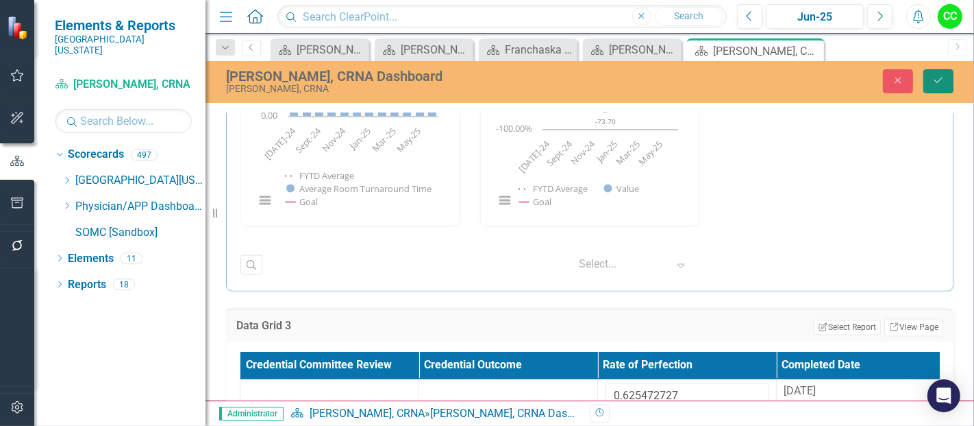
click at [934, 81] on icon "Save" at bounding box center [939, 80] width 12 height 10
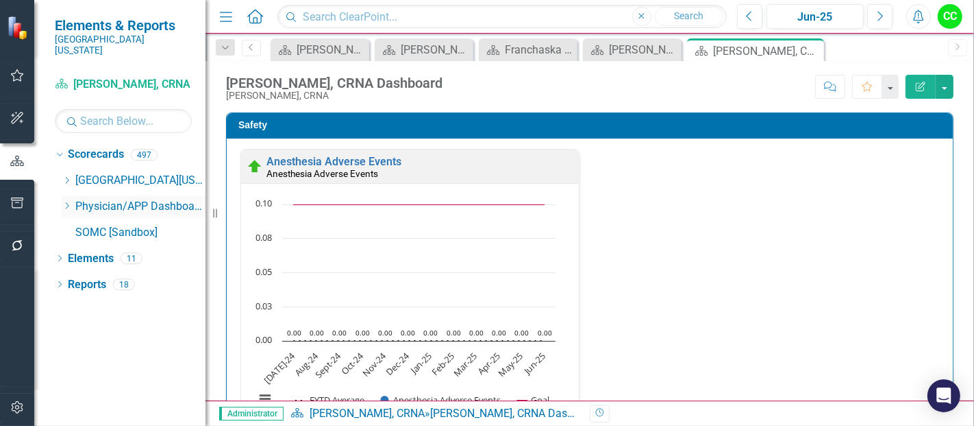
click at [63, 201] on icon "Dropdown" at bounding box center [67, 205] width 10 height 8
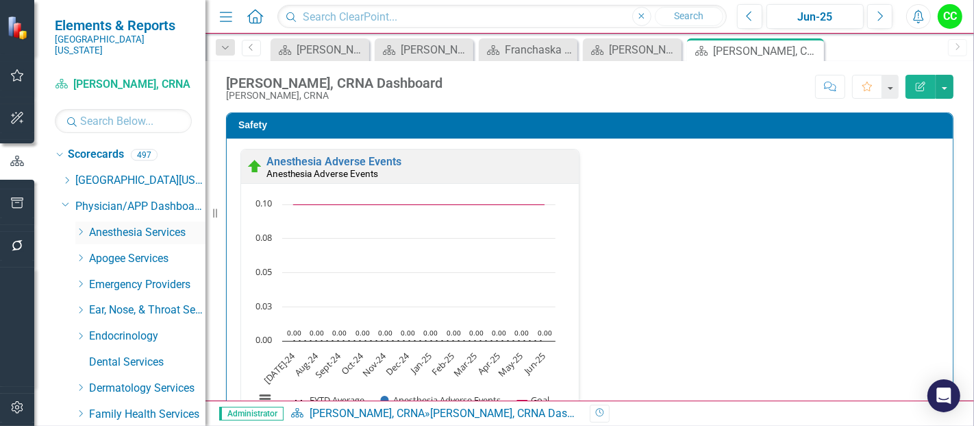
click at [80, 228] on icon "Dropdown" at bounding box center [80, 232] width 10 height 8
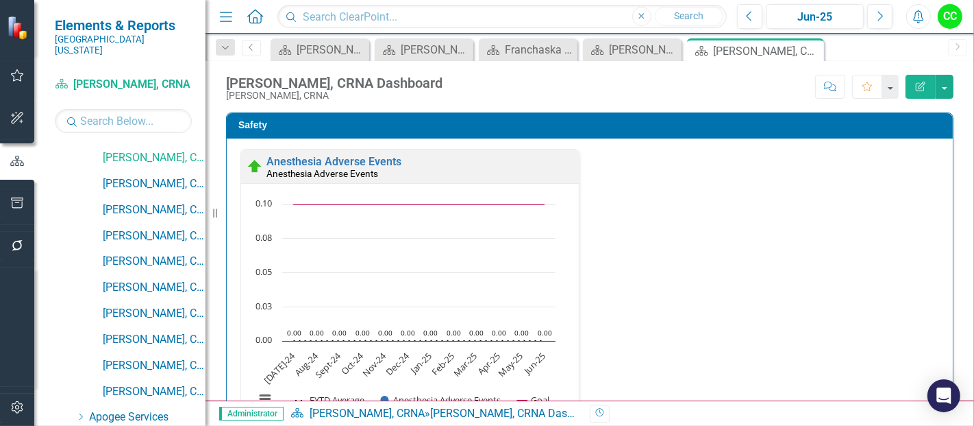
scroll to position [391, 0]
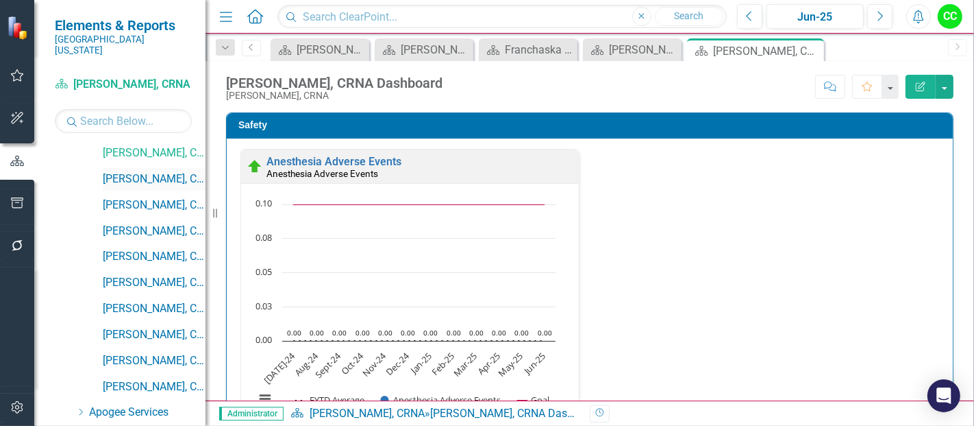
click at [160, 171] on link "[PERSON_NAME], CRNA" at bounding box center [154, 179] width 103 height 16
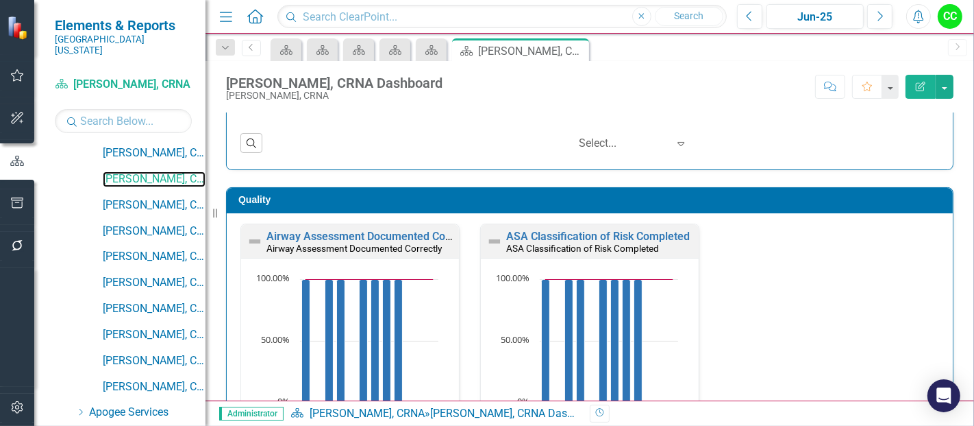
scroll to position [321, 0]
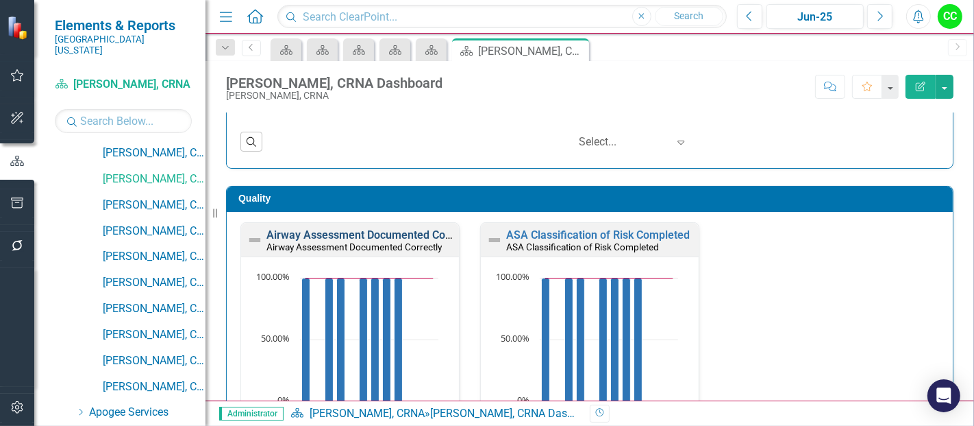
click at [315, 235] on link "Airway Assessment Documented Correctly" at bounding box center [372, 234] width 210 height 13
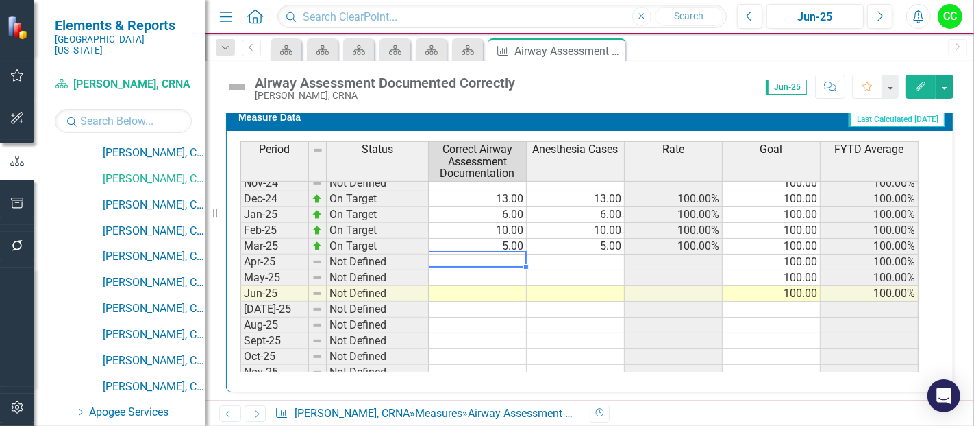
click at [497, 256] on td at bounding box center [478, 262] width 98 height 16
type textarea "5"
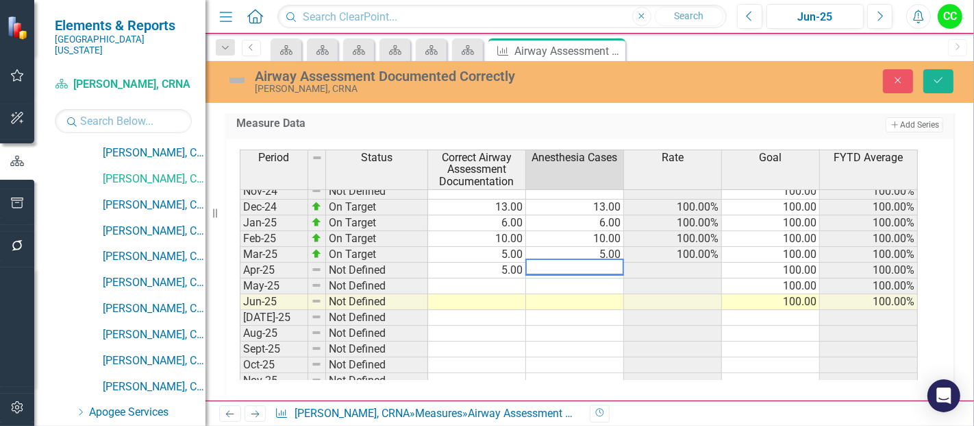
type textarea "5"
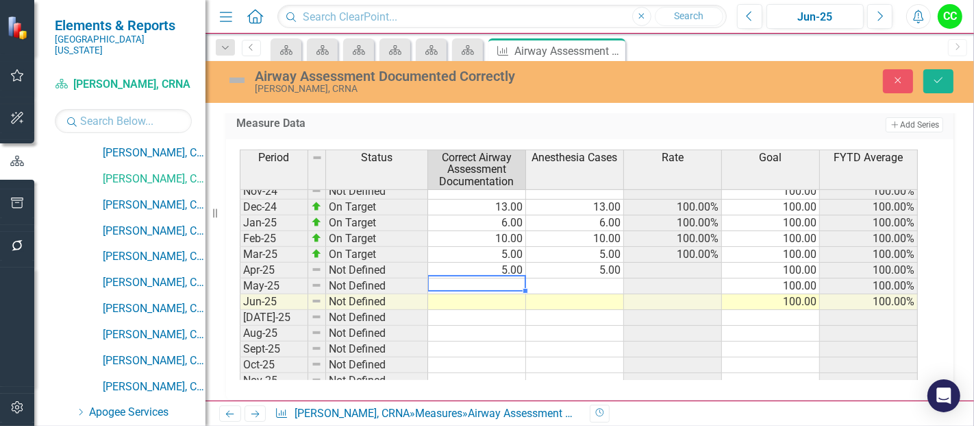
type textarea "7"
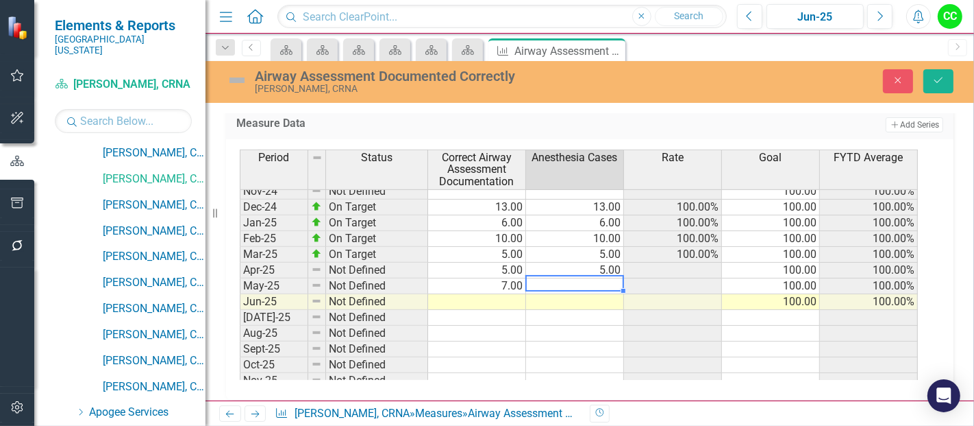
type textarea "7"
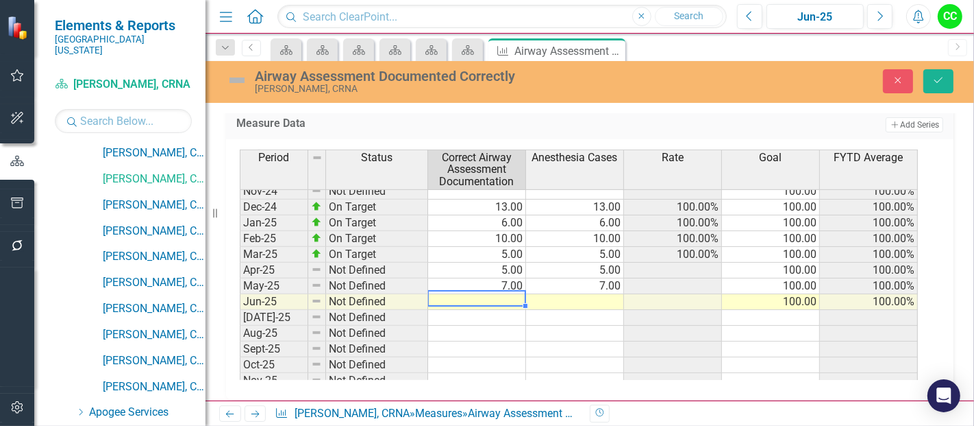
type textarea "2"
type textarea "3"
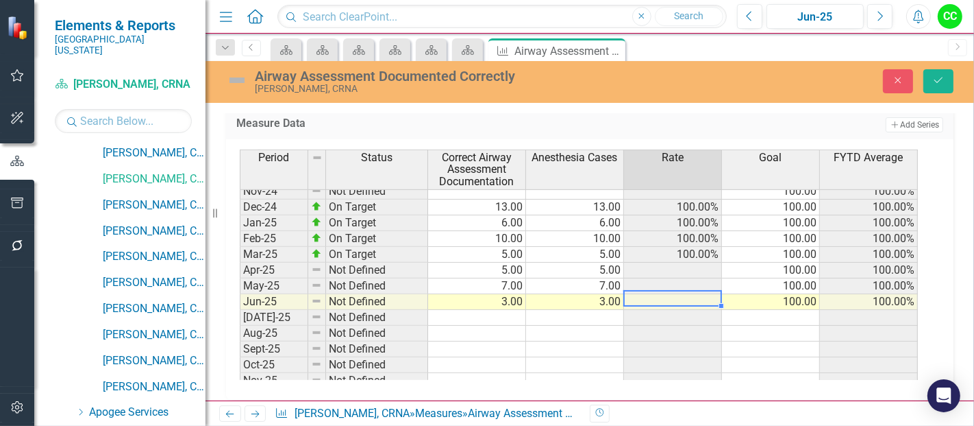
type textarea "3"
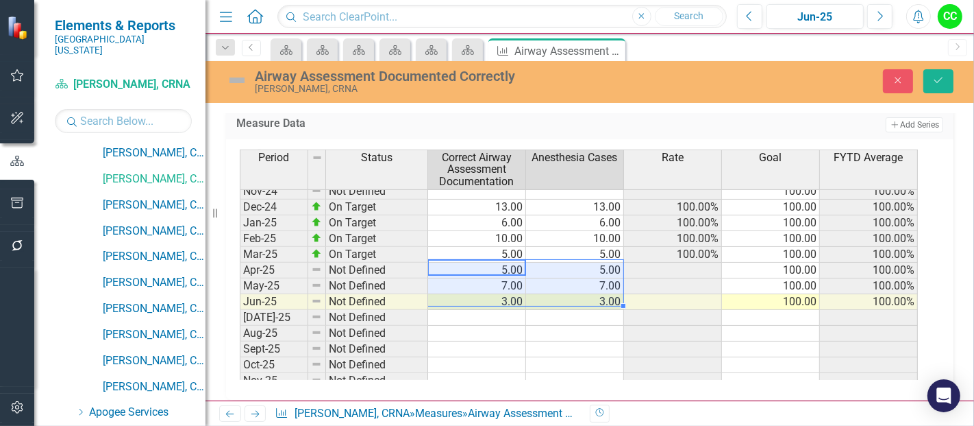
drag, startPoint x: 520, startPoint y: 258, endPoint x: 565, endPoint y: 292, distance: 56.7
click at [565, 292] on tbody "Jan-24 On Target 3.00 3.00 100.00% 100.00 100.00% Feb-24 On Target 3.00 3.00 10…" at bounding box center [579, 262] width 678 height 474
click at [939, 77] on icon "Save" at bounding box center [939, 80] width 12 height 10
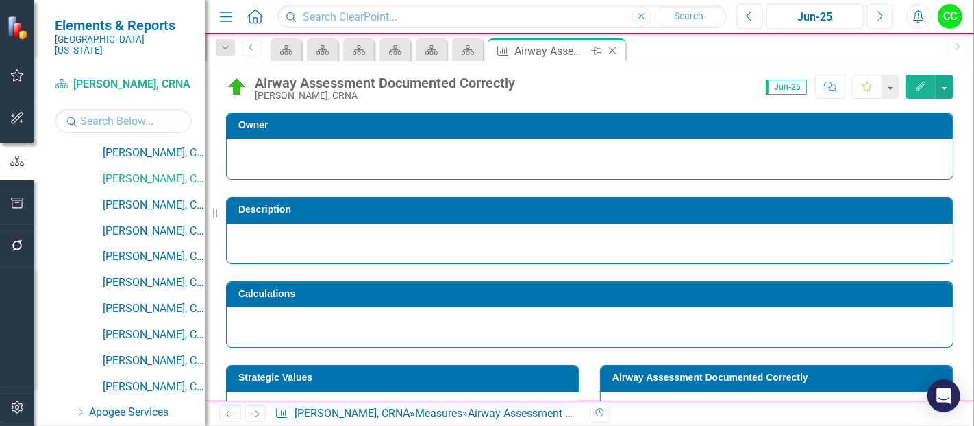
click at [613, 49] on icon at bounding box center [613, 51] width 8 height 8
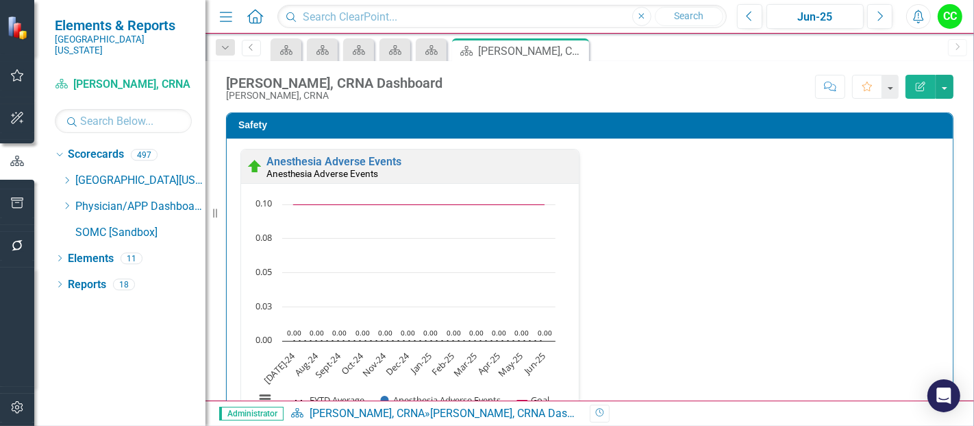
scroll to position [284, 0]
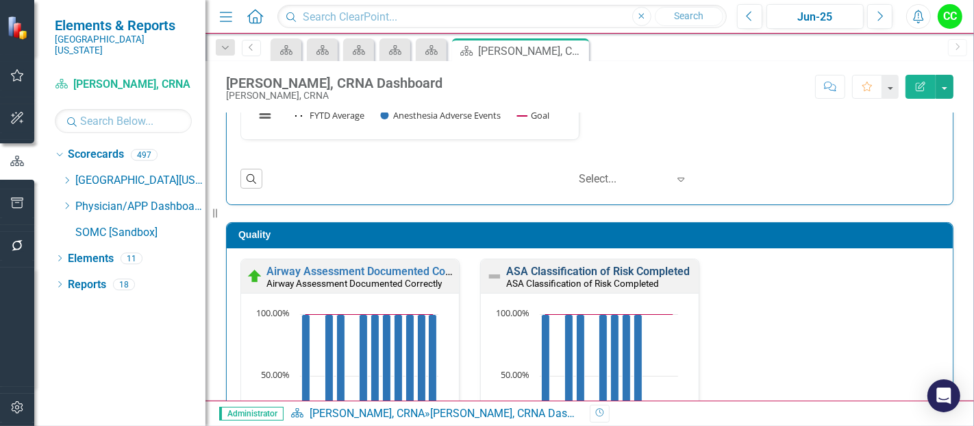
click at [576, 271] on link "ASA Classification of Risk Completed" at bounding box center [598, 271] width 184 height 13
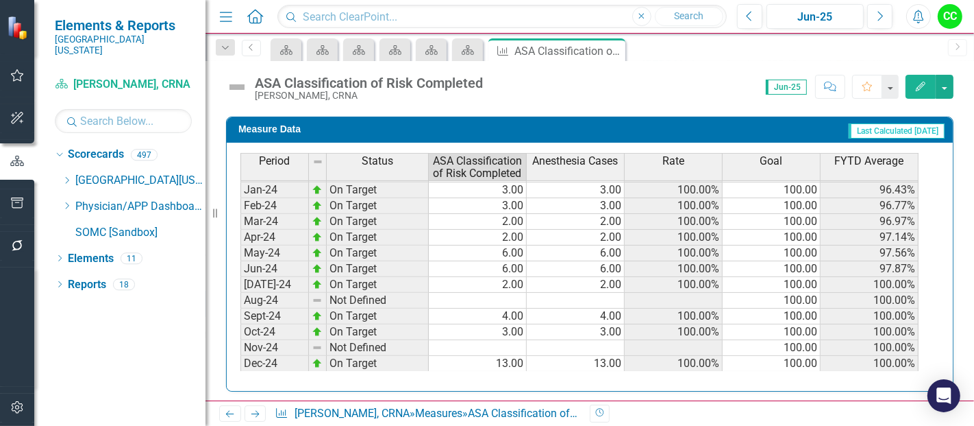
scroll to position [383, 0]
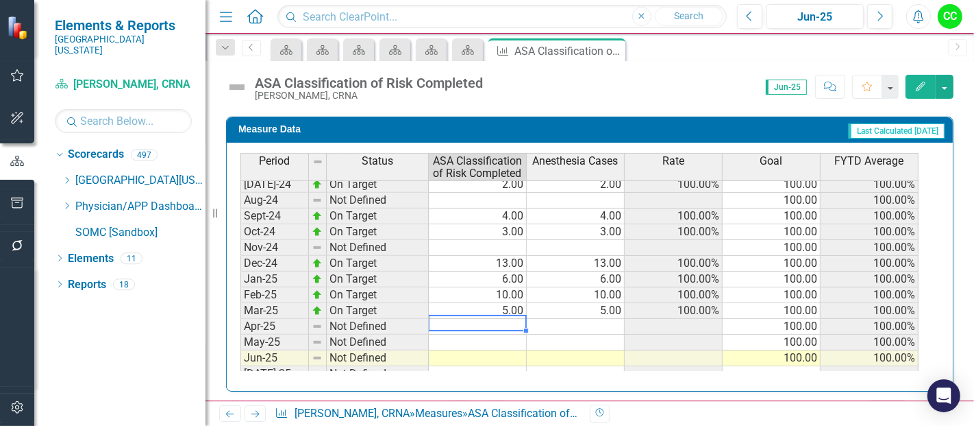
click at [492, 319] on td at bounding box center [478, 327] width 98 height 16
type textarea "5"
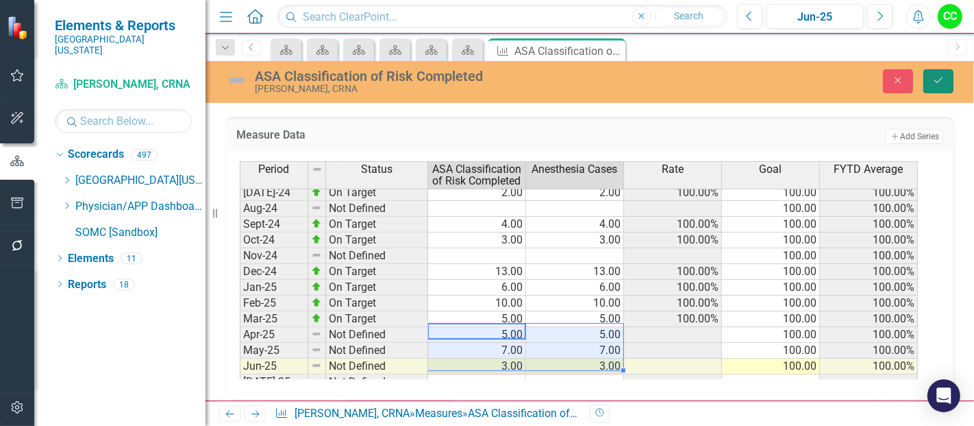
click at [938, 83] on icon "Save" at bounding box center [939, 80] width 12 height 10
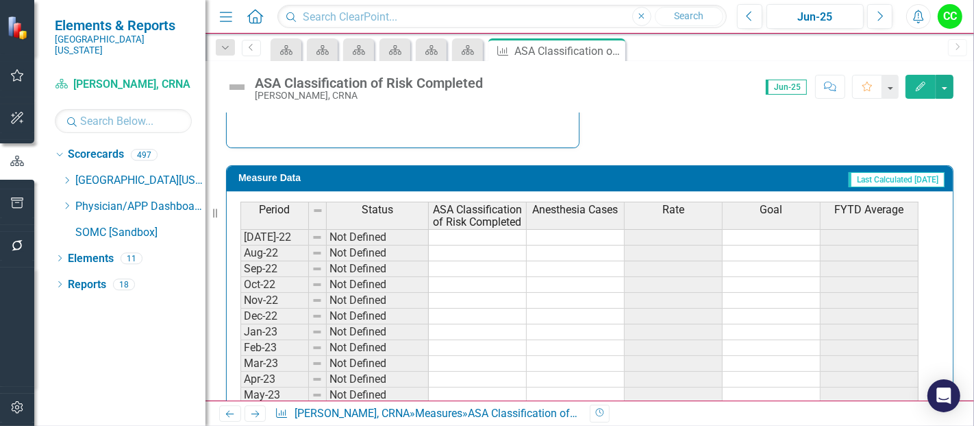
scroll to position [559, 0]
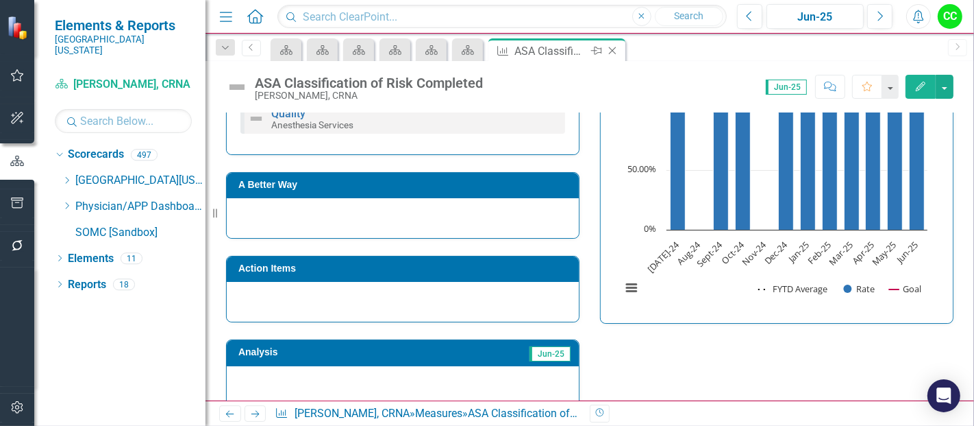
click at [617, 51] on icon "Close" at bounding box center [613, 50] width 14 height 11
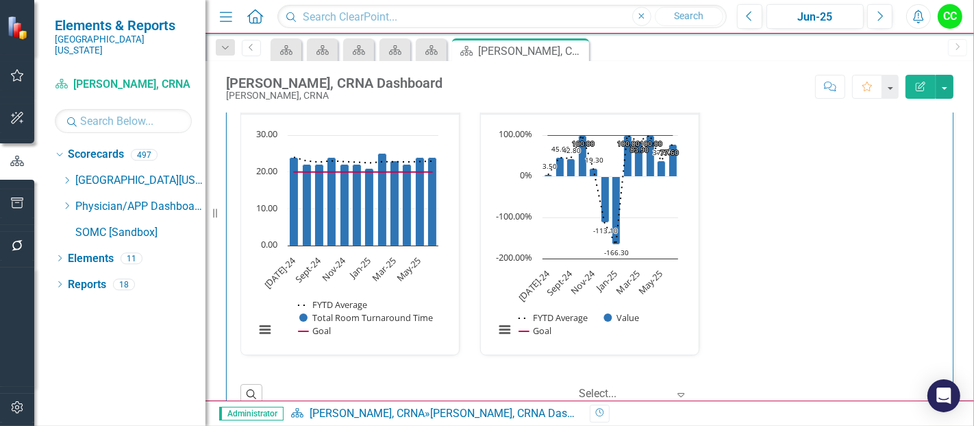
scroll to position [2067, 0]
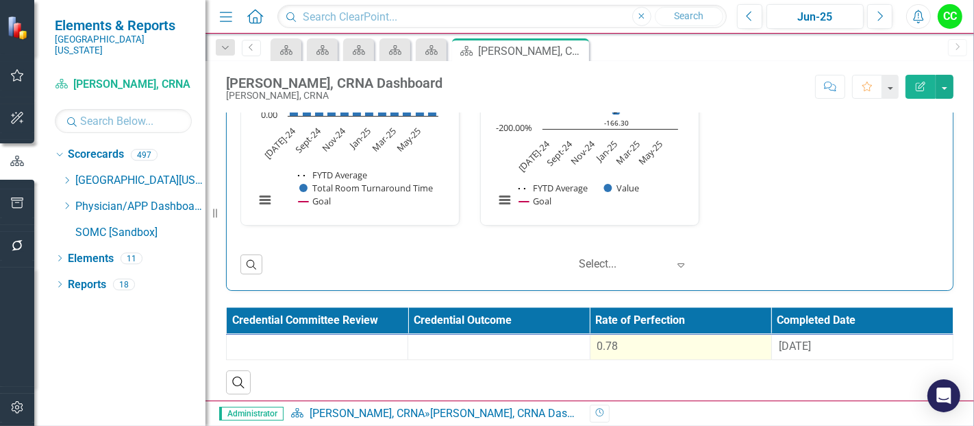
click at [659, 346] on div "0.78" at bounding box center [681, 347] width 167 height 16
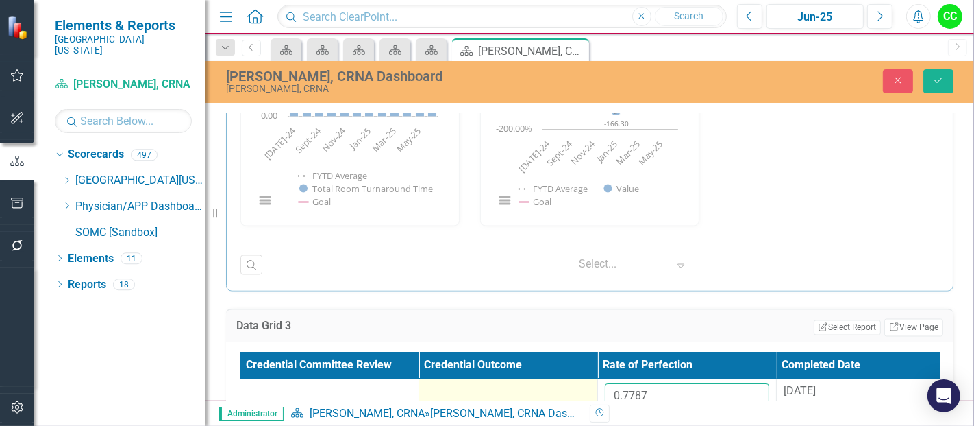
drag, startPoint x: 668, startPoint y: 378, endPoint x: 554, endPoint y: 385, distance: 114.6
click at [554, 385] on tr "0.7787 [DATE]" at bounding box center [598, 401] width 715 height 45
paste input "649654545"
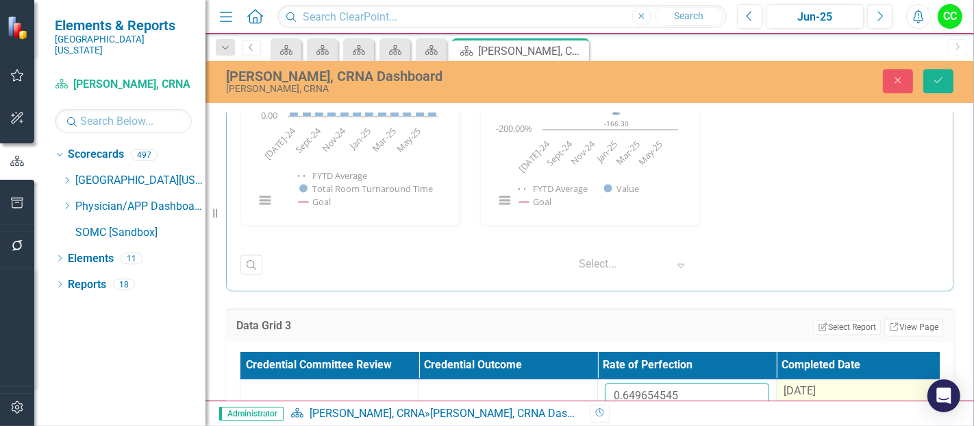
type input "0.649654545"
click at [798, 384] on span "[DATE]" at bounding box center [800, 390] width 32 height 13
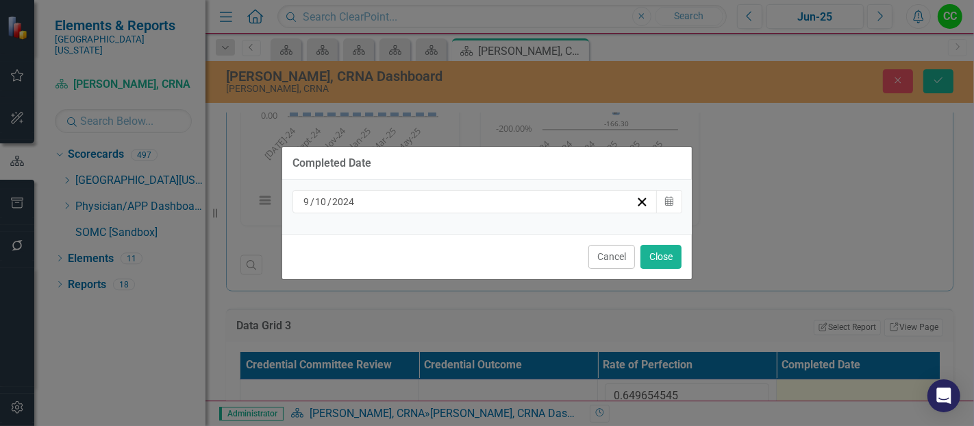
click at [504, 195] on div "[DATE]" at bounding box center [469, 202] width 334 height 14
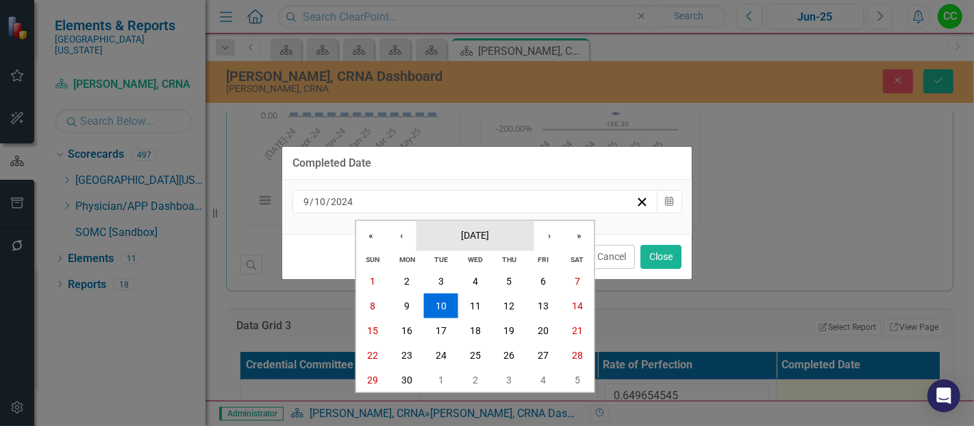
click at [461, 236] on span "[DATE]" at bounding box center [475, 234] width 28 height 11
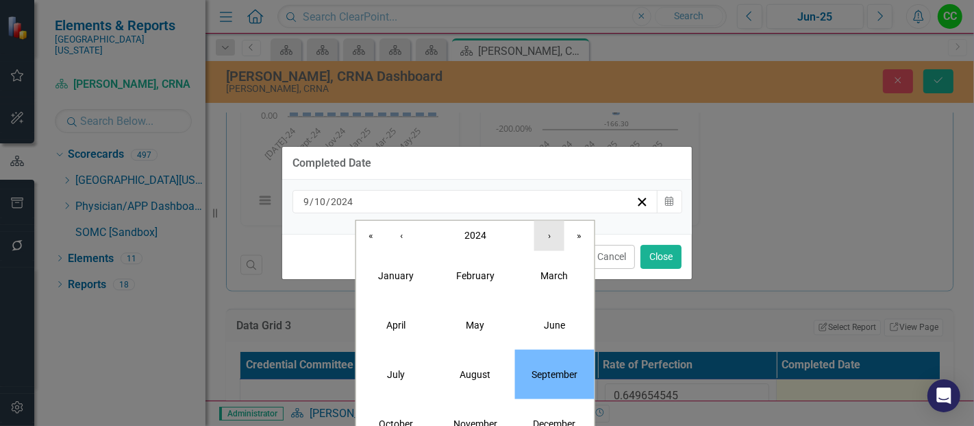
click at [538, 234] on button "›" at bounding box center [550, 235] width 30 height 30
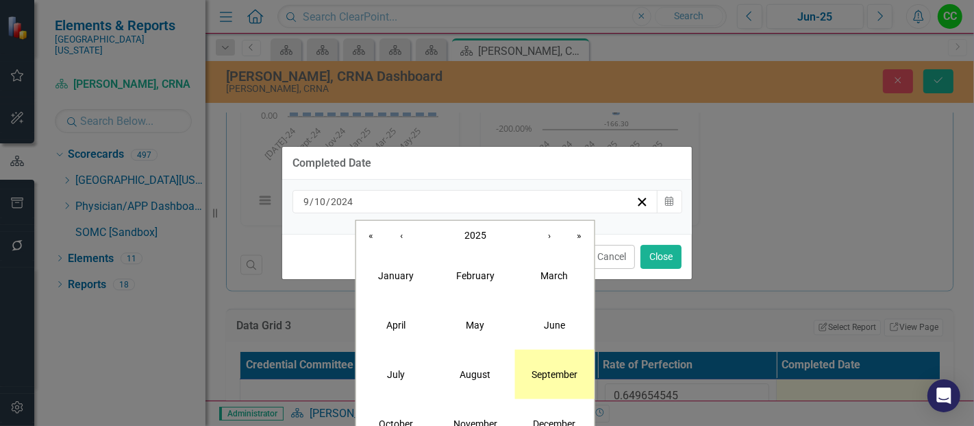
click at [576, 384] on button "September" at bounding box center [554, 373] width 79 height 49
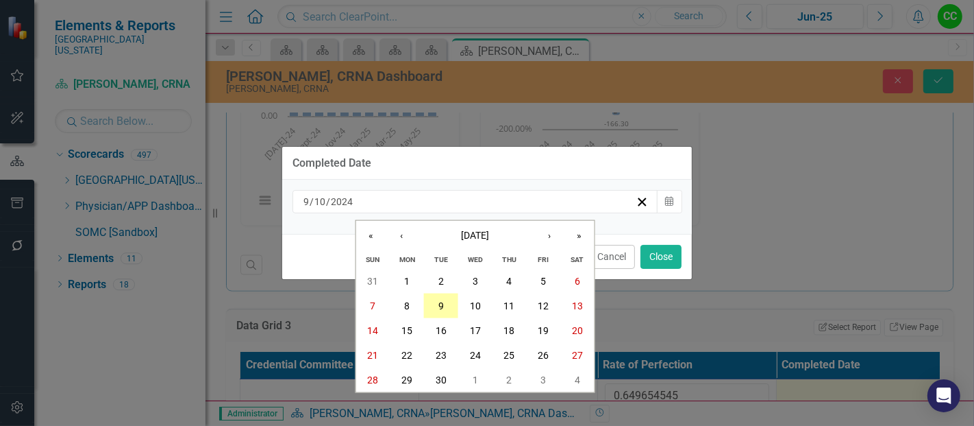
click at [441, 308] on abbr "9" at bounding box center [441, 305] width 5 height 11
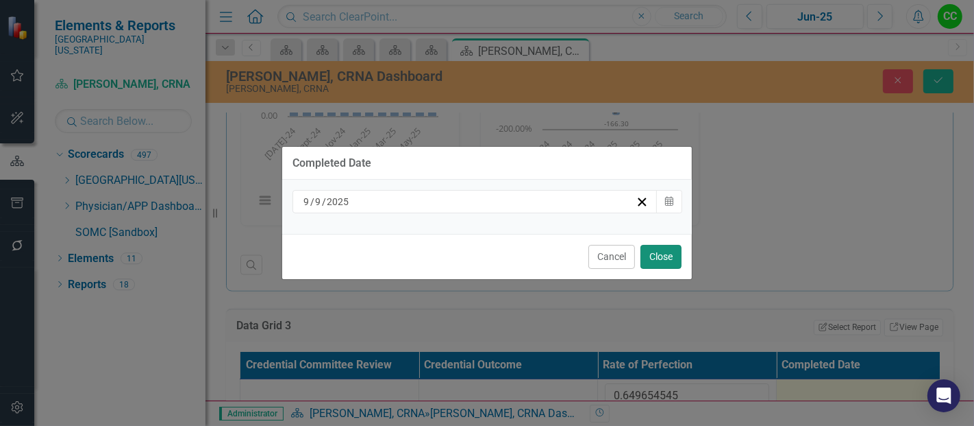
click at [666, 252] on button "Close" at bounding box center [661, 257] width 41 height 24
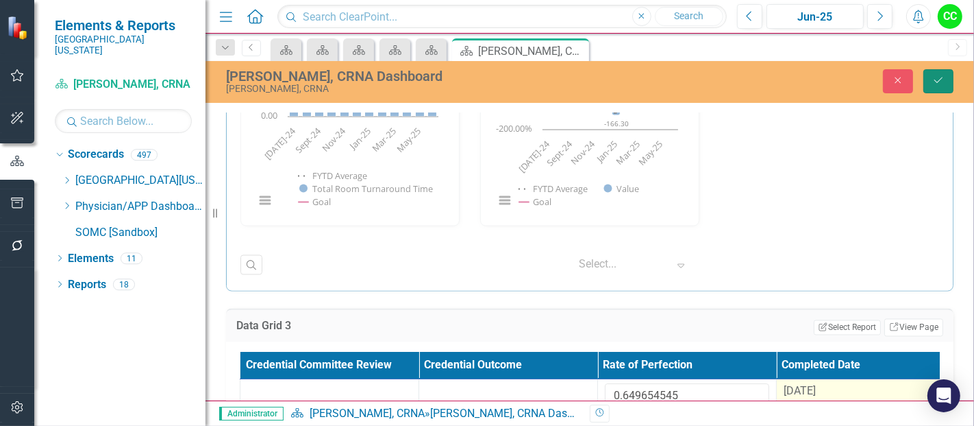
click at [940, 82] on icon "Save" at bounding box center [939, 80] width 12 height 10
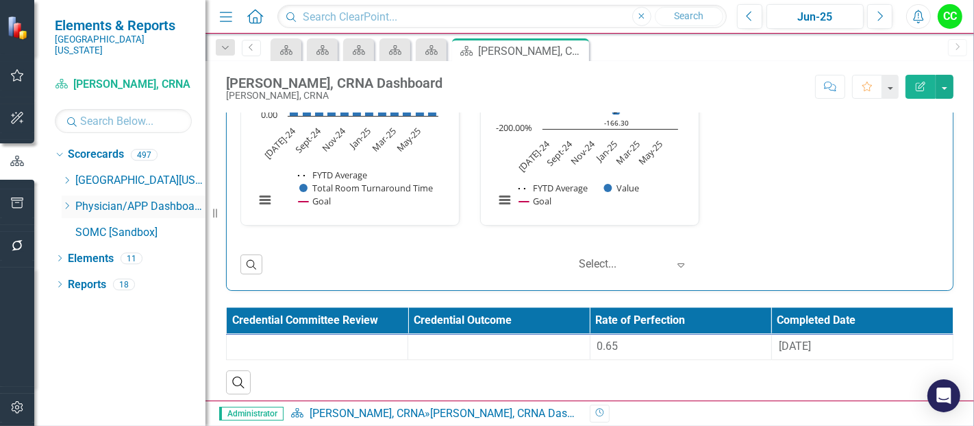
click at [64, 201] on div "Dropdown" at bounding box center [67, 207] width 10 height 12
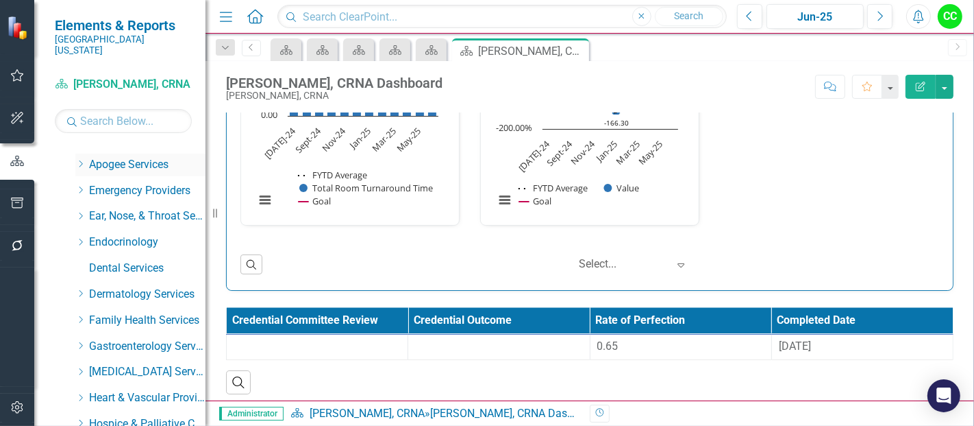
scroll to position [68, 0]
click at [81, 160] on icon "Dropdown" at bounding box center [80, 164] width 10 height 8
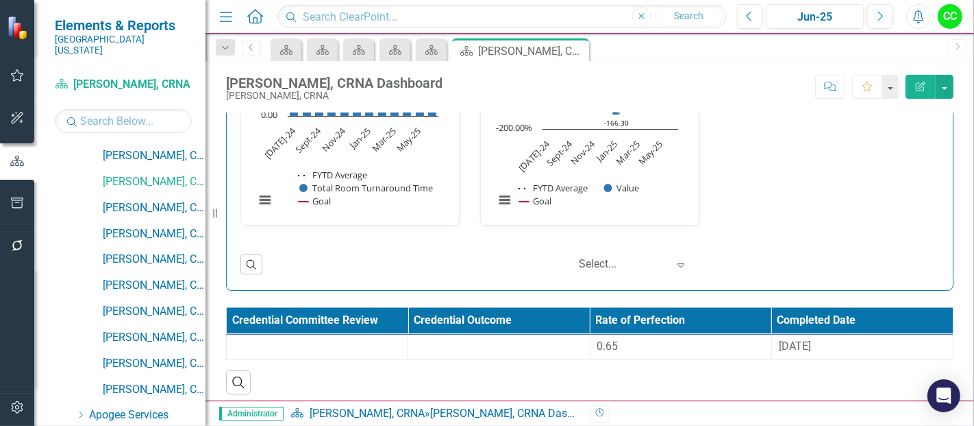
scroll to position [389, 0]
click at [147, 199] on link "[PERSON_NAME], CRNA" at bounding box center [154, 207] width 103 height 16
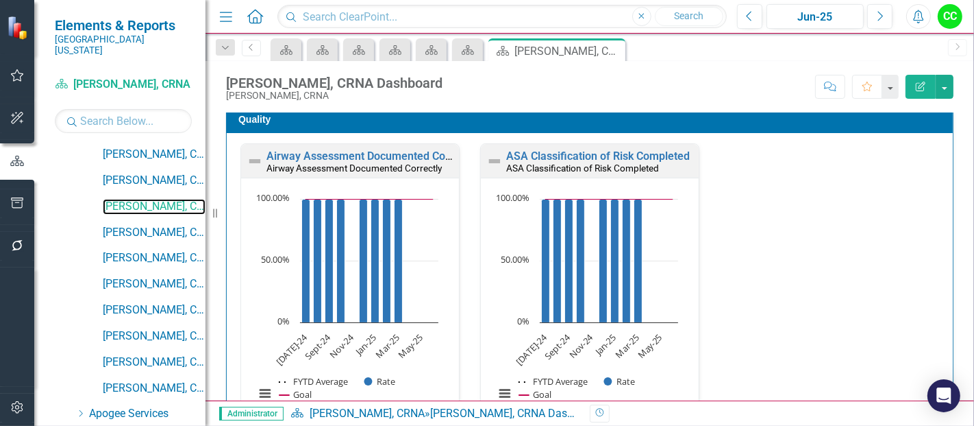
scroll to position [406, 0]
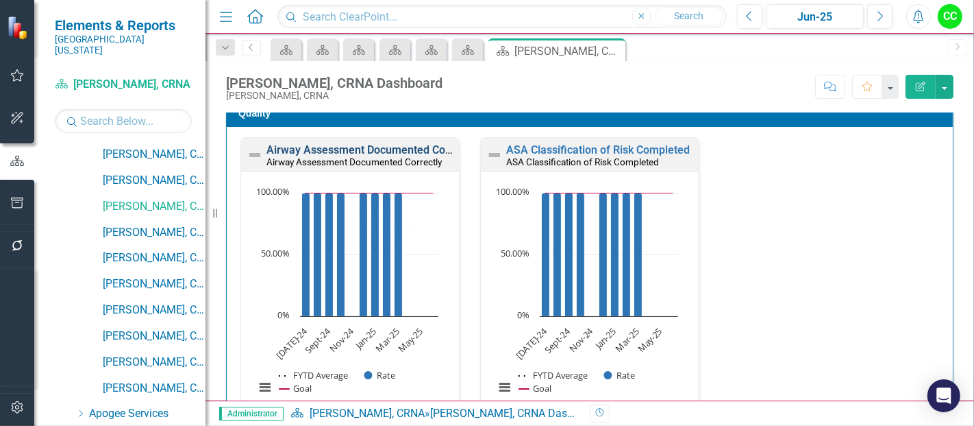
click at [366, 147] on link "Airway Assessment Documented Correctly" at bounding box center [372, 149] width 210 height 13
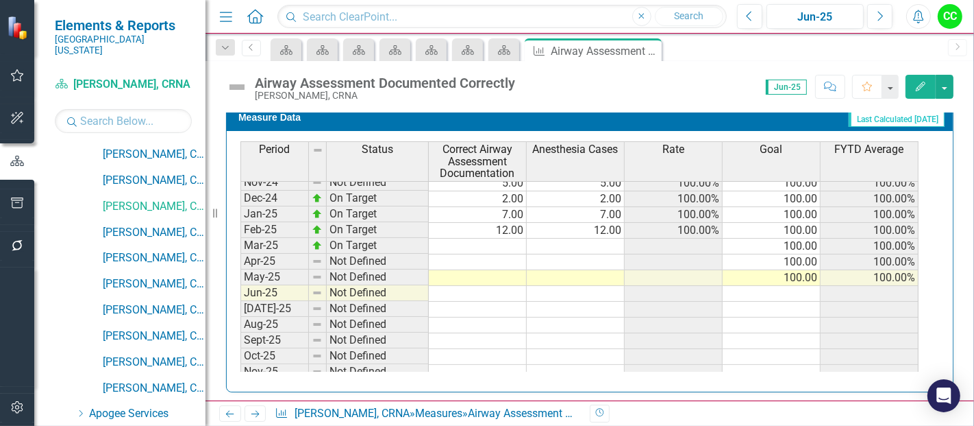
scroll to position [466, 0]
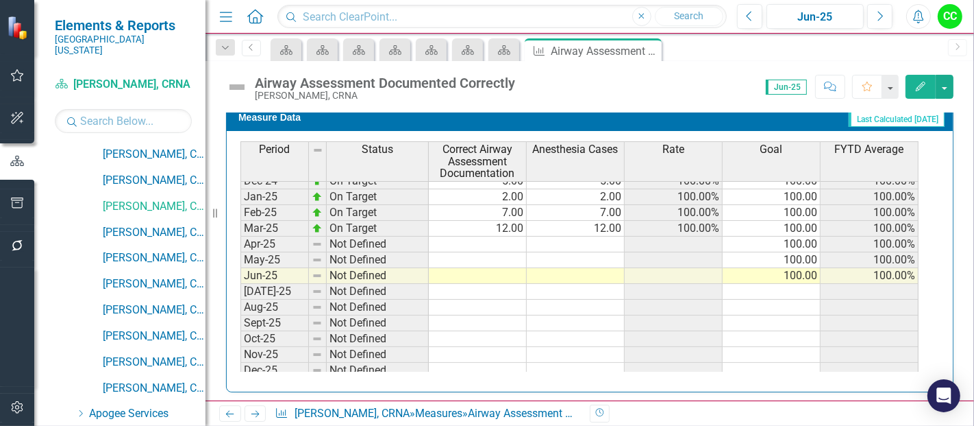
click at [493, 240] on tbody "Aug-23 On Target 6.00 6.00 100.00% 100.00 100.00% Sep-23 On Target 3.00 3.00 10…" at bounding box center [580, 165] width 678 height 489
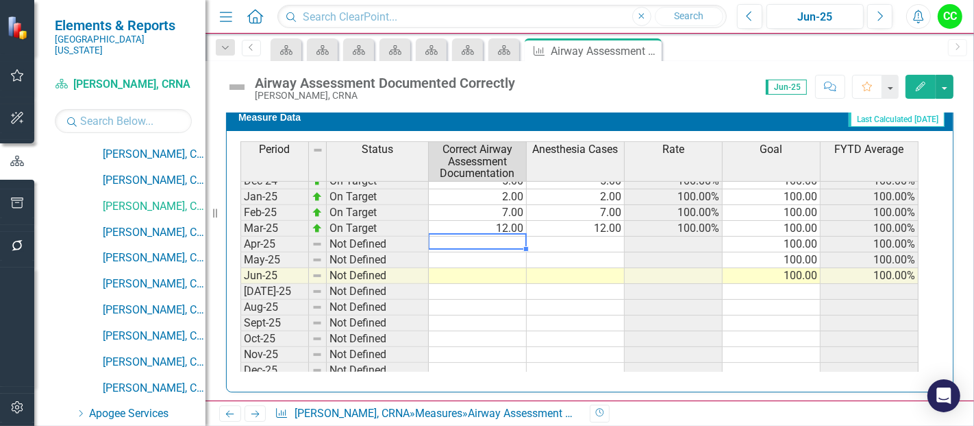
type textarea "5"
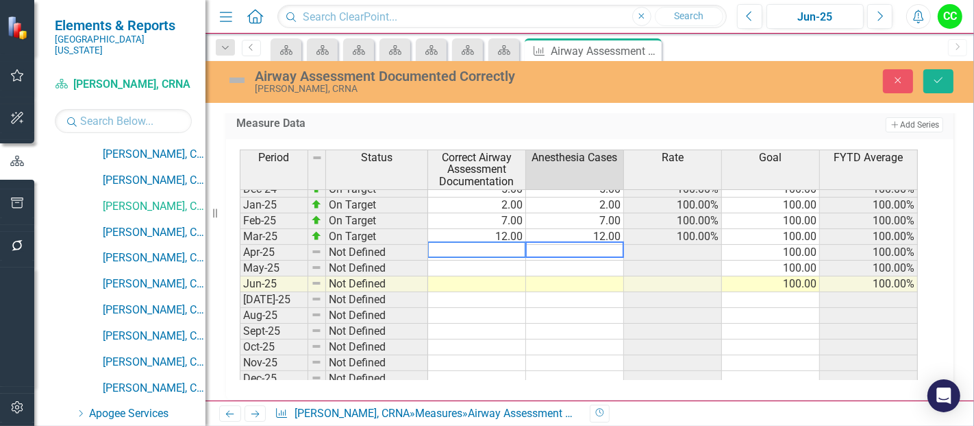
type textarea "5"
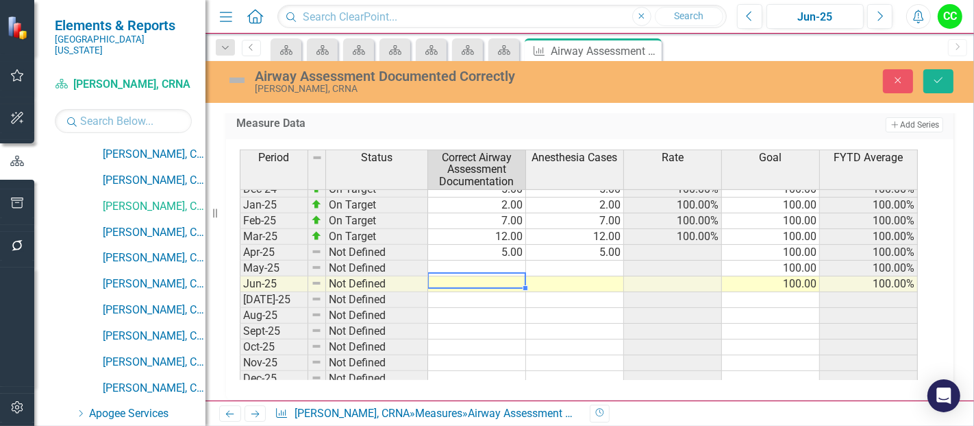
type textarea "3"
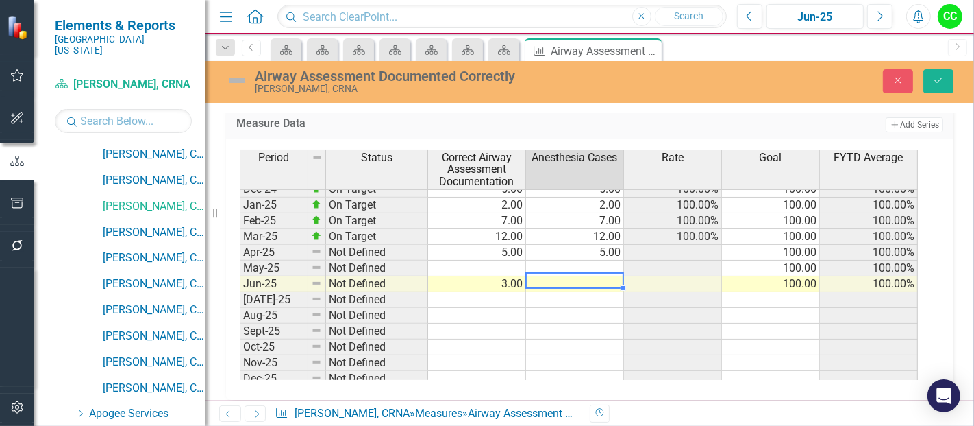
type textarea "3"
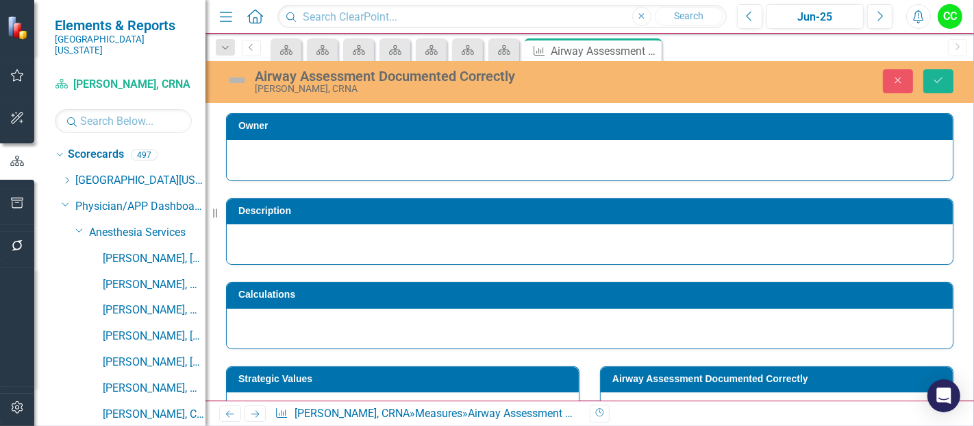
scroll to position [466, 0]
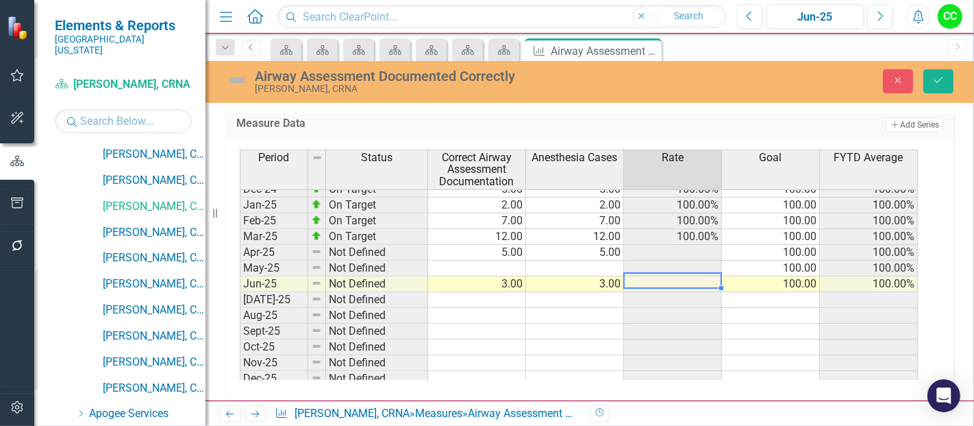
type textarea "3"
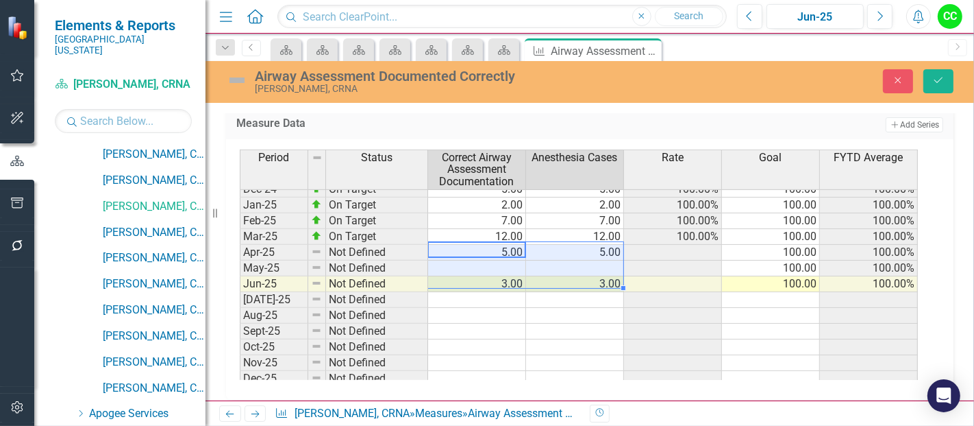
drag, startPoint x: 504, startPoint y: 247, endPoint x: 578, endPoint y: 278, distance: 80.4
click at [578, 278] on tbody "Jan-24 On Target 3.00 3.00 100.00% 100.00 100.00% Feb-24 On Target 5.00 5.00 10…" at bounding box center [579, 245] width 678 height 474
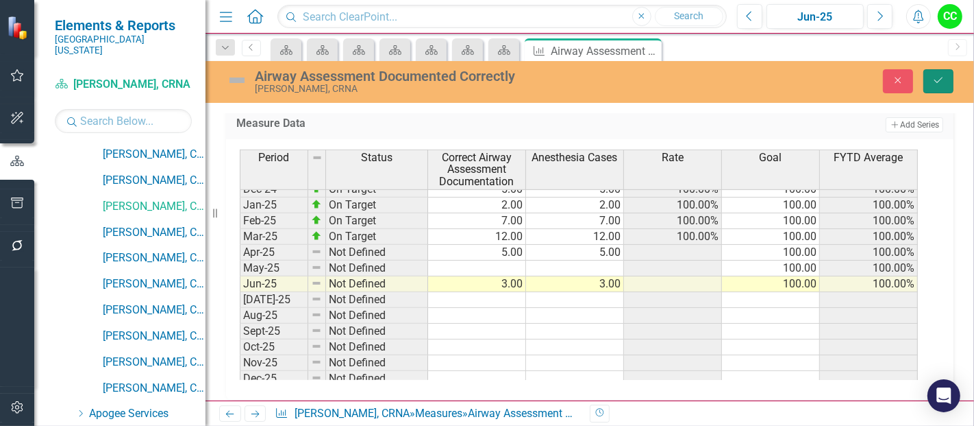
click at [935, 86] on button "Save" at bounding box center [939, 81] width 30 height 24
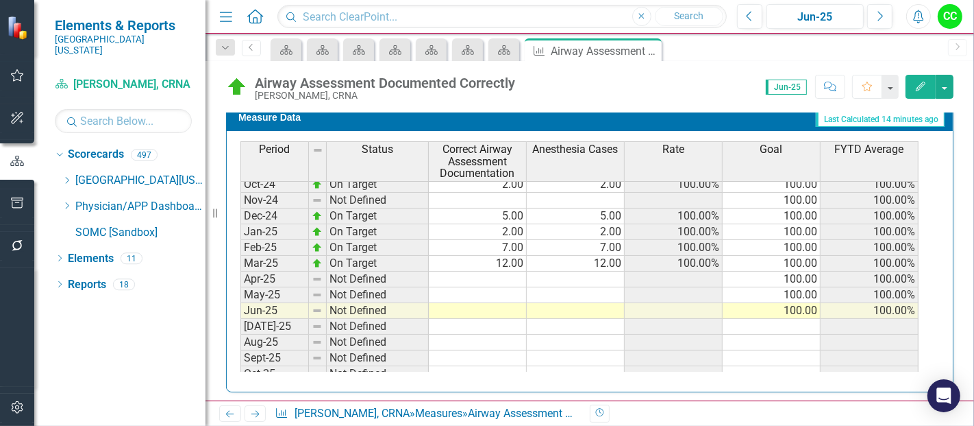
scroll to position [441, 0]
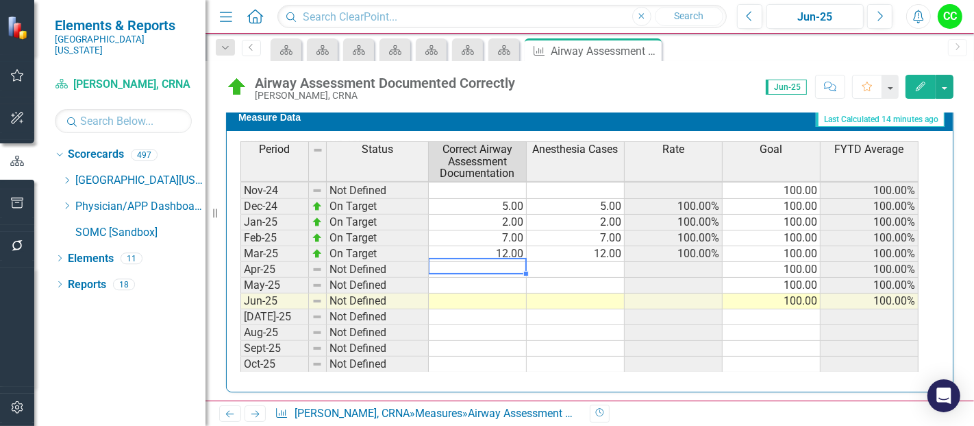
click at [467, 262] on td at bounding box center [478, 270] width 98 height 16
type textarea "5"
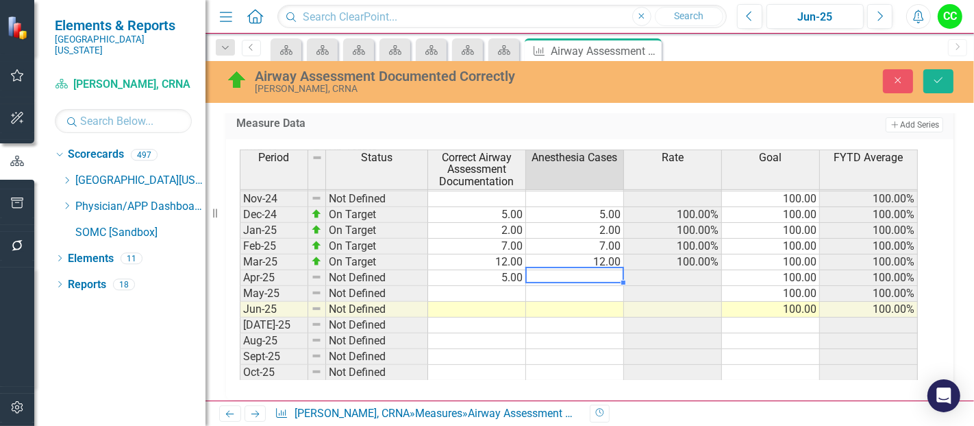
type textarea "5"
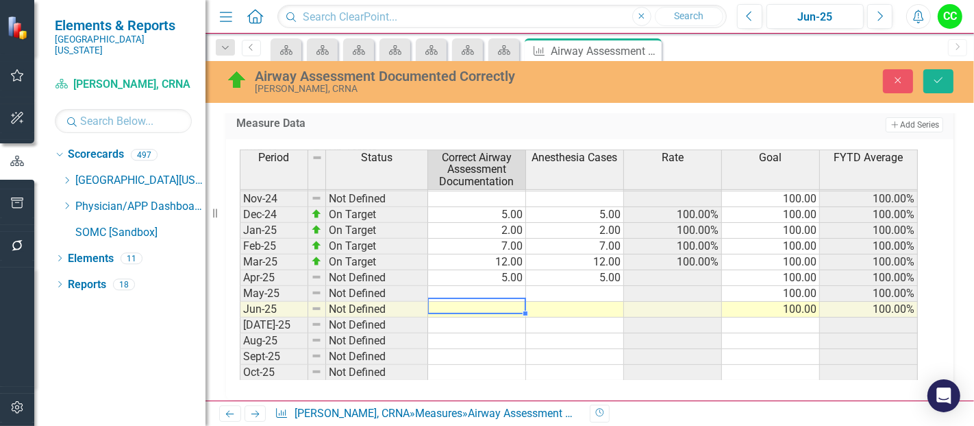
type textarea "3"
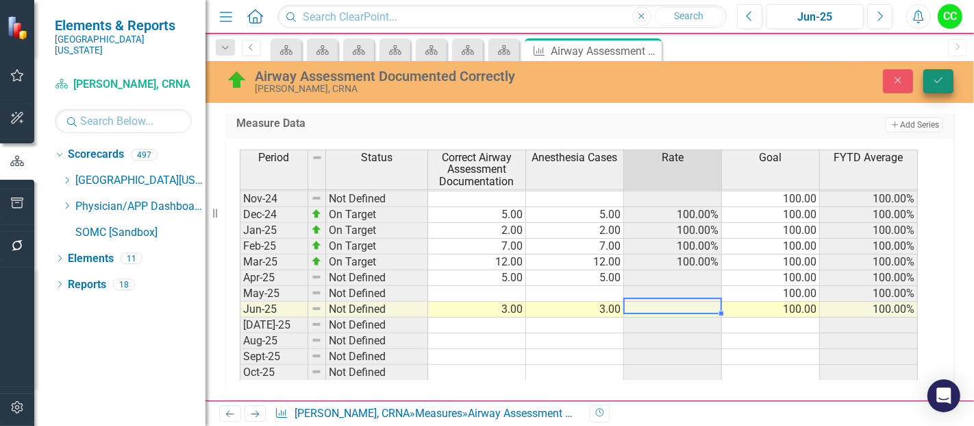
type textarea "3"
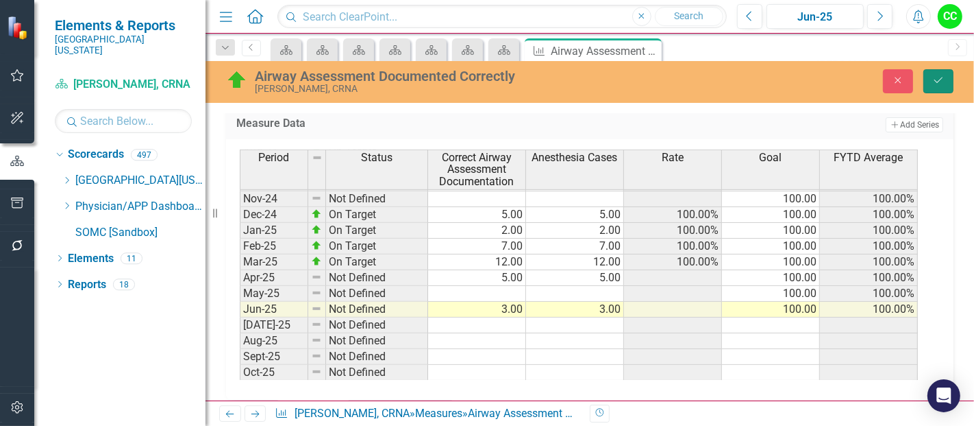
click at [948, 81] on button "Save" at bounding box center [939, 81] width 30 height 24
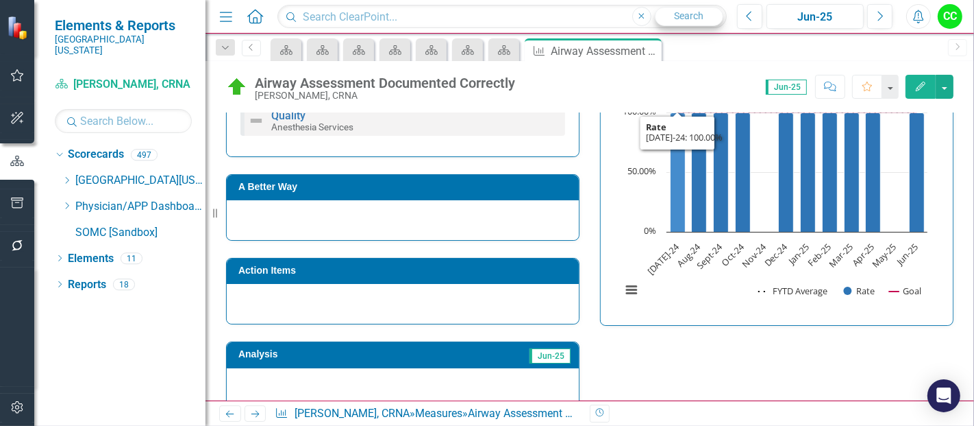
scroll to position [252, 0]
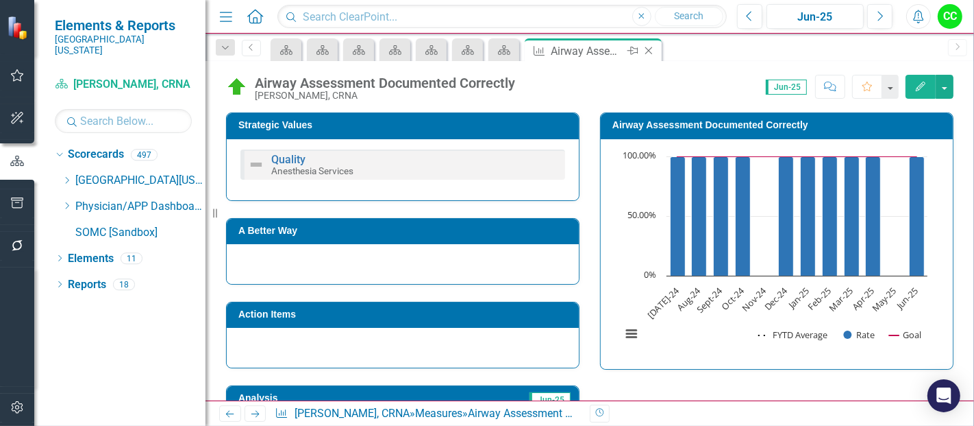
click at [652, 50] on icon "Close" at bounding box center [649, 50] width 14 height 11
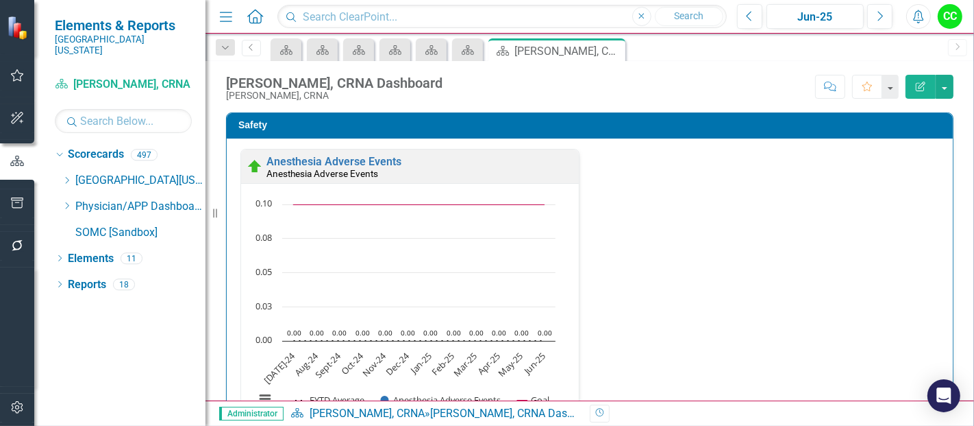
scroll to position [387, 0]
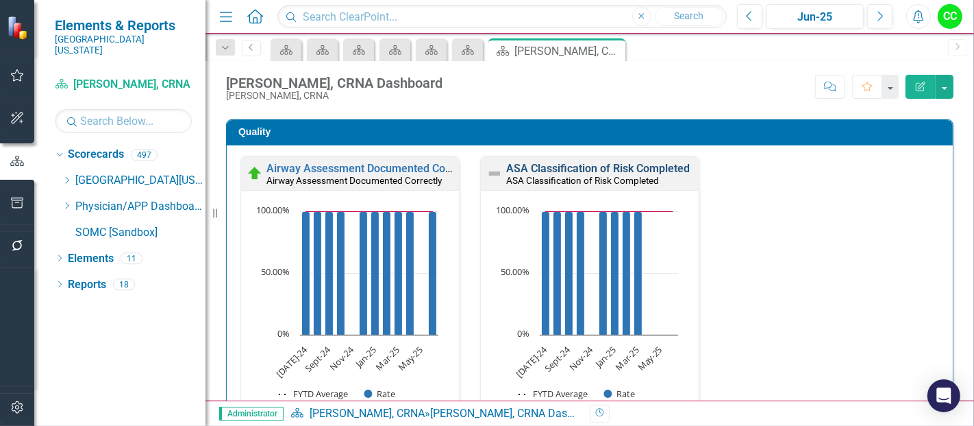
click at [579, 165] on link "ASA Classification of Risk Completed" at bounding box center [598, 168] width 184 height 13
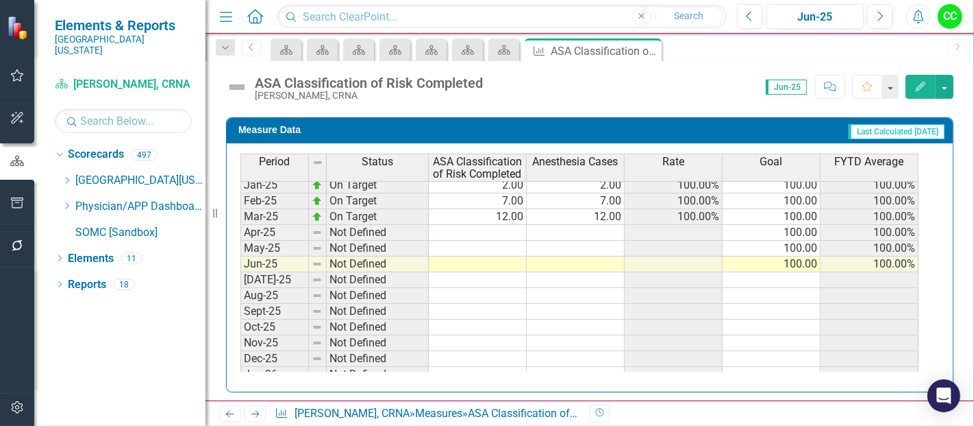
scroll to position [484, 0]
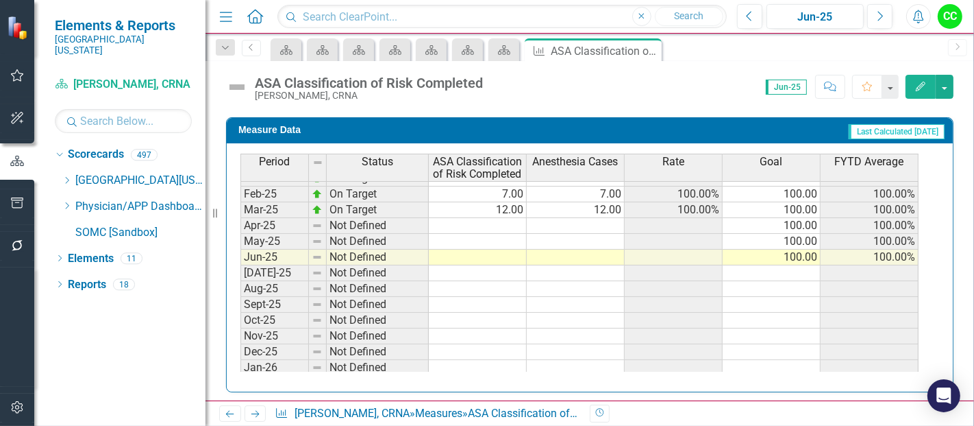
click at [508, 224] on tbody "Jan-24 On Target 3.00 3.00 100.00% 100.00 100.00% Feb-24 On Target 5.00 5.00 10…" at bounding box center [580, 218] width 678 height 474
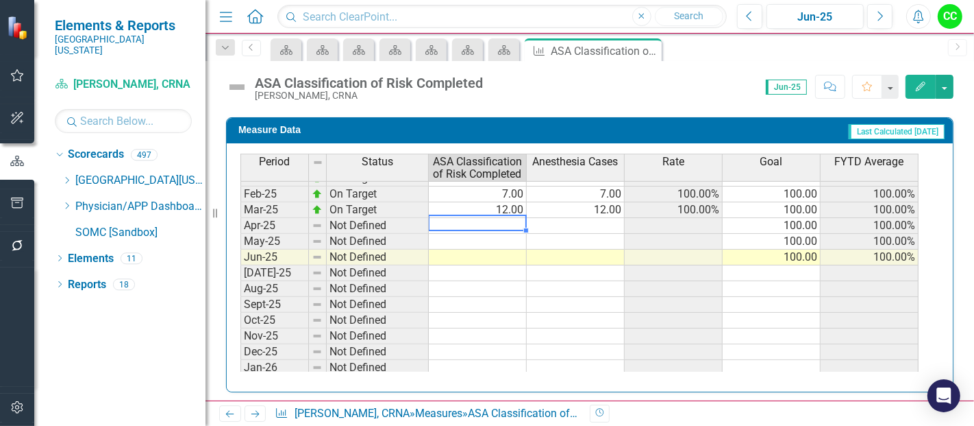
type textarea "5"
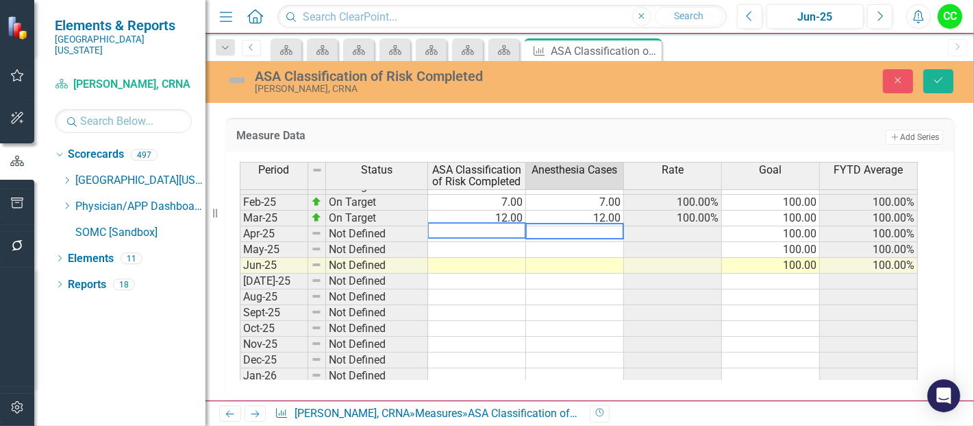
type textarea "5"
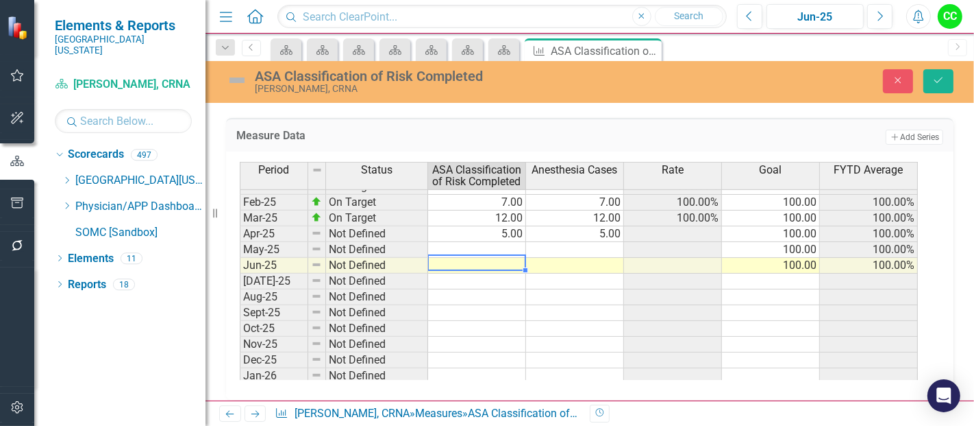
type textarea "4"
type textarea "3"
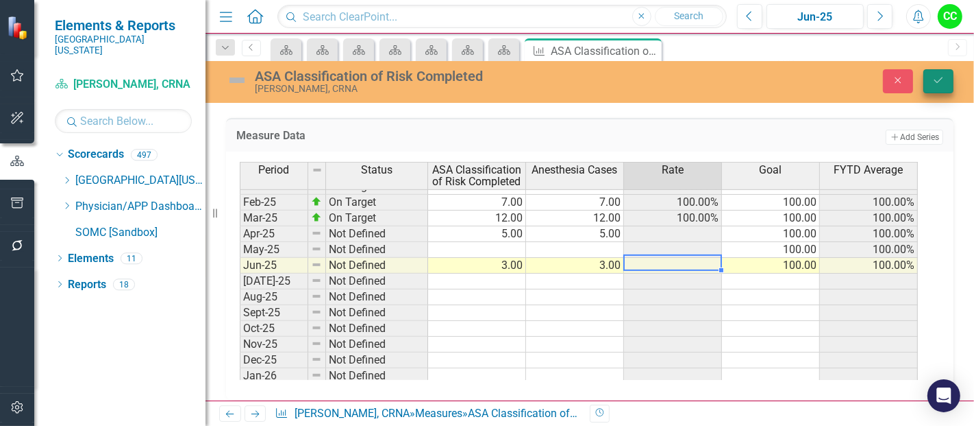
type textarea "3"
click at [937, 83] on icon "Save" at bounding box center [939, 80] width 12 height 10
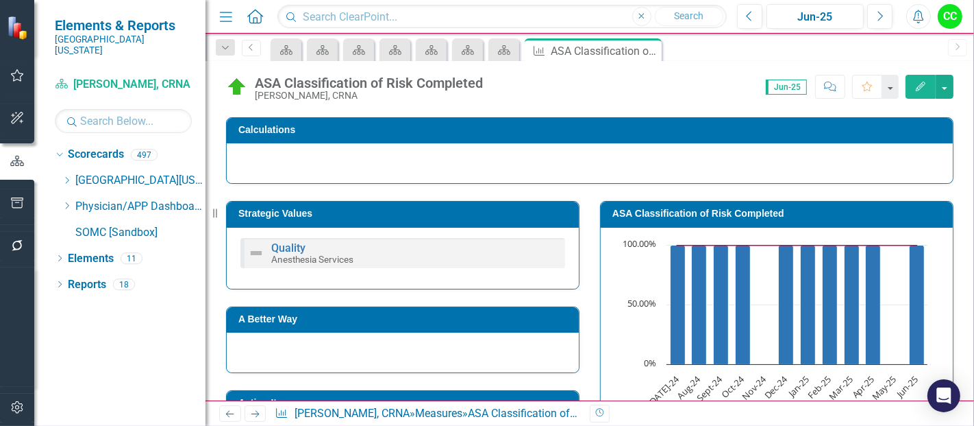
scroll to position [176, 0]
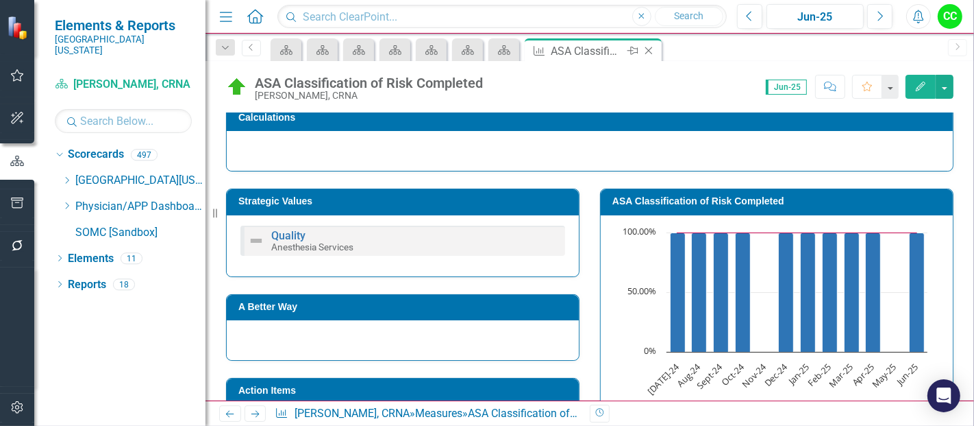
click at [650, 49] on icon at bounding box center [650, 51] width 8 height 8
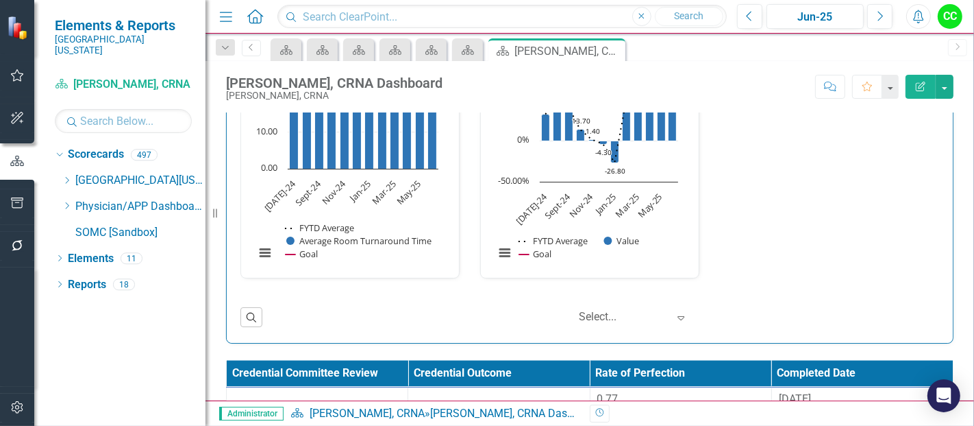
scroll to position [2067, 0]
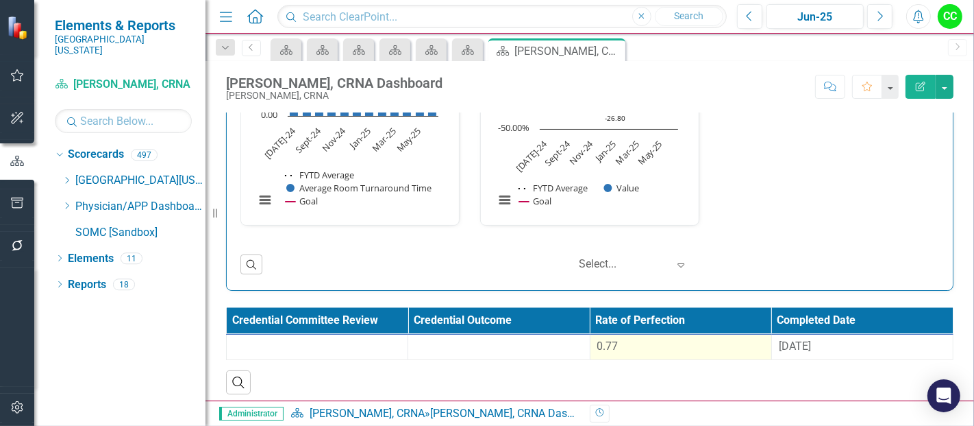
click at [628, 343] on div "0.77" at bounding box center [681, 347] width 167 height 16
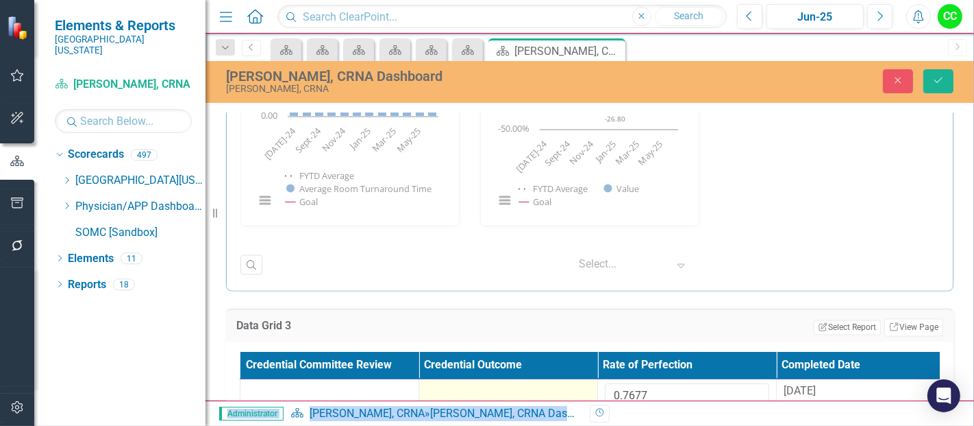
drag, startPoint x: 666, startPoint y: 402, endPoint x: 572, endPoint y: 378, distance: 96.9
click at [562, 378] on div "Menu Home Search Close Search Previous Jun-25 Next Alerts CC User Edit Profile …" at bounding box center [590, 213] width 769 height 426
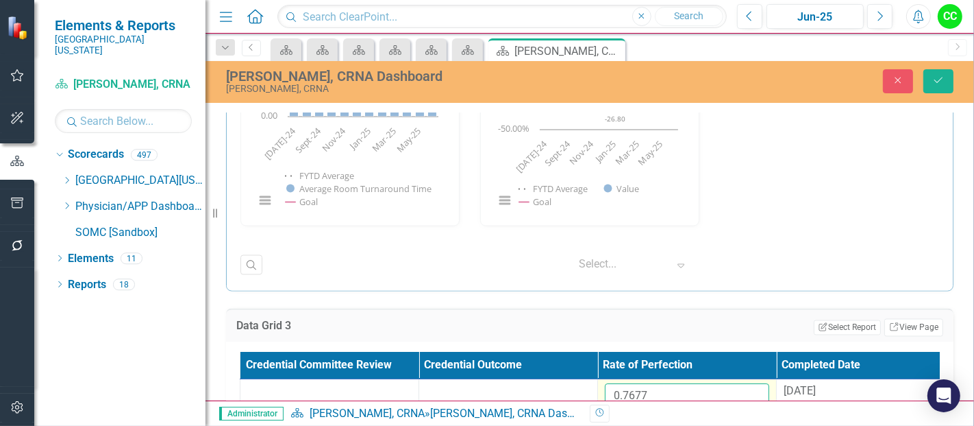
drag, startPoint x: 660, startPoint y: 396, endPoint x: 602, endPoint y: 391, distance: 57.8
click at [602, 391] on td "0.7677" at bounding box center [687, 401] width 179 height 45
paste input "654863636"
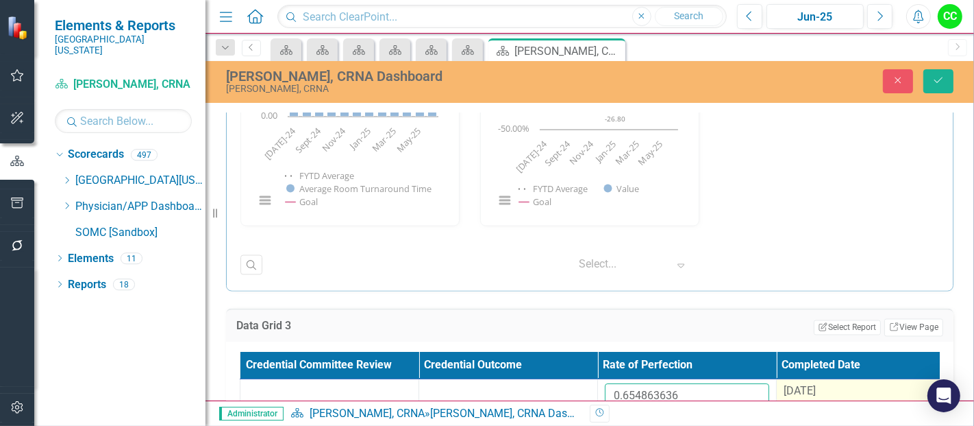
type input "0.654863636"
click at [851, 391] on div "9/10/24" at bounding box center [866, 392] width 164 height 16
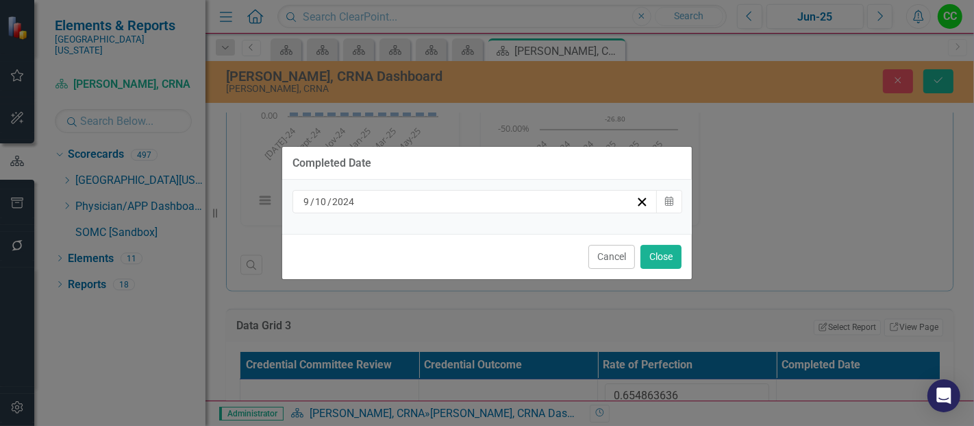
click at [517, 206] on div "9 / 10 / 2024" at bounding box center [469, 202] width 334 height 14
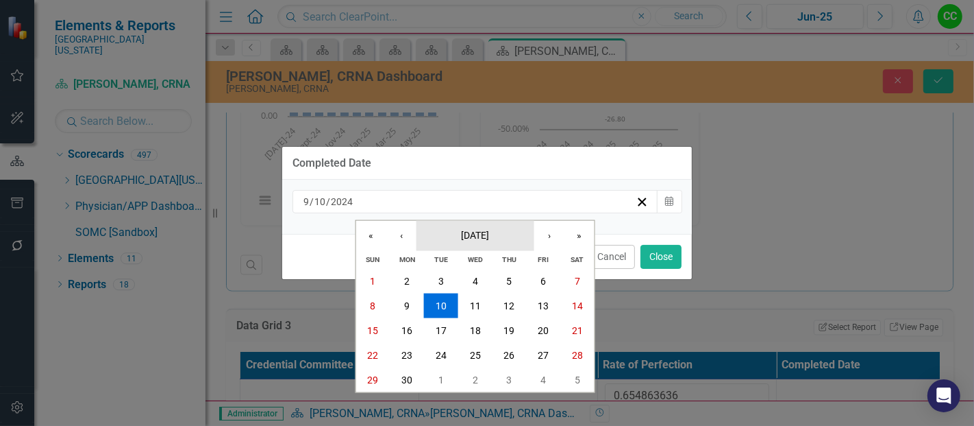
click at [487, 238] on span "September 2024" at bounding box center [475, 234] width 28 height 11
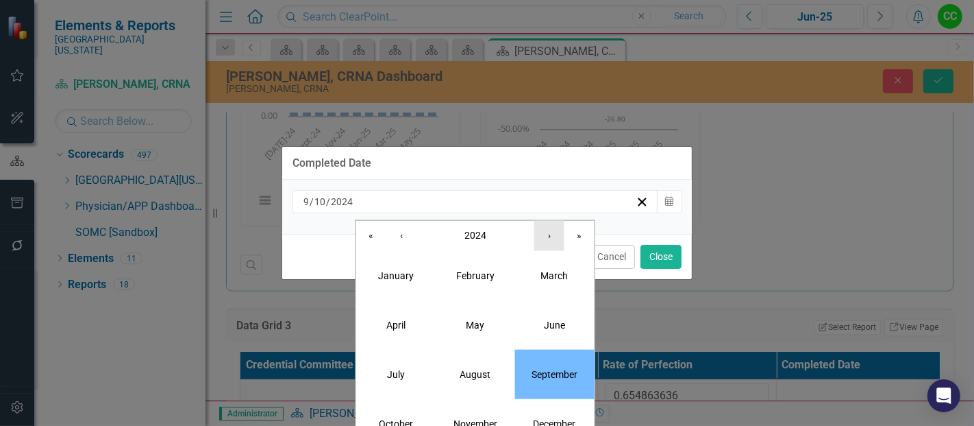
click at [548, 241] on button "›" at bounding box center [550, 235] width 30 height 30
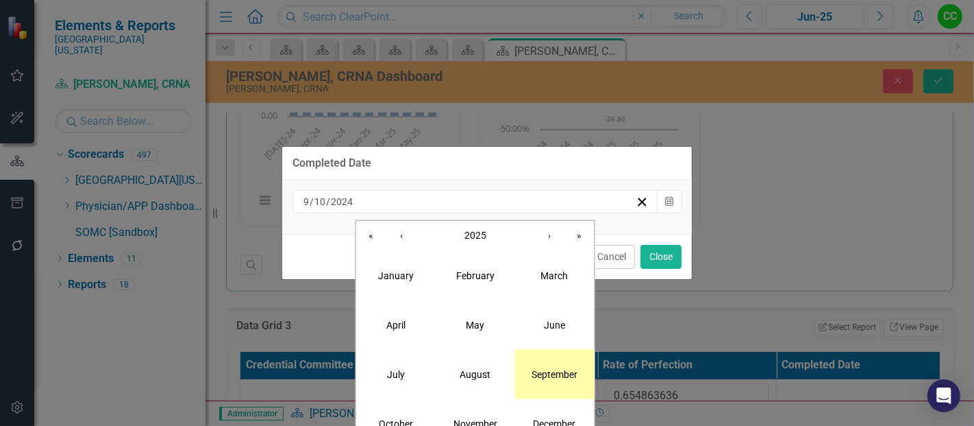
click at [537, 389] on button "September" at bounding box center [554, 373] width 79 height 49
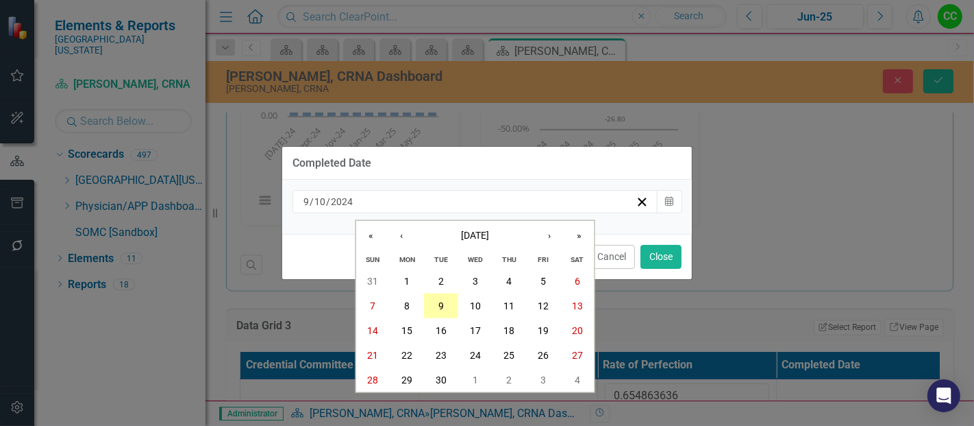
click at [441, 303] on abbr "9" at bounding box center [441, 305] width 5 height 11
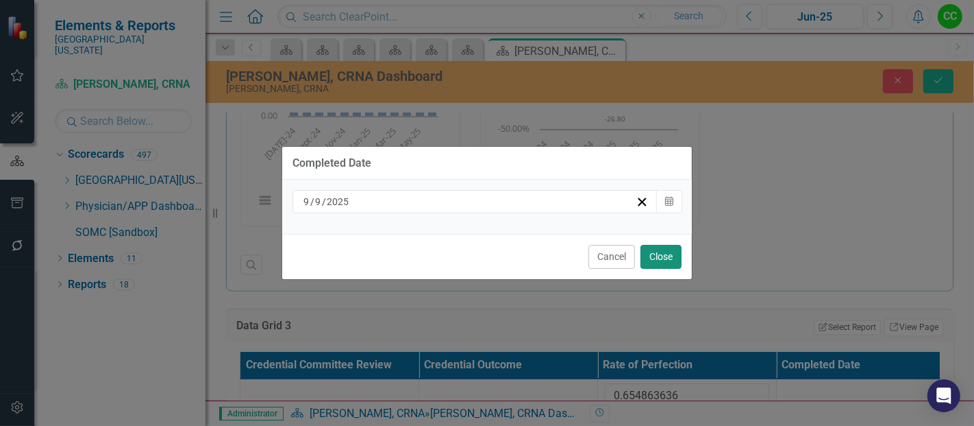
click at [659, 259] on button "Close" at bounding box center [661, 257] width 41 height 24
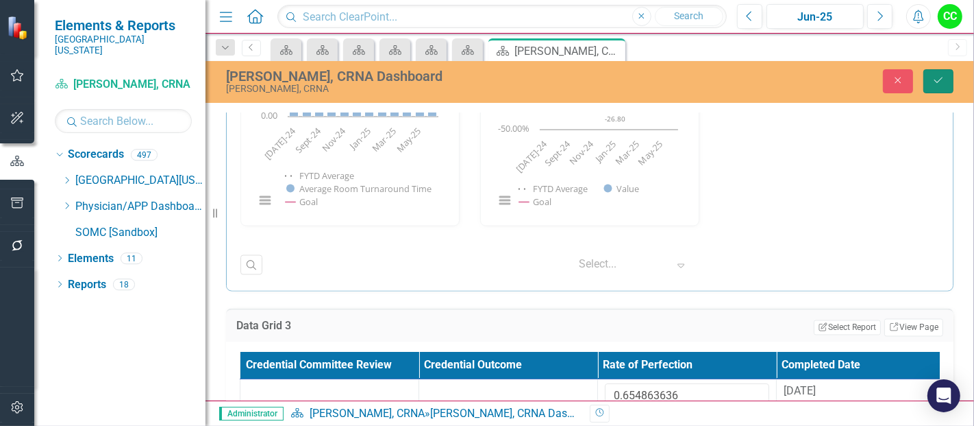
click at [944, 89] on button "Save" at bounding box center [939, 81] width 30 height 24
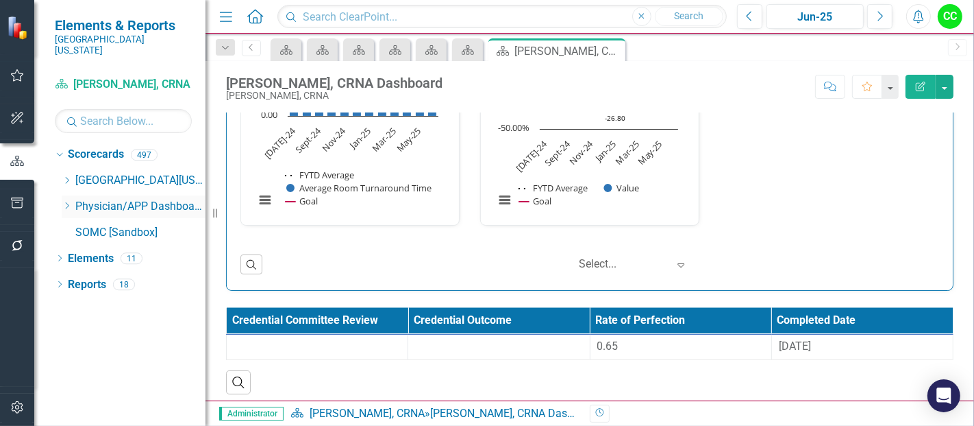
click at [67, 201] on div "Dropdown" at bounding box center [67, 207] width 10 height 12
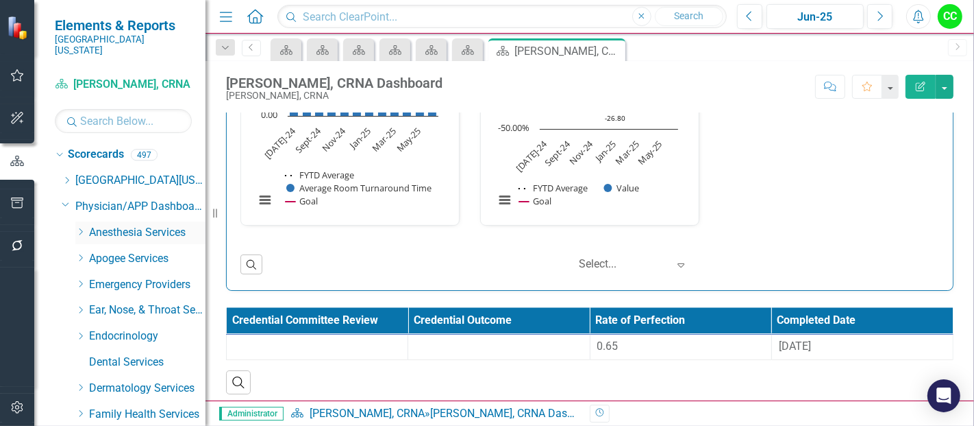
click at [81, 228] on icon "Dropdown" at bounding box center [80, 232] width 10 height 8
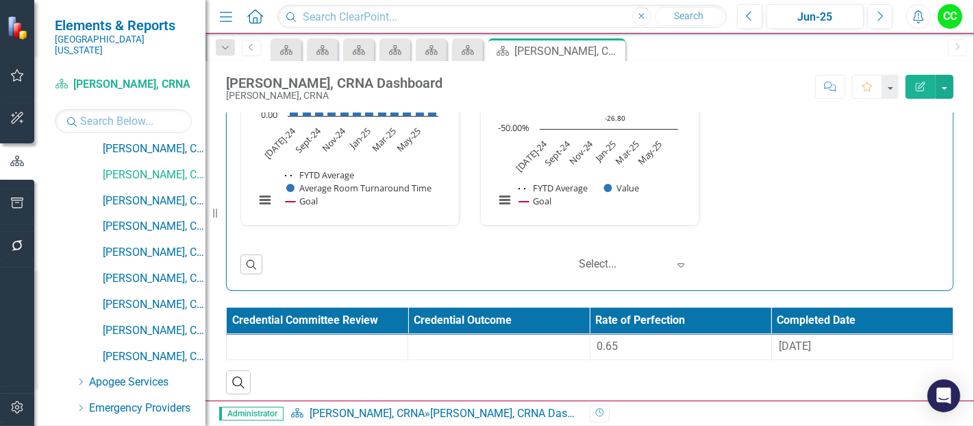
scroll to position [439, 0]
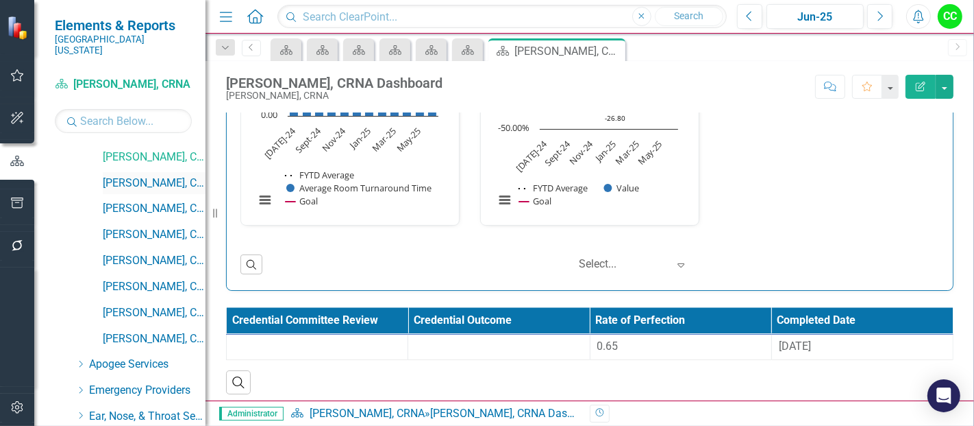
click at [154, 175] on link "[PERSON_NAME], CRNA" at bounding box center [154, 183] width 103 height 16
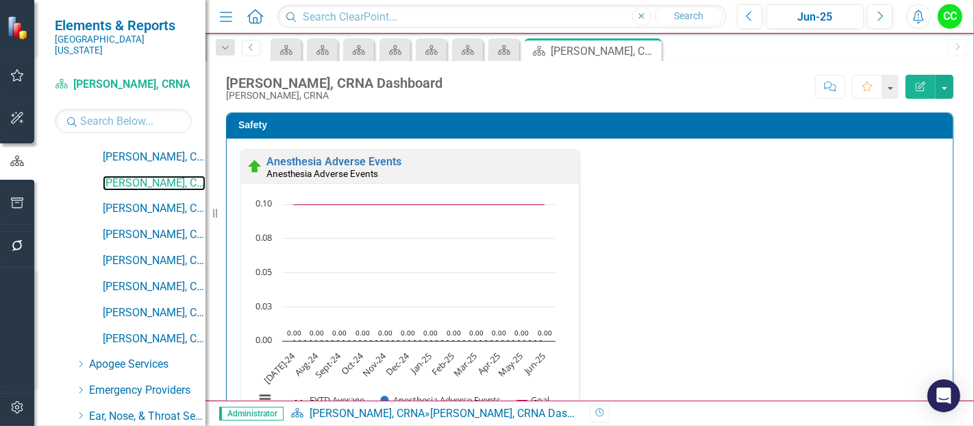
scroll to position [400, 0]
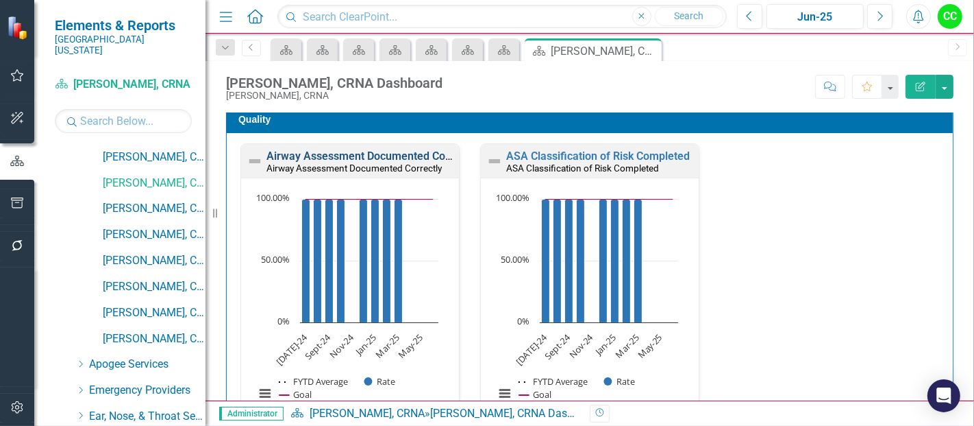
click at [361, 151] on link "Airway Assessment Documented Correctly" at bounding box center [372, 155] width 210 height 13
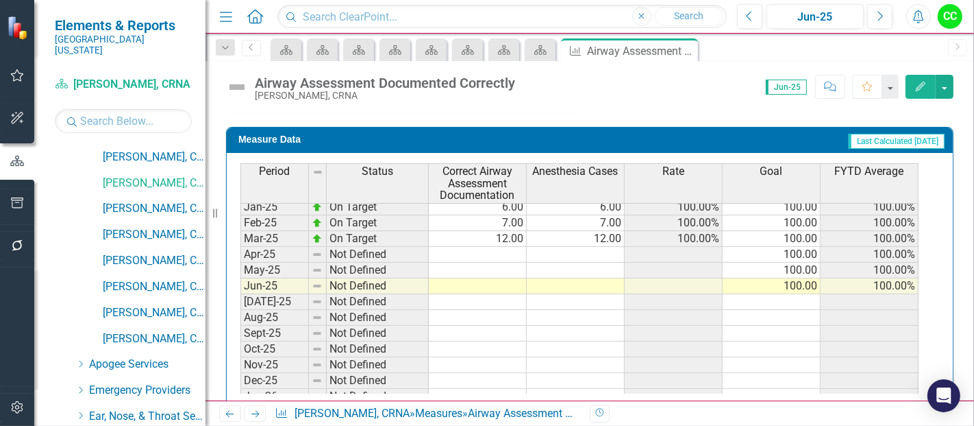
scroll to position [479, 0]
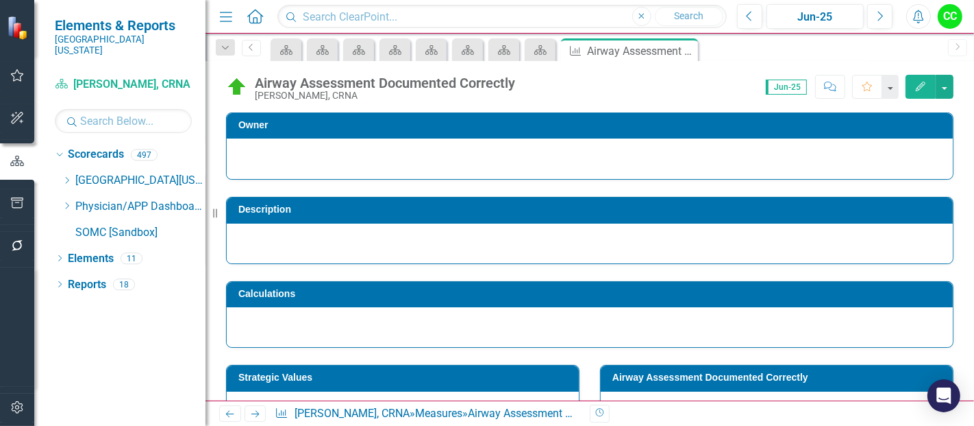
scroll to position [465, 0]
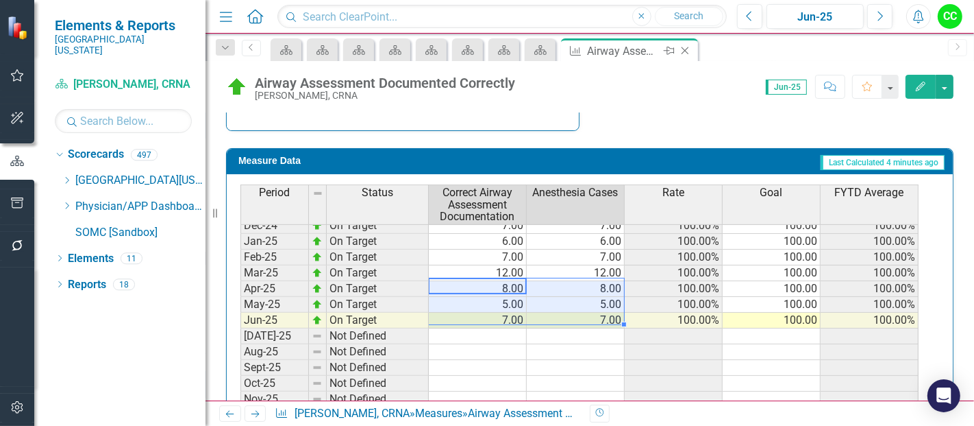
click at [689, 53] on icon "Close" at bounding box center [685, 50] width 14 height 11
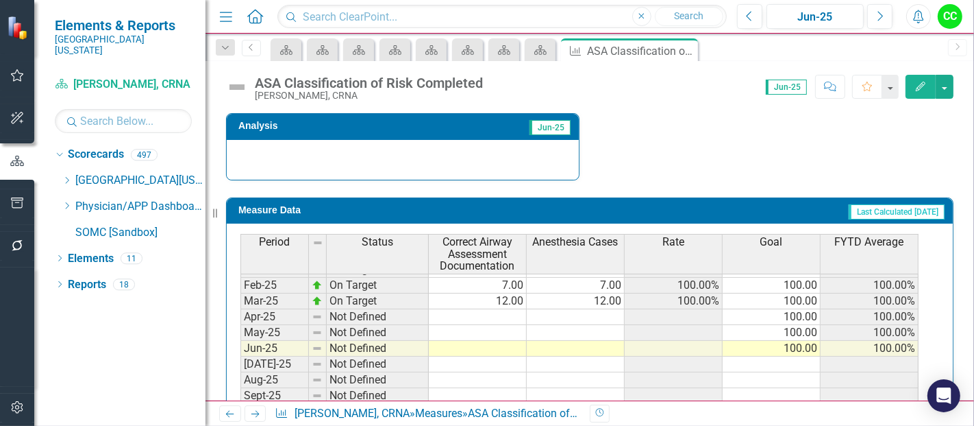
click at [508, 310] on tbody "Aug-23 On Target 6.00 6.00 100.00% 100.00 100.00% Sep-23 On Target 2.00 2.00 10…" at bounding box center [580, 237] width 678 height 489
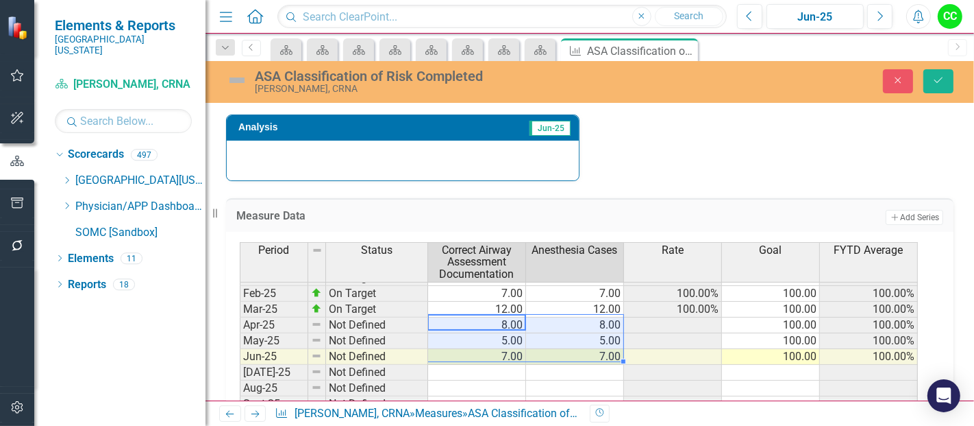
type textarea "8"
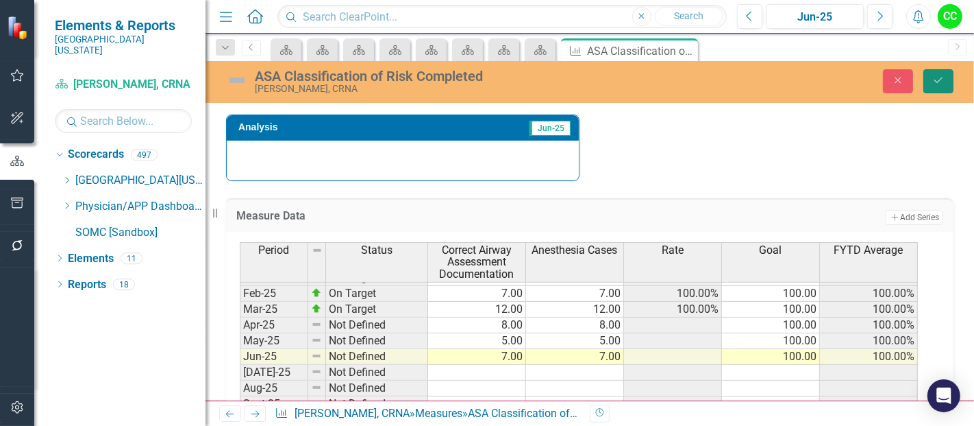
click at [948, 87] on button "Save" at bounding box center [939, 81] width 30 height 24
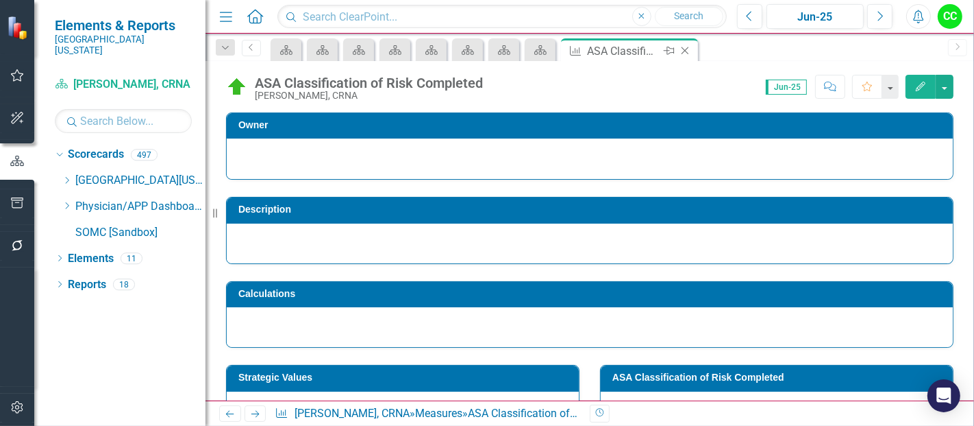
click at [686, 54] on icon "Close" at bounding box center [685, 50] width 14 height 11
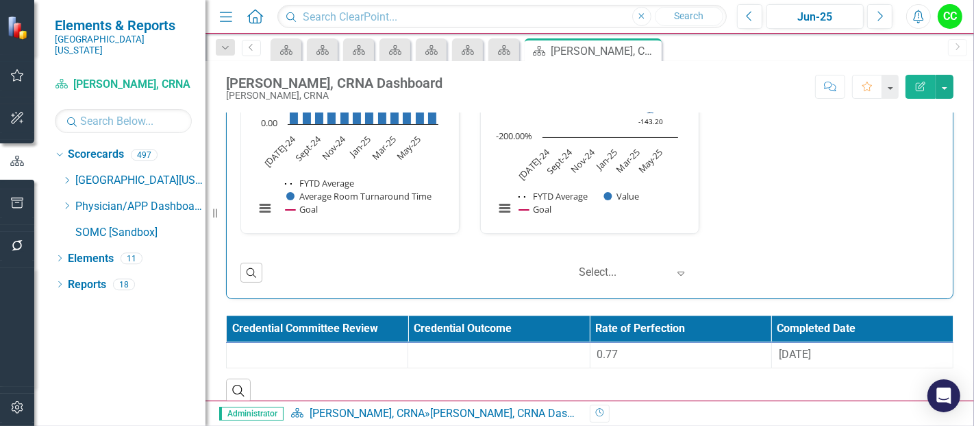
scroll to position [2067, 0]
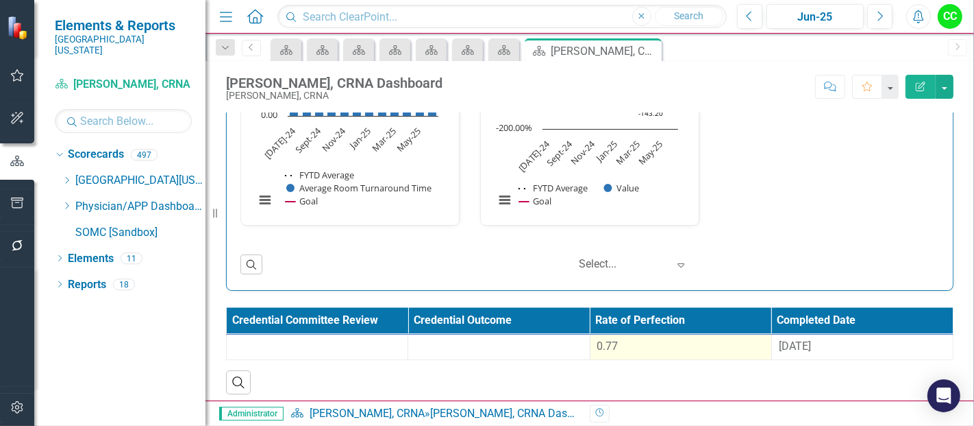
click at [713, 339] on div "0.77" at bounding box center [681, 347] width 167 height 16
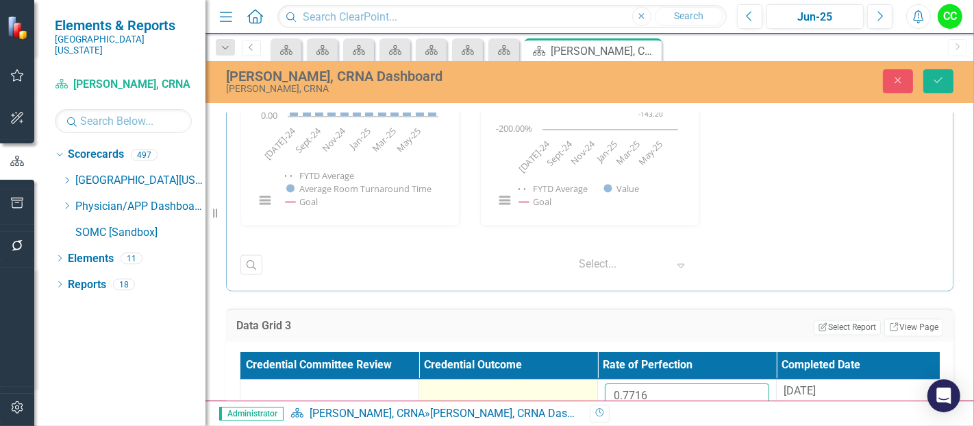
drag, startPoint x: 654, startPoint y: 383, endPoint x: 565, endPoint y: 373, distance: 88.9
click at [565, 379] on tr "0.7716 [DATE]" at bounding box center [598, 401] width 715 height 45
paste input "622554545"
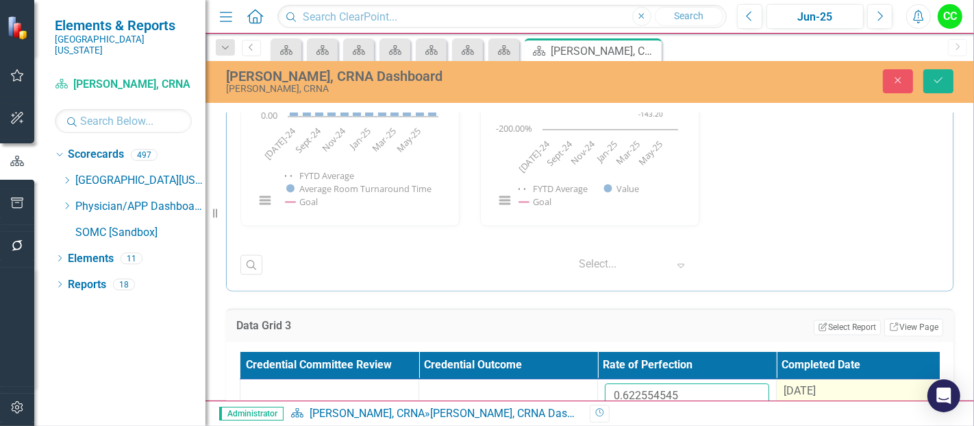
type input "0.622554545"
click at [813, 391] on span "[DATE]" at bounding box center [800, 390] width 32 height 13
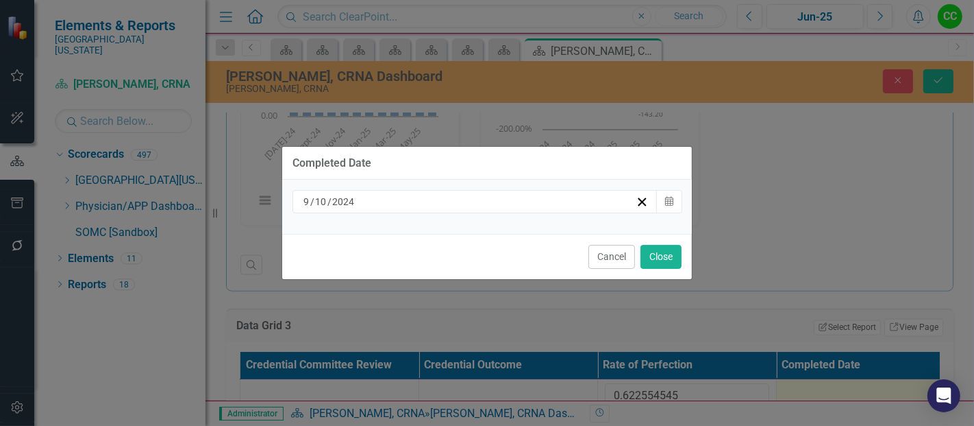
click at [572, 214] on div "[DATE] Calendar" at bounding box center [487, 207] width 410 height 54
click at [528, 205] on div "[DATE]" at bounding box center [469, 202] width 334 height 14
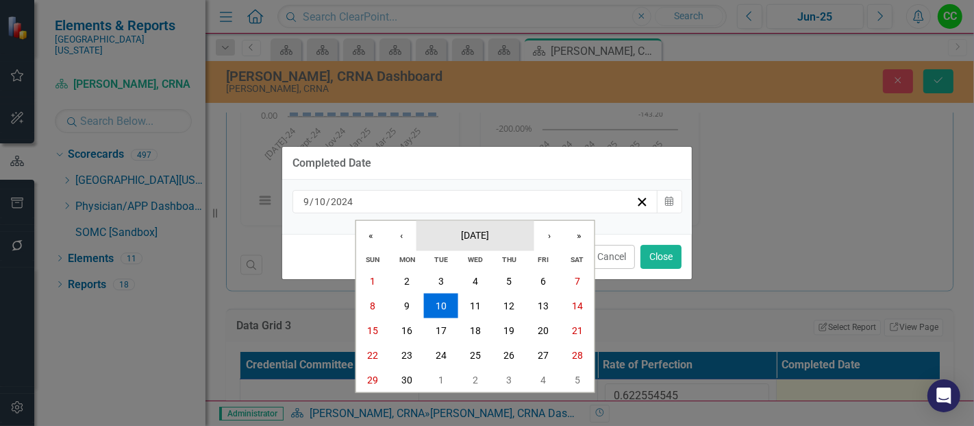
click at [467, 232] on span "[DATE]" at bounding box center [475, 234] width 28 height 11
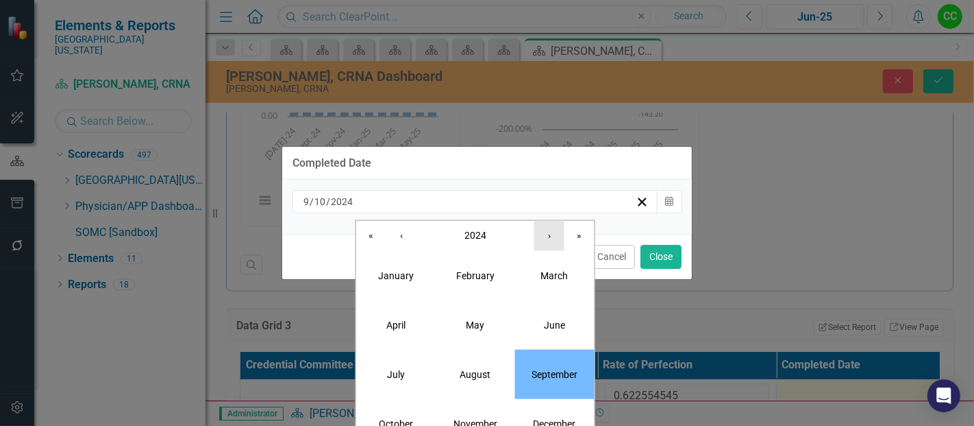
click at [556, 234] on button "›" at bounding box center [550, 235] width 30 height 30
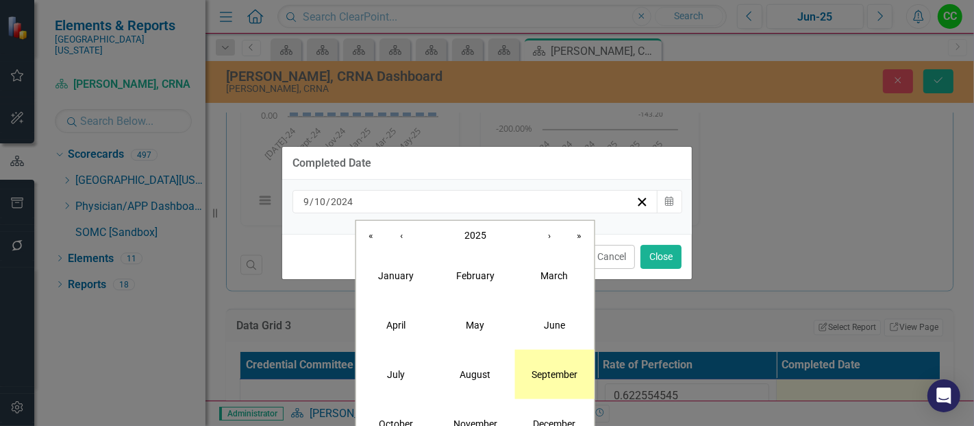
click at [567, 382] on button "September" at bounding box center [554, 373] width 79 height 49
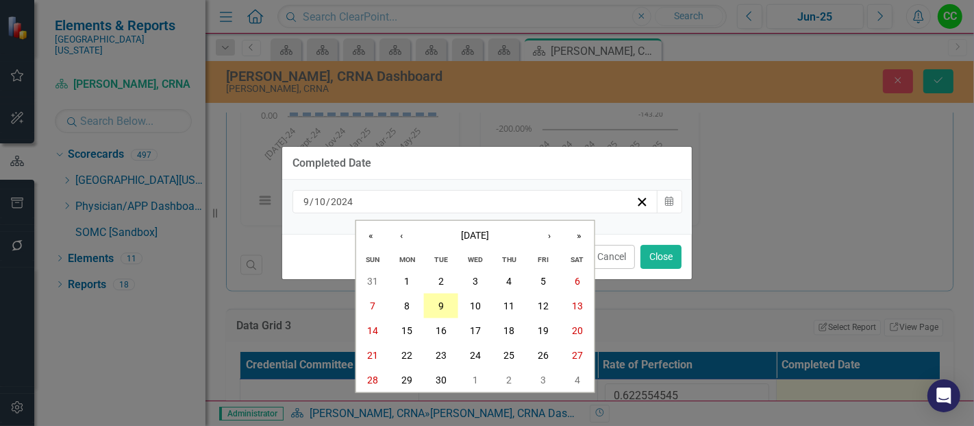
click at [442, 310] on abbr "9" at bounding box center [441, 305] width 5 height 11
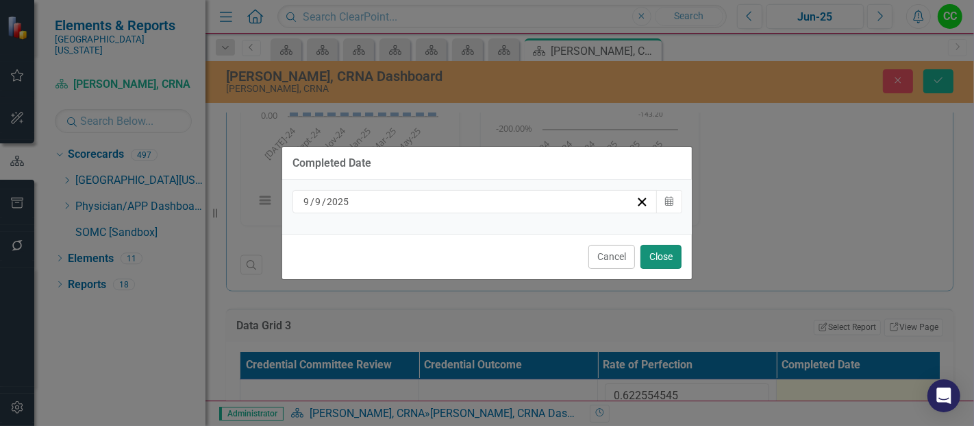
click at [661, 260] on button "Close" at bounding box center [661, 257] width 41 height 24
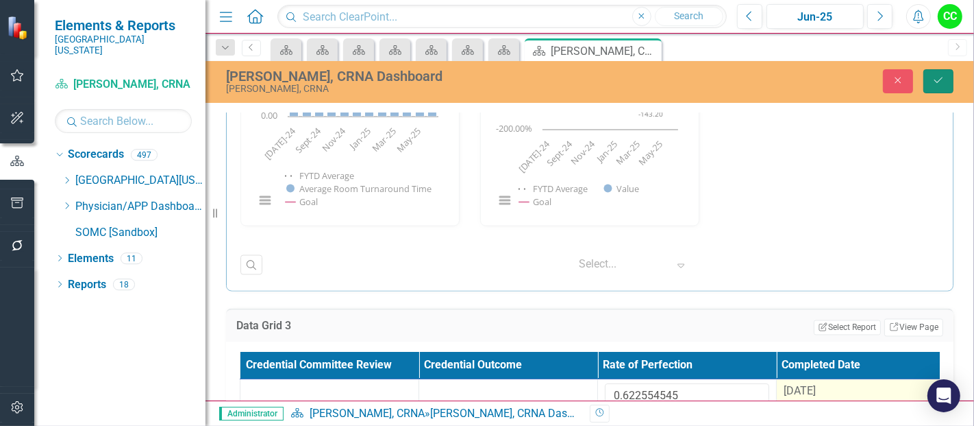
click at [935, 90] on button "Save" at bounding box center [939, 81] width 30 height 24
click at [64, 201] on icon "Dropdown" at bounding box center [67, 205] width 10 height 8
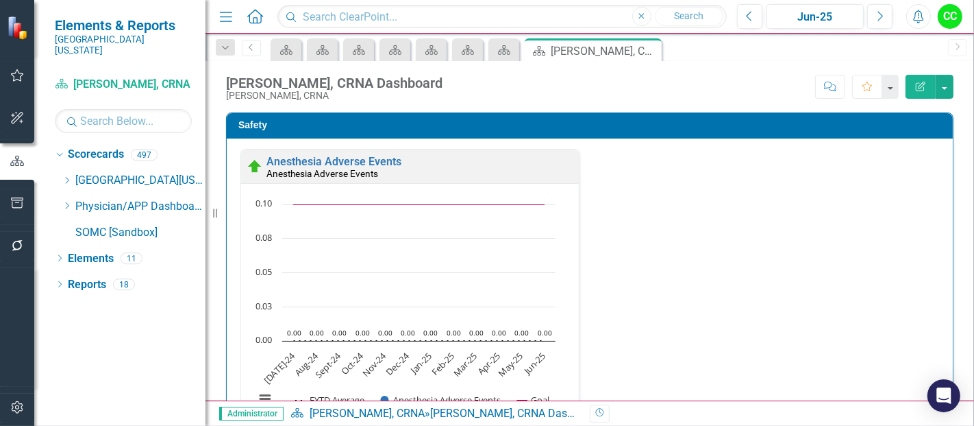
click at [66, 201] on icon "Dropdown" at bounding box center [67, 205] width 10 height 8
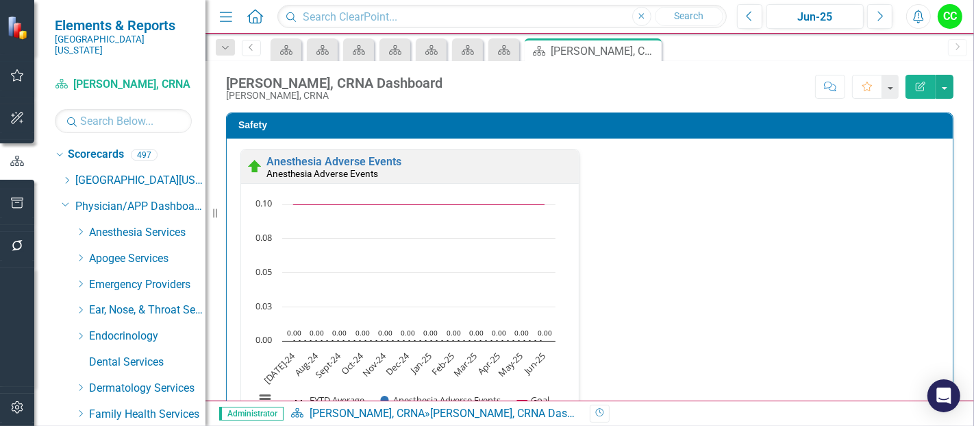
click at [81, 227] on div "Dropdown" at bounding box center [80, 233] width 10 height 12
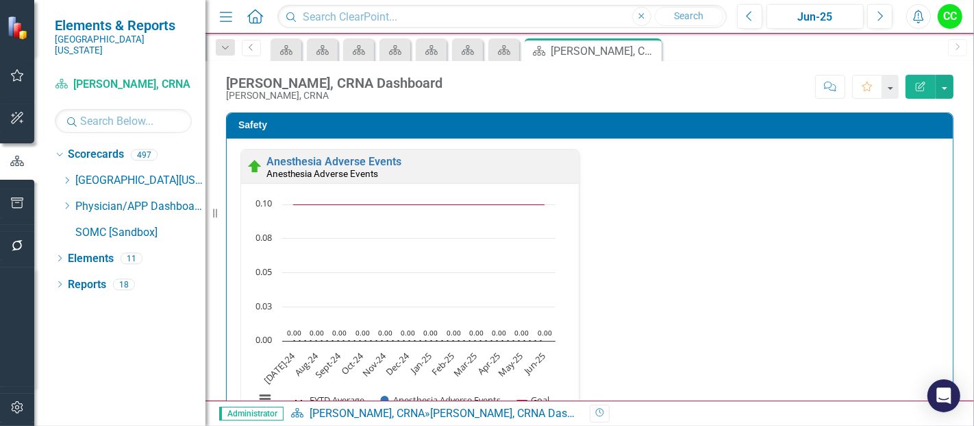
scroll to position [0, 0]
click at [66, 201] on icon "Dropdown" at bounding box center [67, 205] width 10 height 8
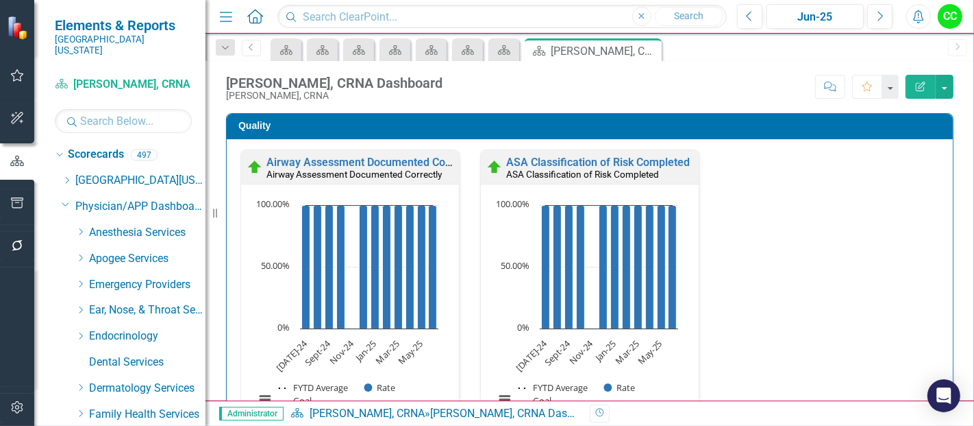
scroll to position [393, 0]
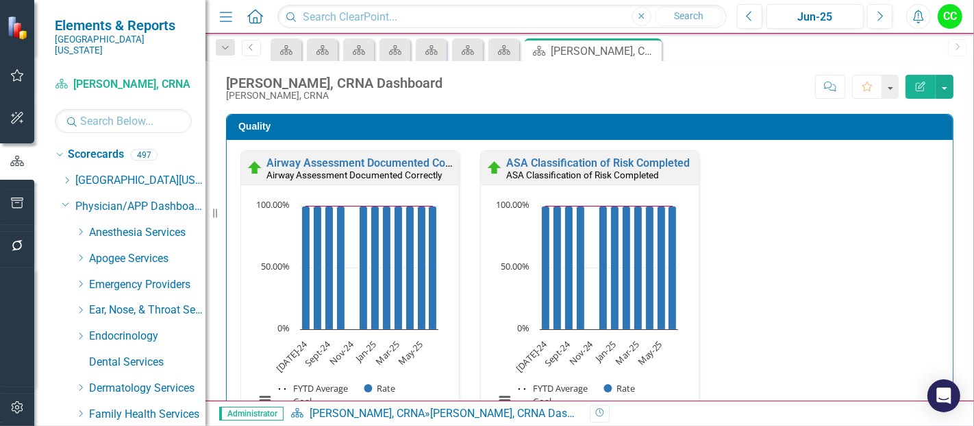
click at [82, 228] on icon "Dropdown" at bounding box center [80, 232] width 10 height 8
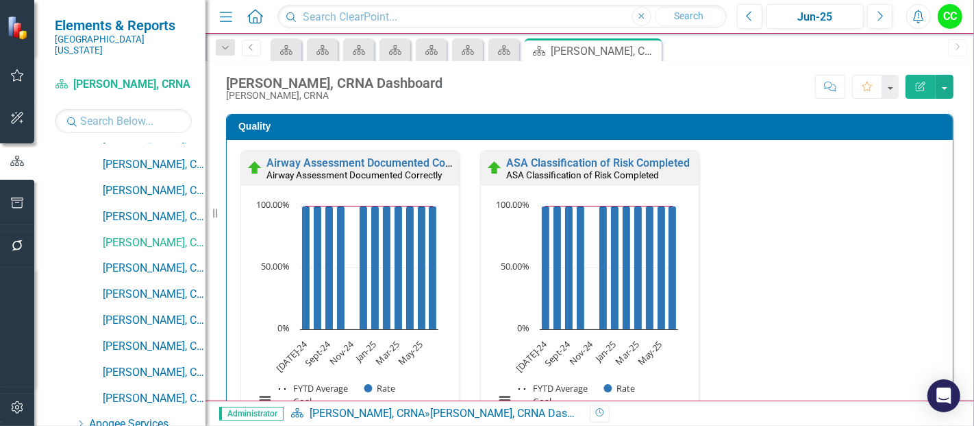
scroll to position [413, 0]
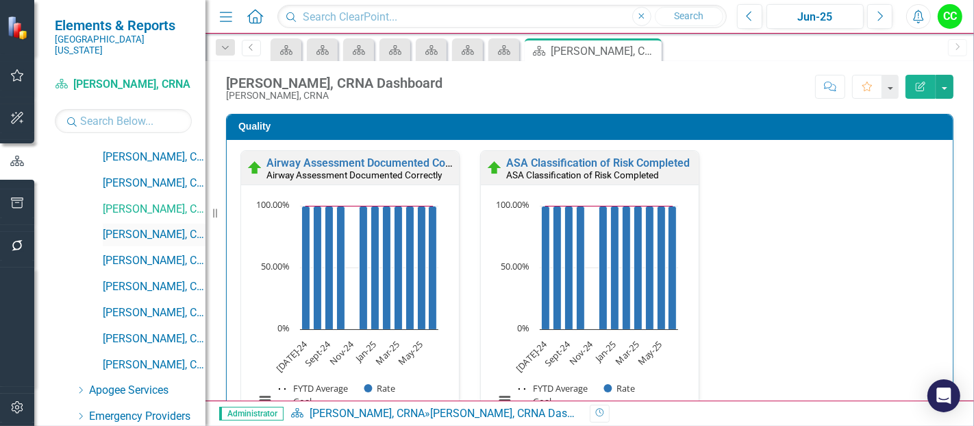
click at [151, 227] on link "[PERSON_NAME], CRNA" at bounding box center [154, 235] width 103 height 16
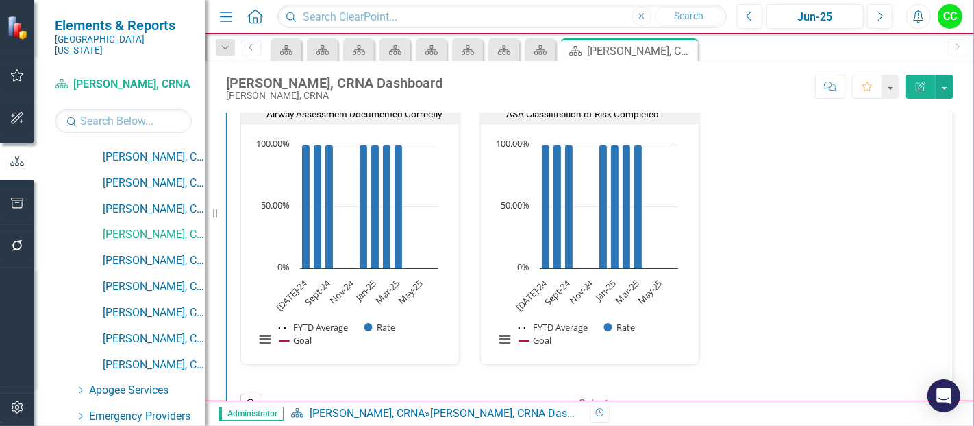
scroll to position [429, 0]
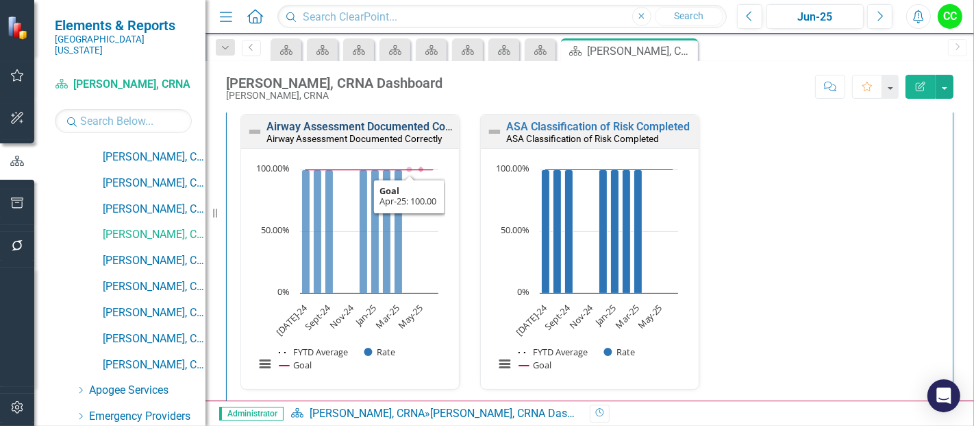
click at [395, 124] on link "Airway Assessment Documented Correctly" at bounding box center [372, 126] width 210 height 13
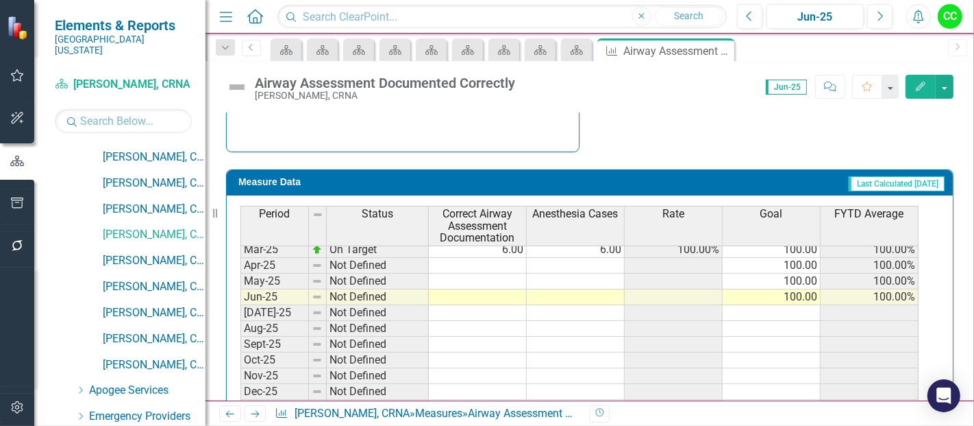
scroll to position [506, 0]
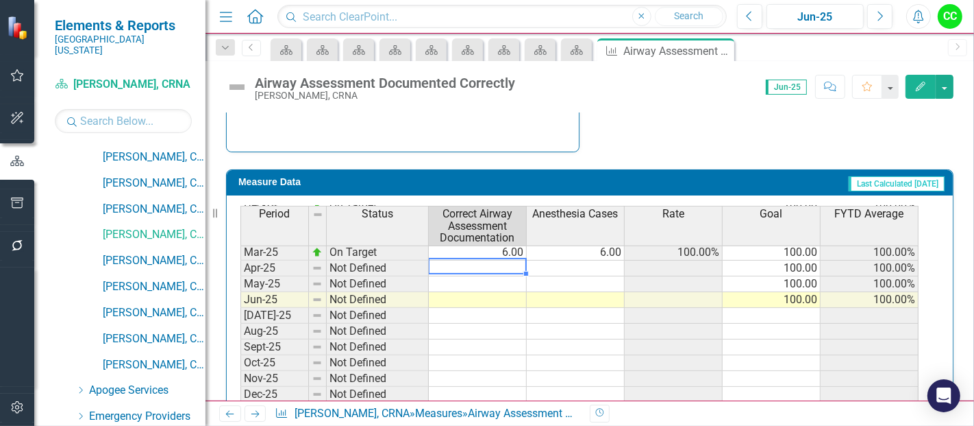
click at [509, 265] on tbody "Apr-24 On Target 2.00 2.00 100.00% 100.00 100.00% May-24 On Target 3.00 3.00 10…" at bounding box center [580, 284] width 678 height 426
type textarea "5"
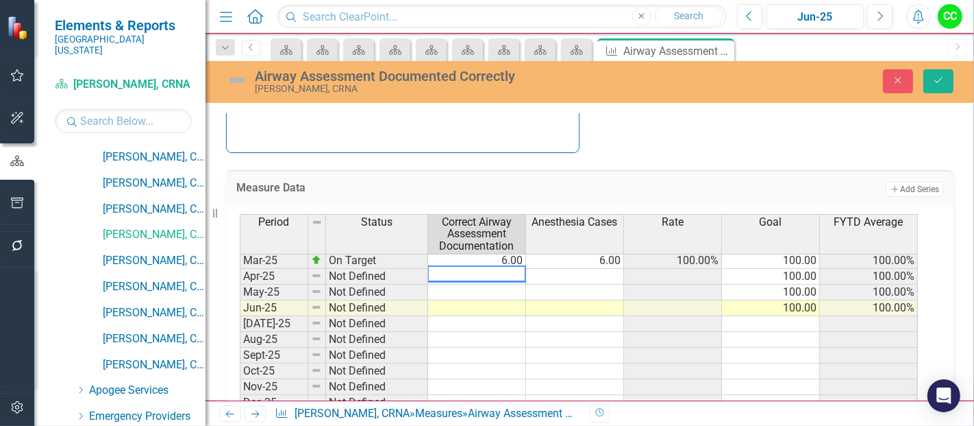
type textarea "5"
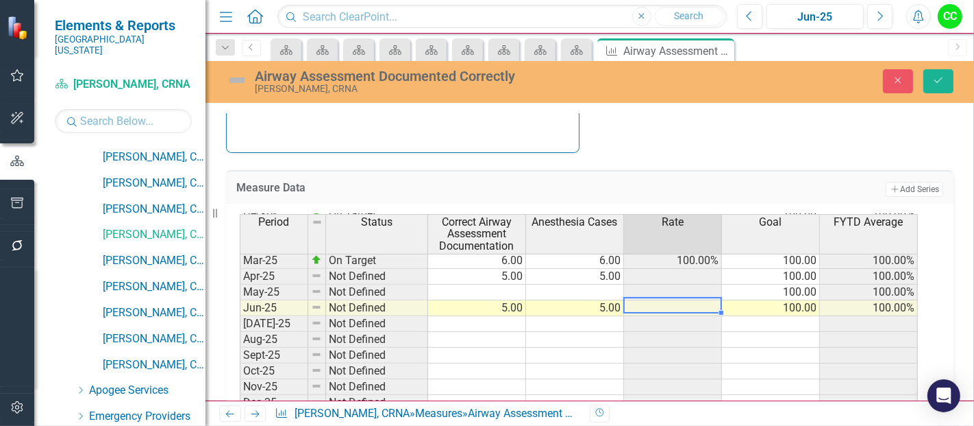
type textarea "5"
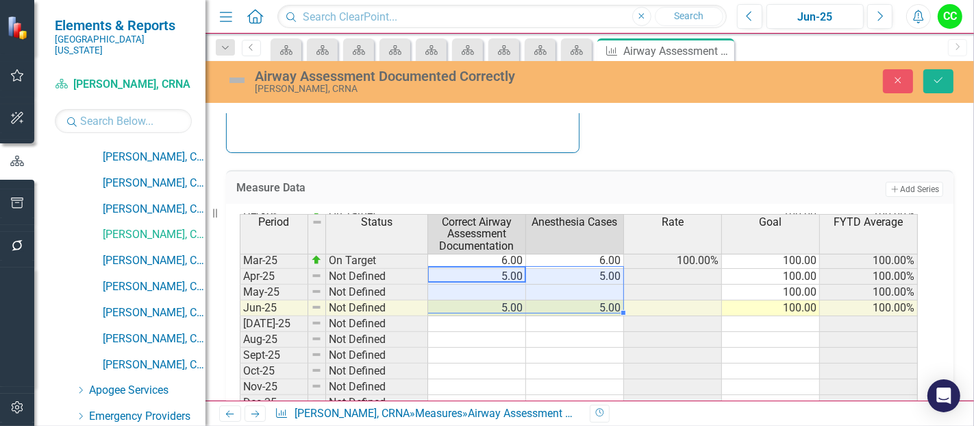
drag, startPoint x: 513, startPoint y: 269, endPoint x: 562, endPoint y: 304, distance: 59.9
click at [562, 304] on tbody "Apr-24 On Target 2.00 2.00 100.00% 100.00 100.00% May-24 On Target 3.00 3.00 10…" at bounding box center [579, 292] width 678 height 426
click at [958, 75] on div "Close Save" at bounding box center [815, 81] width 300 height 24
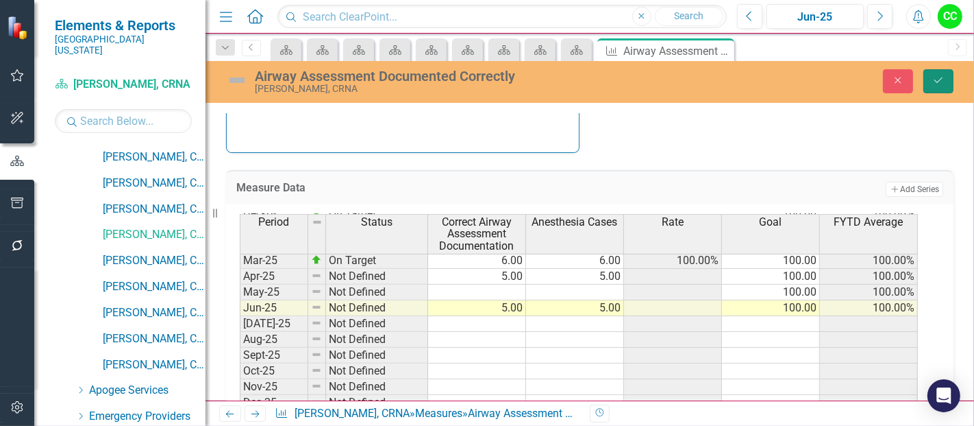
click at [943, 79] on icon "Save" at bounding box center [939, 80] width 12 height 10
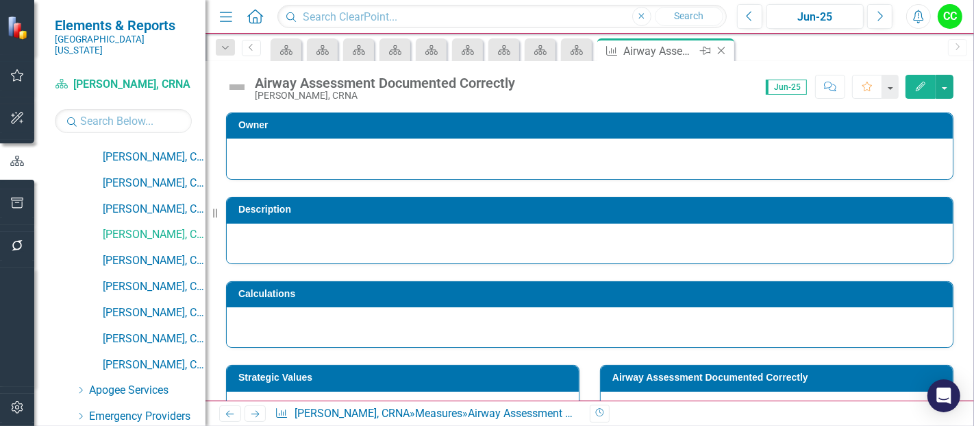
click at [721, 50] on icon at bounding box center [722, 51] width 8 height 8
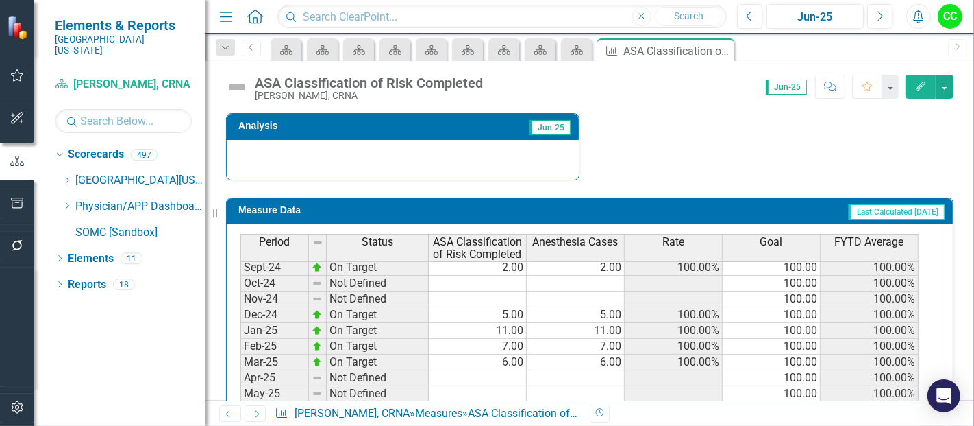
scroll to position [473, 0]
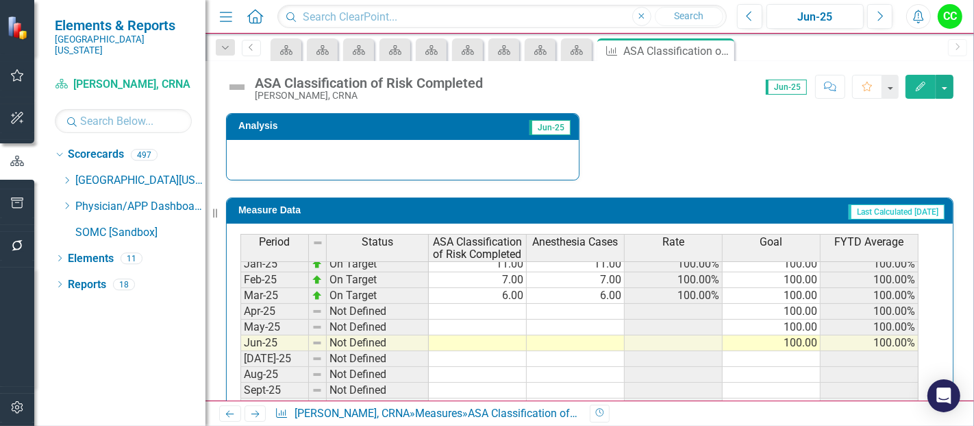
click at [499, 302] on tbody "[DATE]-23 On Target 8.00 8.00 100.00% 100.00 100.00% Aug-23 On Target 3.00 3.00…" at bounding box center [580, 216] width 678 height 489
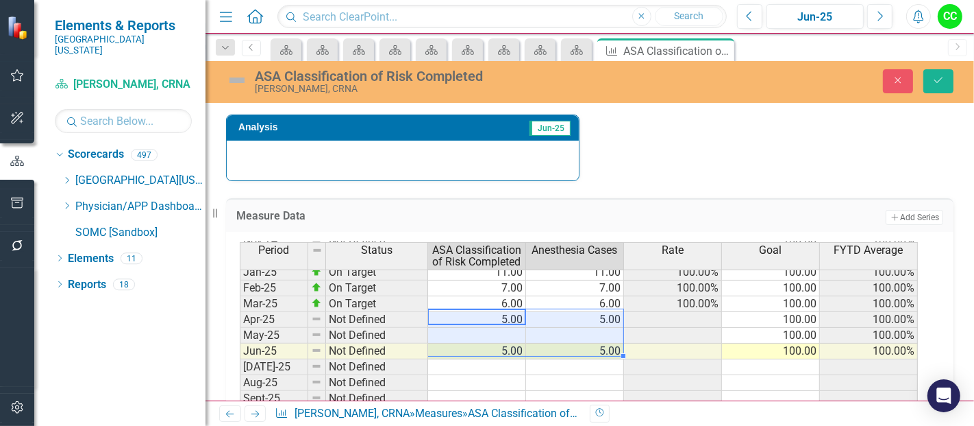
type textarea "5"
click at [935, 83] on icon "Save" at bounding box center [939, 80] width 12 height 10
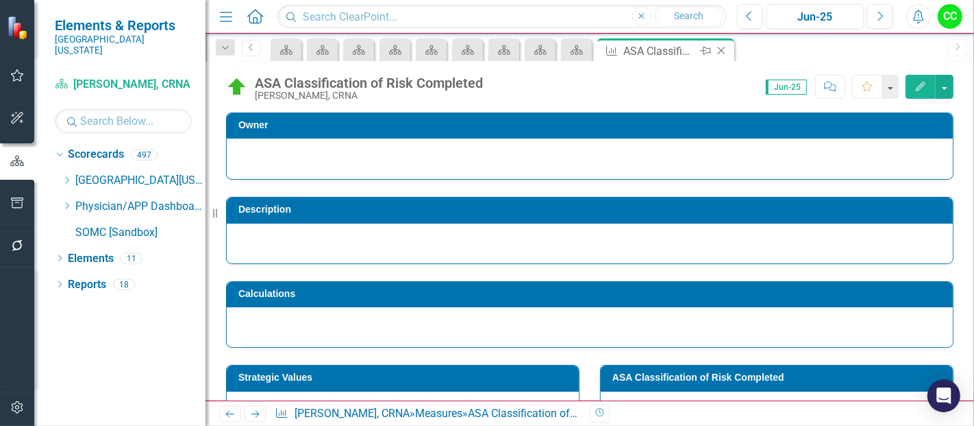
click at [722, 51] on icon at bounding box center [722, 51] width 8 height 8
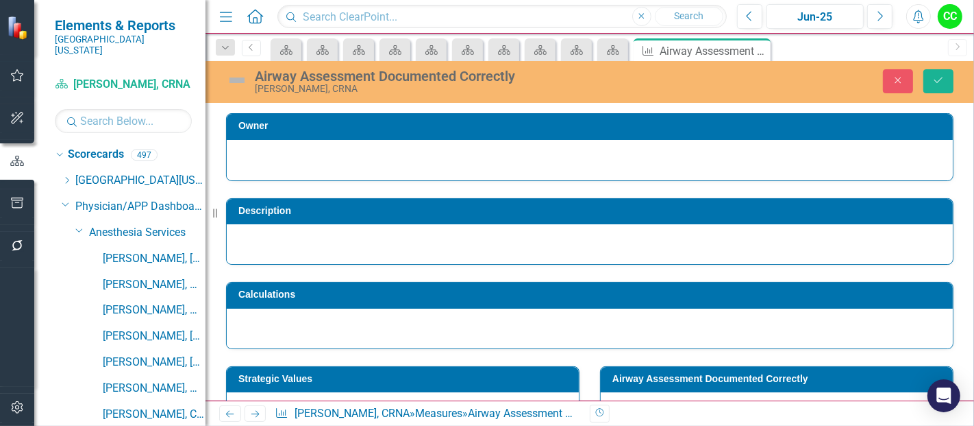
scroll to position [494, 0]
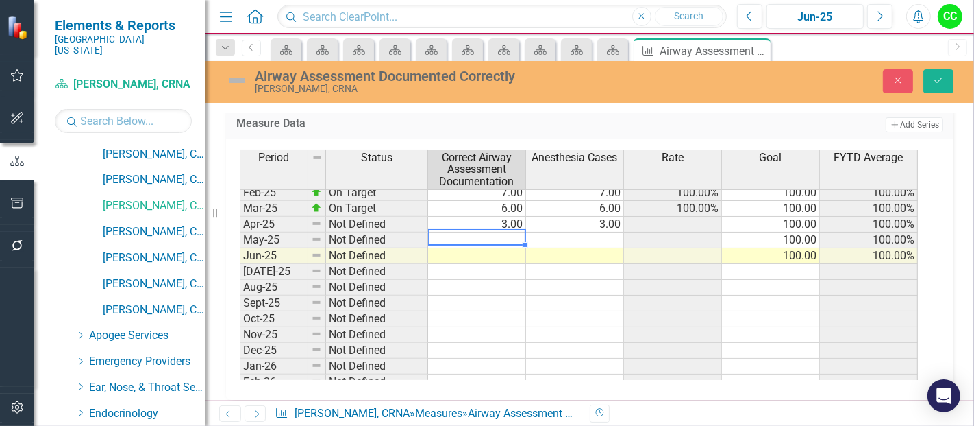
click at [494, 238] on td at bounding box center [477, 240] width 98 height 16
type textarea "5"
click at [488, 248] on td at bounding box center [477, 256] width 98 height 16
type textarea "5"
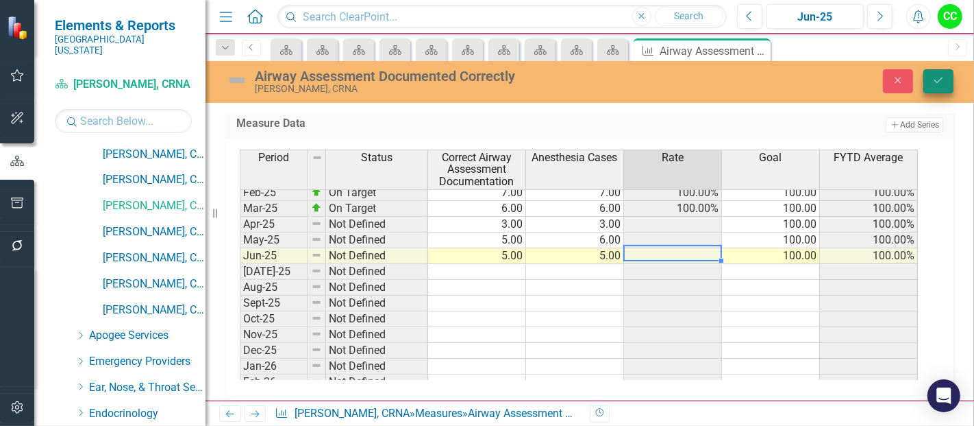
type textarea "5"
click at [947, 76] on button "Save" at bounding box center [939, 81] width 30 height 24
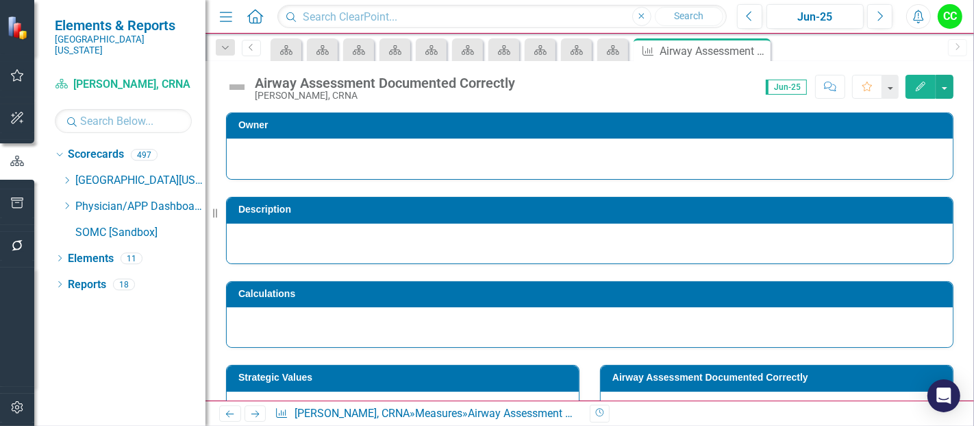
scroll to position [0, 0]
click at [947, 76] on button "button" at bounding box center [945, 87] width 18 height 24
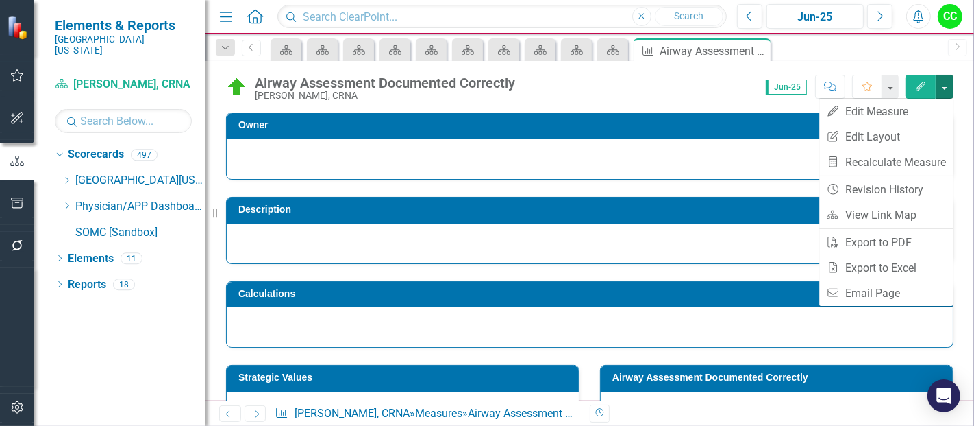
click at [627, 95] on div "Score: 0.00 Jun-25 Completed Comment Favorite Edit" at bounding box center [738, 86] width 432 height 23
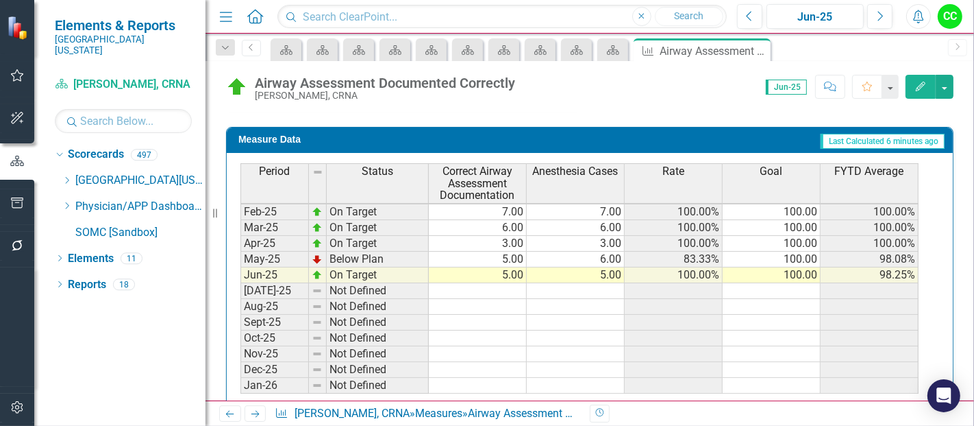
scroll to position [493, 0]
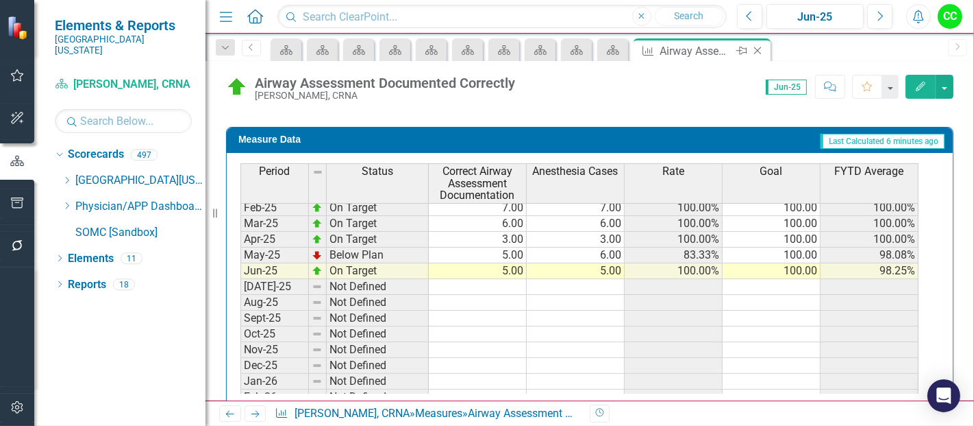
click at [757, 56] on div "Close" at bounding box center [758, 50] width 17 height 17
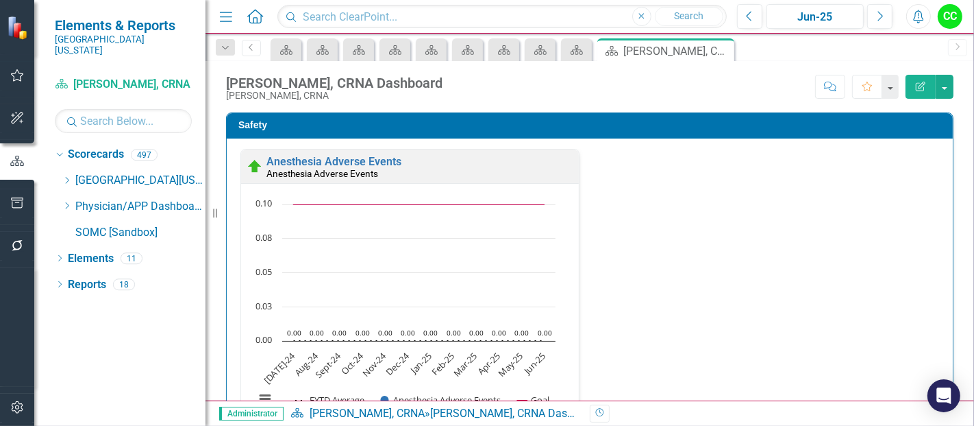
scroll to position [299, 0]
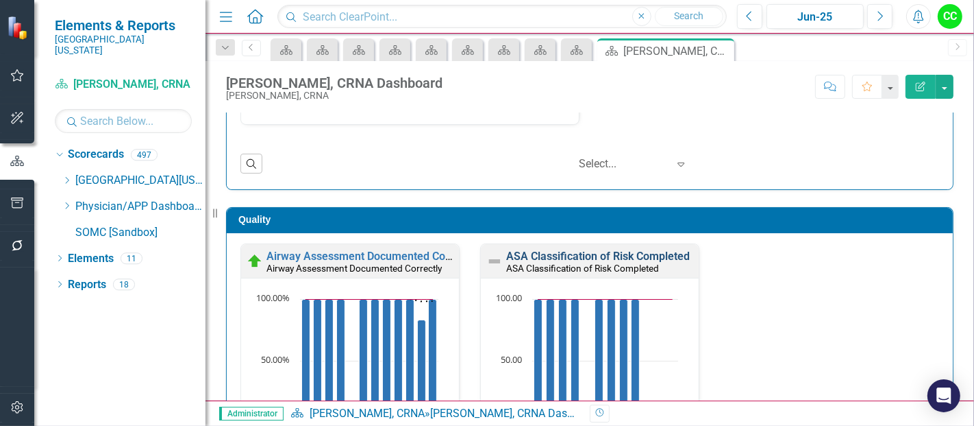
click at [593, 256] on link "ASA Classification of Risk Completed" at bounding box center [598, 255] width 184 height 13
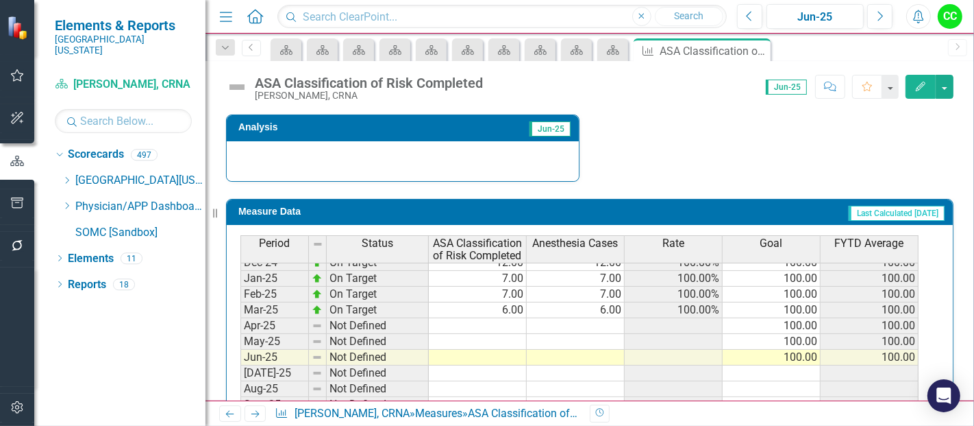
click at [518, 318] on td at bounding box center [478, 326] width 98 height 16
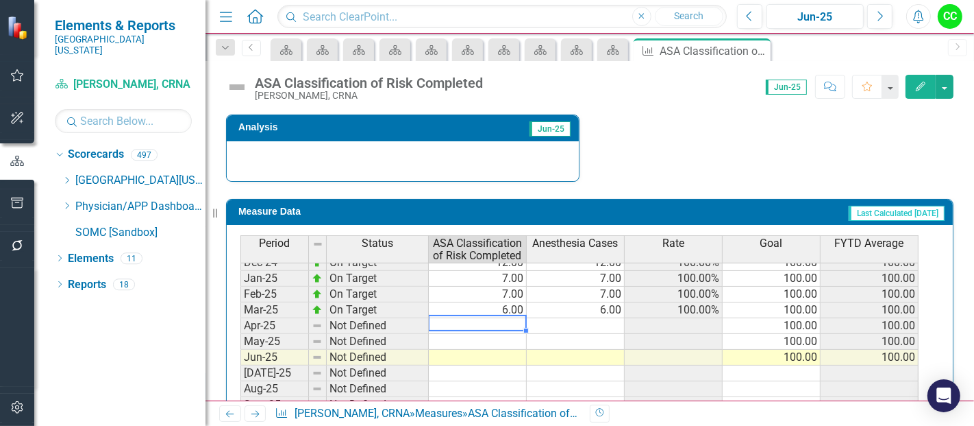
type textarea "3"
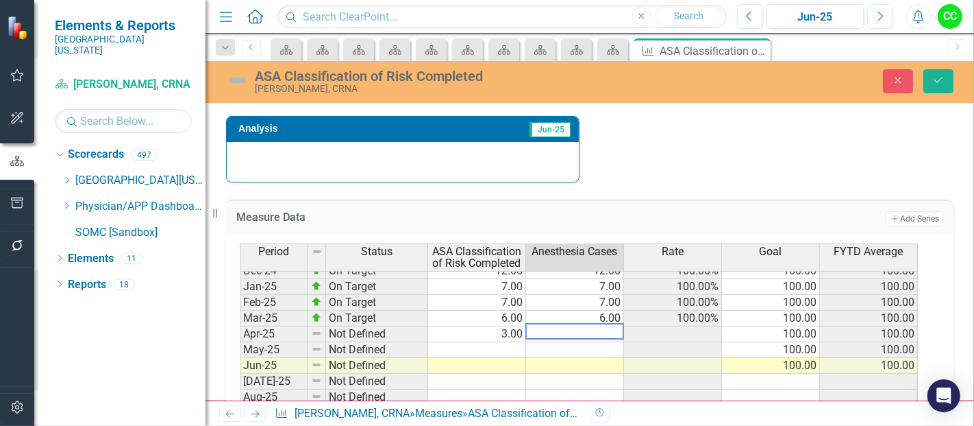
type textarea "3"
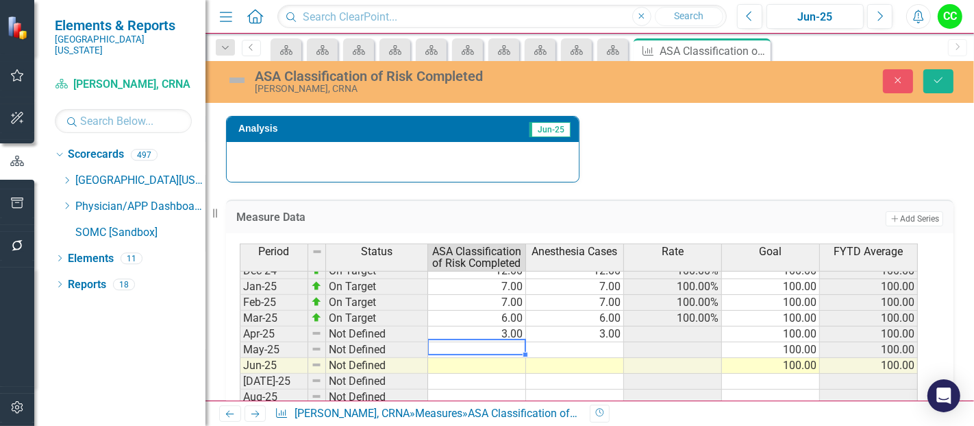
type textarea "6"
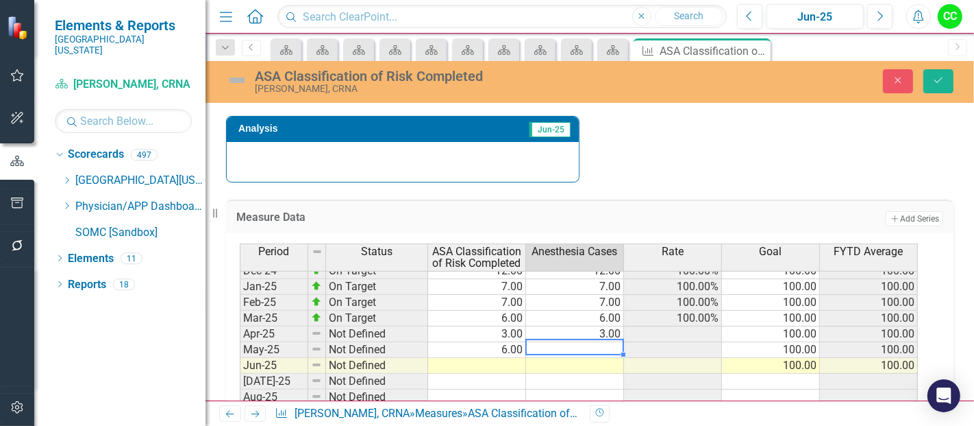
type textarea "6"
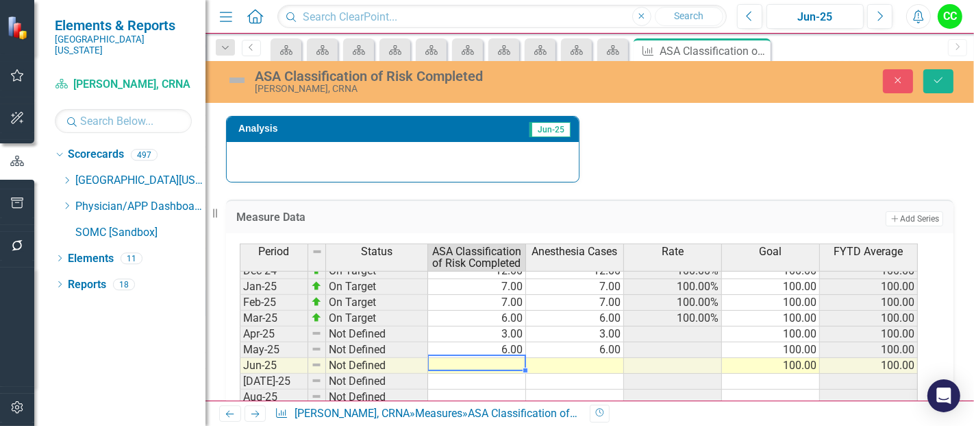
type textarea "5"
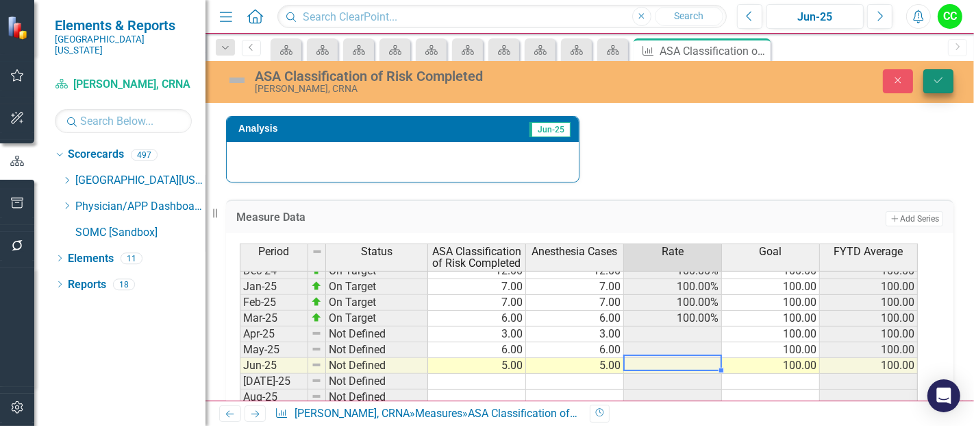
type textarea "5"
click at [940, 87] on button "Save" at bounding box center [939, 81] width 30 height 24
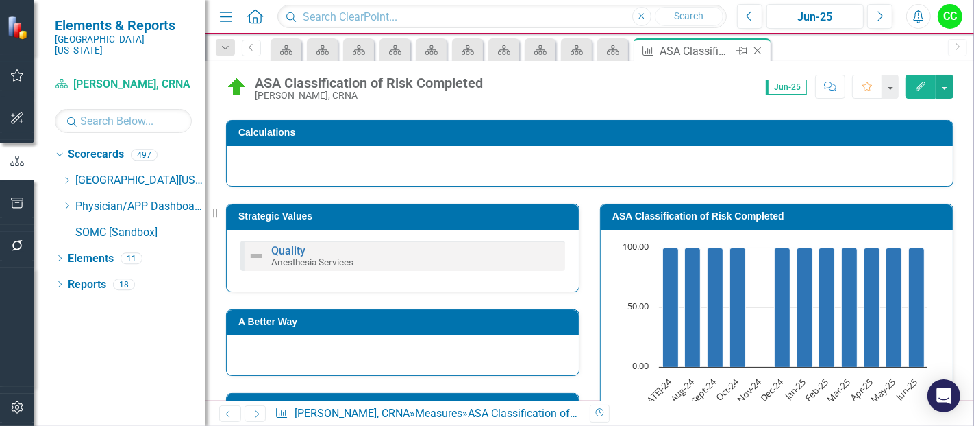
click at [758, 50] on icon "Close" at bounding box center [758, 50] width 14 height 11
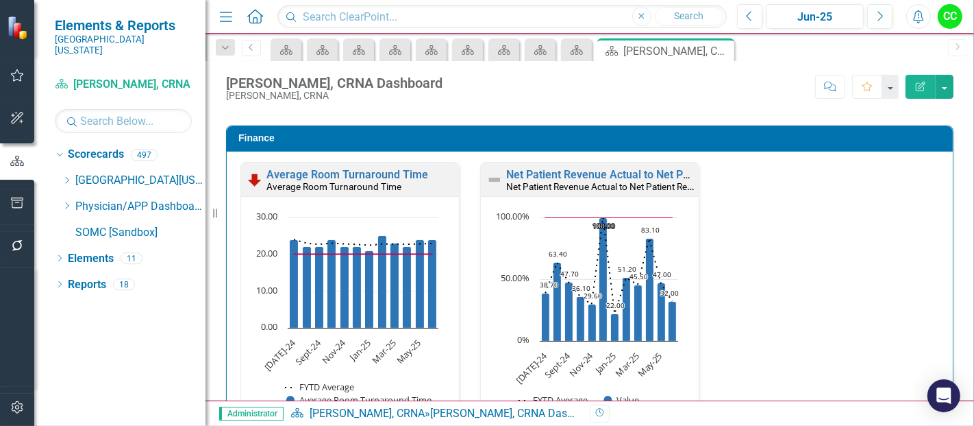
scroll to position [2067, 0]
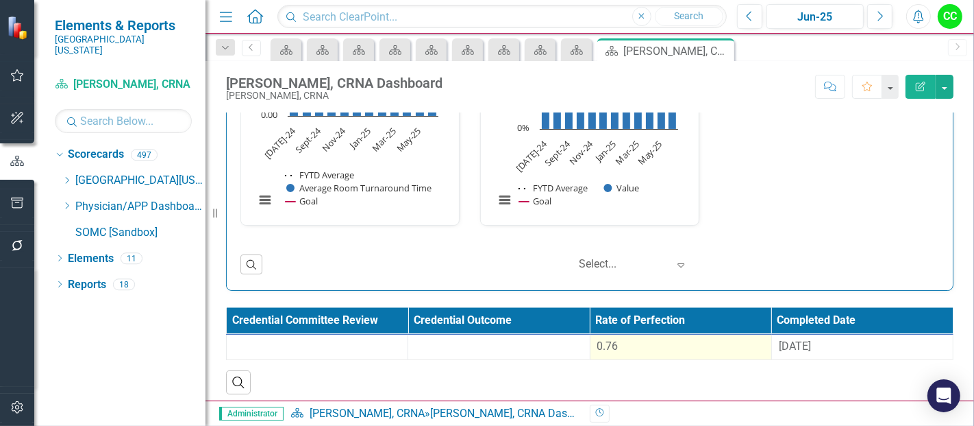
click at [665, 346] on div "0.76" at bounding box center [681, 347] width 167 height 16
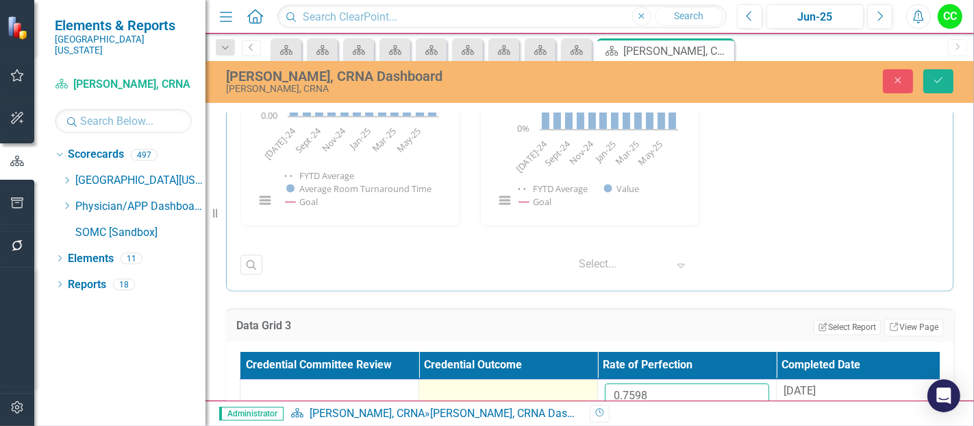
drag, startPoint x: 661, startPoint y: 382, endPoint x: 554, endPoint y: 377, distance: 107.7
click at [554, 379] on tr "0.7598 [DATE]" at bounding box center [598, 401] width 715 height 45
paste input "594863636"
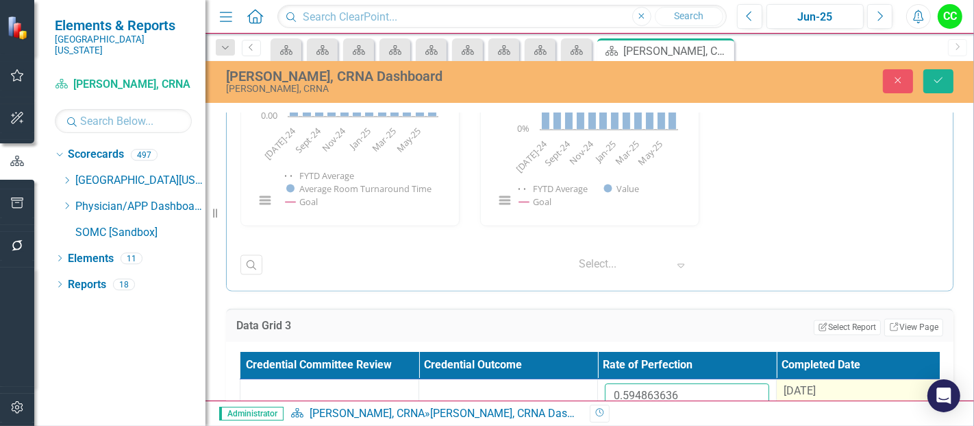
type input "0.594863636"
click at [809, 384] on span "[DATE]" at bounding box center [800, 390] width 32 height 13
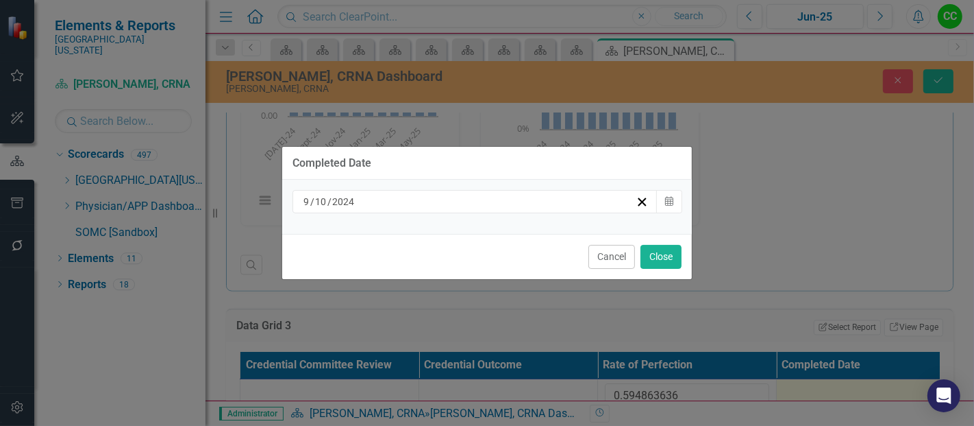
click at [595, 200] on div "[DATE]" at bounding box center [469, 202] width 334 height 14
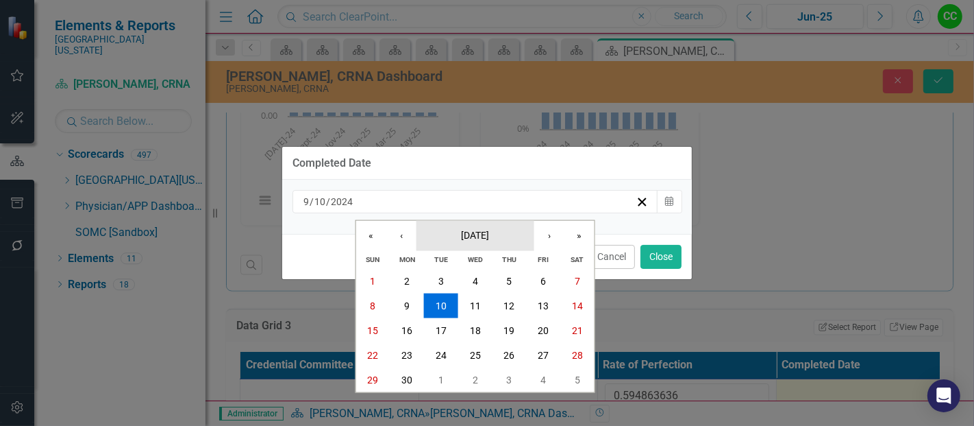
click at [470, 238] on span "[DATE]" at bounding box center [475, 234] width 28 height 11
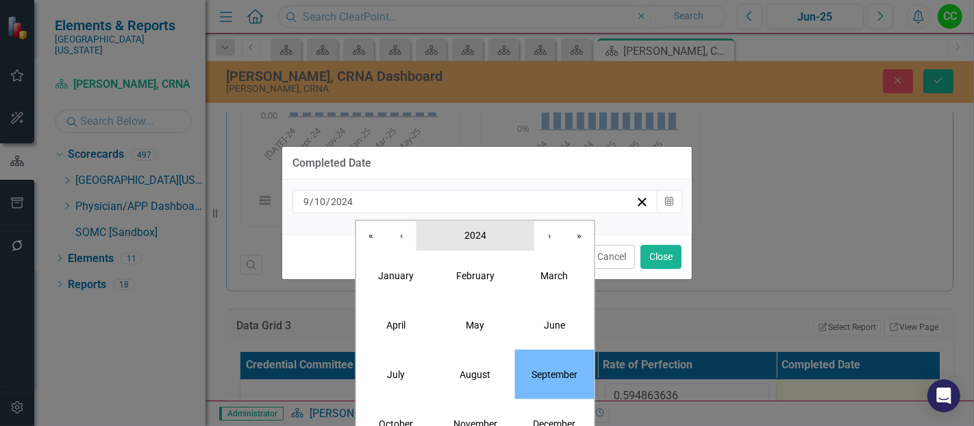
click at [532, 241] on button "2024" at bounding box center [476, 235] width 118 height 30
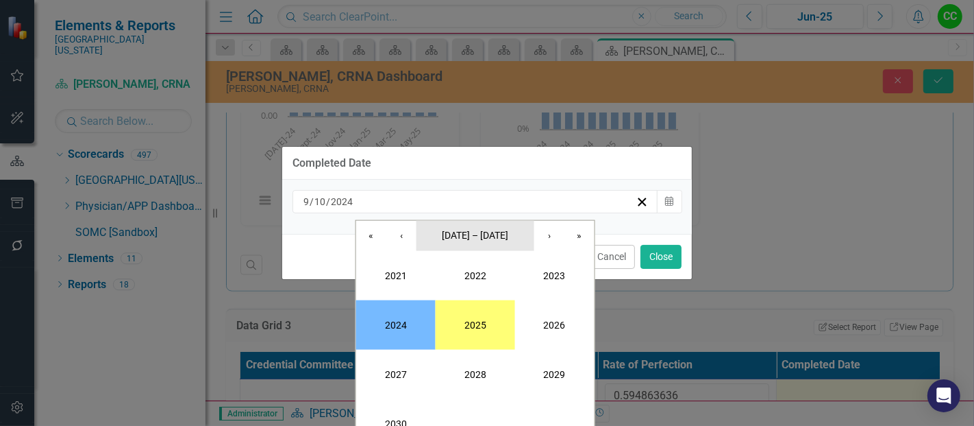
click at [498, 242] on button "[DATE] – [DATE]" at bounding box center [476, 235] width 118 height 30
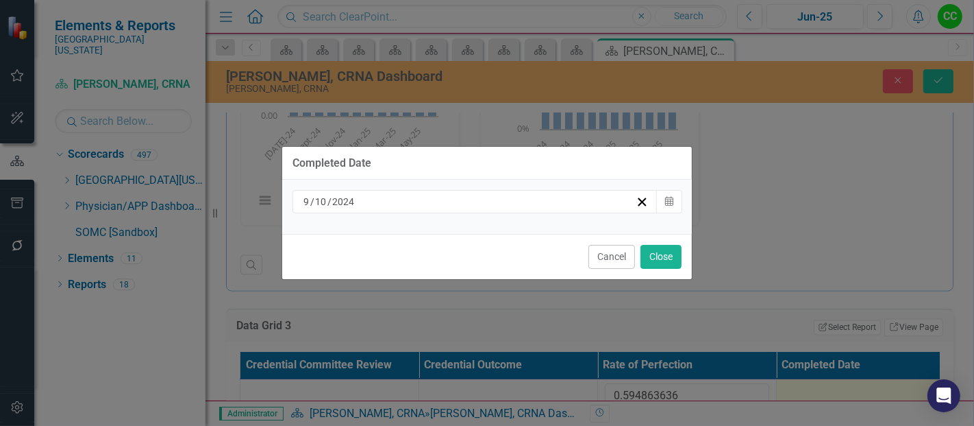
click at [457, 201] on div "[DATE]" at bounding box center [469, 202] width 334 height 14
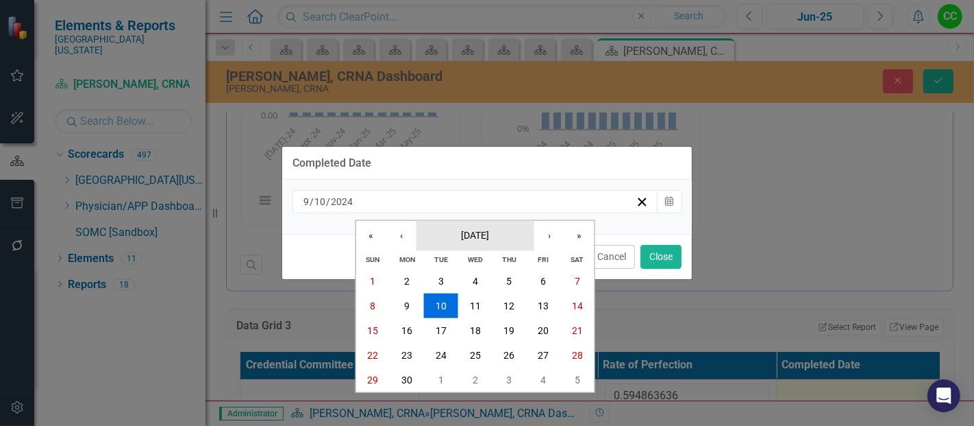
click at [480, 237] on span "[DATE]" at bounding box center [475, 234] width 28 height 11
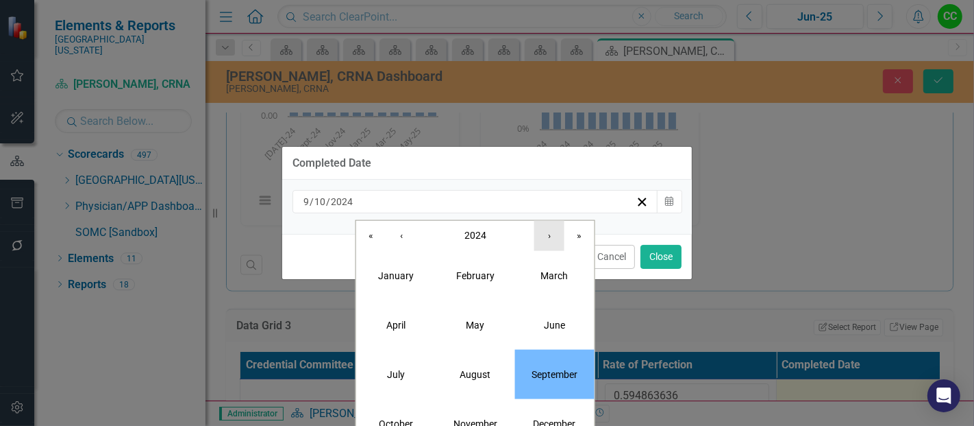
click at [548, 238] on button "›" at bounding box center [550, 235] width 30 height 30
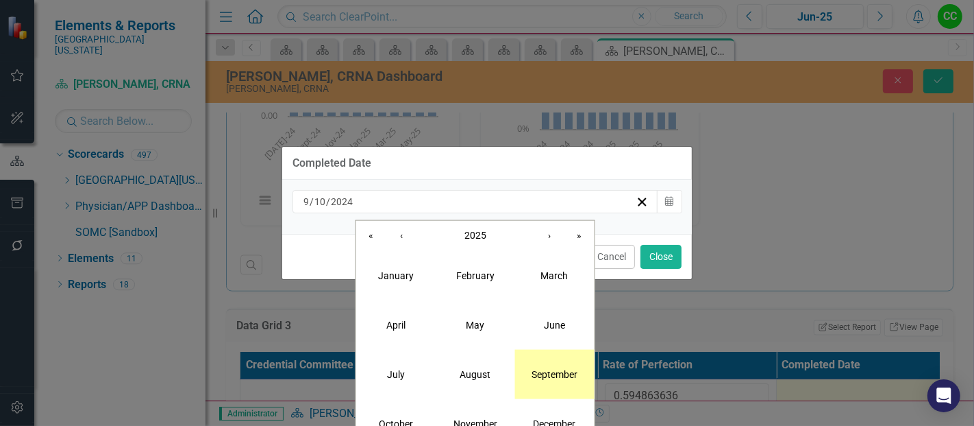
click at [560, 382] on button "September" at bounding box center [554, 373] width 79 height 49
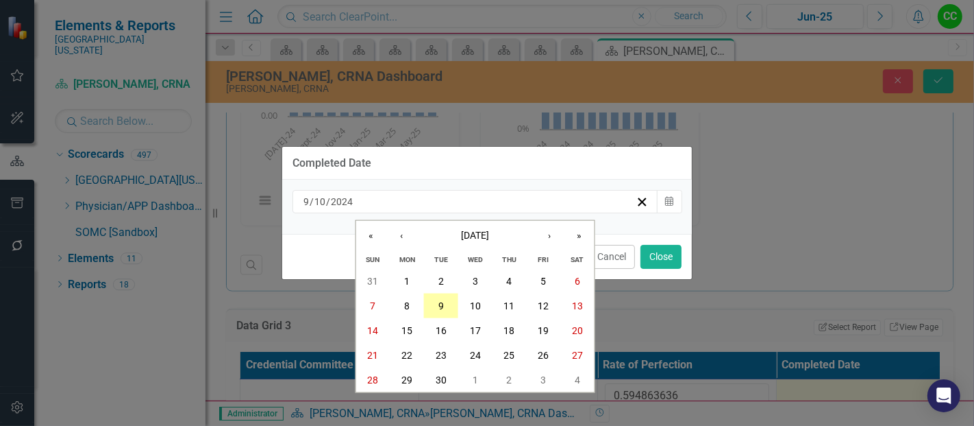
click at [442, 302] on abbr "9" at bounding box center [441, 305] width 5 height 11
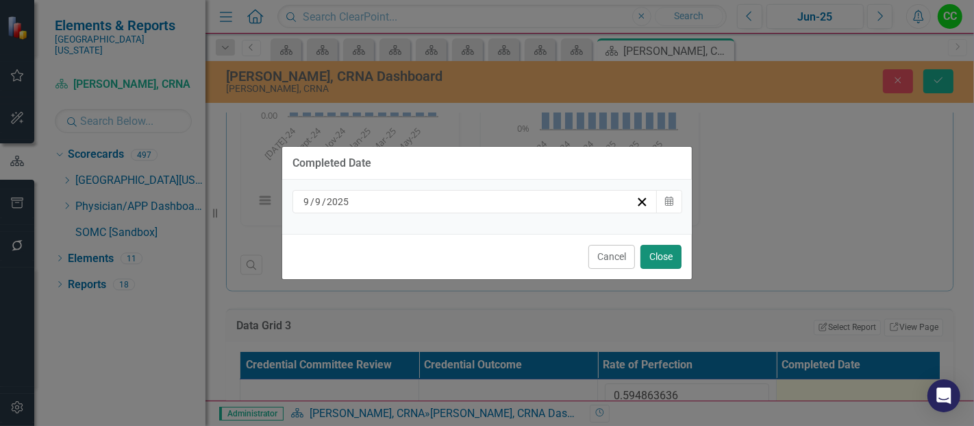
click at [661, 251] on button "Close" at bounding box center [661, 257] width 41 height 24
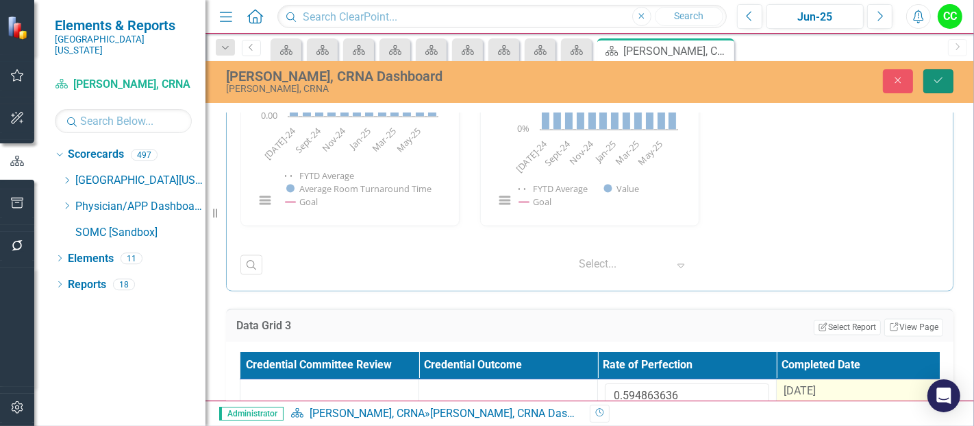
click at [943, 79] on icon "Save" at bounding box center [939, 80] width 12 height 10
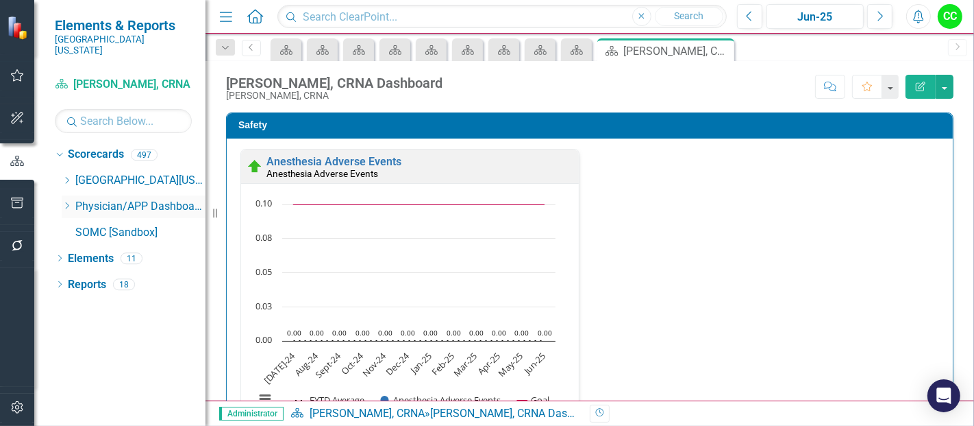
click at [69, 201] on icon "Dropdown" at bounding box center [67, 205] width 10 height 8
click at [64, 201] on icon "Dropdown" at bounding box center [67, 205] width 10 height 8
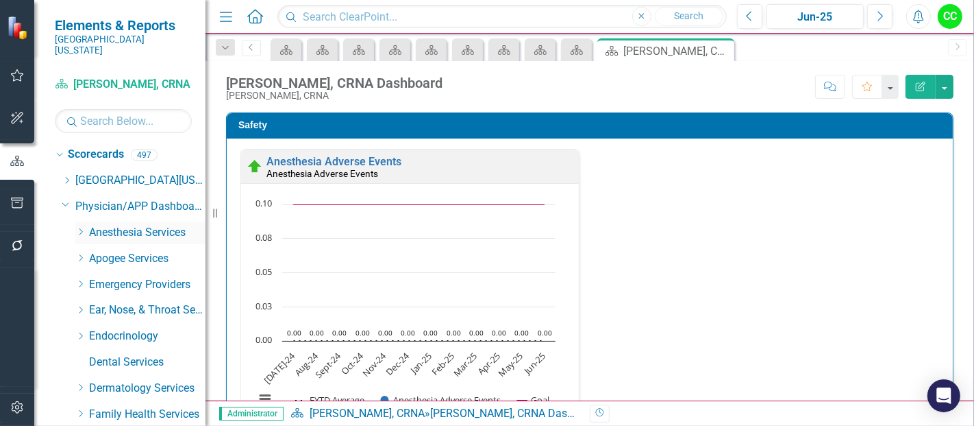
click at [80, 227] on div "Dropdown" at bounding box center [80, 233] width 10 height 12
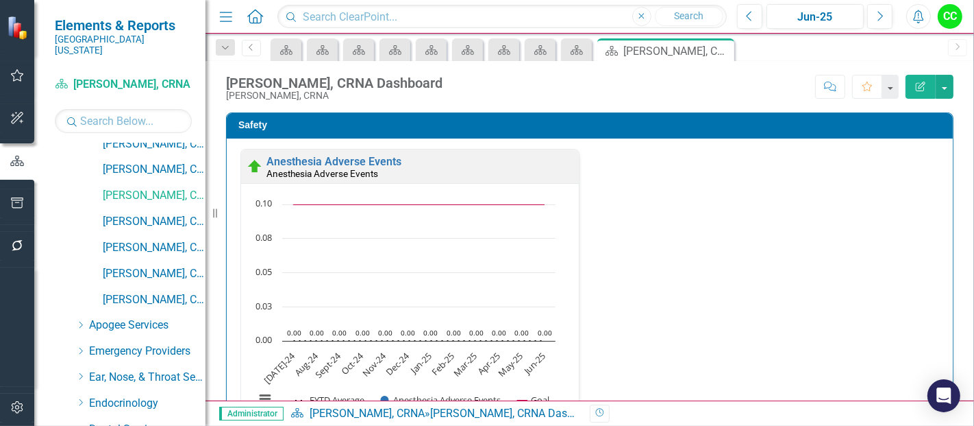
scroll to position [489, 0]
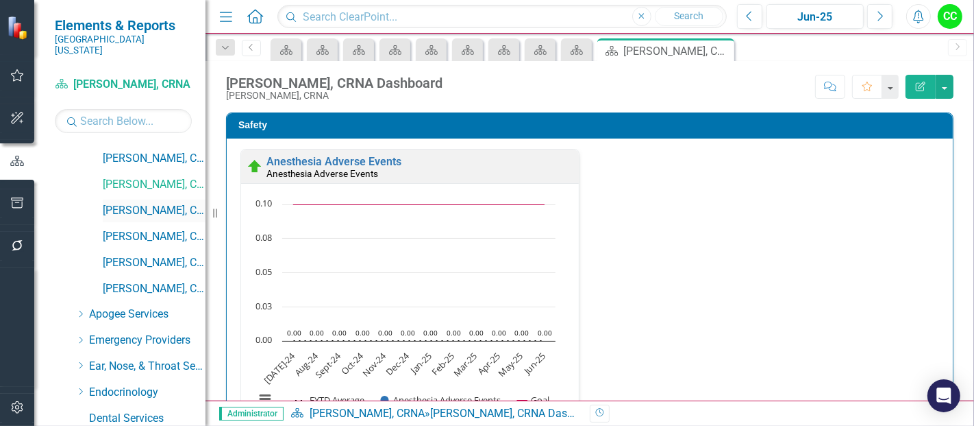
click at [161, 203] on link "[PERSON_NAME], CRNA" at bounding box center [154, 211] width 103 height 16
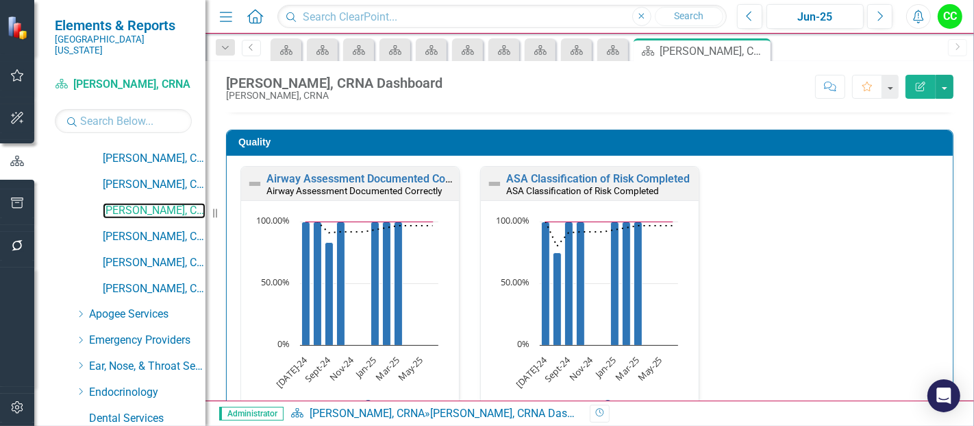
scroll to position [378, 0]
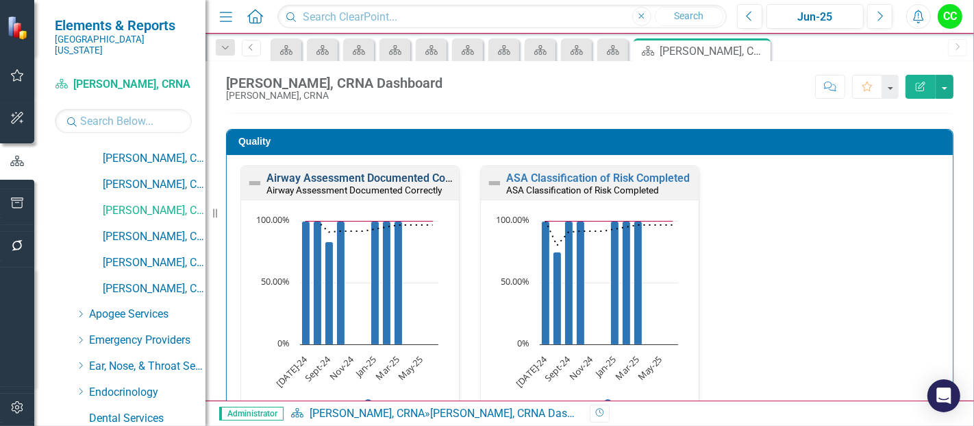
click at [366, 180] on link "Airway Assessment Documented Correctly" at bounding box center [372, 177] width 210 height 13
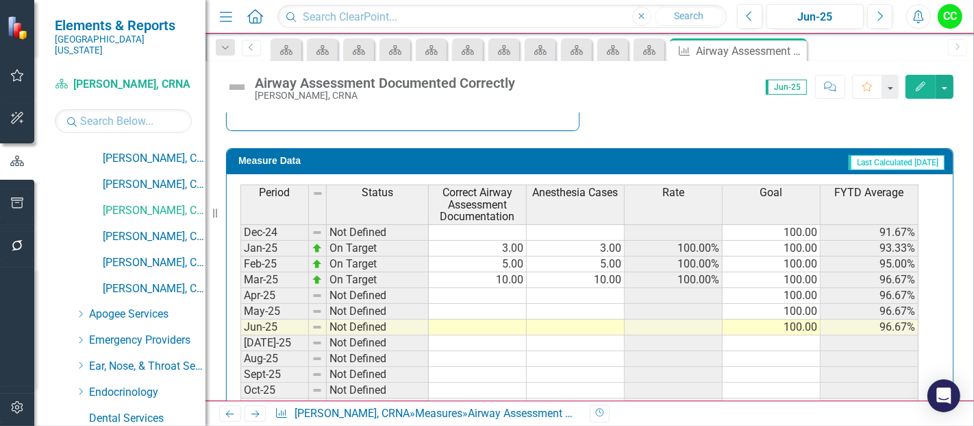
scroll to position [458, 0]
click at [515, 286] on tbody "[DATE]-23 On Target 2.00 2.00 100.00% 100.00 100.00% Aug-23 On Target 3.00 3.00…" at bounding box center [580, 199] width 678 height 489
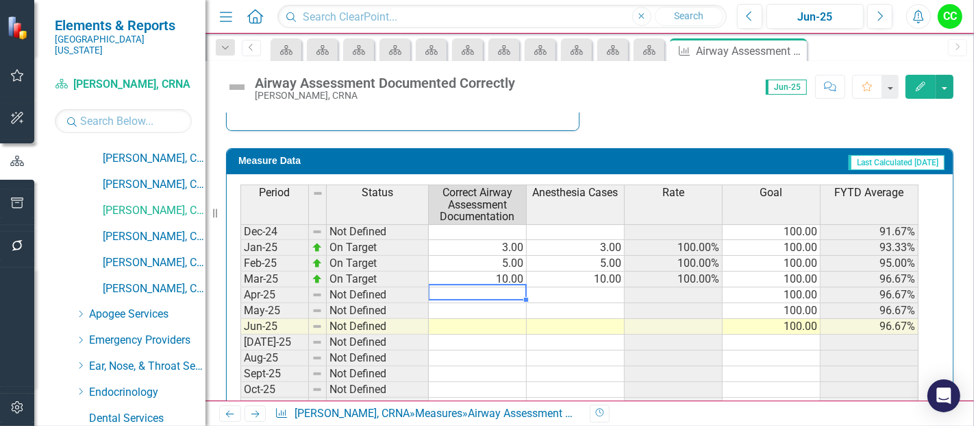
type textarea "4"
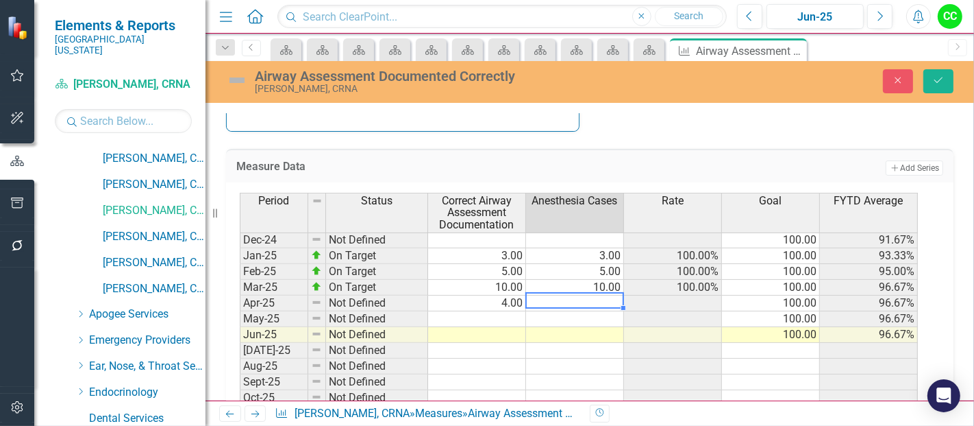
type textarea "4"
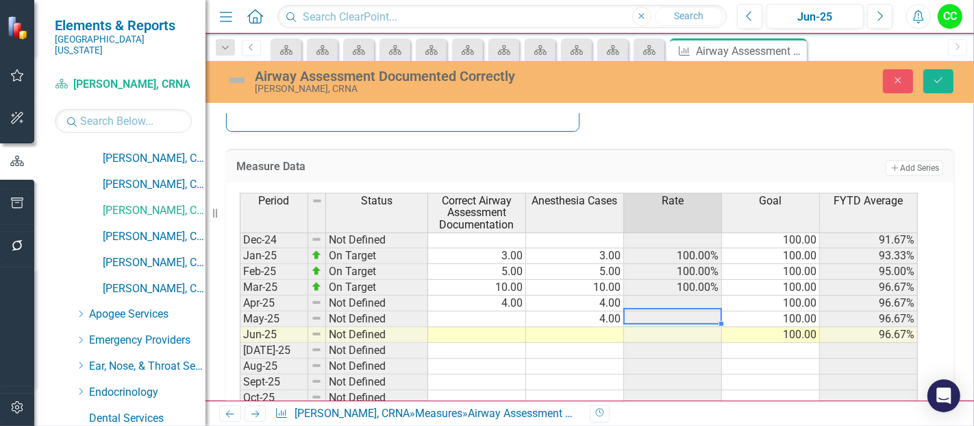
type textarea "4"
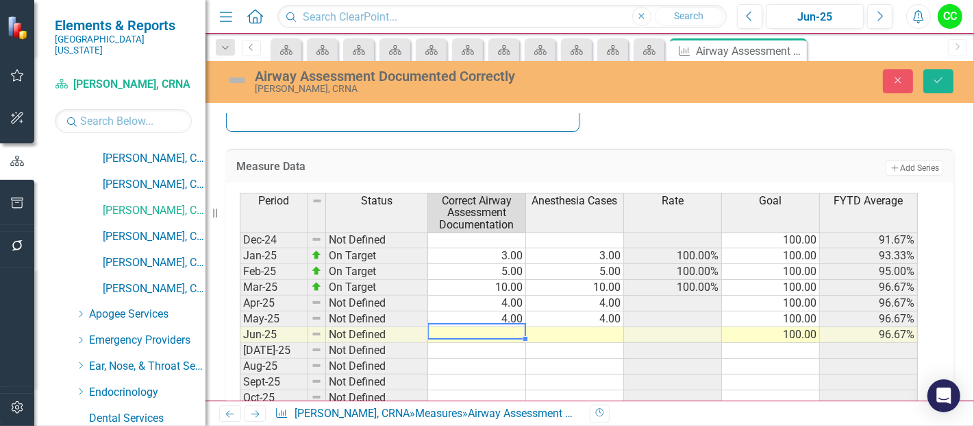
type textarea "7"
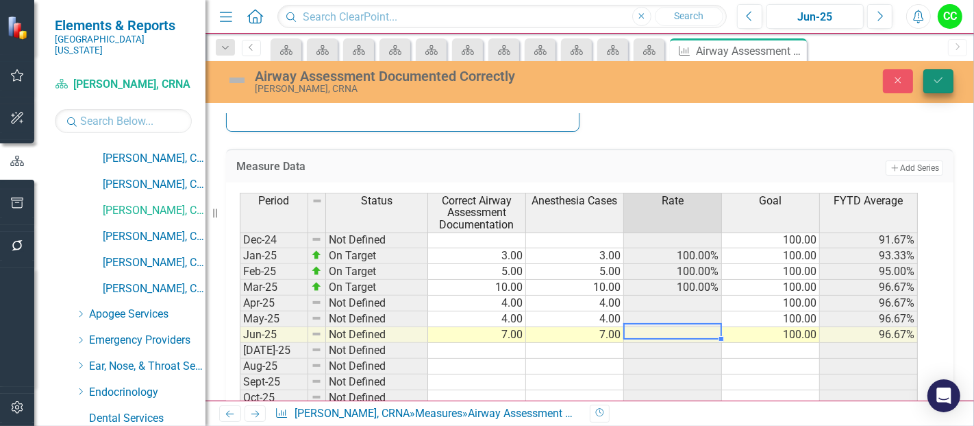
type textarea "7"
click at [935, 79] on icon "Save" at bounding box center [939, 80] width 12 height 10
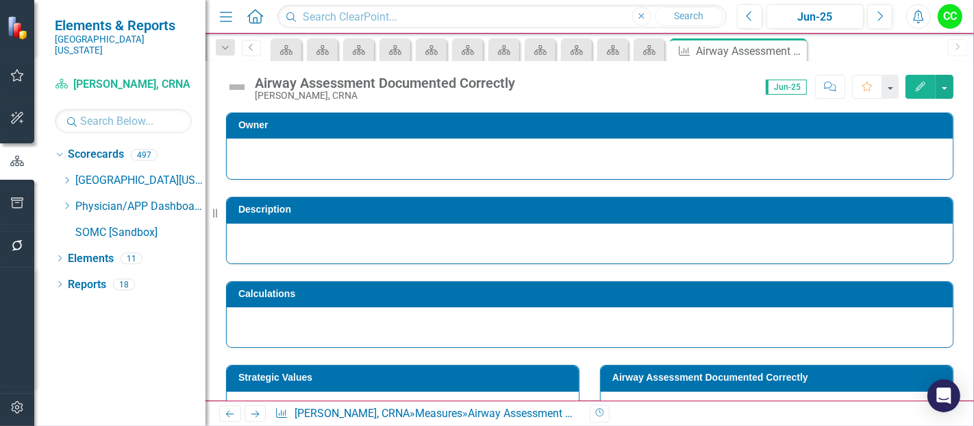
scroll to position [0, 0]
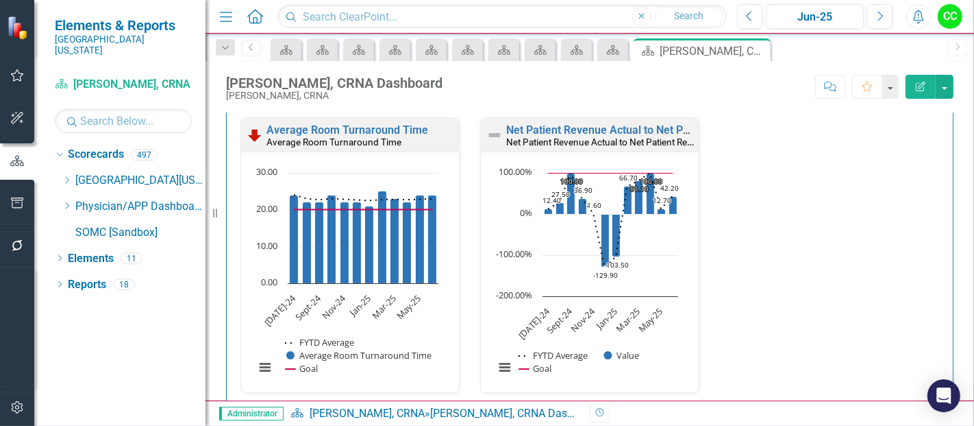
scroll to position [2067, 0]
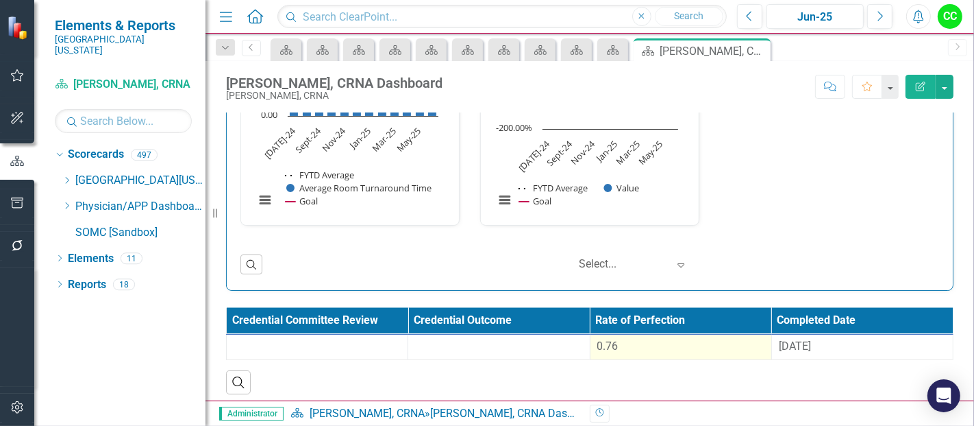
click at [626, 349] on td "0.76" at bounding box center [681, 346] width 182 height 25
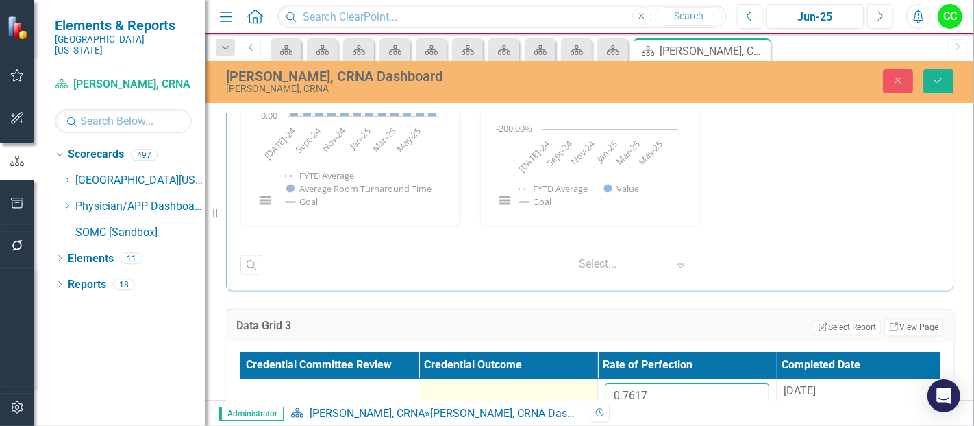
drag, startPoint x: 652, startPoint y: 387, endPoint x: 548, endPoint y: 378, distance: 103.9
click at [548, 379] on tr "0.7617 [DATE]" at bounding box center [598, 401] width 715 height 45
paste input "60797272"
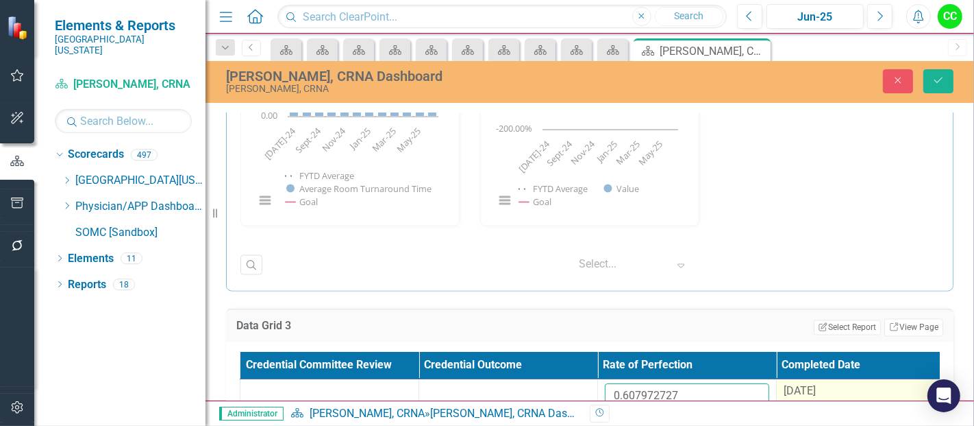
type input "0.607972727"
click at [816, 386] on span "[DATE]" at bounding box center [800, 390] width 32 height 13
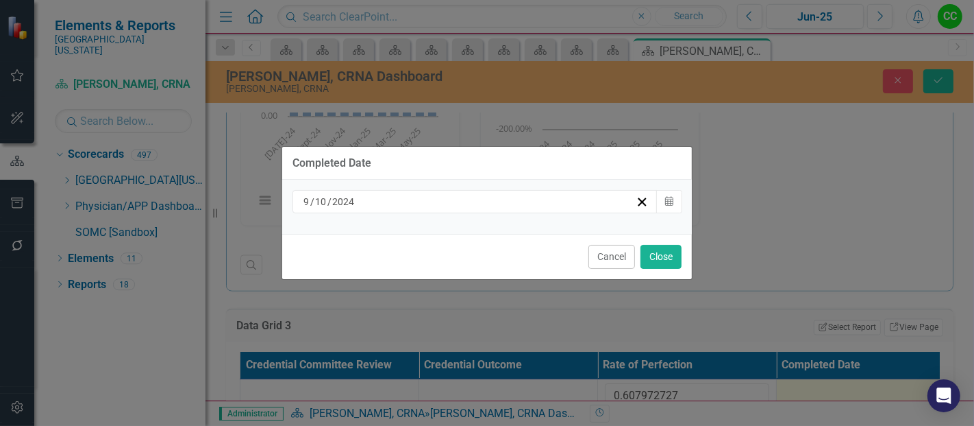
click at [543, 206] on div "[DATE]" at bounding box center [469, 202] width 334 height 14
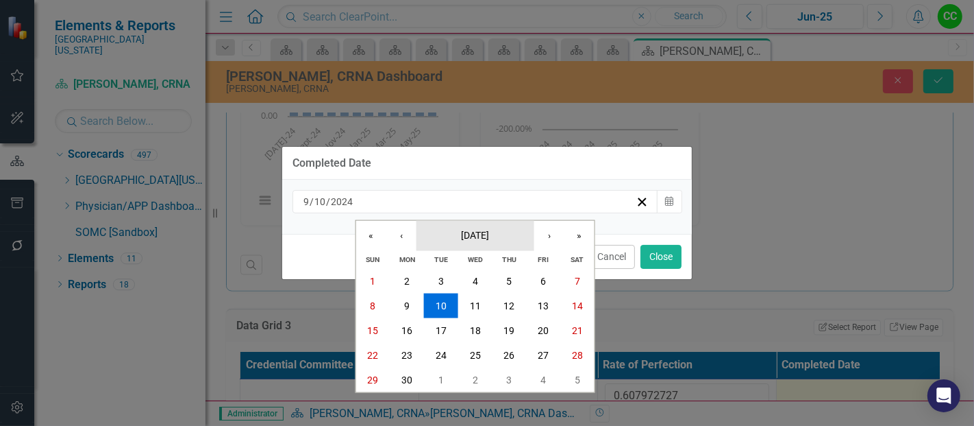
click at [491, 242] on button "[DATE]" at bounding box center [476, 235] width 118 height 30
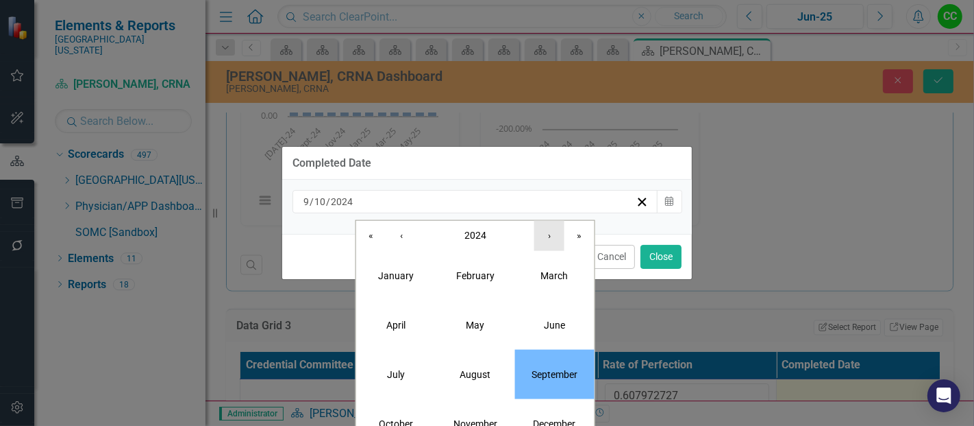
click at [552, 239] on button "›" at bounding box center [550, 235] width 30 height 30
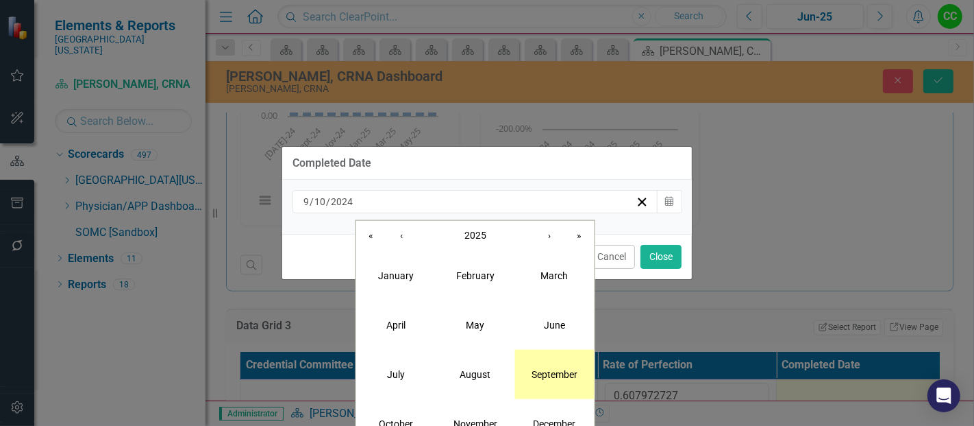
click at [565, 377] on abbr "September" at bounding box center [555, 373] width 46 height 11
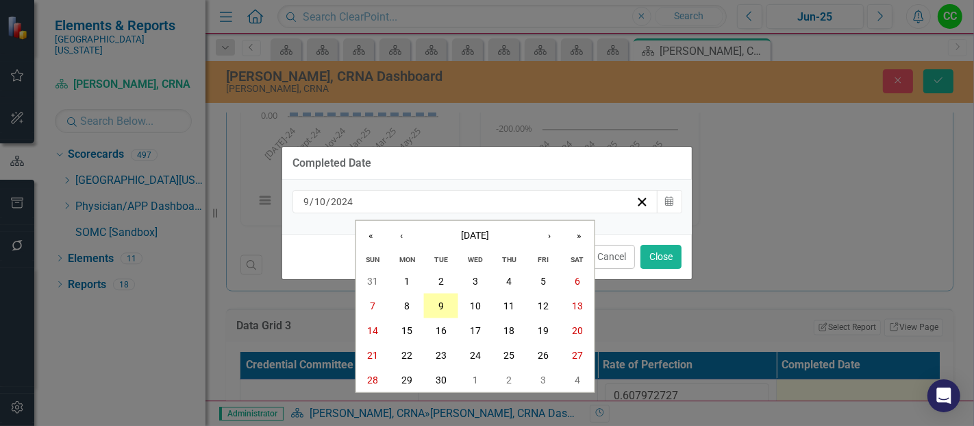
click at [437, 308] on button "9" at bounding box center [441, 305] width 34 height 25
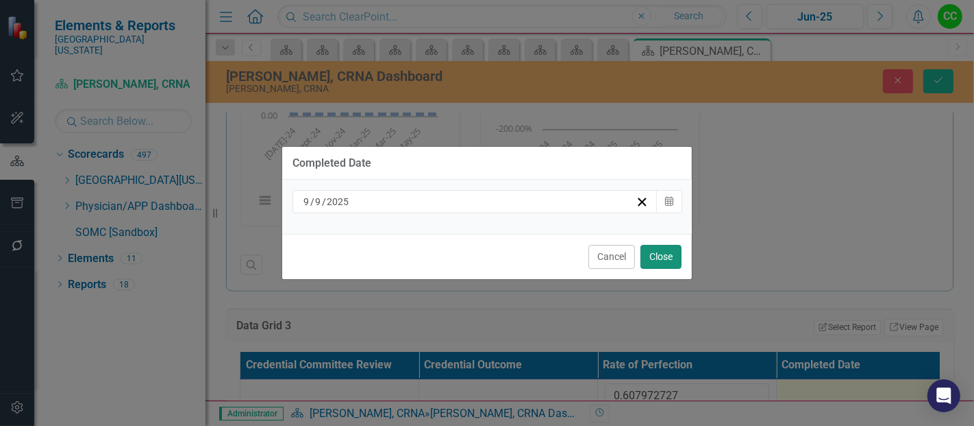
click at [676, 245] on button "Close" at bounding box center [661, 257] width 41 height 24
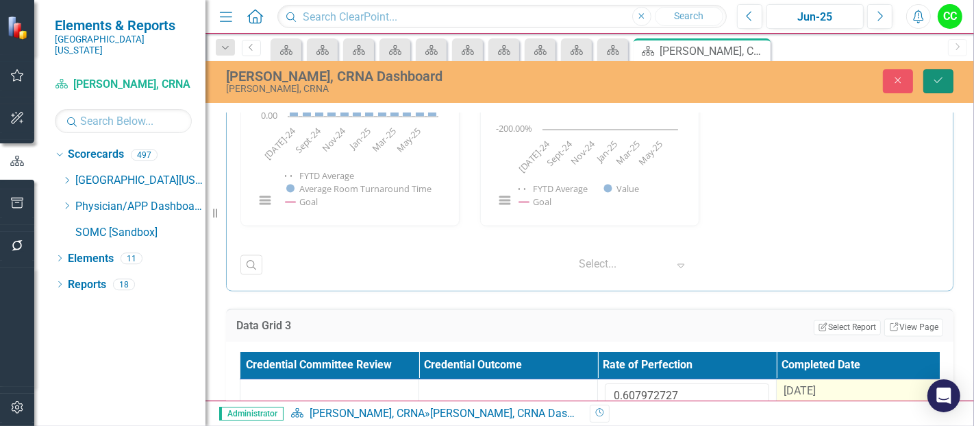
click at [933, 78] on icon "Save" at bounding box center [939, 80] width 12 height 10
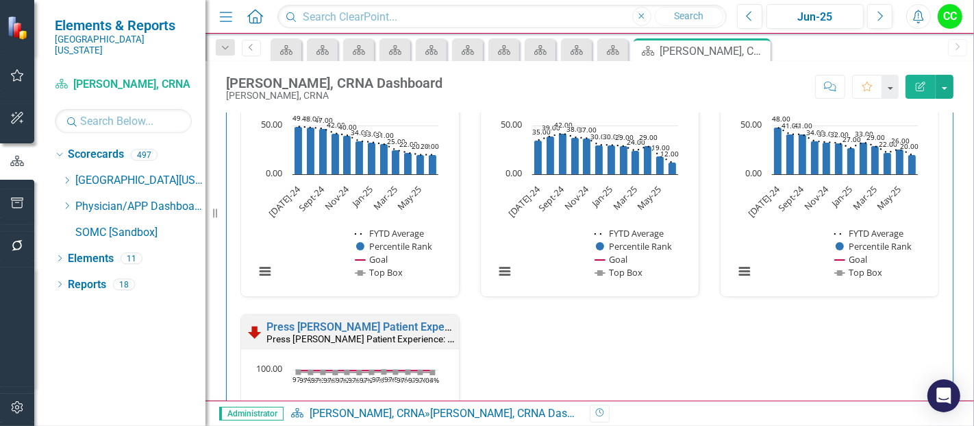
scroll to position [728, 0]
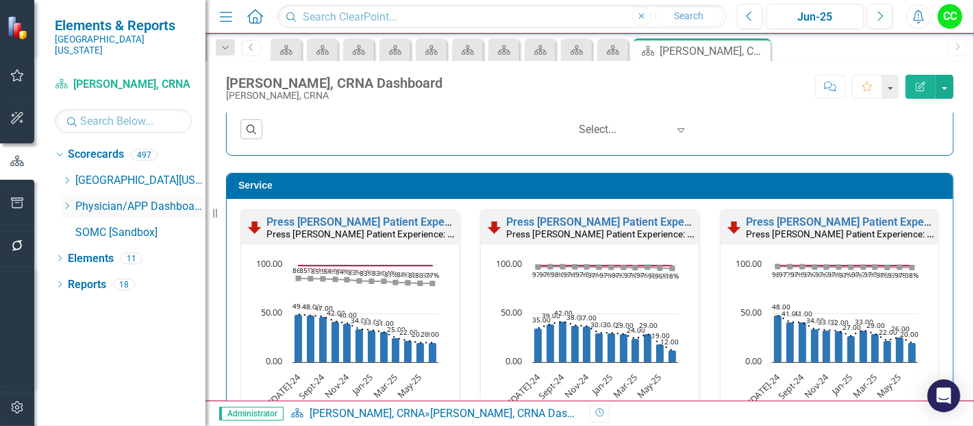
click at [67, 201] on icon "Dropdown" at bounding box center [67, 205] width 10 height 8
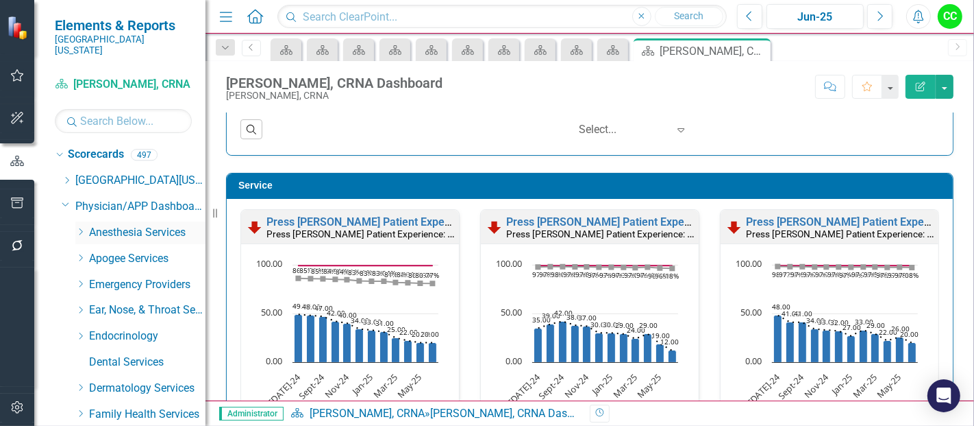
click at [82, 228] on icon "Dropdown" at bounding box center [80, 232] width 10 height 8
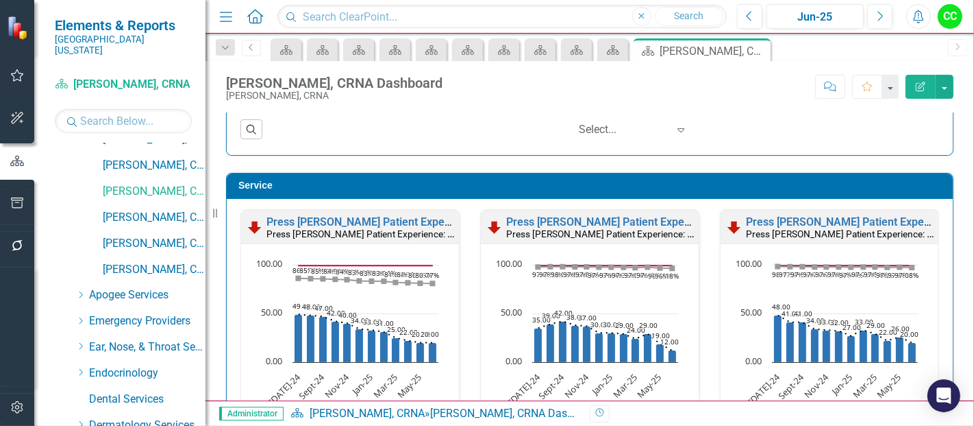
scroll to position [532, 0]
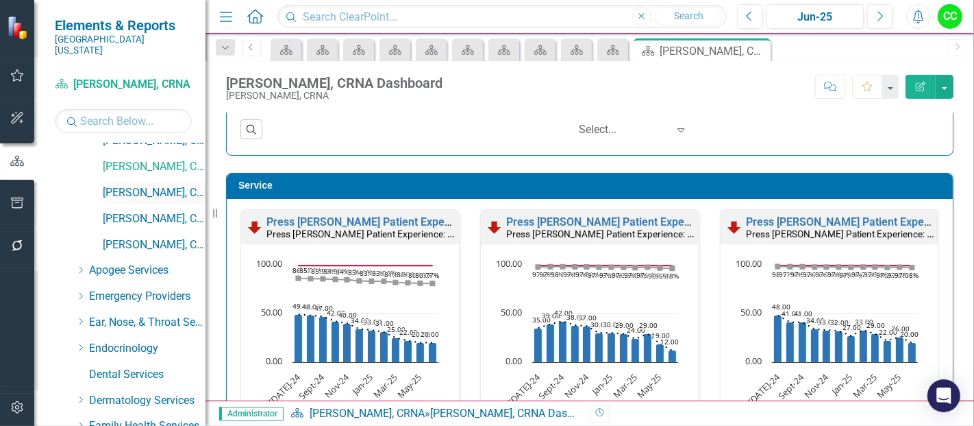
click at [155, 185] on link "[PERSON_NAME], CRNA" at bounding box center [154, 193] width 103 height 16
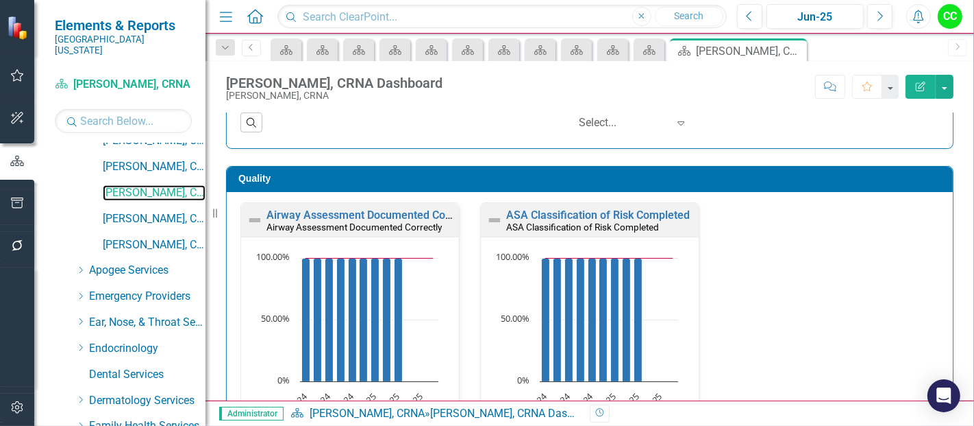
scroll to position [363, 0]
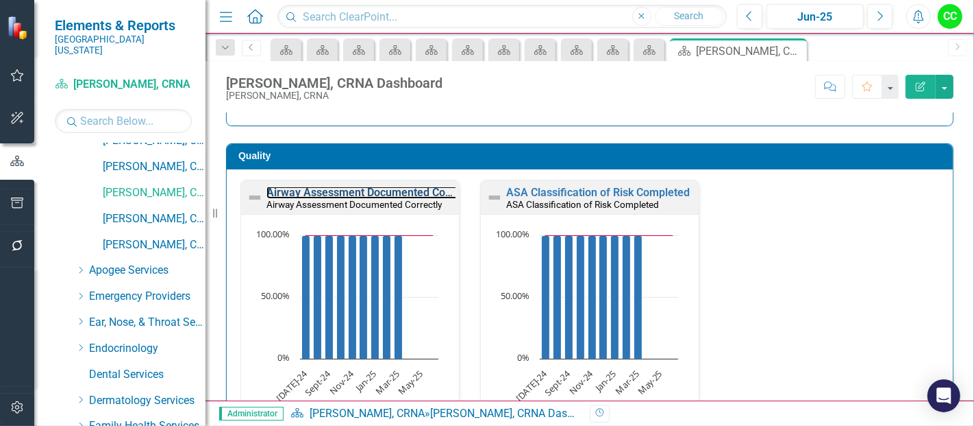
click at [363, 191] on link "Airway Assessment Documented Correctly" at bounding box center [372, 192] width 210 height 13
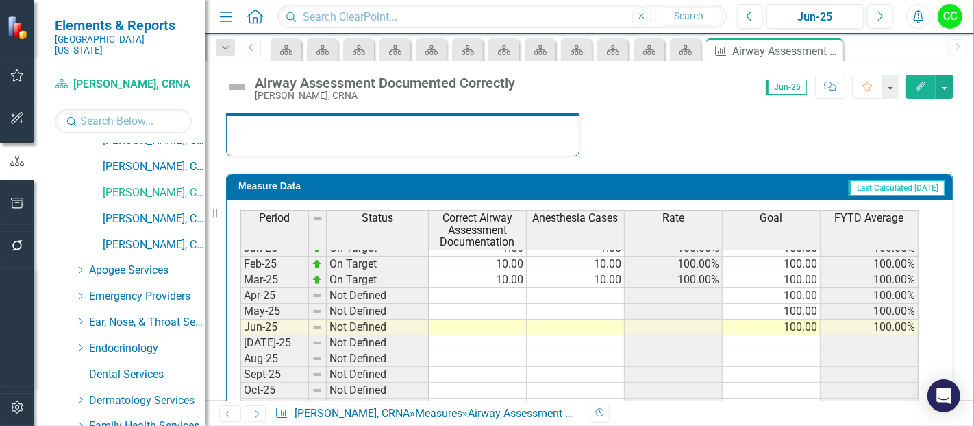
scroll to position [486, 0]
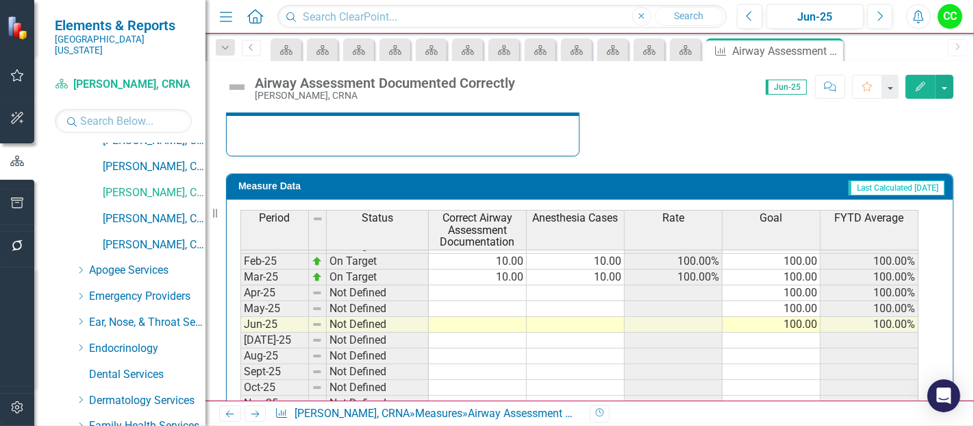
click at [511, 285] on tbody "Oct-23 On Target 5.00 5.00 100.00% 100.00 100.00% Nov-23 On Target 2.00 2.00 10…" at bounding box center [580, 245] width 678 height 489
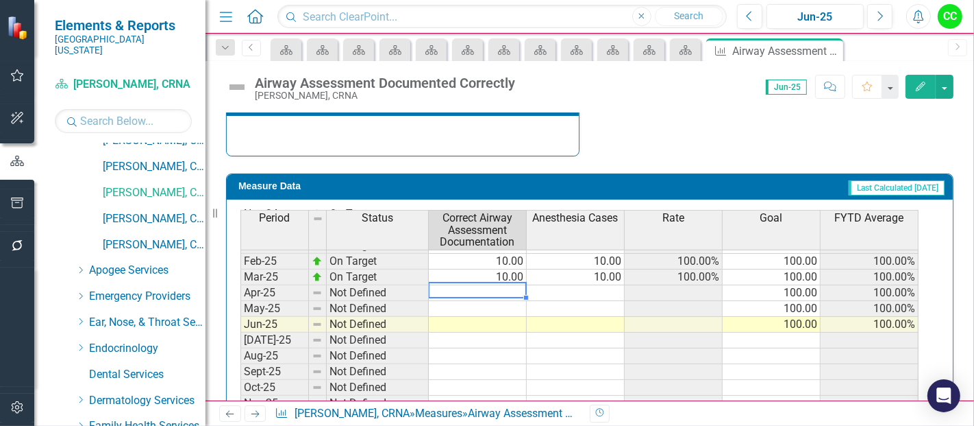
type textarea "8"
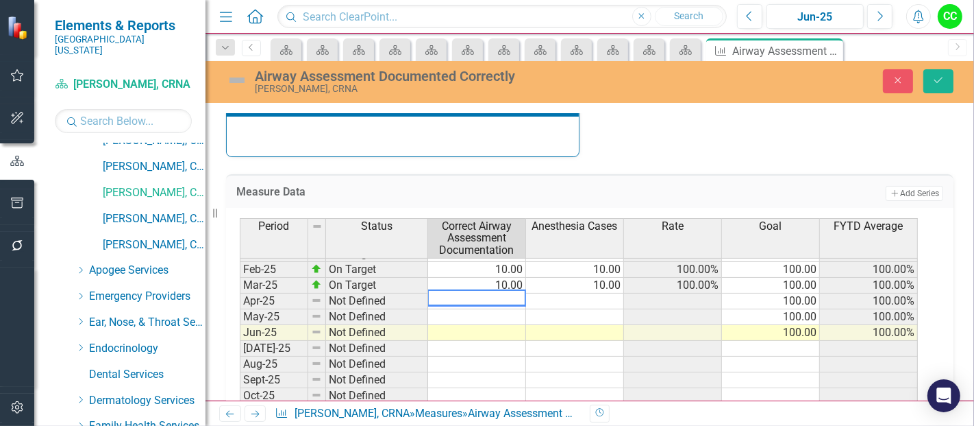
type textarea "8"
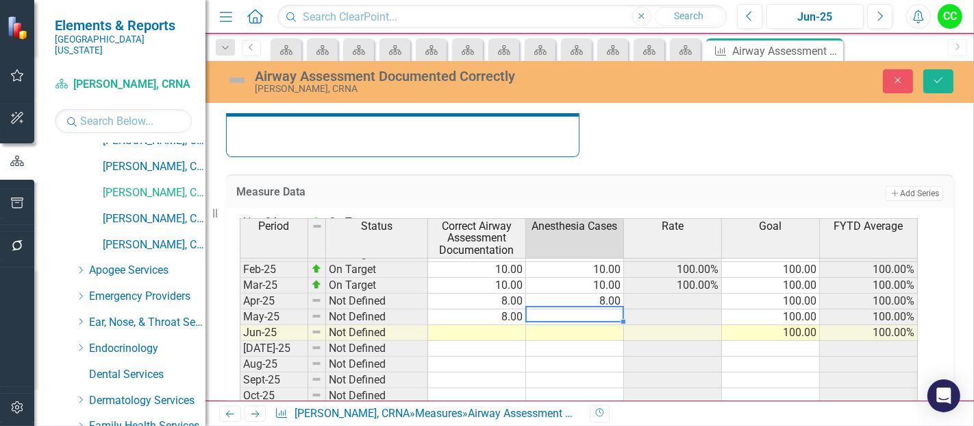
type textarea "8"
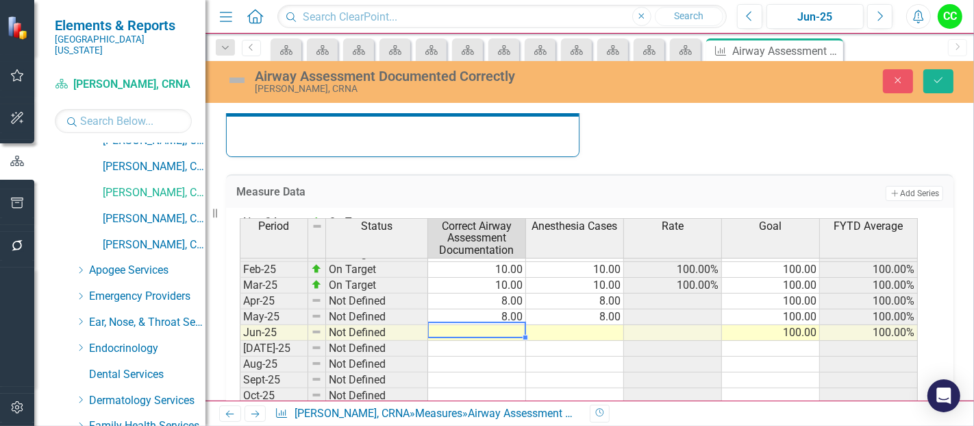
type textarea "3"
drag, startPoint x: 446, startPoint y: 310, endPoint x: 454, endPoint y: 304, distance: 9.9
click at [454, 309] on td "8.00" at bounding box center [477, 317] width 98 height 16
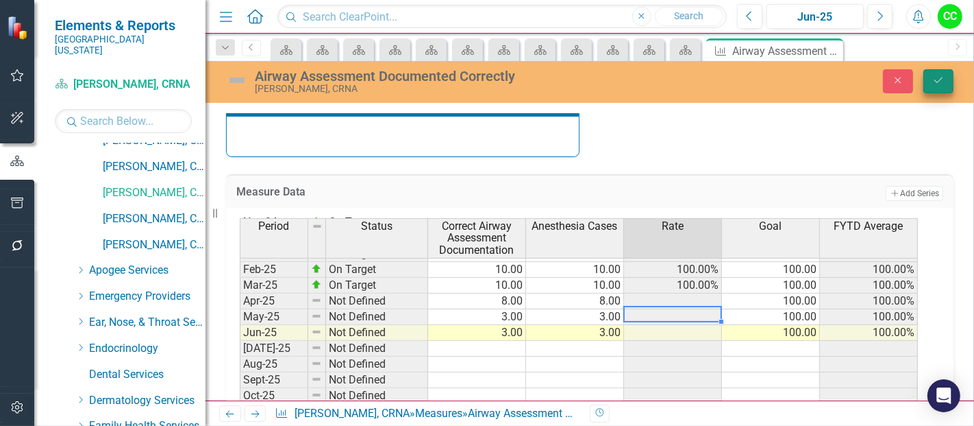
type textarea "3"
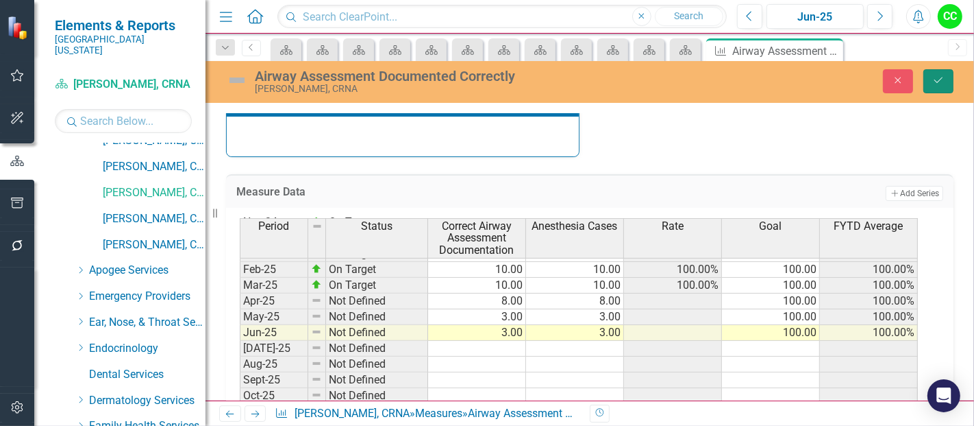
click at [930, 90] on button "Save" at bounding box center [939, 81] width 30 height 24
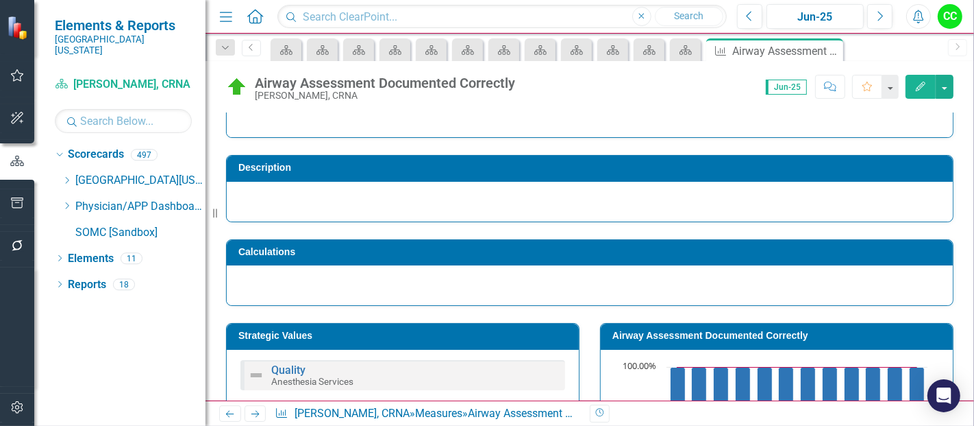
scroll to position [42, 0]
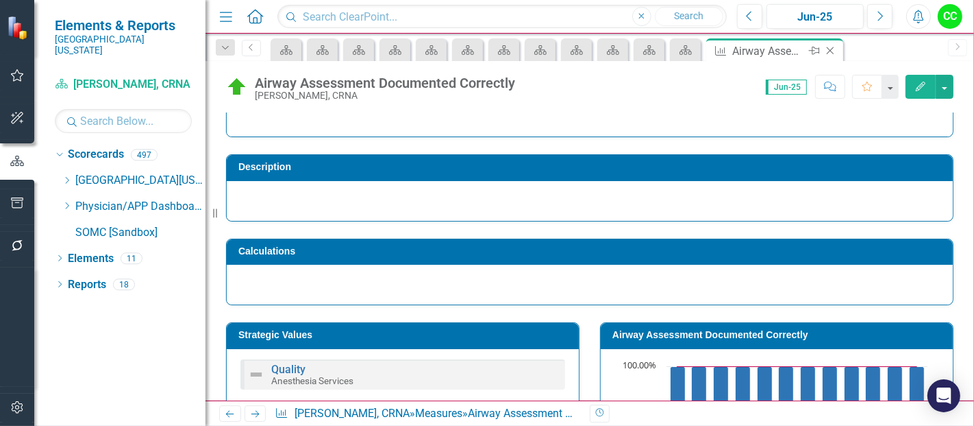
click at [833, 51] on icon "Close" at bounding box center [831, 50] width 14 height 11
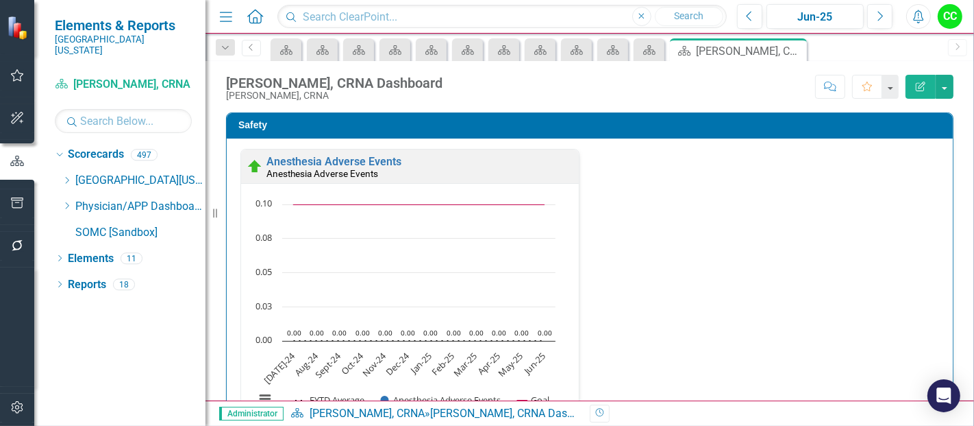
scroll to position [379, 0]
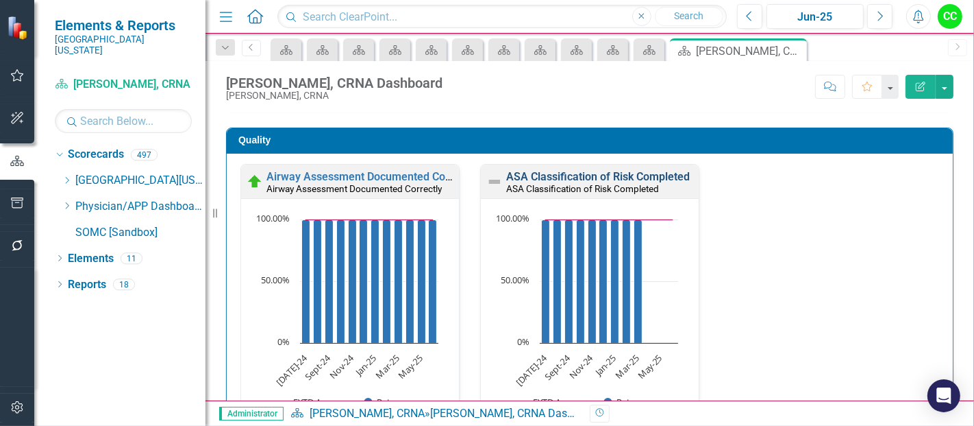
click at [588, 175] on link "ASA Classification of Risk Completed" at bounding box center [598, 176] width 184 height 13
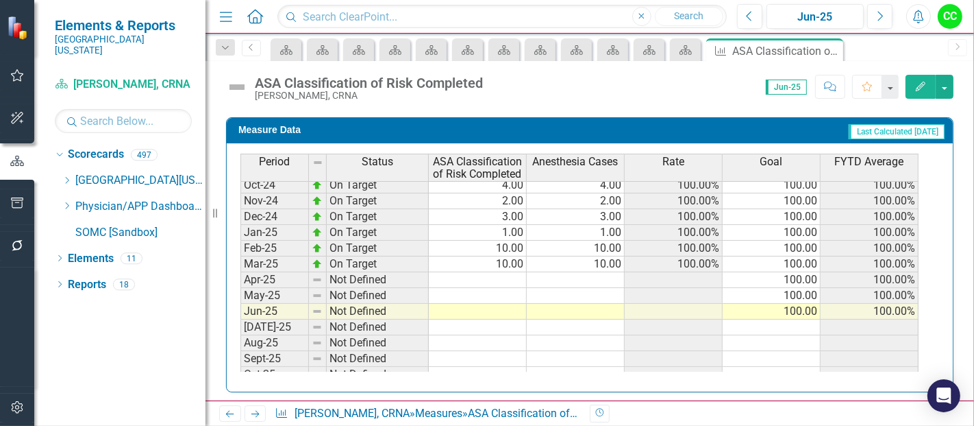
click at [505, 274] on tbody "Jun-23 Not Defined Jul-23 On Target 5.00 5.00 100.00% 100.00 100.00% Aug-23 On …" at bounding box center [580, 154] width 678 height 458
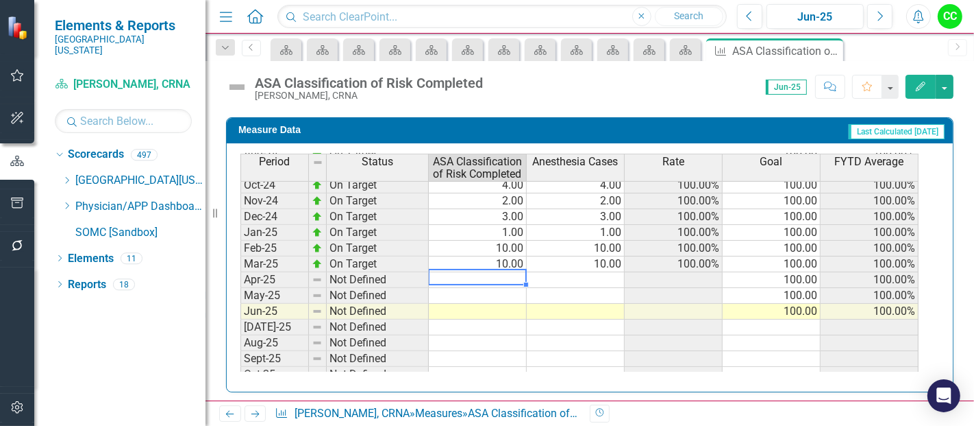
type textarea "8"
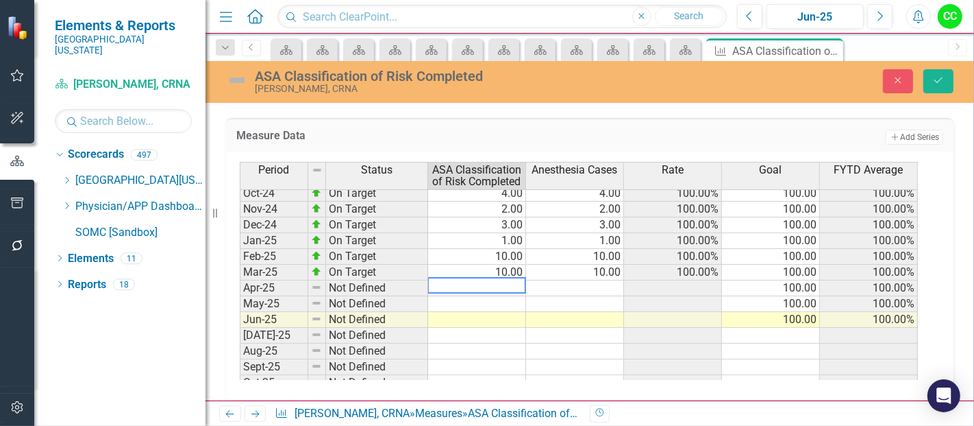
type textarea "8"
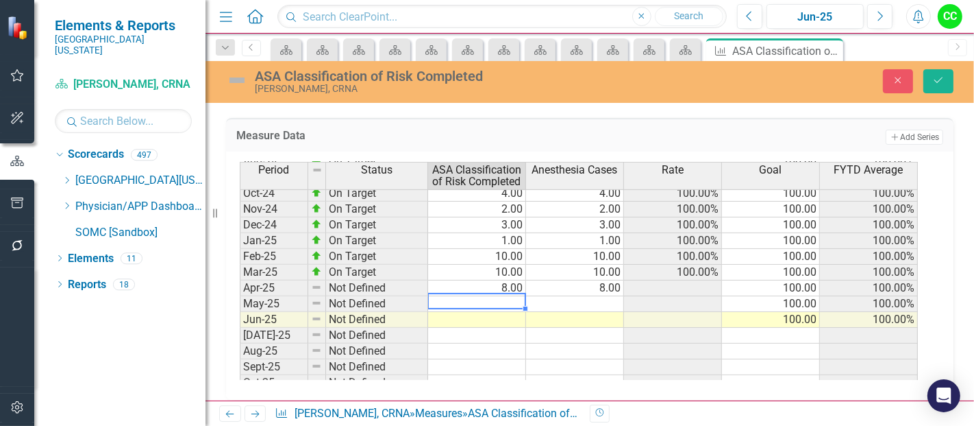
type textarea "3"
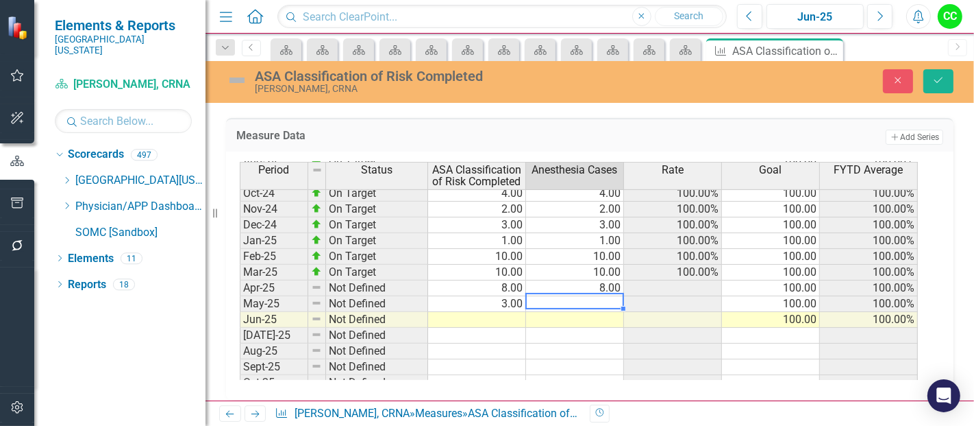
type textarea "3"
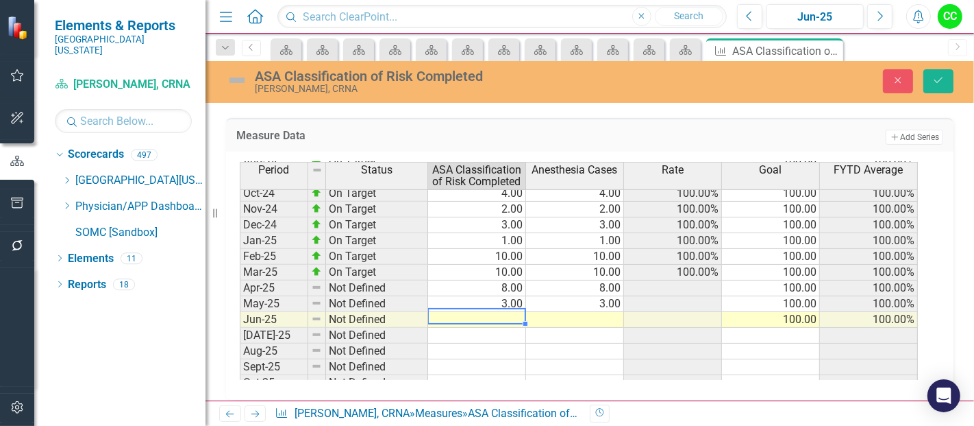
type textarea "3"
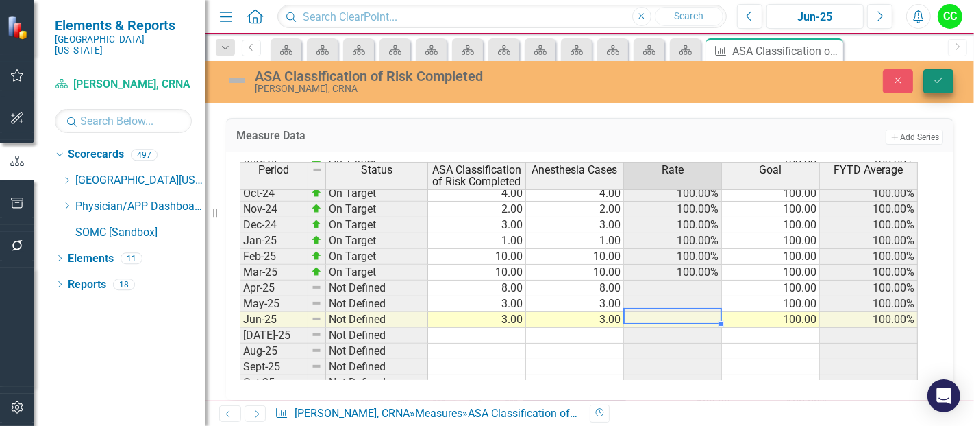
type textarea "3"
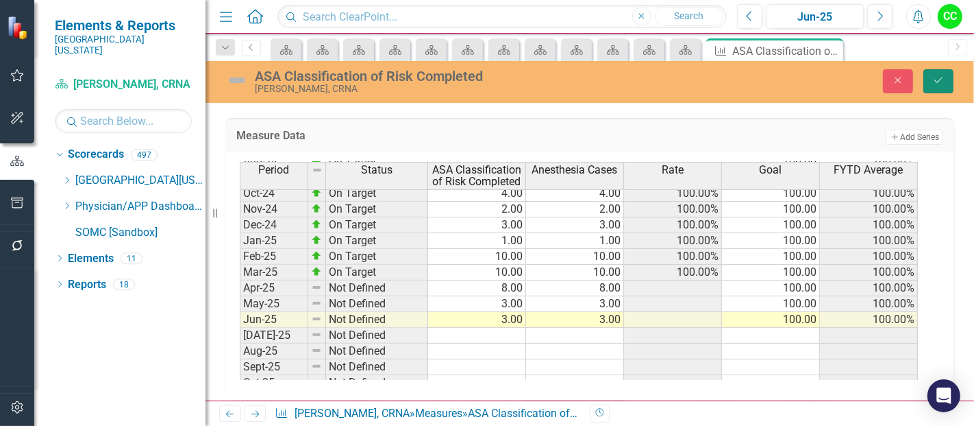
click at [943, 80] on icon "Save" at bounding box center [939, 80] width 12 height 10
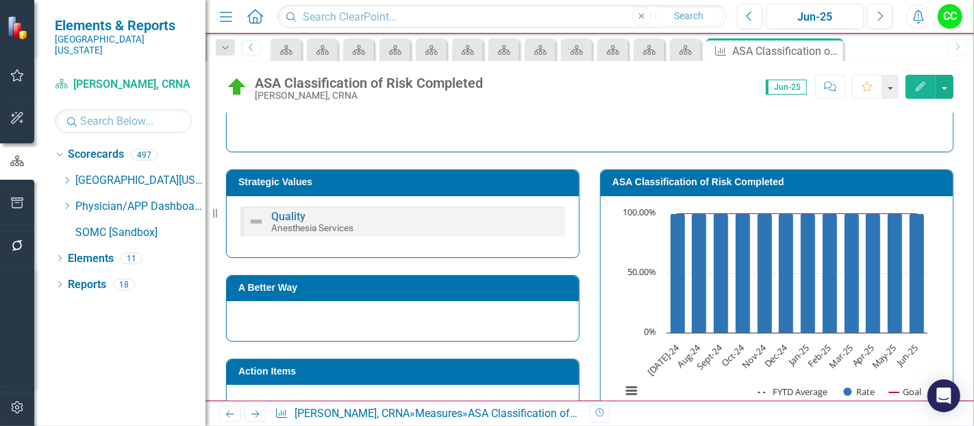
scroll to position [214, 0]
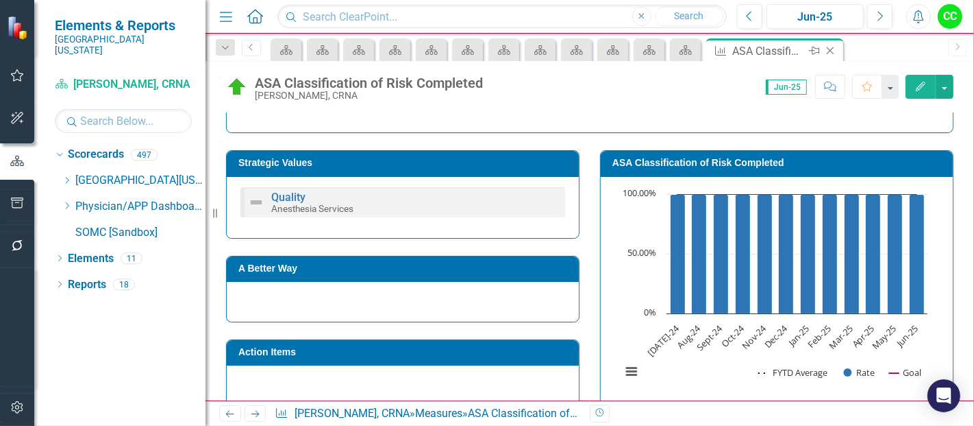
click at [831, 51] on icon at bounding box center [831, 51] width 8 height 8
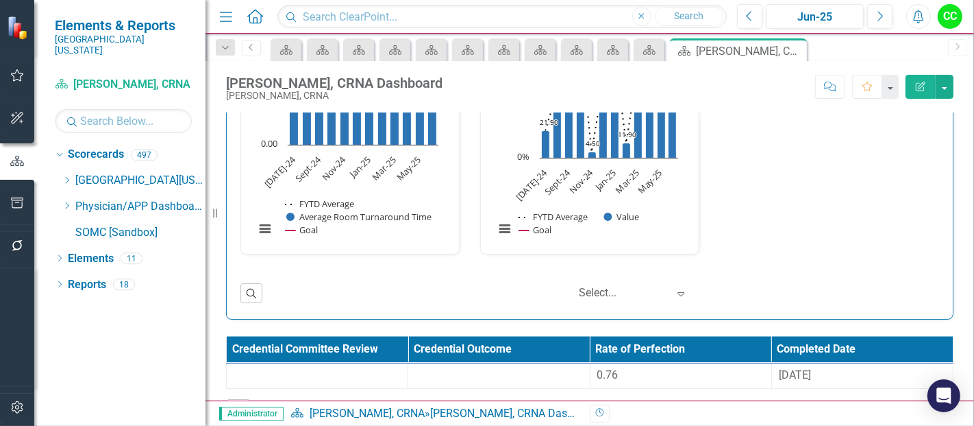
scroll to position [2067, 0]
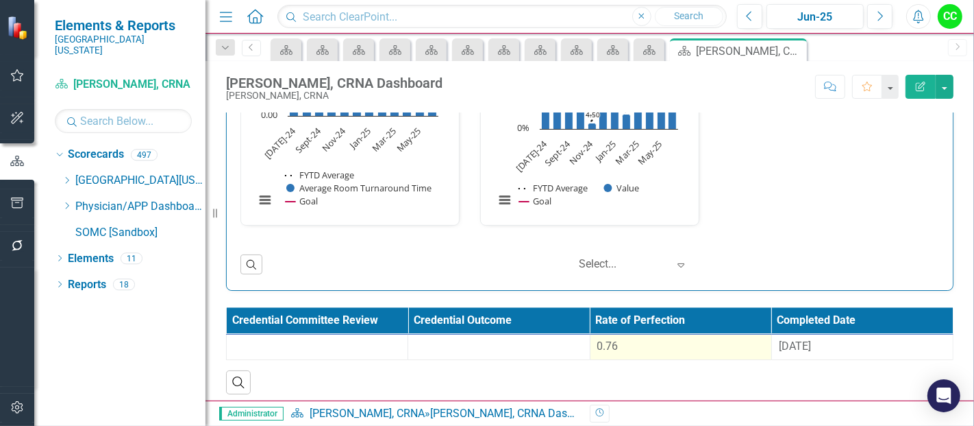
click at [633, 343] on div "0.76" at bounding box center [681, 347] width 167 height 16
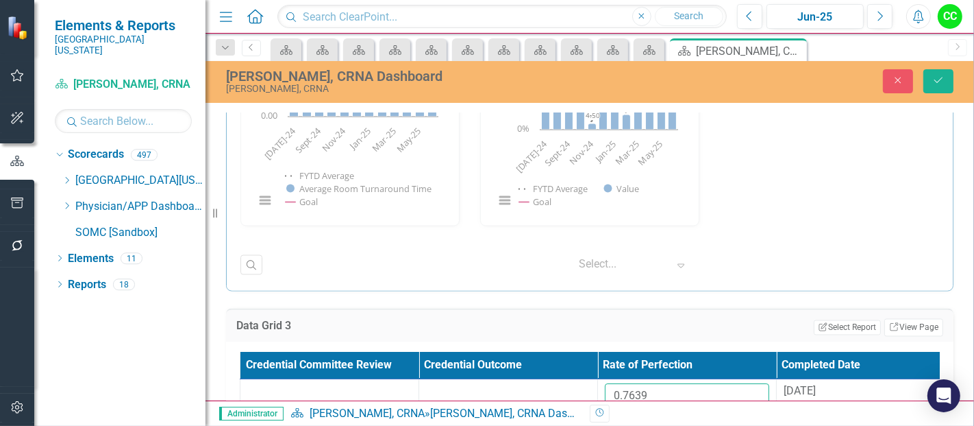
drag, startPoint x: 649, startPoint y: 384, endPoint x: 550, endPoint y: 368, distance: 100.0
click at [550, 368] on table "Credential Committee Review Credential Outcome Rate of Perfection Completed Dat…" at bounding box center [598, 388] width 716 height 72
paste input "621254545"
type input "0.621254545"
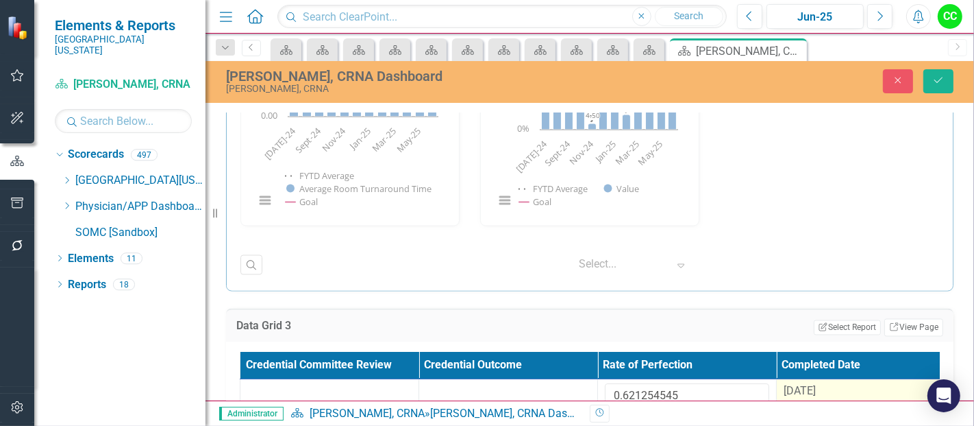
click at [796, 396] on td "9/10/24" at bounding box center [866, 401] width 179 height 45
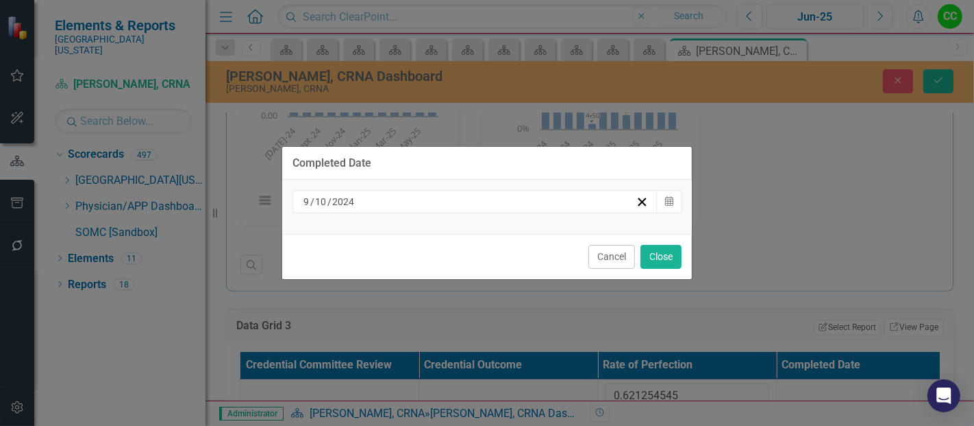
click at [593, 191] on div "9 / 10 / 2024" at bounding box center [475, 201] width 365 height 23
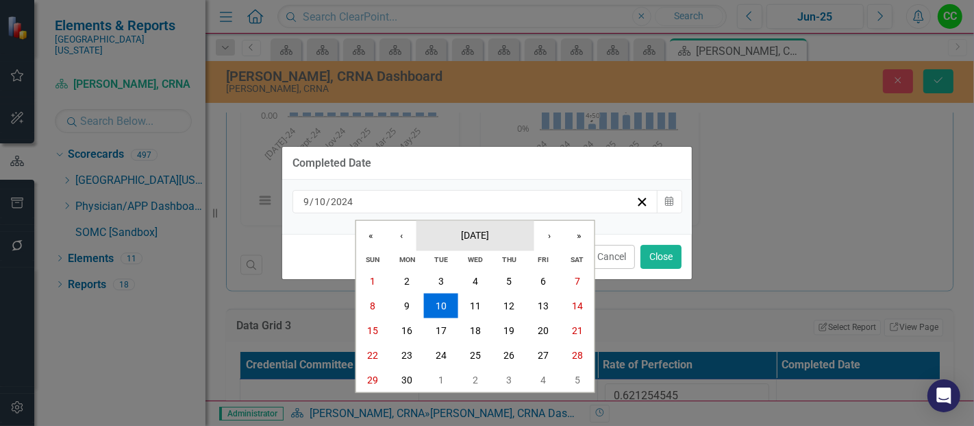
click at [471, 244] on button "September 2024" at bounding box center [476, 235] width 118 height 30
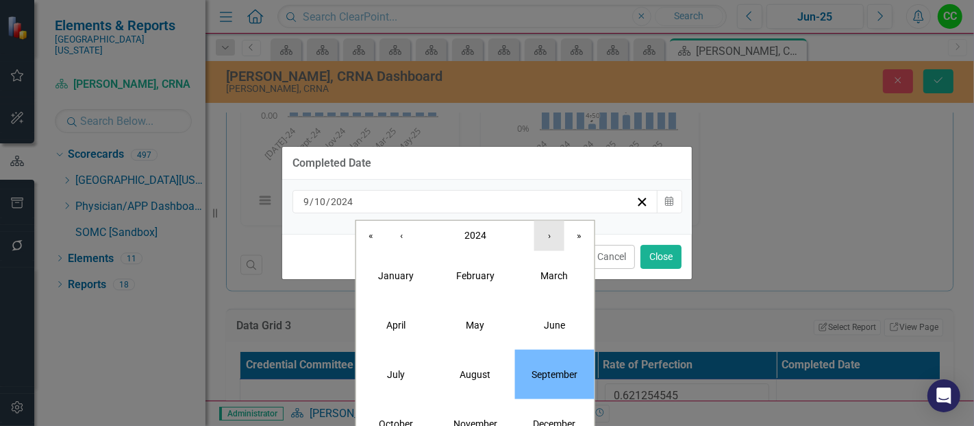
click at [539, 241] on button "›" at bounding box center [550, 235] width 30 height 30
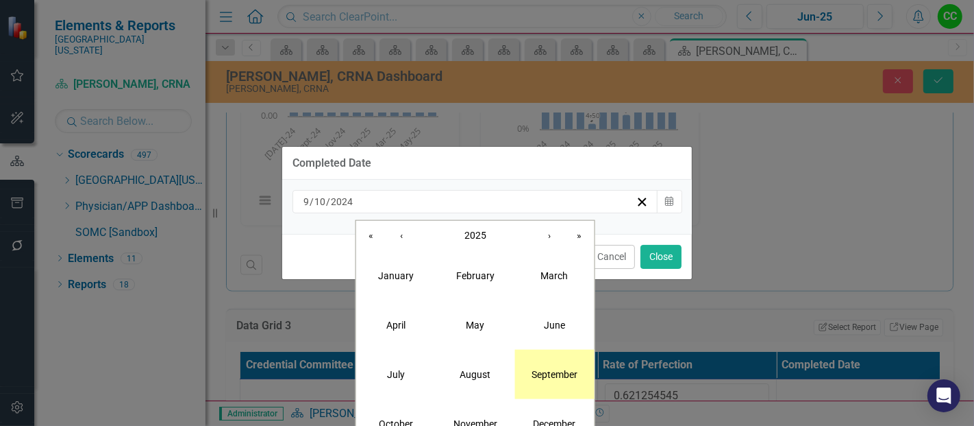
click at [562, 370] on abbr "September" at bounding box center [555, 373] width 46 height 11
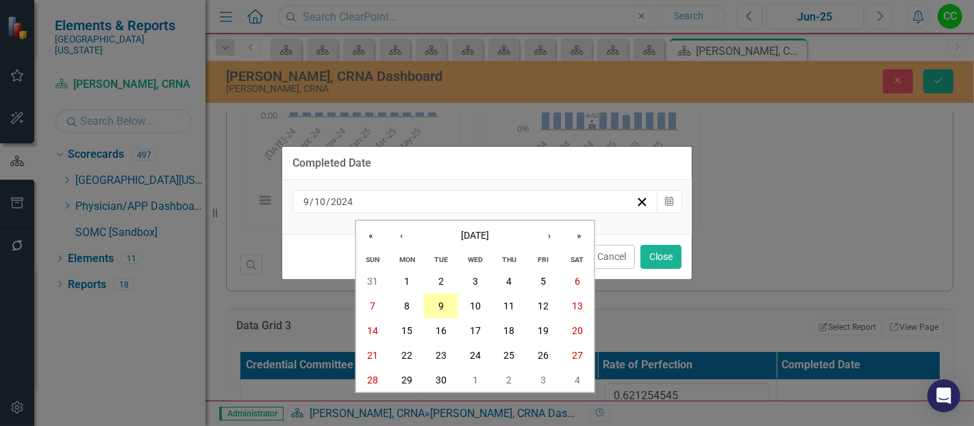
click at [434, 311] on button "9" at bounding box center [441, 305] width 34 height 25
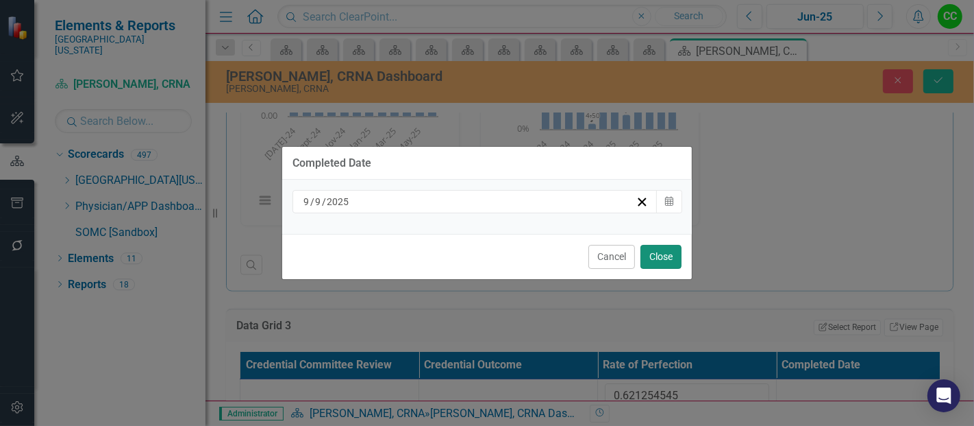
click at [654, 254] on button "Close" at bounding box center [661, 257] width 41 height 24
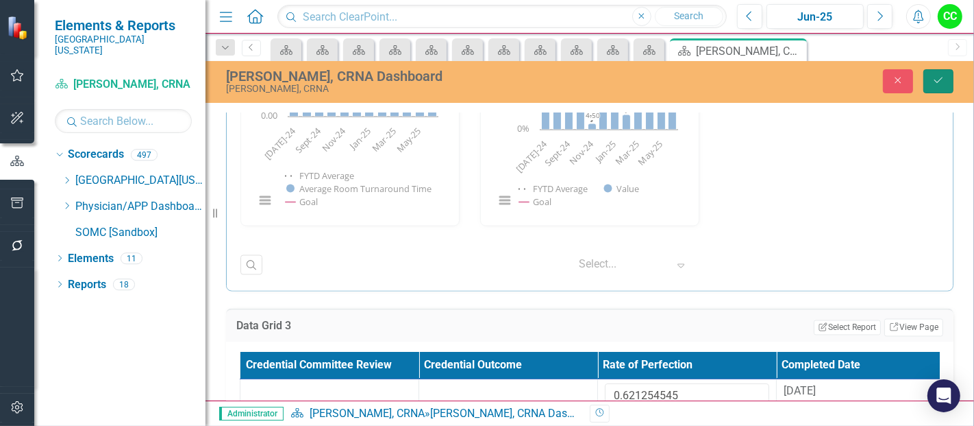
click at [935, 87] on button "Save" at bounding box center [939, 81] width 30 height 24
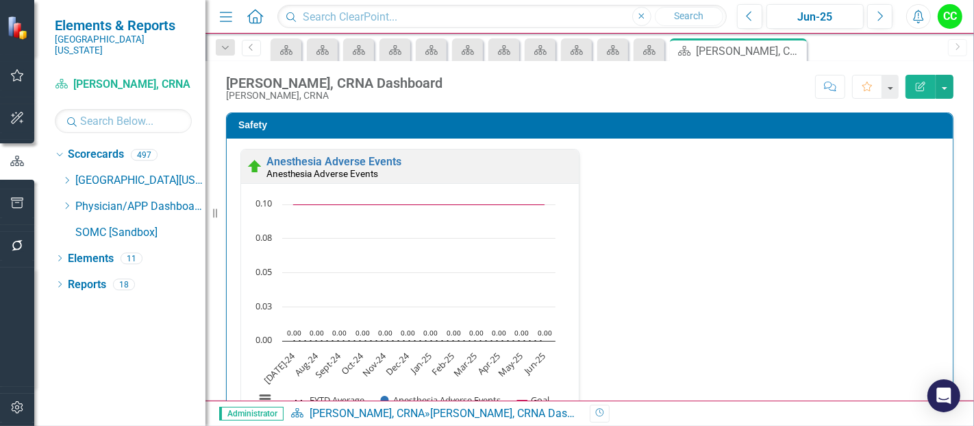
click at [64, 201] on icon "Dropdown" at bounding box center [67, 205] width 10 height 8
click at [65, 201] on icon "Dropdown" at bounding box center [67, 205] width 10 height 8
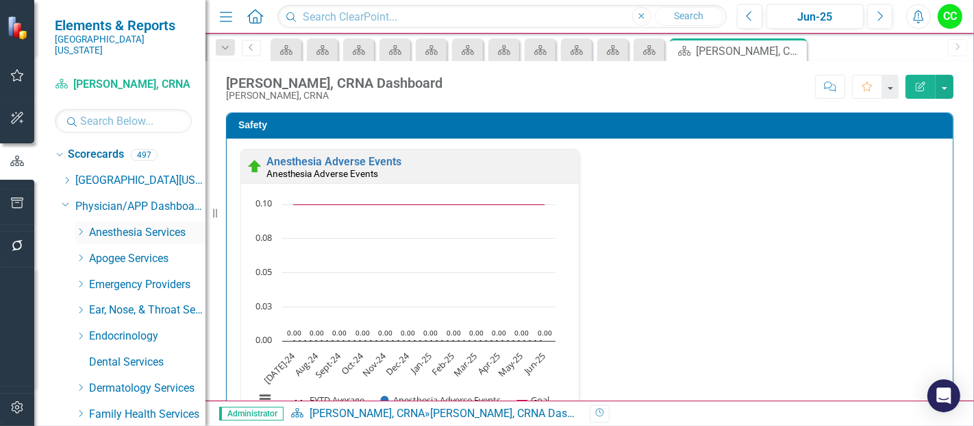
click at [81, 228] on icon "Dropdown" at bounding box center [80, 232] width 10 height 8
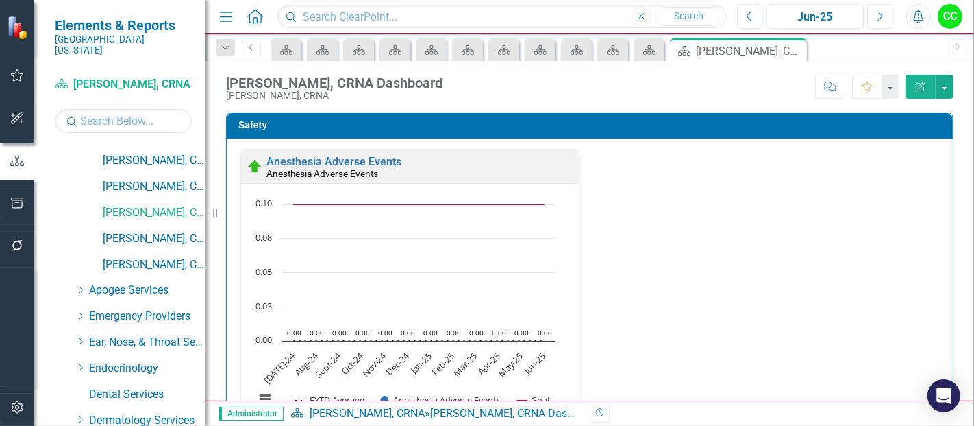
scroll to position [513, 0]
click at [142, 231] on link "[PERSON_NAME], CRNA" at bounding box center [154, 239] width 103 height 16
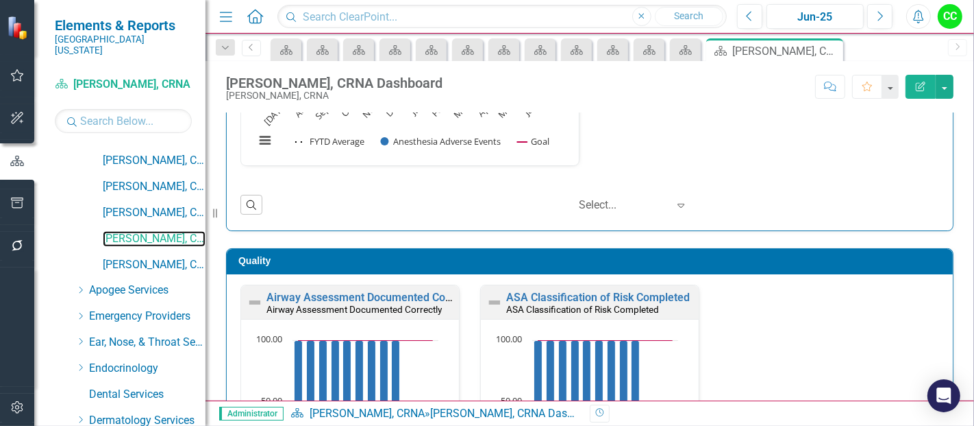
scroll to position [302, 0]
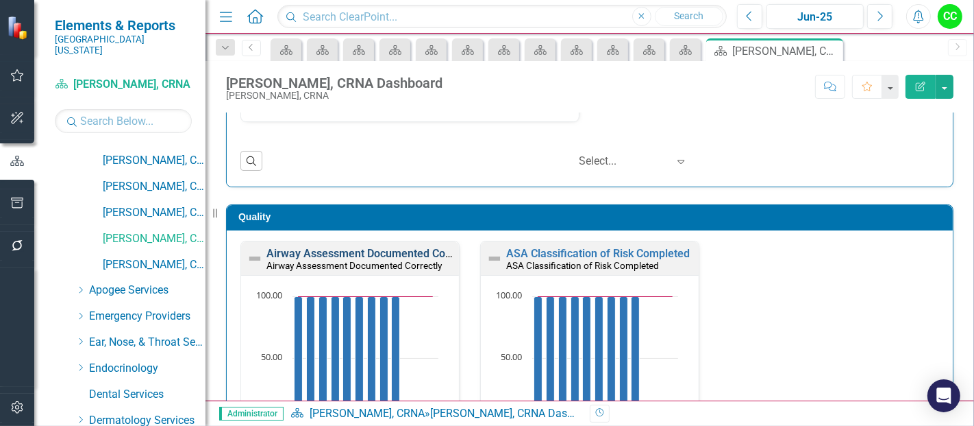
click at [395, 252] on link "Airway Assessment Documented Correctly" at bounding box center [372, 253] width 210 height 13
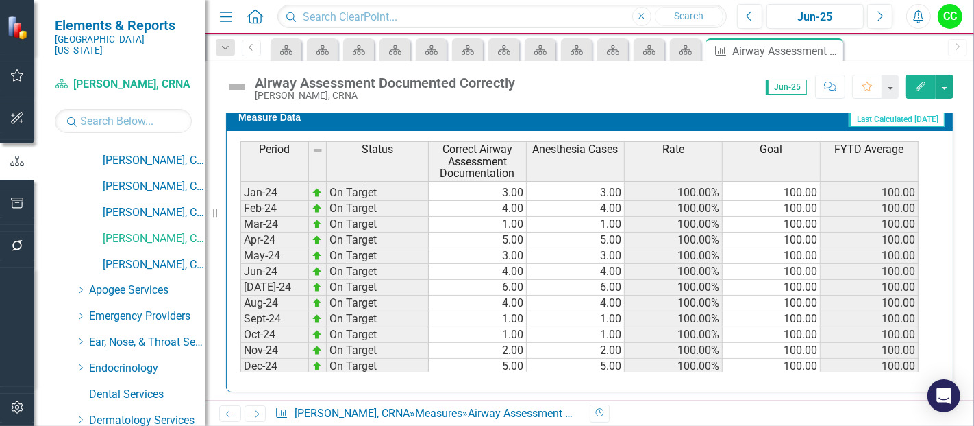
scroll to position [319, 0]
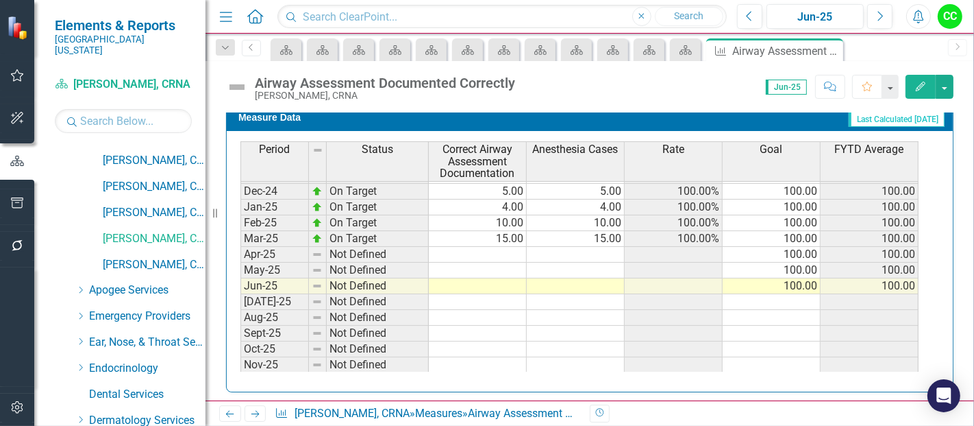
click at [495, 249] on tbody "Oct-23 On Target 9.00 9.00 100.00% 100.00 100.00 Nov-23 On Target 2.00 2.00 100…" at bounding box center [580, 206] width 678 height 489
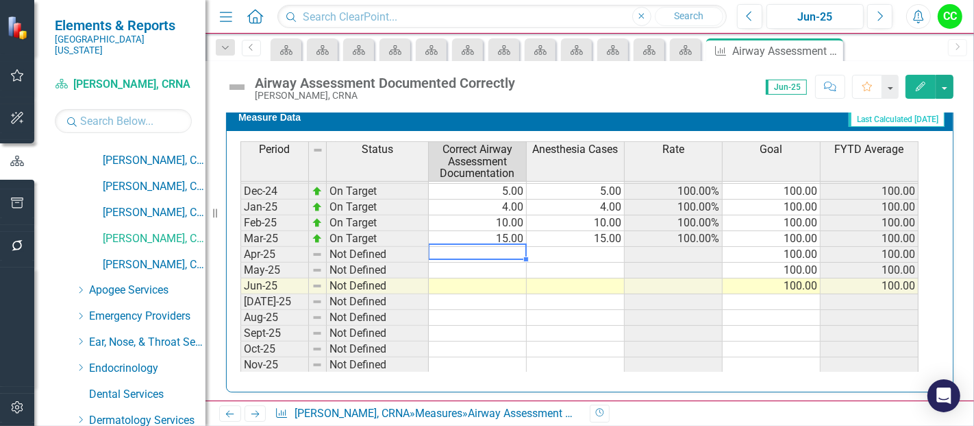
type textarea "5"
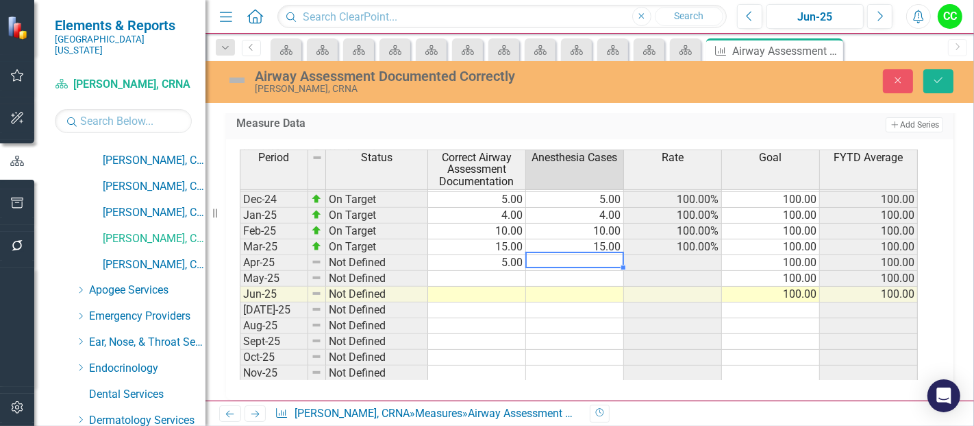
type textarea "6"
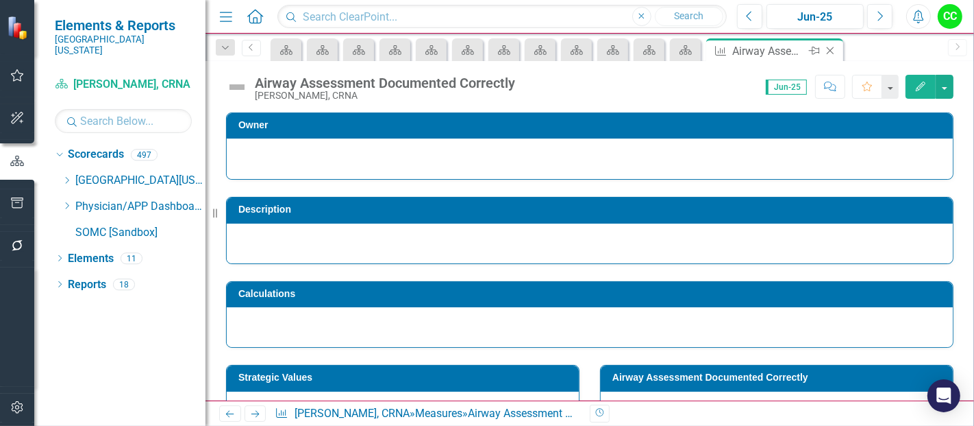
drag, startPoint x: 0, startPoint y: 0, endPoint x: 832, endPoint y: 49, distance: 833.4
click at [832, 49] on icon "Close" at bounding box center [831, 50] width 14 height 11
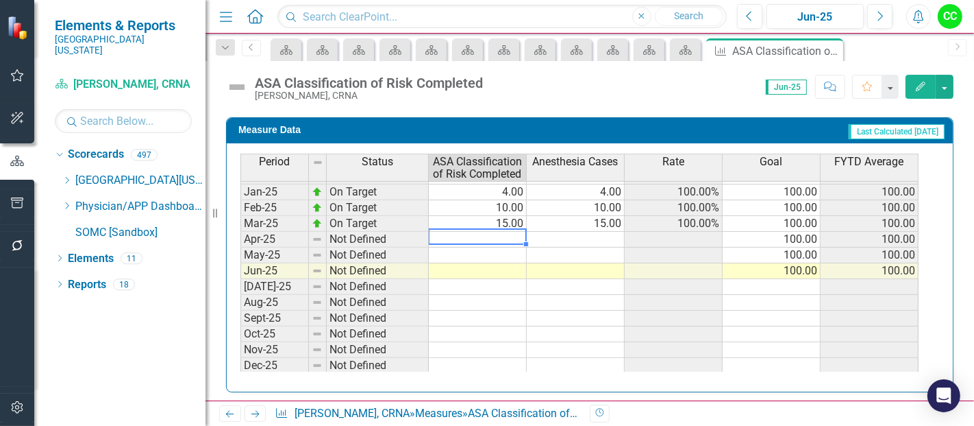
click at [505, 234] on tbody "Jan-24 On Target 3.00 3.00 100.00% 100.00 100.00 Feb-24 On Target 4.00 4.00 100…" at bounding box center [580, 232] width 678 height 474
type textarea "5"
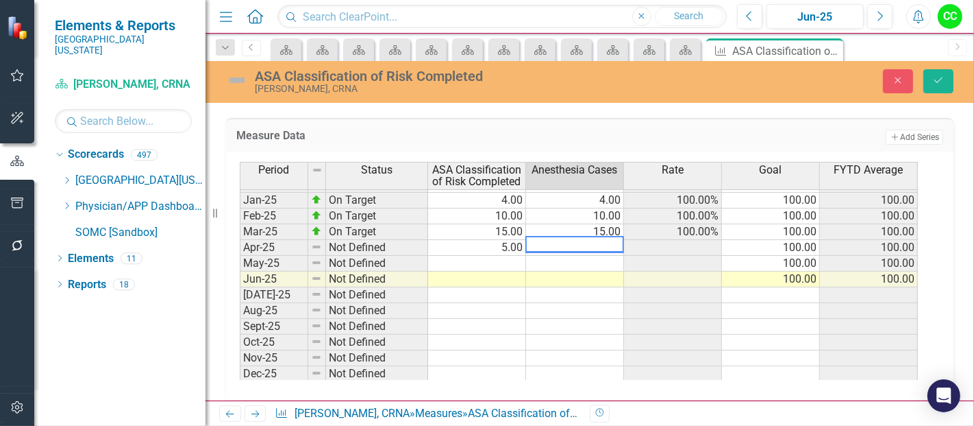
type textarea "6"
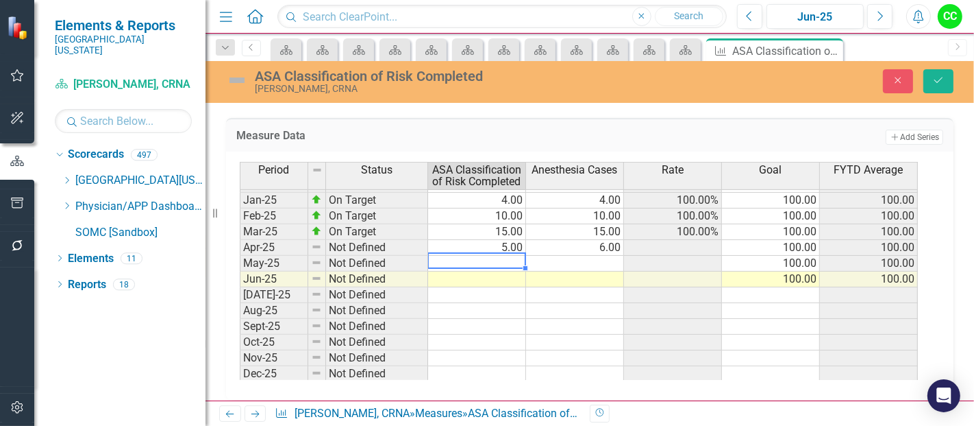
type textarea "8"
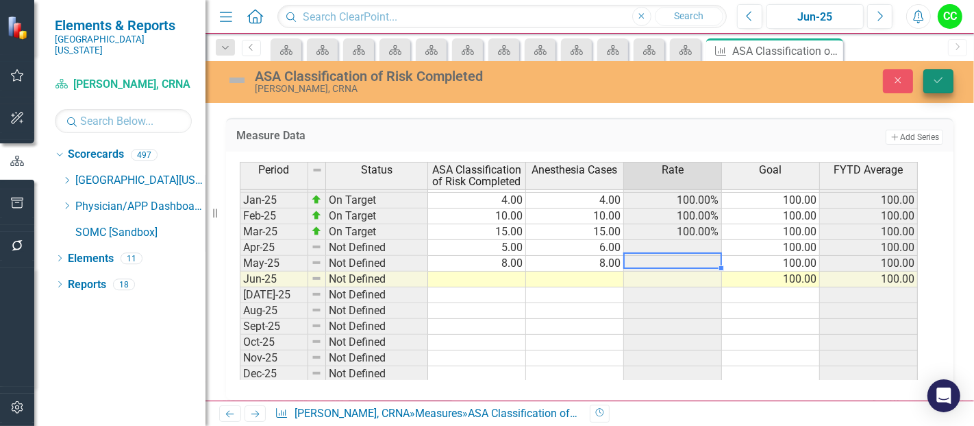
type textarea "8"
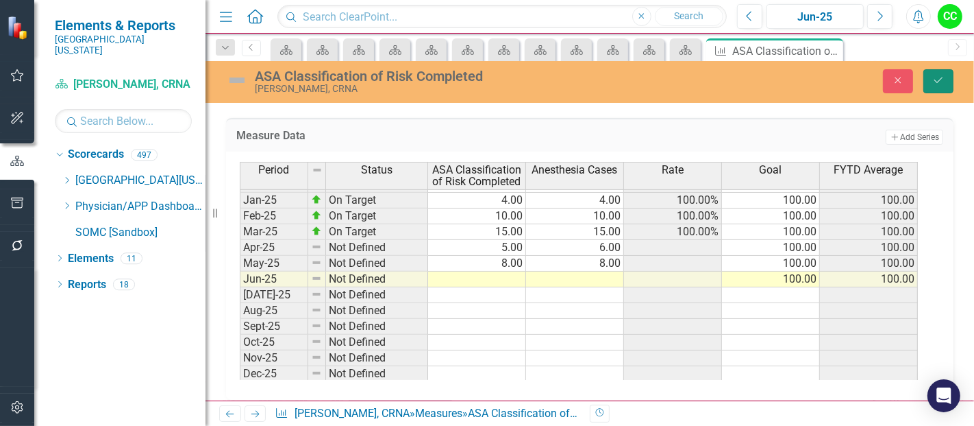
click at [940, 84] on icon "Save" at bounding box center [939, 80] width 12 height 10
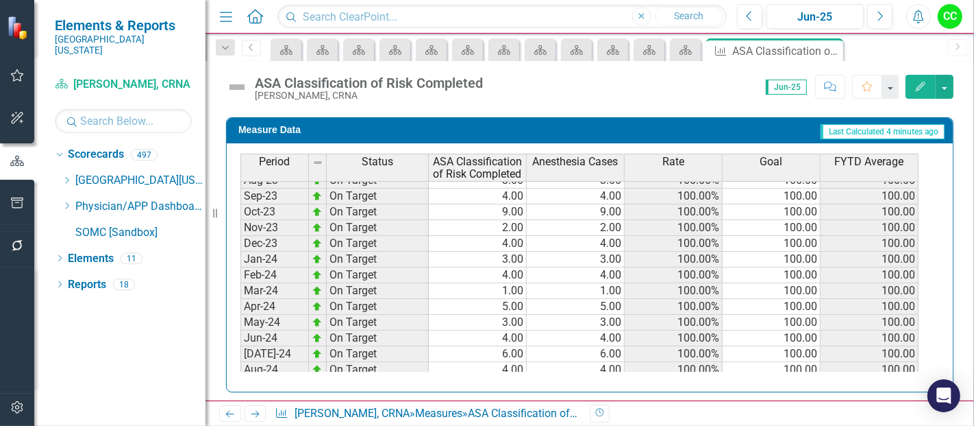
scroll to position [315, 0]
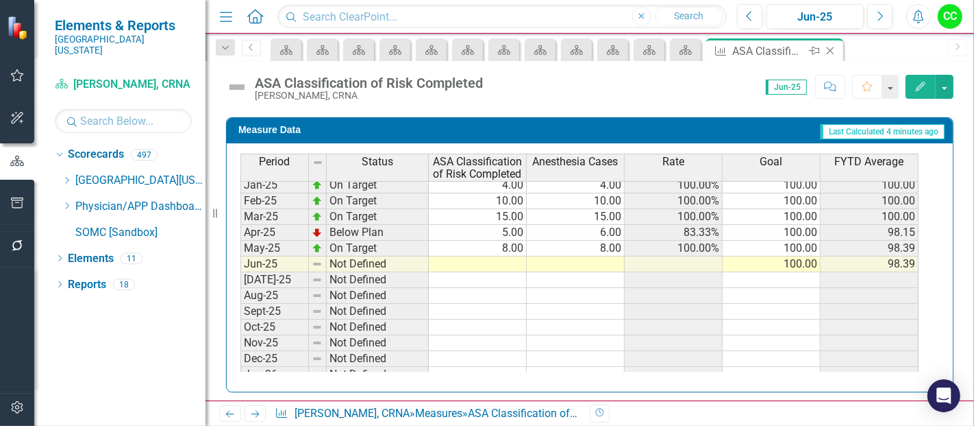
click at [828, 48] on icon at bounding box center [831, 51] width 8 height 8
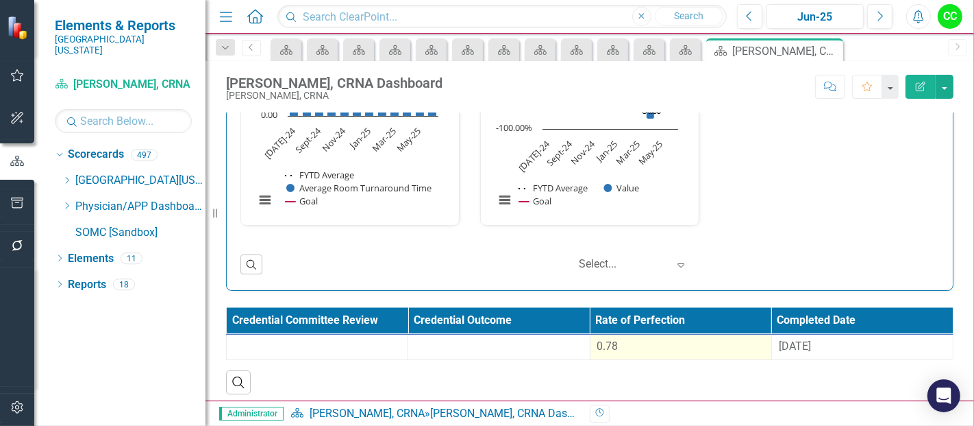
click at [651, 343] on div "0.78" at bounding box center [681, 347] width 167 height 16
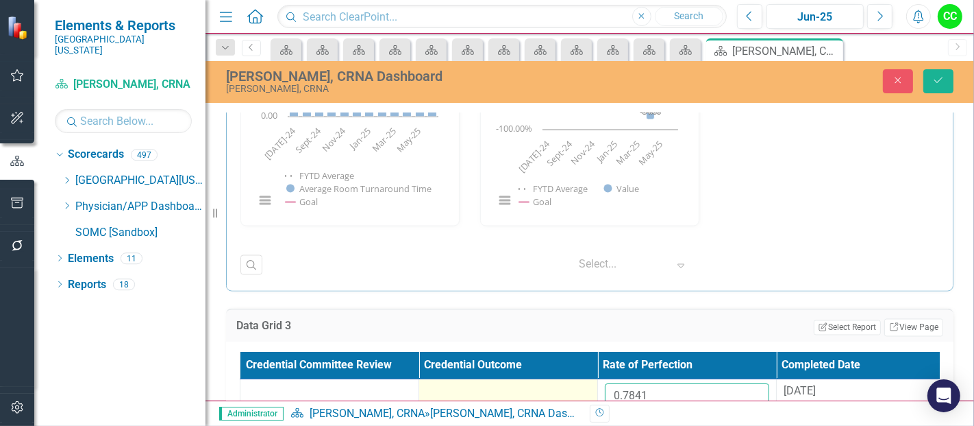
drag, startPoint x: 680, startPoint y: 378, endPoint x: 556, endPoint y: 393, distance: 124.4
click at [556, 393] on tr "0.7841 [DATE]" at bounding box center [598, 401] width 715 height 45
paste input "612045455"
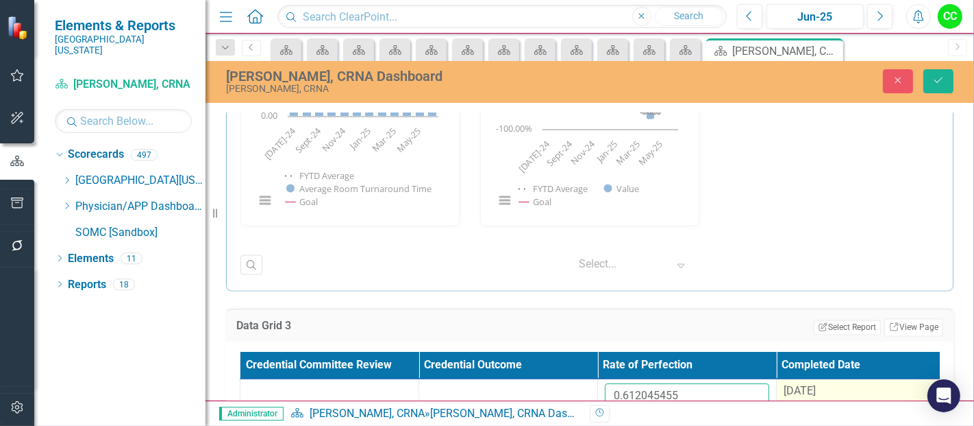
type input "0.612045455"
click at [807, 384] on span "[DATE]" at bounding box center [800, 390] width 32 height 13
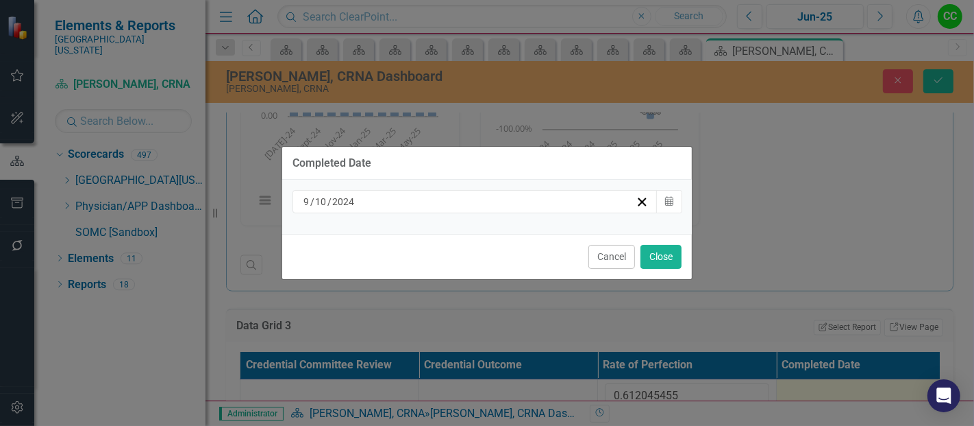
click at [565, 214] on div "[DATE] Calendar" at bounding box center [487, 207] width 410 height 54
click at [515, 204] on div "[DATE]" at bounding box center [469, 202] width 334 height 14
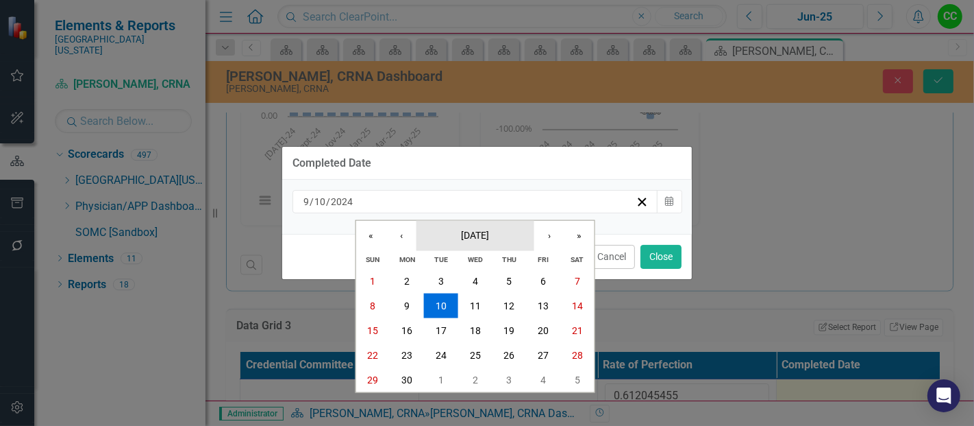
click at [461, 234] on span "[DATE]" at bounding box center [475, 234] width 28 height 11
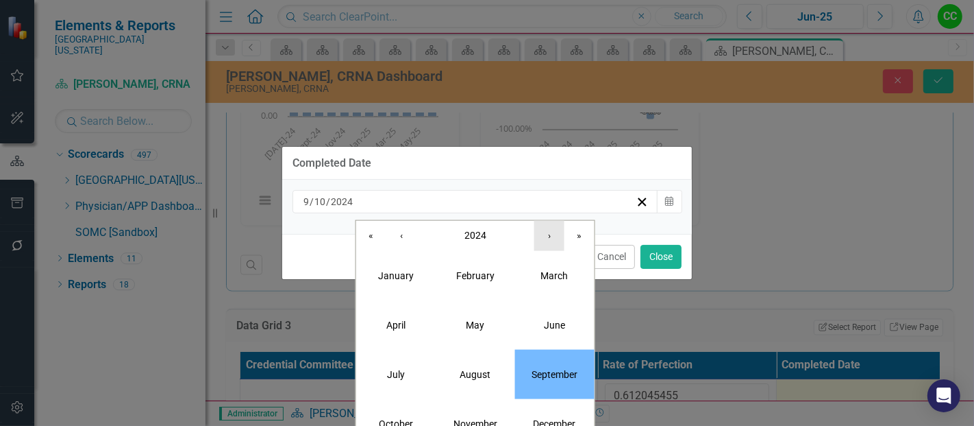
click at [555, 234] on button "›" at bounding box center [550, 235] width 30 height 30
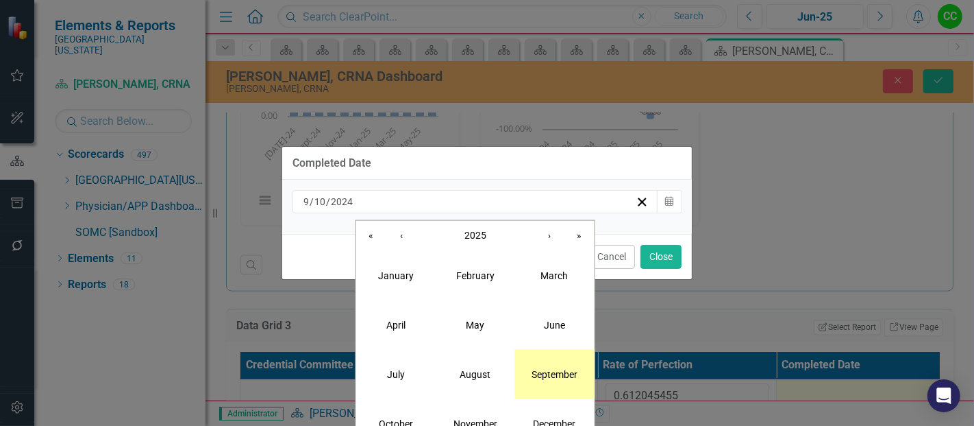
click at [562, 386] on button "September" at bounding box center [554, 373] width 79 height 49
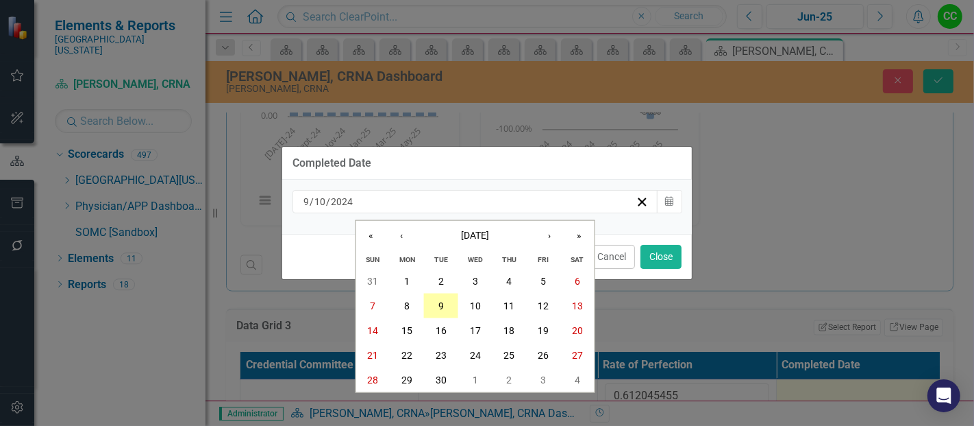
click at [445, 314] on button "9" at bounding box center [441, 305] width 34 height 25
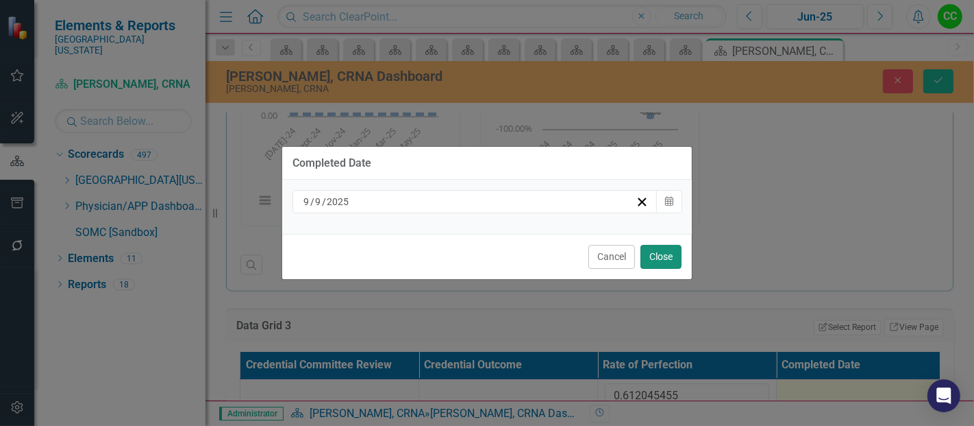
click at [658, 249] on button "Close" at bounding box center [661, 257] width 41 height 24
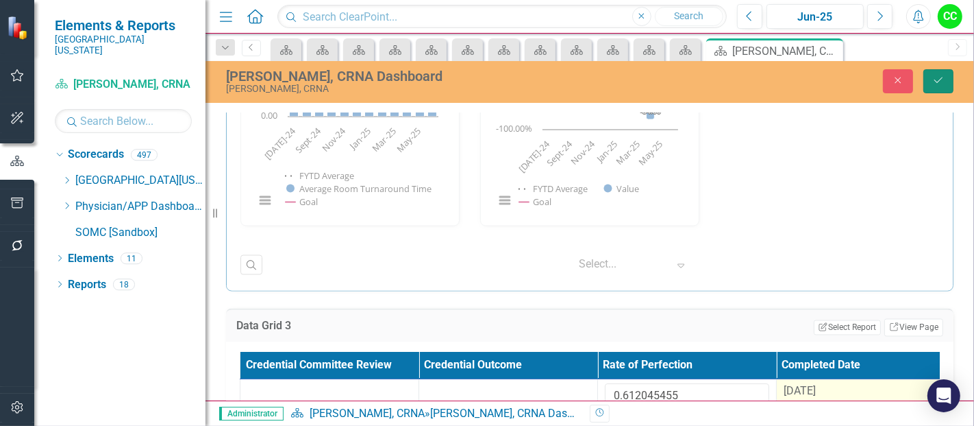
click at [933, 85] on button "Save" at bounding box center [939, 81] width 30 height 24
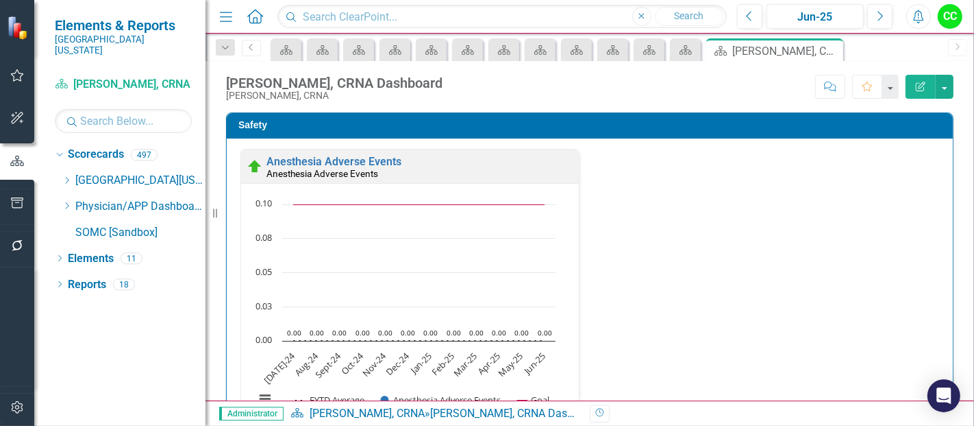
click at [69, 202] on icon at bounding box center [67, 205] width 3 height 7
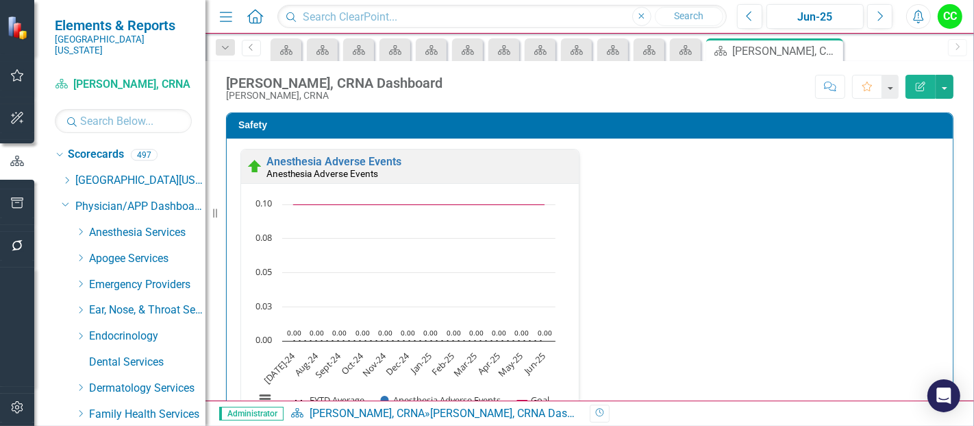
click at [80, 228] on icon at bounding box center [80, 231] width 3 height 7
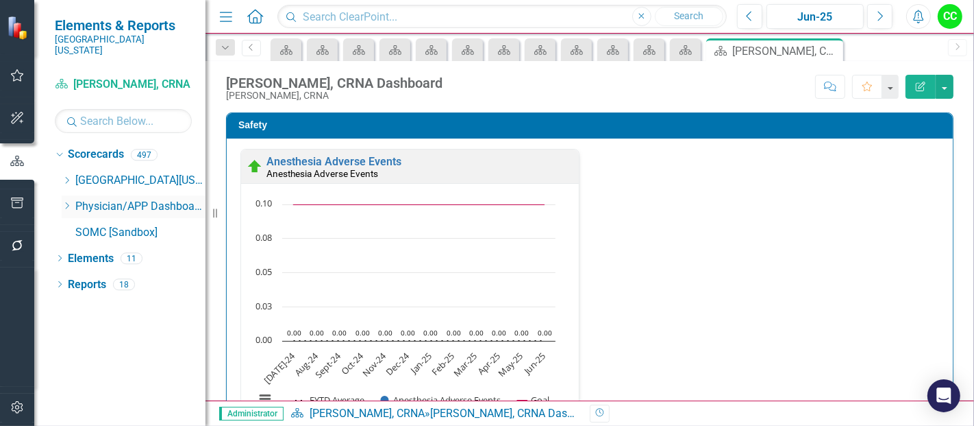
click at [65, 201] on icon "Dropdown" at bounding box center [67, 205] width 10 height 8
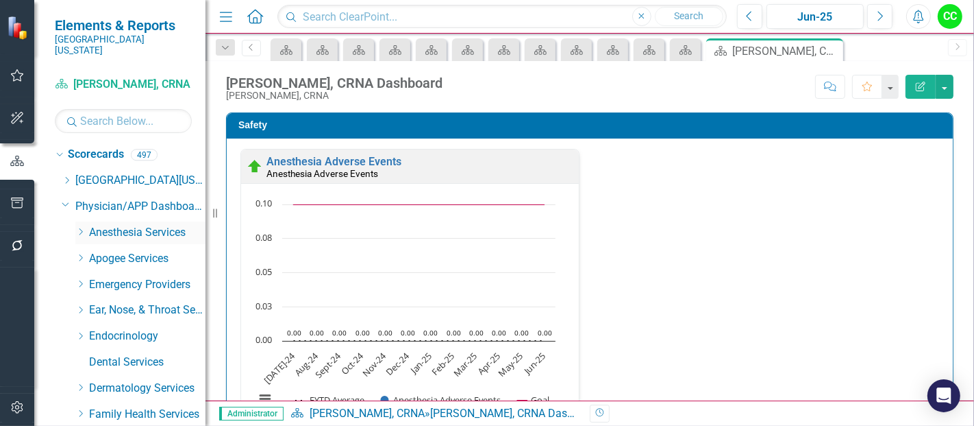
click at [78, 228] on icon "Dropdown" at bounding box center [80, 232] width 10 height 8
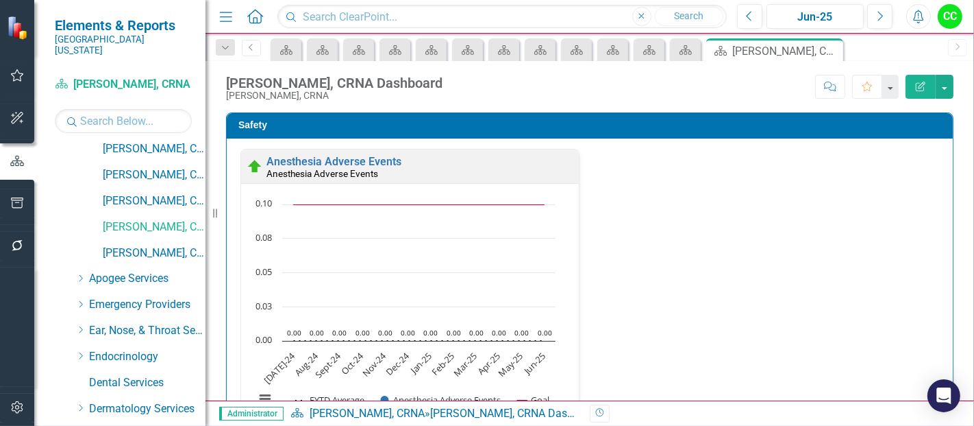
scroll to position [522, 0]
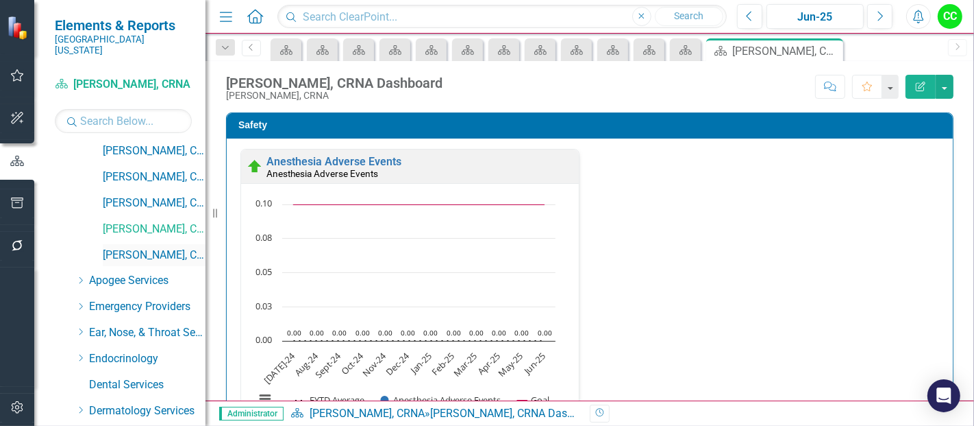
click at [138, 247] on link "[PERSON_NAME], CRNA" at bounding box center [154, 255] width 103 height 16
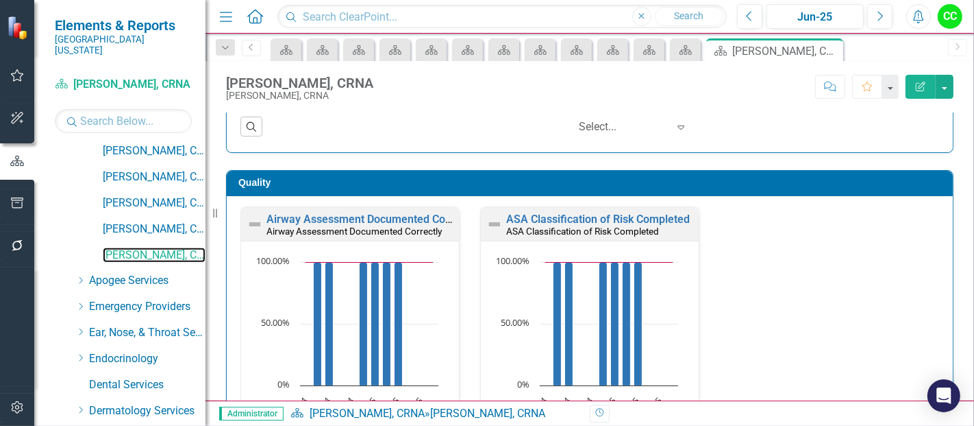
scroll to position [348, 0]
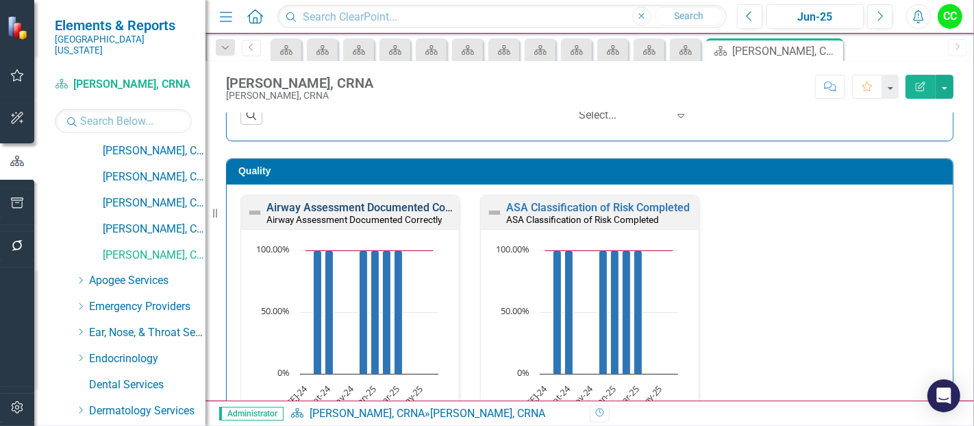
click at [332, 208] on link "Airway Assessment Documented Correctly" at bounding box center [372, 207] width 210 height 13
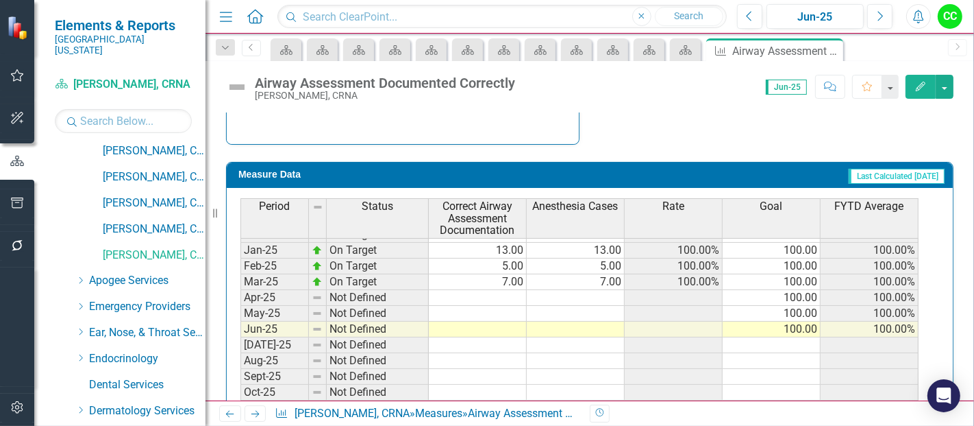
scroll to position [469, 0]
click at [515, 289] on tbody "Oct-23 On Target 4.00 4.00 100.00% 100.00 100.00% Nov-23 On Target 6.00 6.00 10…" at bounding box center [580, 265] width 678 height 521
type textarea "6"
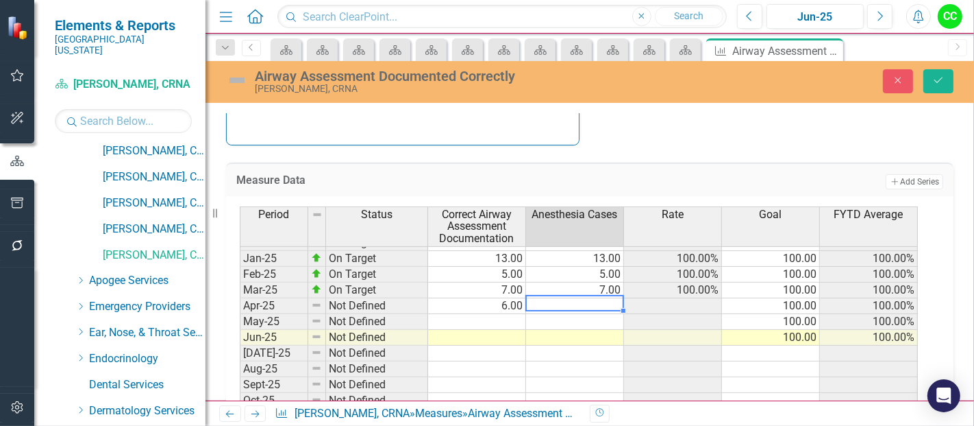
type textarea "6"
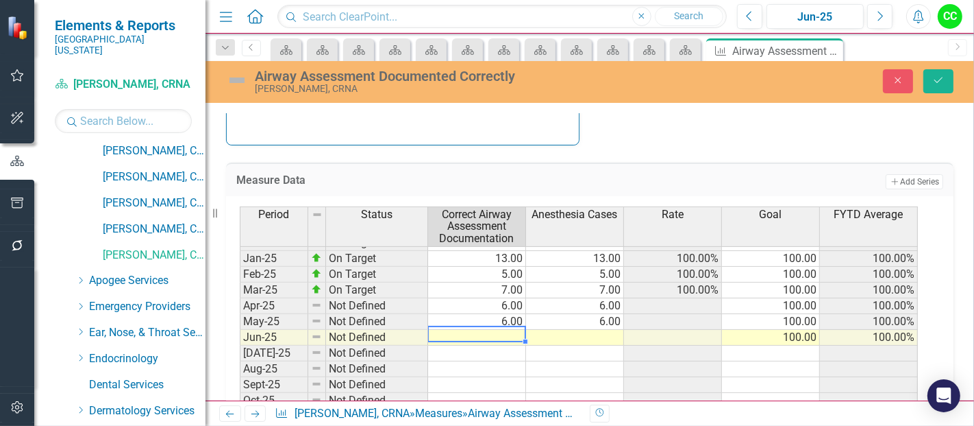
type textarea "1"
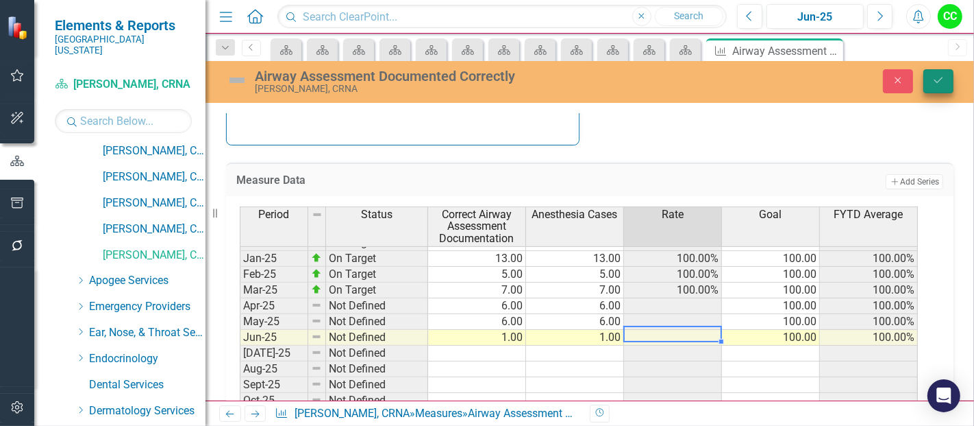
type textarea "1"
click at [949, 75] on button "Save" at bounding box center [939, 81] width 30 height 24
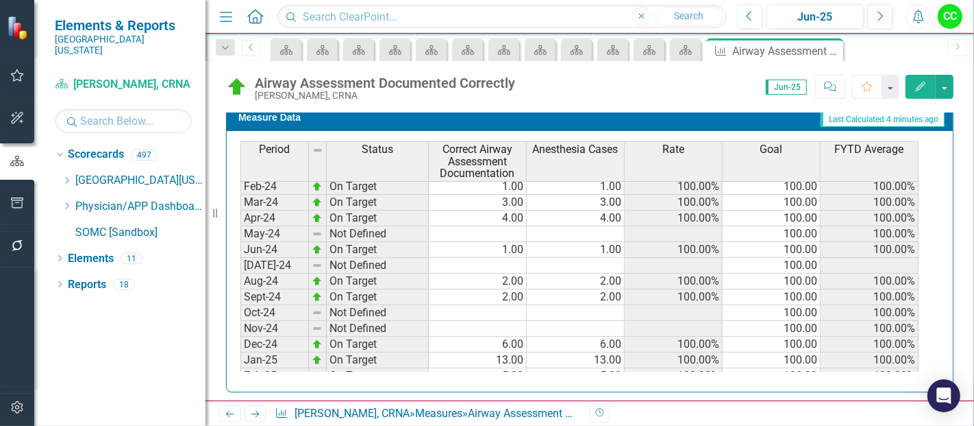
scroll to position [306, 0]
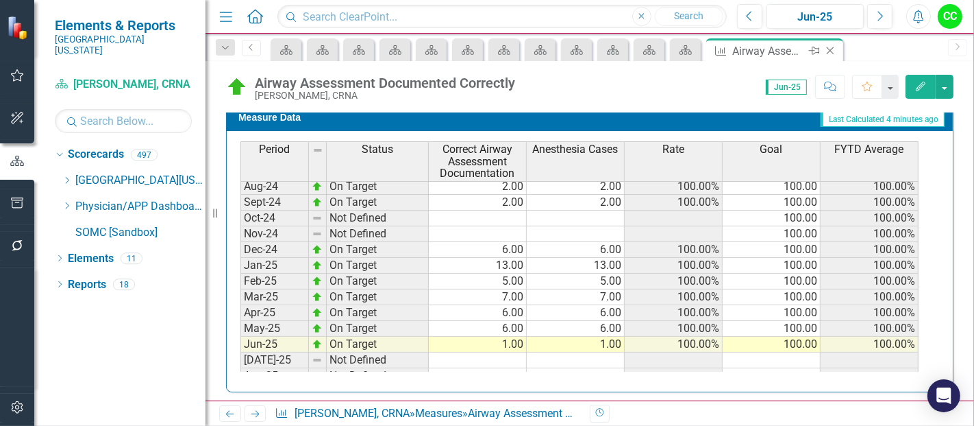
click at [833, 49] on icon "Close" at bounding box center [831, 50] width 14 height 11
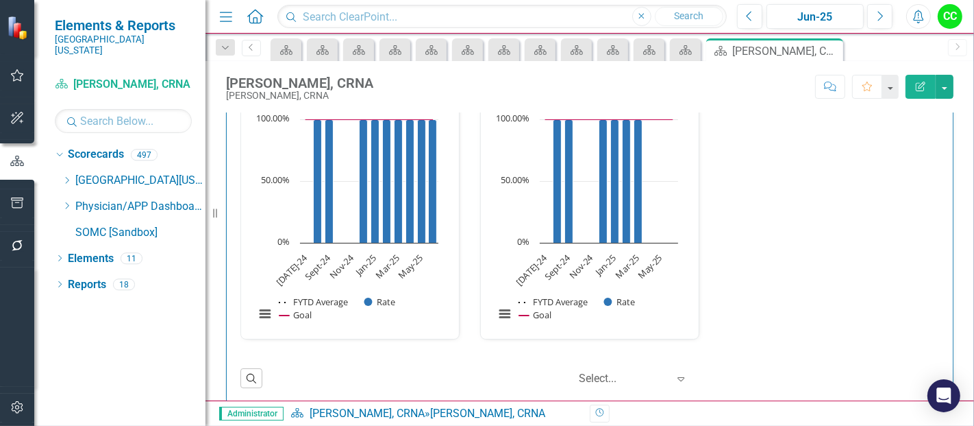
click at [583, 83] on link "ASA Classification of Risk Completed" at bounding box center [598, 76] width 184 height 13
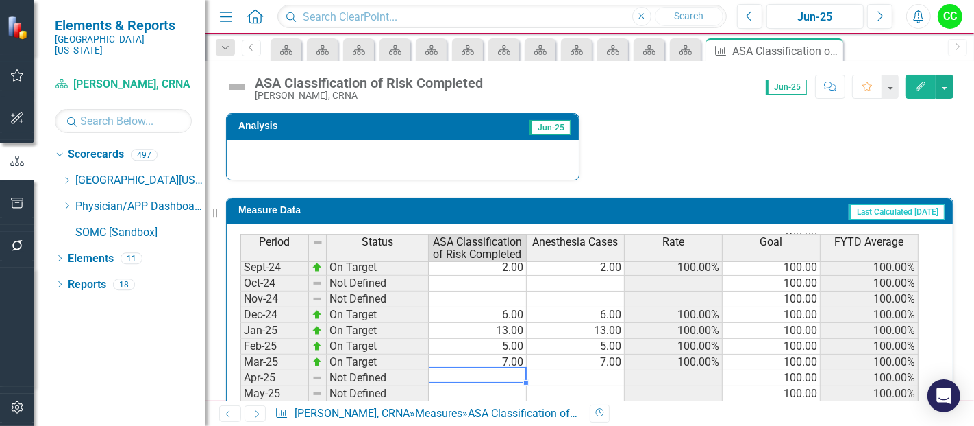
click at [507, 373] on tbody "Nov-23 Below Plan 5.00 6.00 83.33% 100.00 92.31% Dec-23 Not Defined 100.00 92.3…" at bounding box center [580, 353] width 678 height 505
type textarea "6"
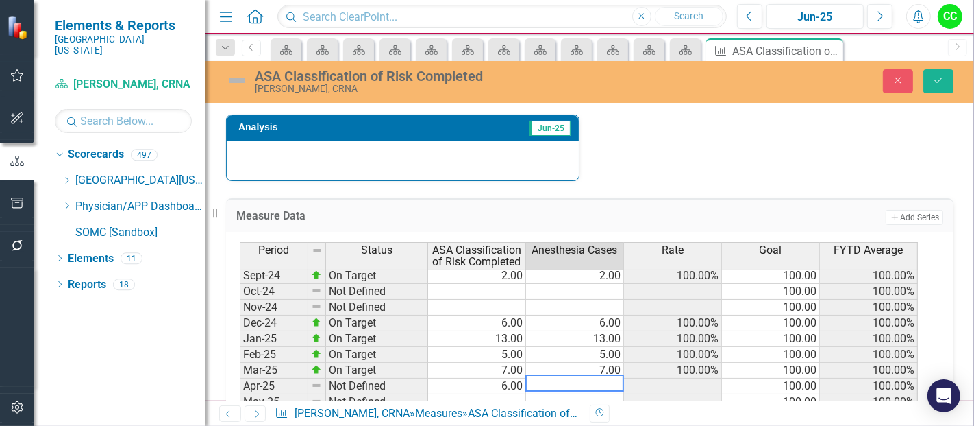
type textarea "6"
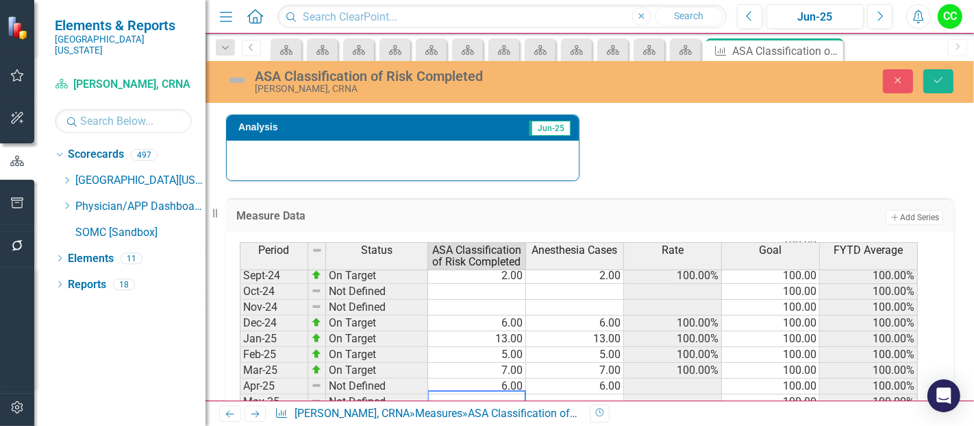
type textarea "6"
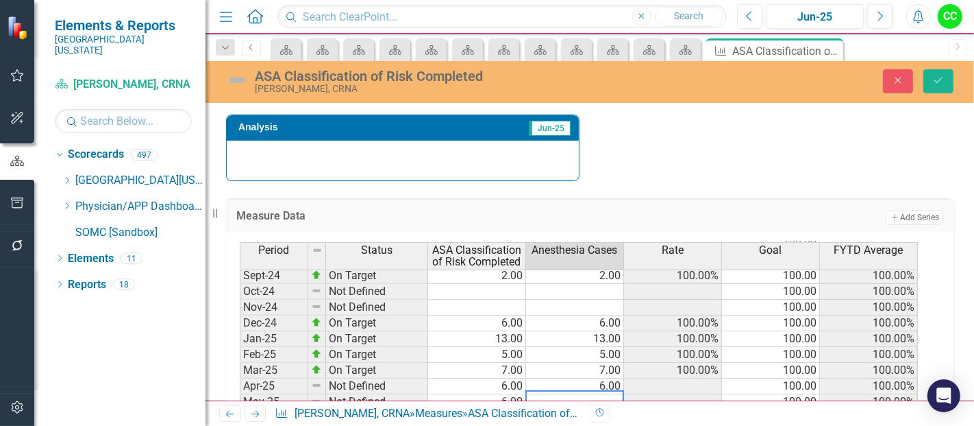
type textarea "6"
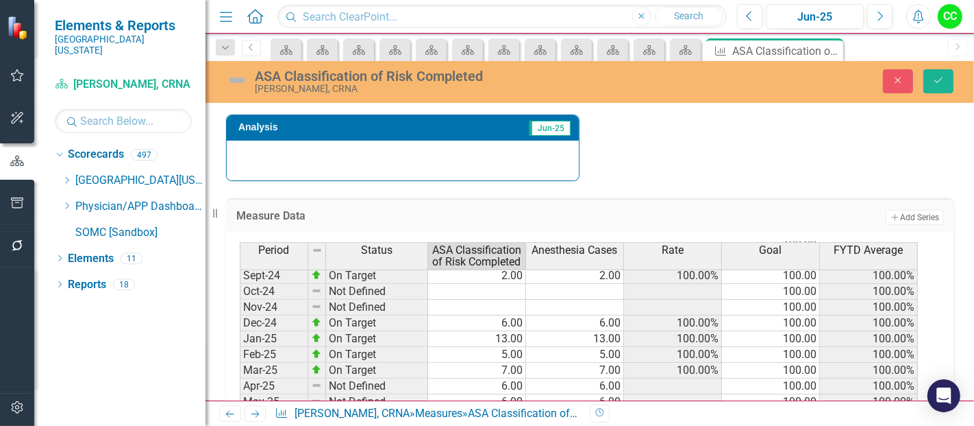
type textarea "1"
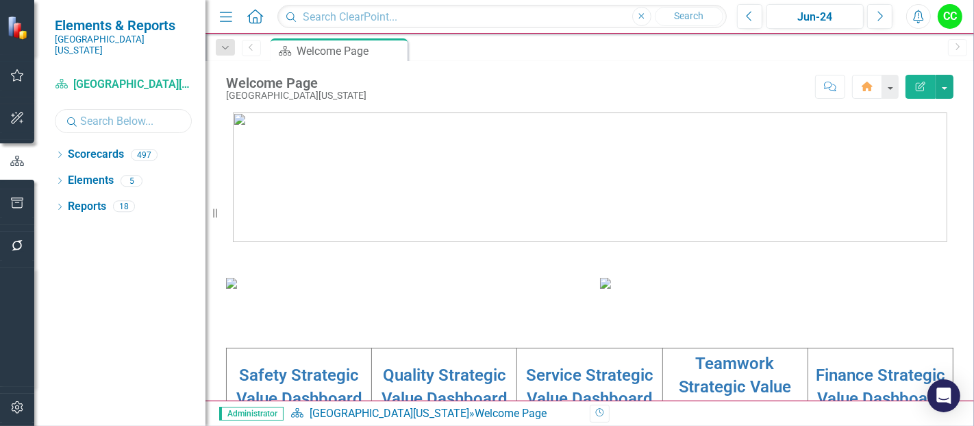
click at [96, 110] on input "text" at bounding box center [123, 121] width 137 height 24
type input "[PERSON_NAME]"
click at [60, 152] on icon "Dropdown" at bounding box center [60, 156] width 10 height 8
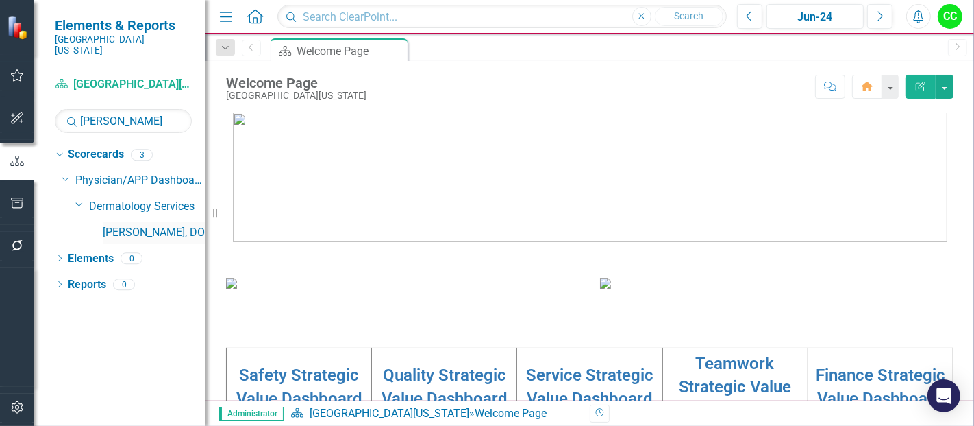
click at [143, 225] on link "[PERSON_NAME], DO" at bounding box center [154, 233] width 103 height 16
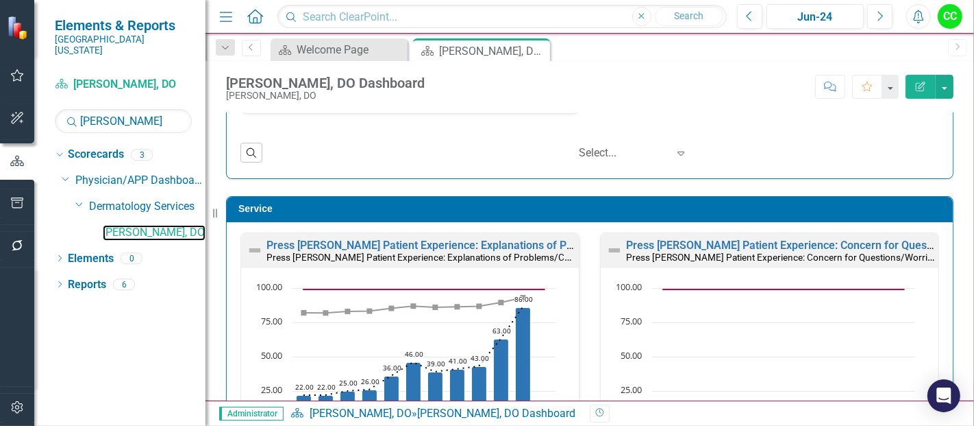
scroll to position [704, 0]
drag, startPoint x: 138, startPoint y: 109, endPoint x: 14, endPoint y: 88, distance: 126.4
click at [14, 88] on div "Elements & Reports Southern [US_STATE] Medical Center Scorecard [PERSON_NAME], …" at bounding box center [103, 213] width 206 height 426
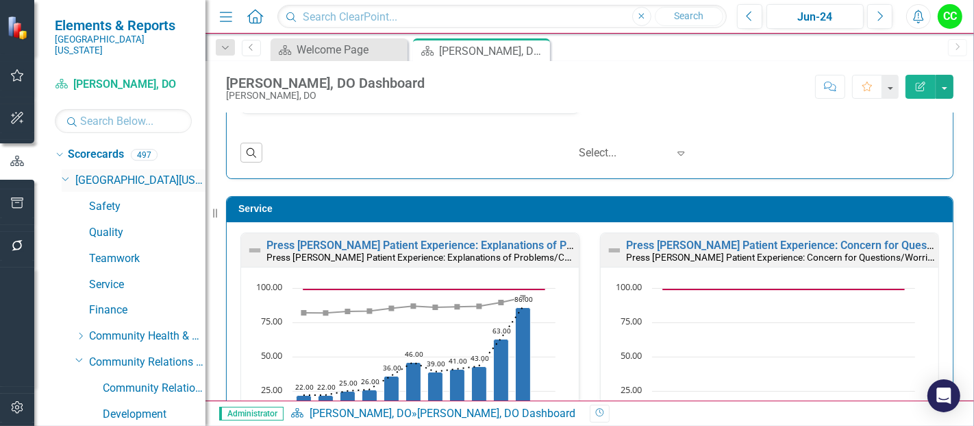
click at [69, 173] on icon "Dropdown" at bounding box center [66, 178] width 8 height 10
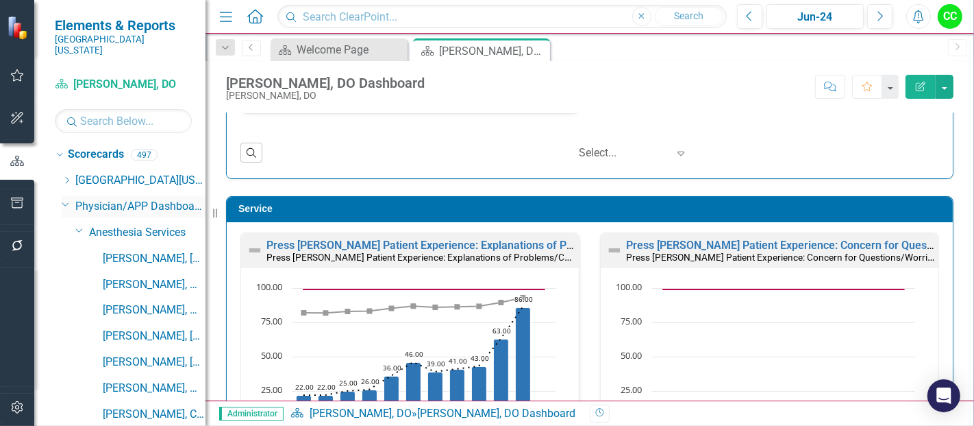
click at [67, 199] on icon "Dropdown" at bounding box center [66, 204] width 8 height 10
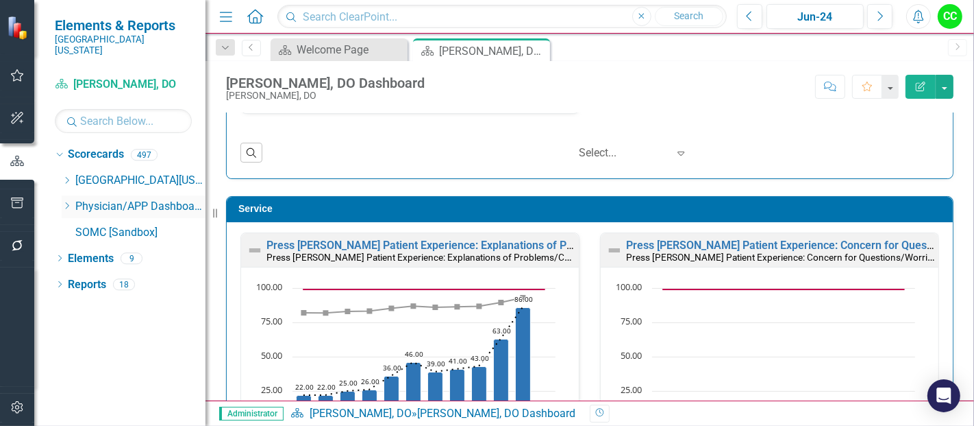
click at [67, 201] on icon "Dropdown" at bounding box center [67, 205] width 10 height 8
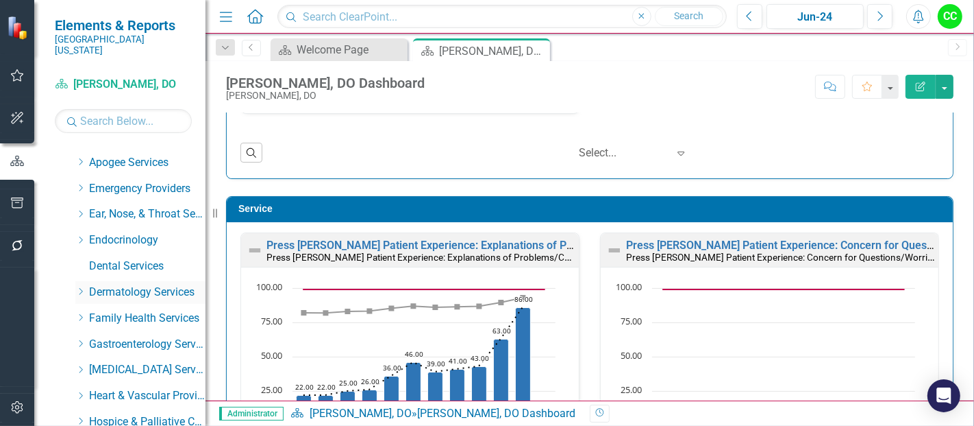
scroll to position [105, 0]
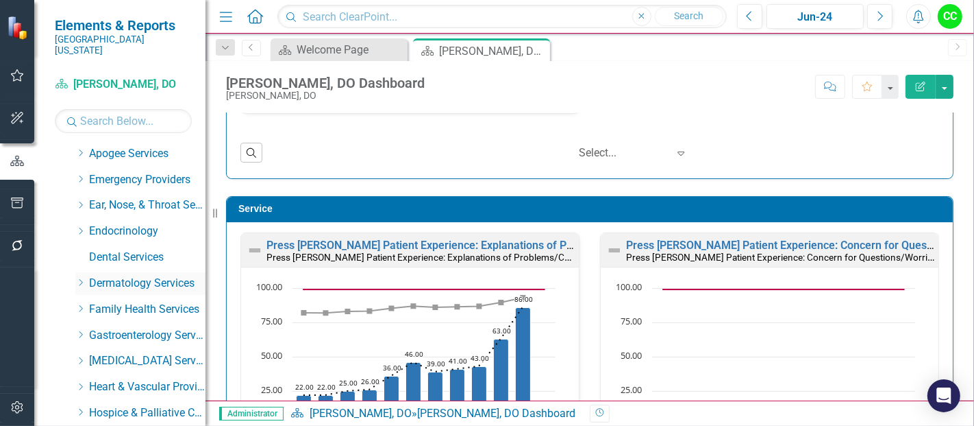
click at [78, 278] on icon "Dropdown" at bounding box center [80, 282] width 10 height 8
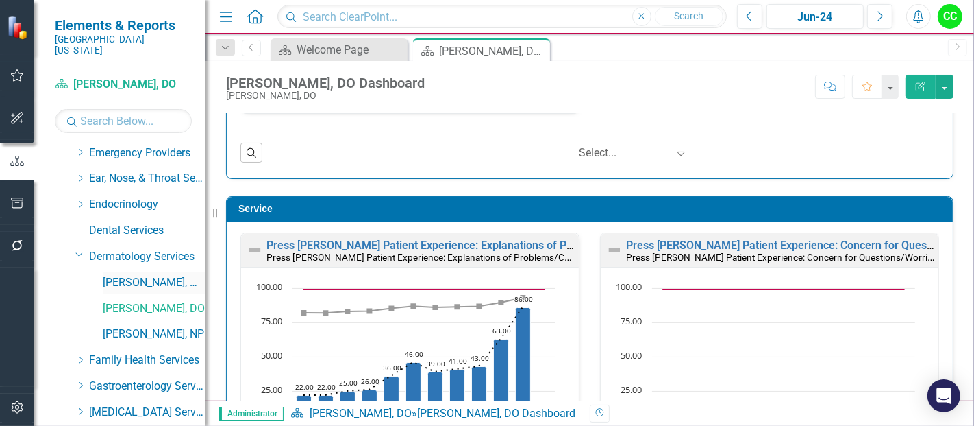
scroll to position [132, 0]
click at [131, 326] on link "[PERSON_NAME], NP" at bounding box center [154, 334] width 103 height 16
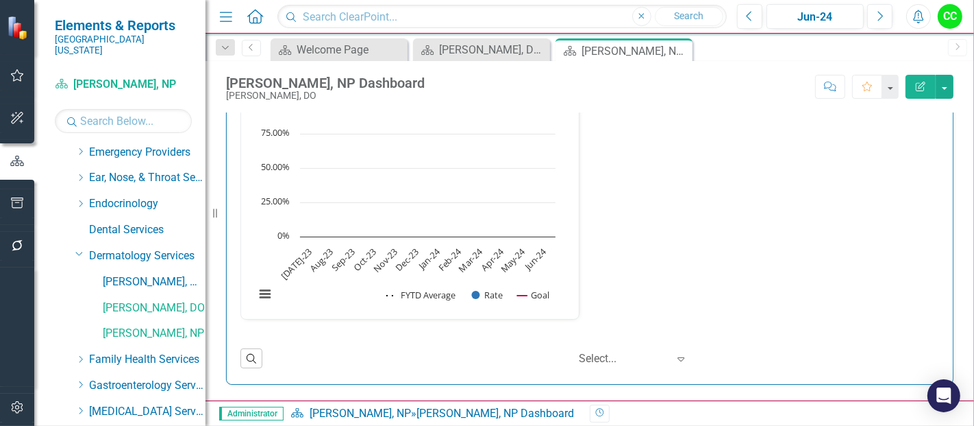
scroll to position [1, 0]
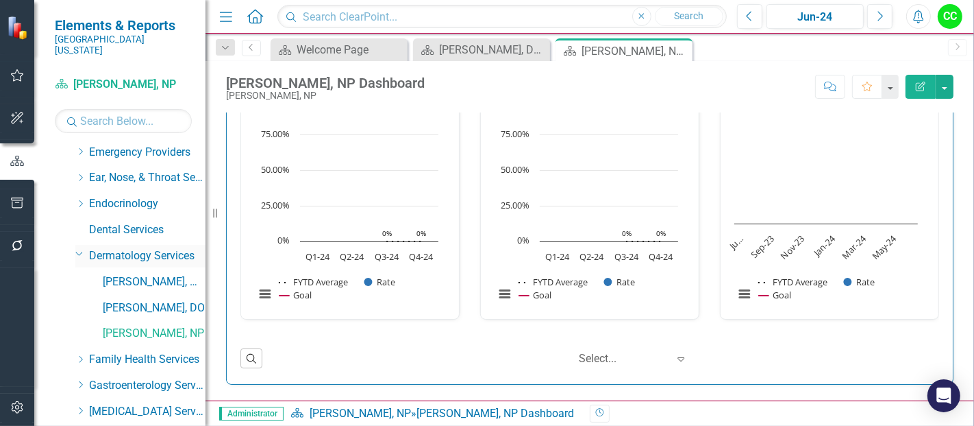
click at [77, 248] on icon "Dropdown" at bounding box center [79, 253] width 8 height 10
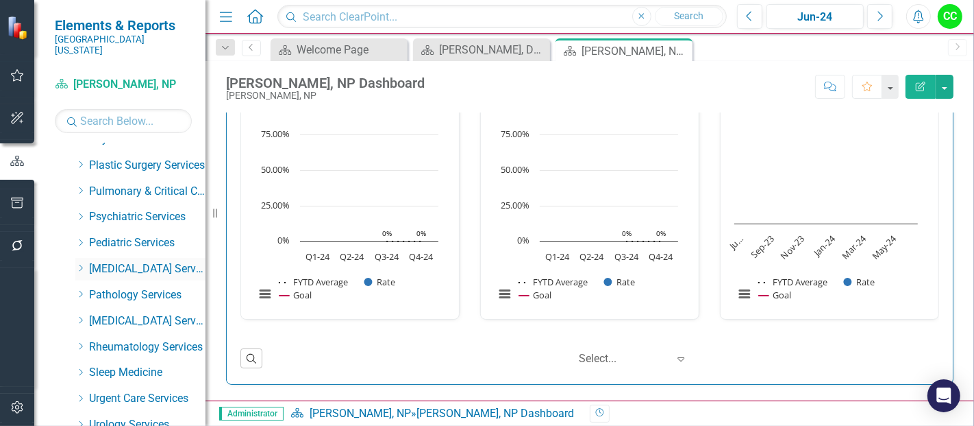
scroll to position [587, 0]
click at [79, 159] on icon "Dropdown" at bounding box center [80, 163] width 10 height 8
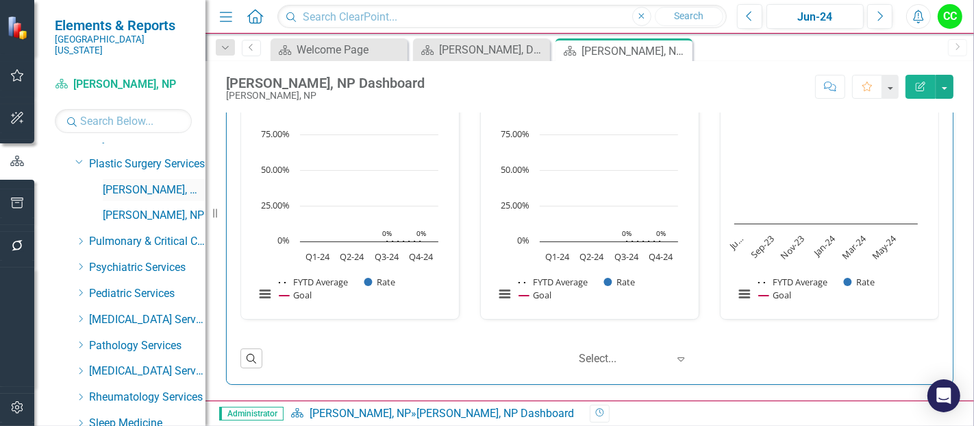
click at [129, 182] on link "[PERSON_NAME], MD" at bounding box center [154, 190] width 103 height 16
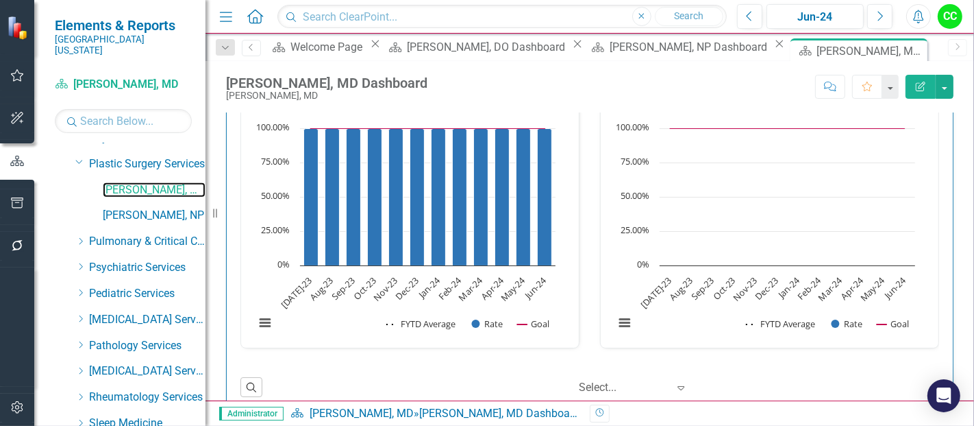
scroll to position [466, 0]
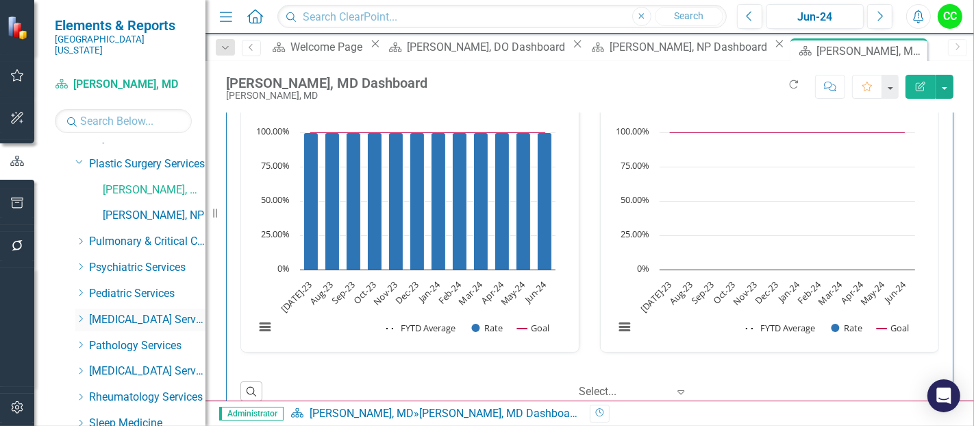
click at [80, 315] on icon "Dropdown" at bounding box center [80, 319] width 10 height 8
click at [116, 338] on link "[PERSON_NAME], DPM" at bounding box center [154, 346] width 103 height 16
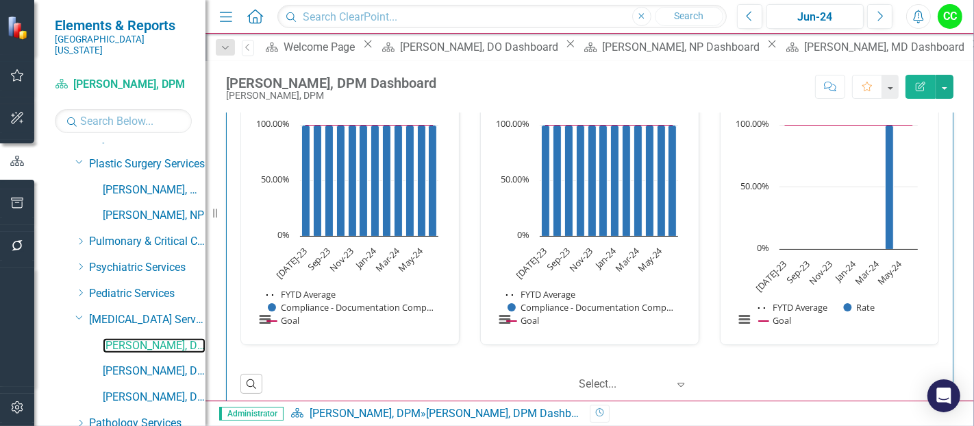
scroll to position [456, 0]
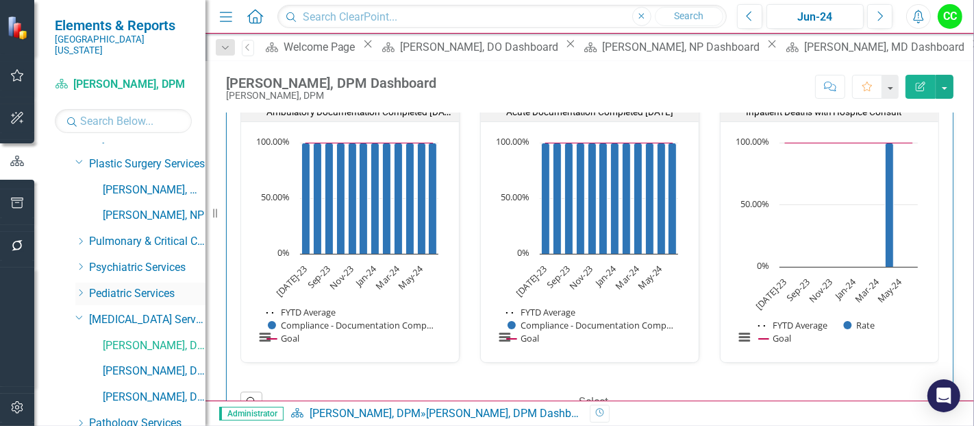
click at [78, 289] on icon "Dropdown" at bounding box center [80, 293] width 10 height 8
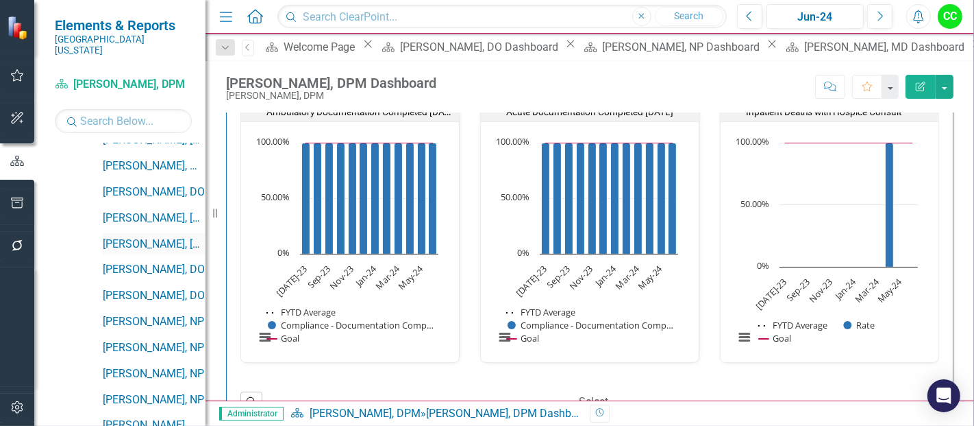
scroll to position [883, 0]
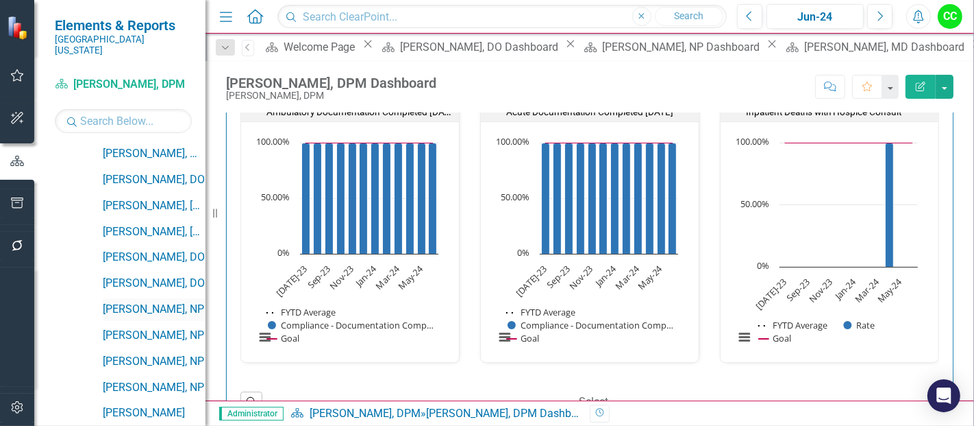
click at [147, 302] on link "[PERSON_NAME], NP" at bounding box center [154, 310] width 103 height 16
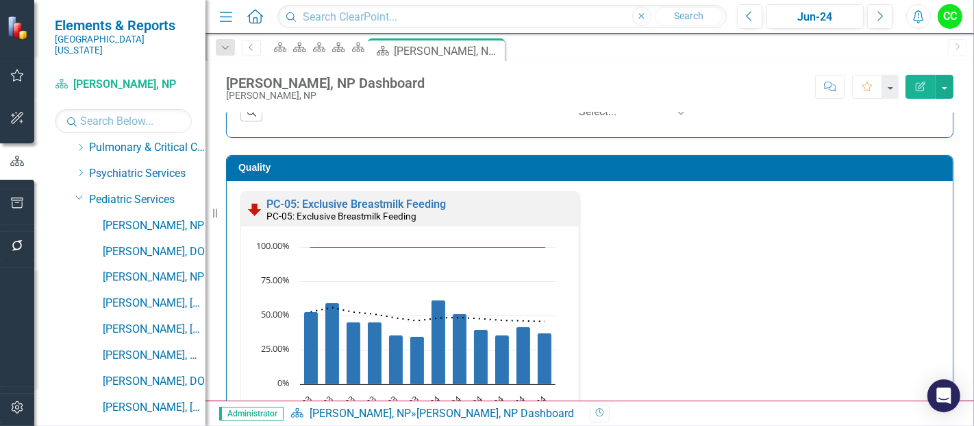
scroll to position [677, 0]
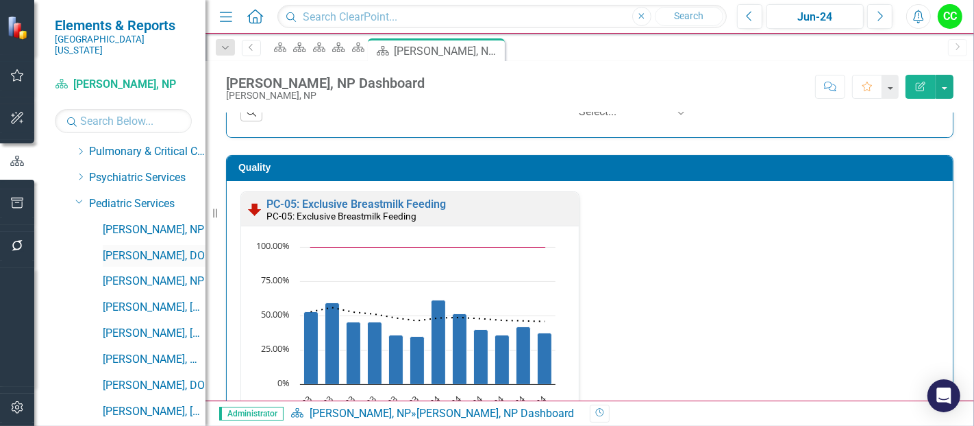
click at [137, 248] on link "[PERSON_NAME], DO" at bounding box center [154, 256] width 103 height 16
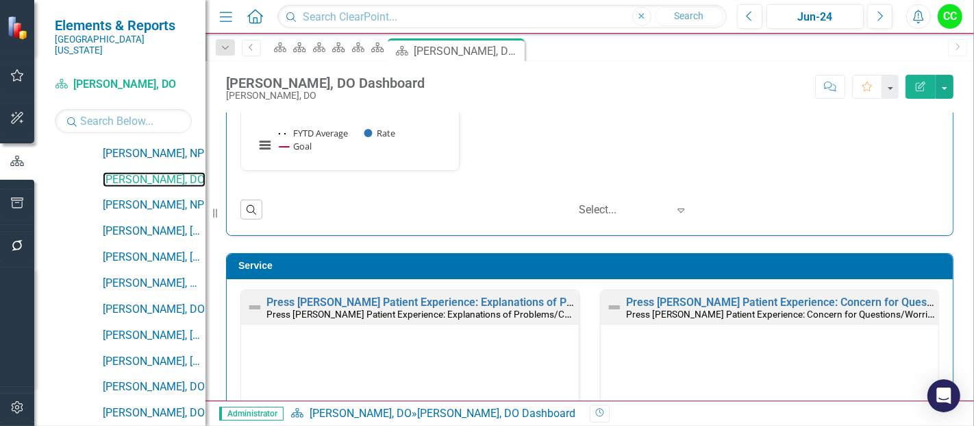
scroll to position [754, 0]
click at [154, 301] on link "[PERSON_NAME], DO" at bounding box center [154, 309] width 103 height 16
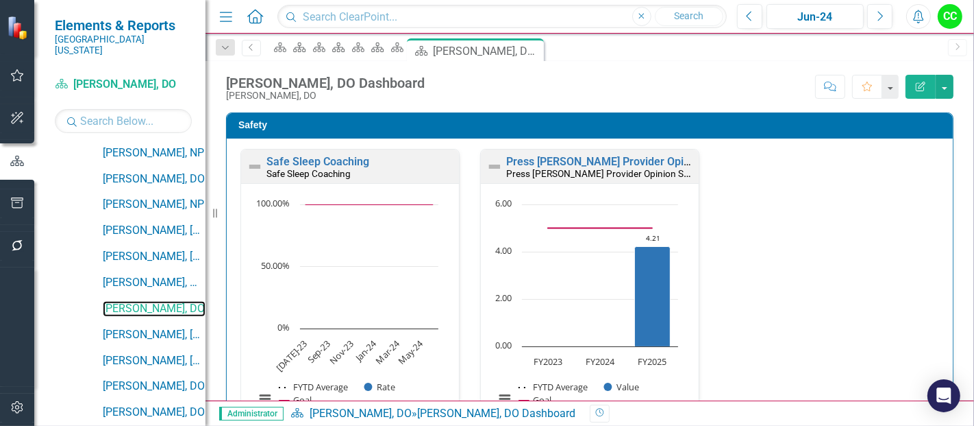
scroll to position [441, 0]
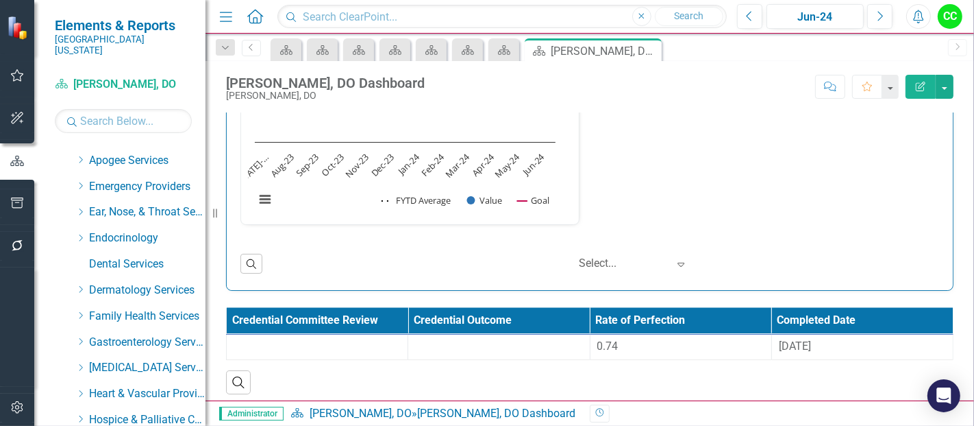
scroll to position [97, 0]
click at [80, 312] on icon "Dropdown" at bounding box center [80, 316] width 10 height 8
click at [137, 360] on link "[PERSON_NAME], DO" at bounding box center [154, 368] width 103 height 16
